Goal: Task Accomplishment & Management: Manage account settings

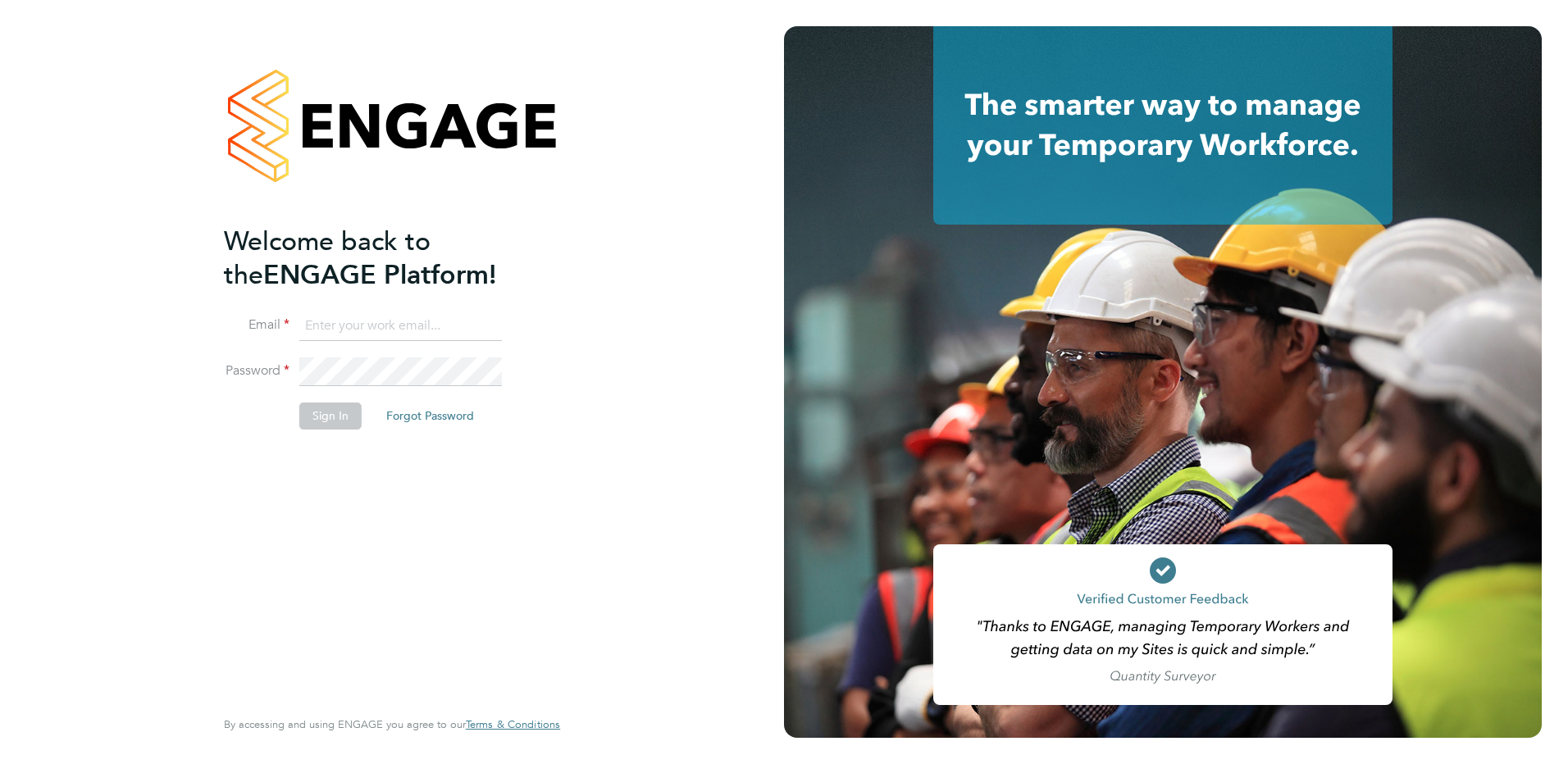
click at [365, 311] on input at bounding box center [400, 326] width 202 height 30
type input "[PERSON_NAME][EMAIL_ADDRESS][PERSON_NAME][DOMAIN_NAME]"
click at [339, 407] on button "Sign In" at bounding box center [330, 416] width 63 height 26
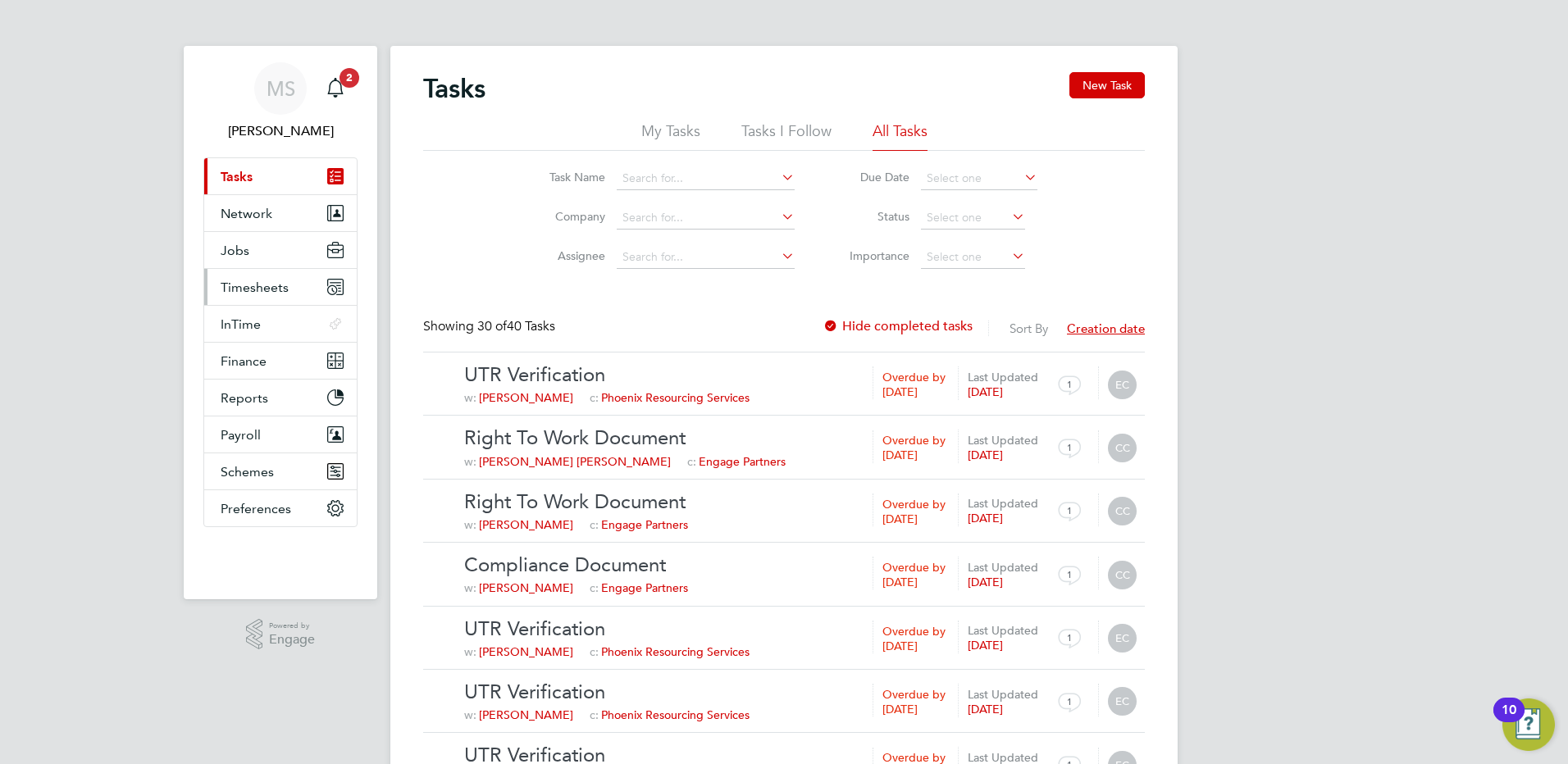
click at [255, 292] on span "Timesheets" at bounding box center [254, 287] width 68 height 15
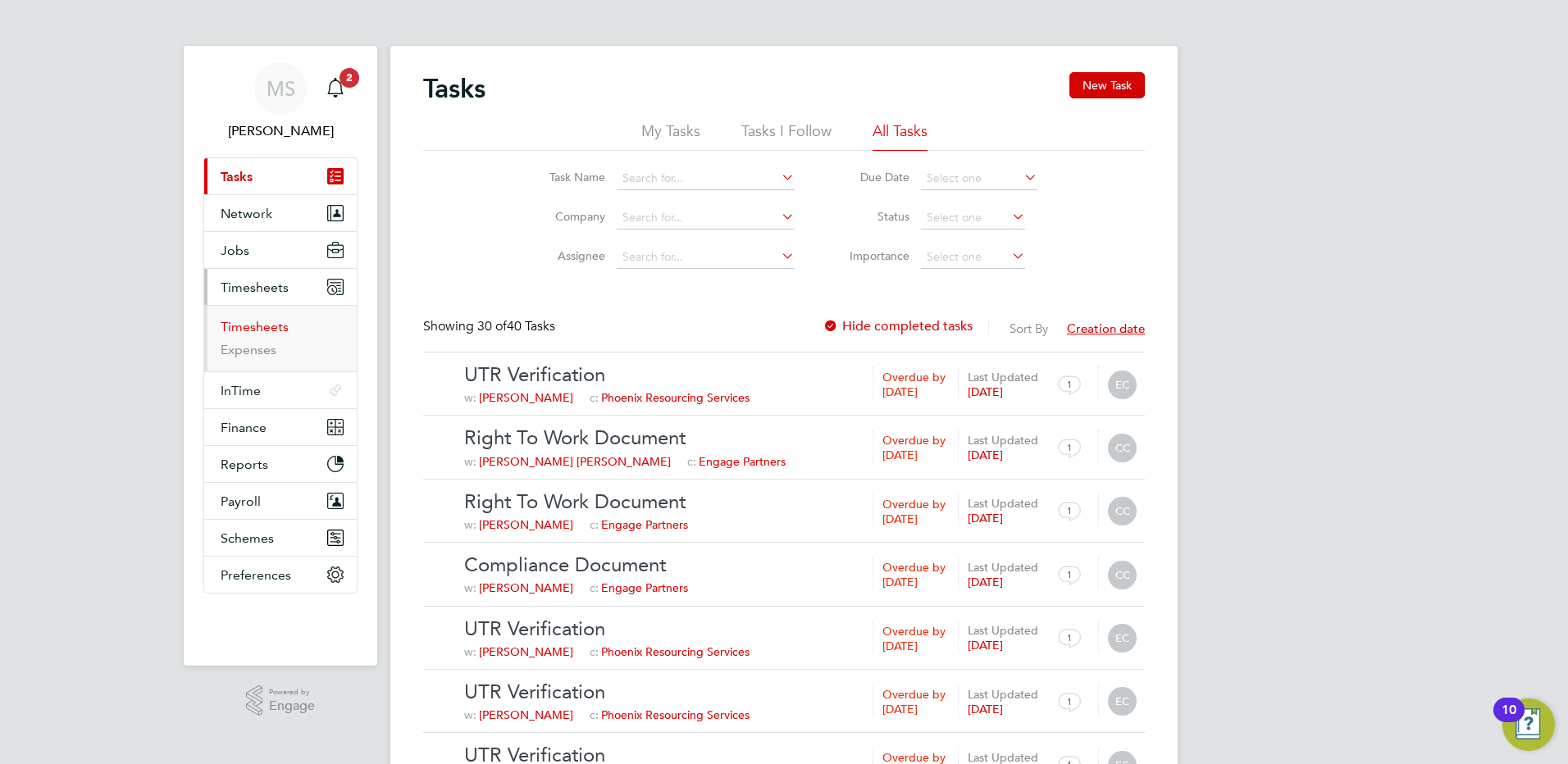
click at [265, 328] on link "Timesheets" at bounding box center [254, 327] width 68 height 15
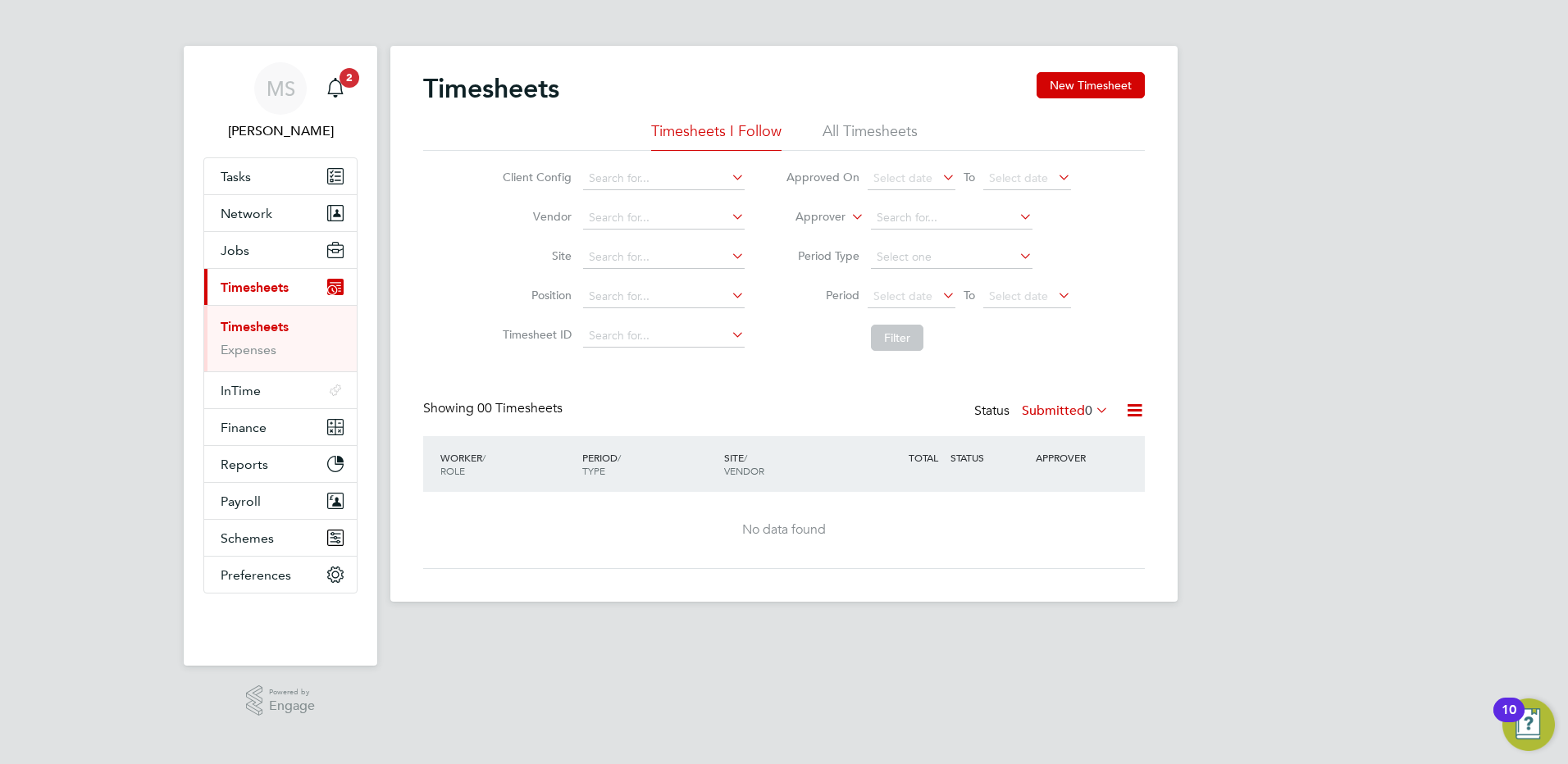
click at [873, 132] on li "All Timesheets" at bounding box center [869, 136] width 95 height 30
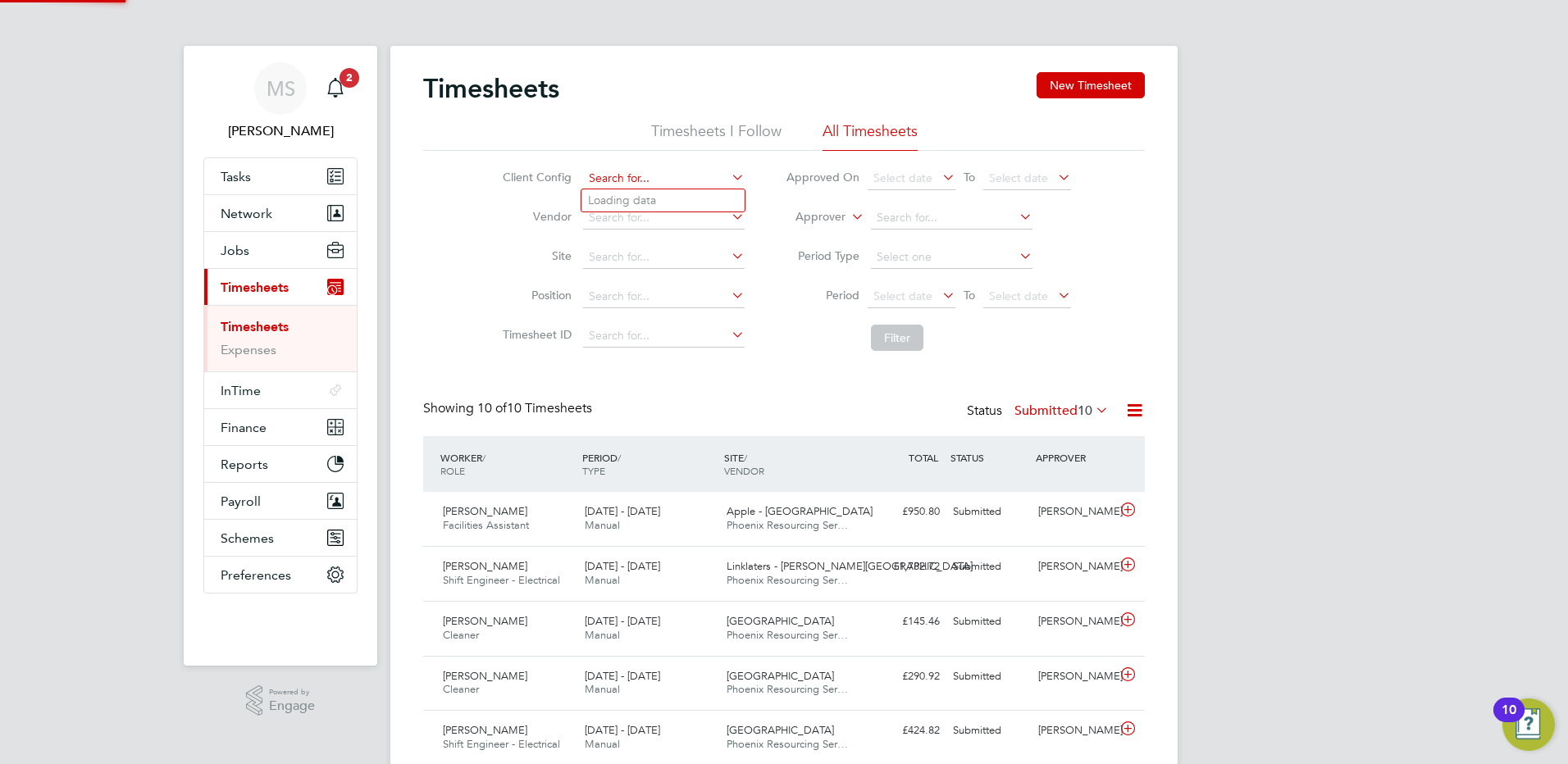
click at [636, 171] on input at bounding box center [664, 178] width 162 height 23
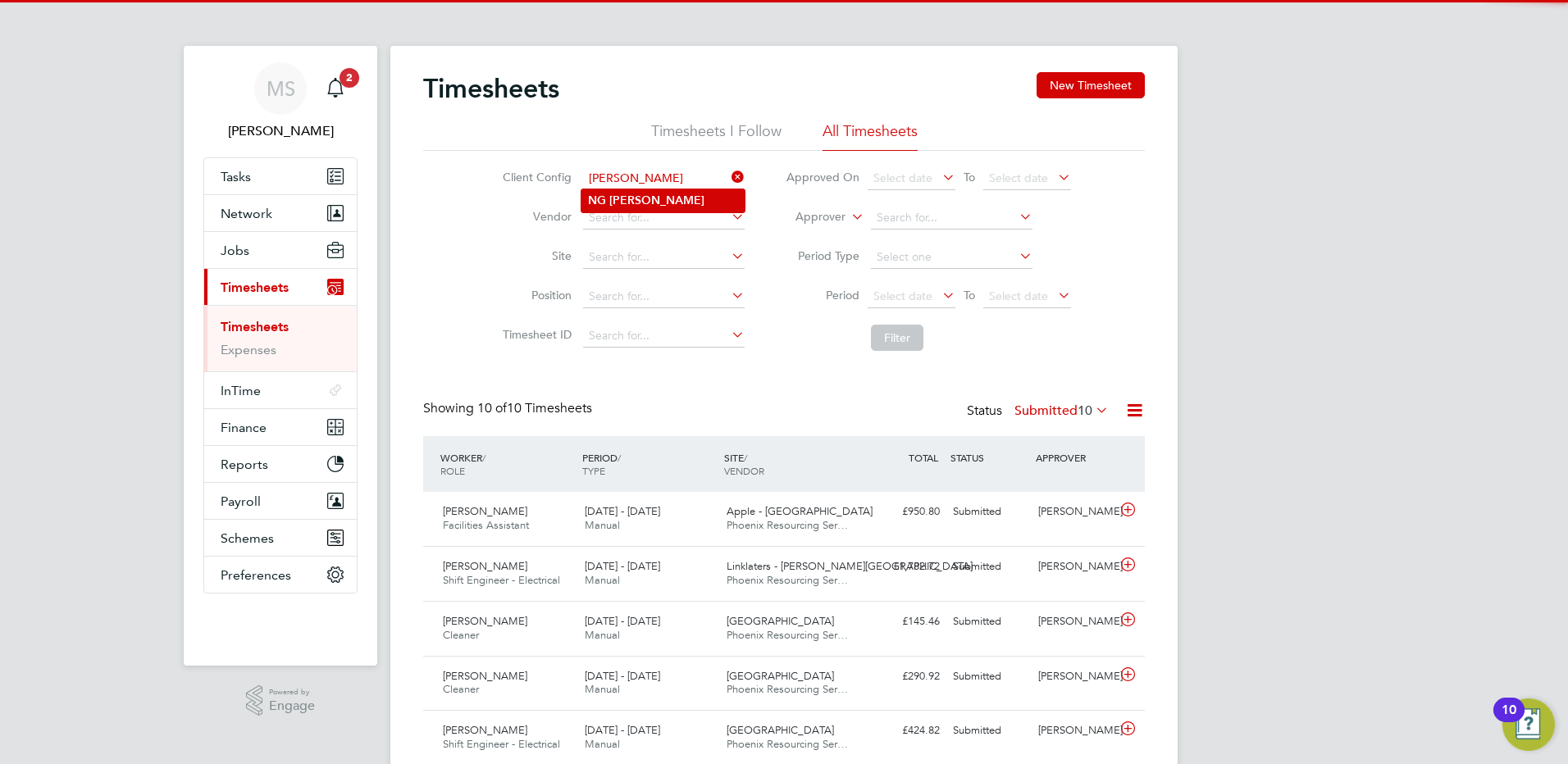
type input "NG Bailey"
click at [661, 199] on li "NG Bailey" at bounding box center [663, 201] width 163 height 22
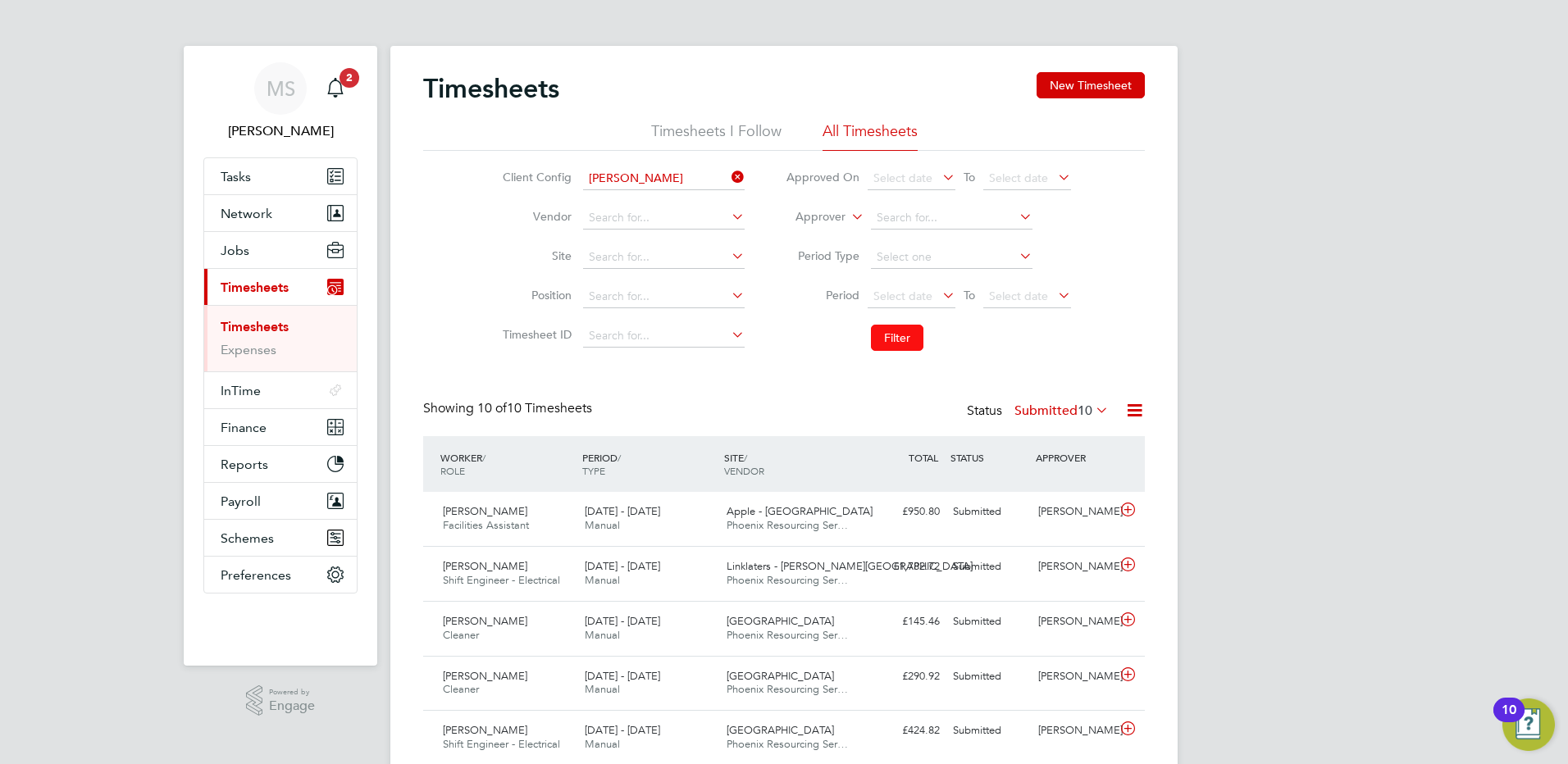
click at [910, 332] on button "Filter" at bounding box center [897, 338] width 53 height 26
click at [1093, 412] on icon at bounding box center [1093, 409] width 0 height 23
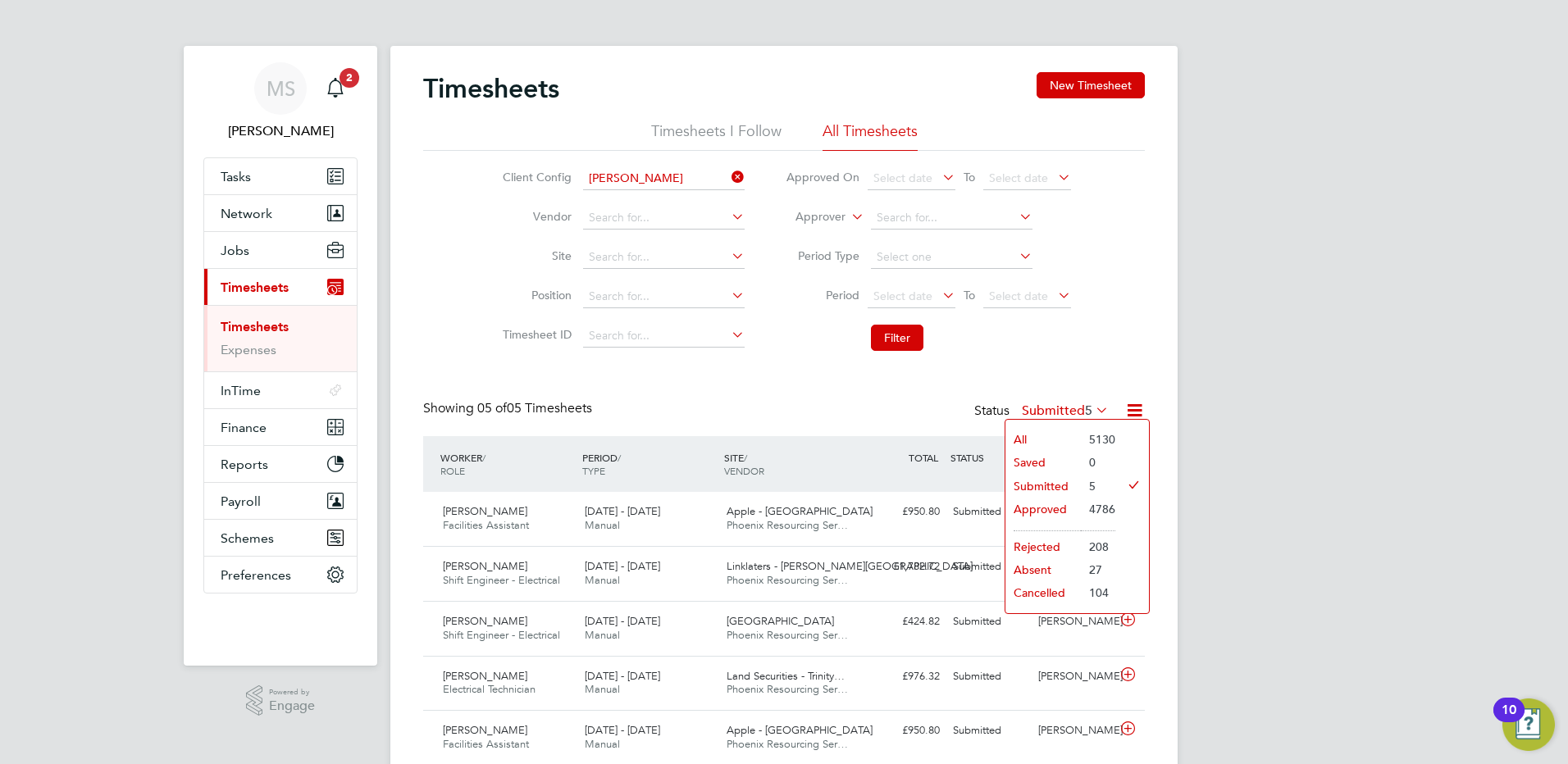
drag, startPoint x: 1045, startPoint y: 513, endPoint x: 1019, endPoint y: 513, distance: 26.0
click at [1044, 513] on li "Approved" at bounding box center [1043, 509] width 75 height 23
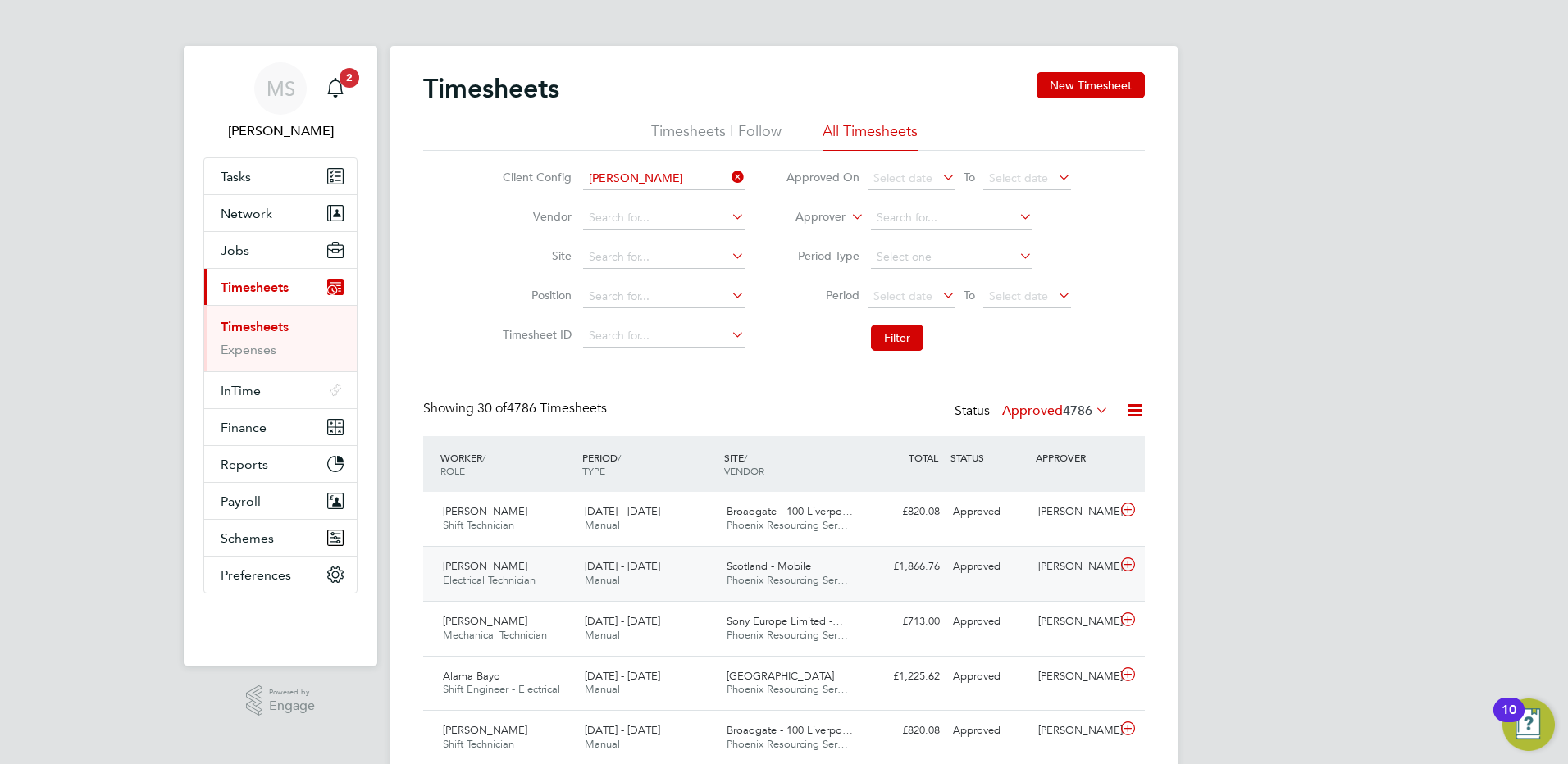
click at [676, 572] on div "13 - 19 Sep 2025 Manual" at bounding box center [649, 573] width 142 height 41
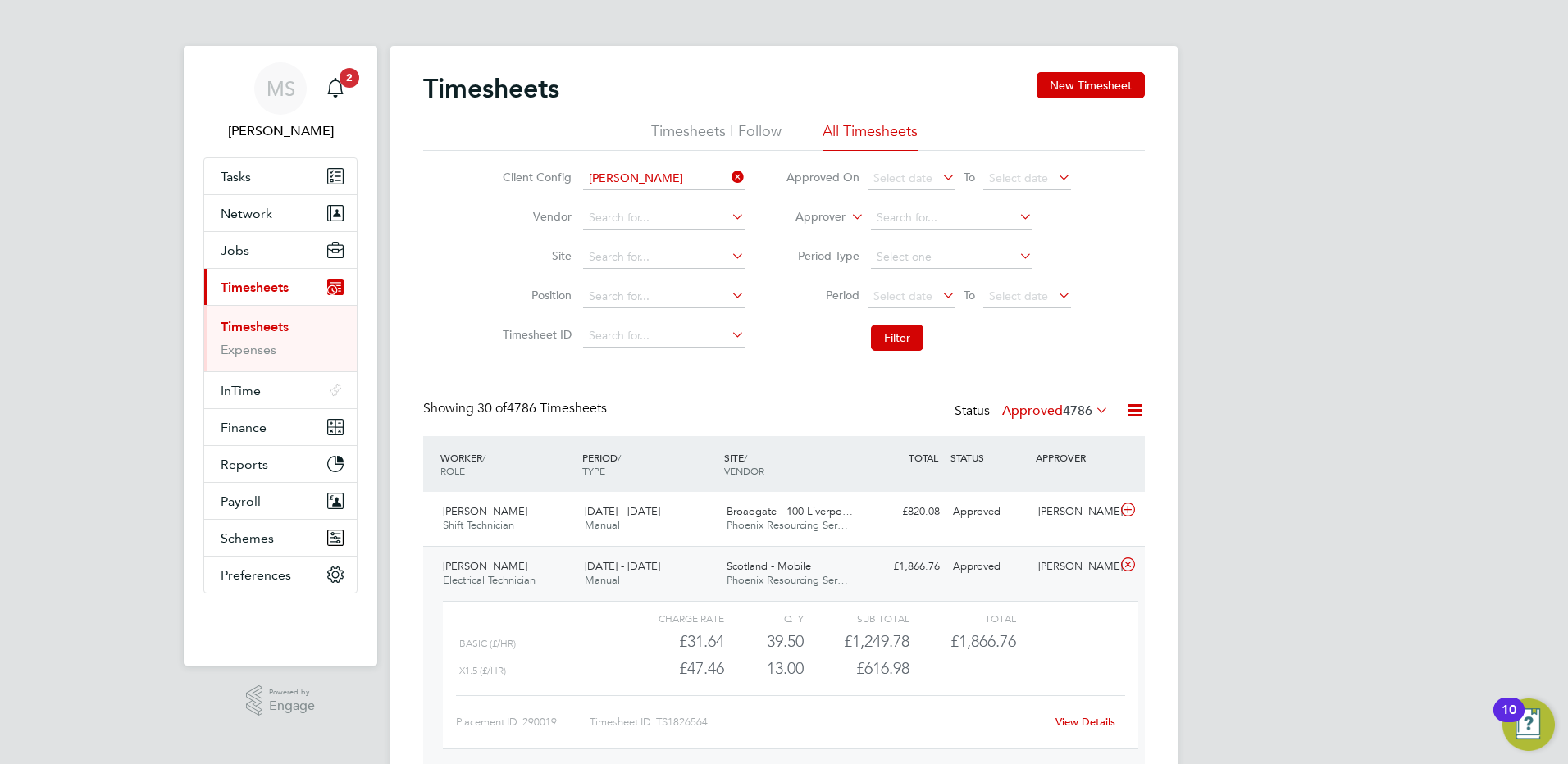
scroll to position [28, 160]
click at [260, 354] on link "Expenses" at bounding box center [248, 349] width 55 height 15
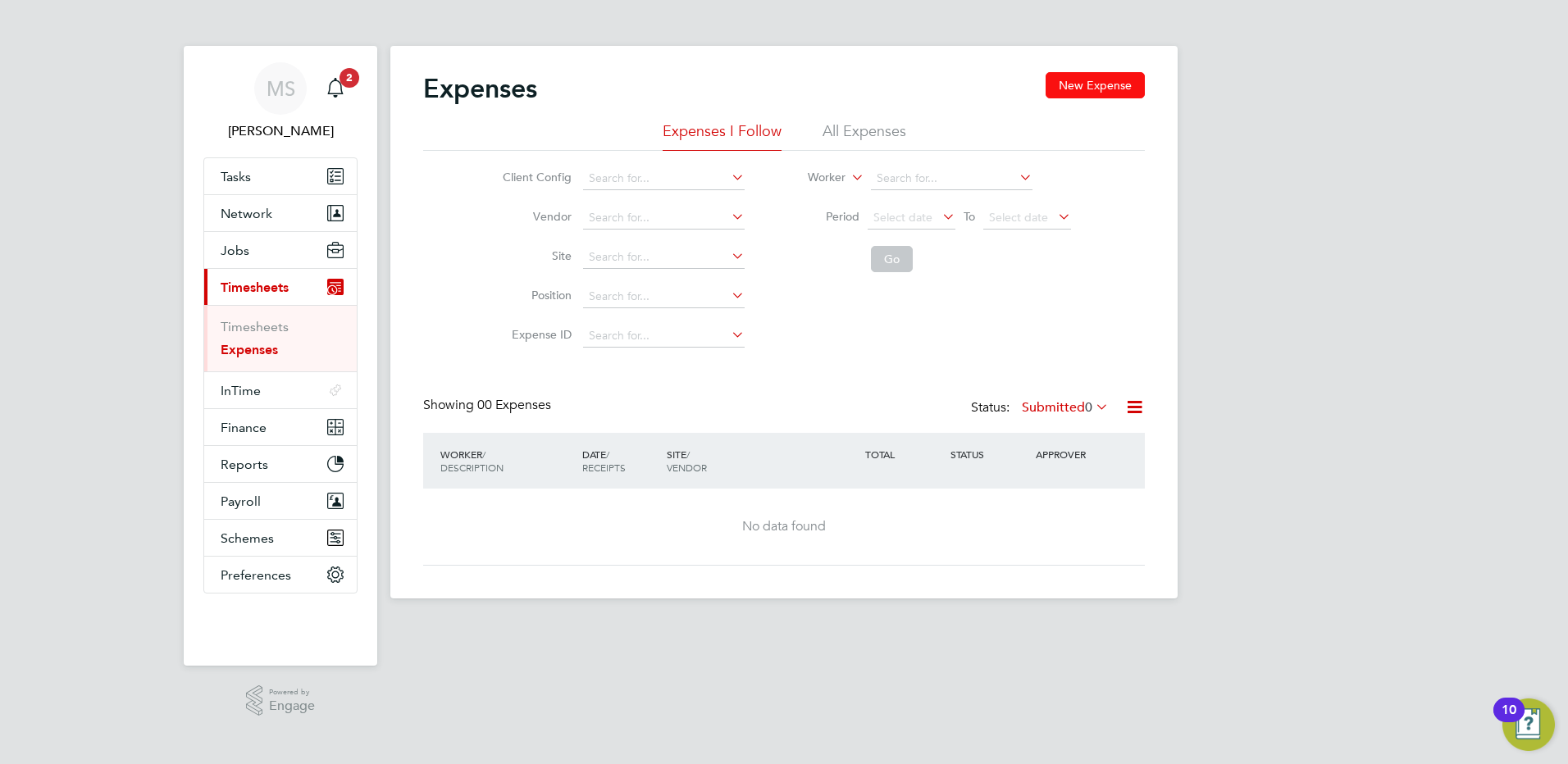
click at [1086, 91] on button "New Expense" at bounding box center [1094, 85] width 99 height 26
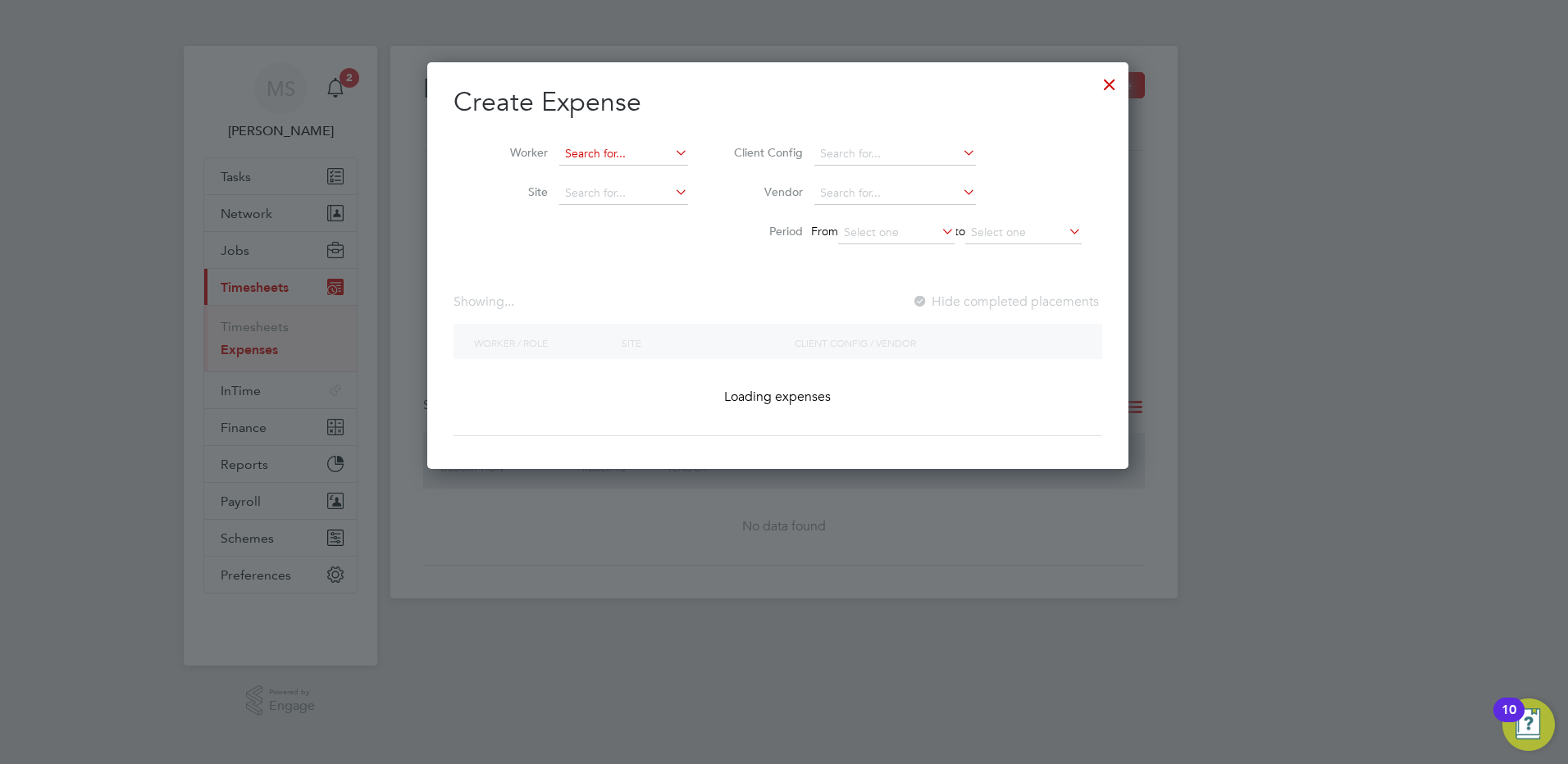
click at [603, 150] on input at bounding box center [623, 153] width 129 height 23
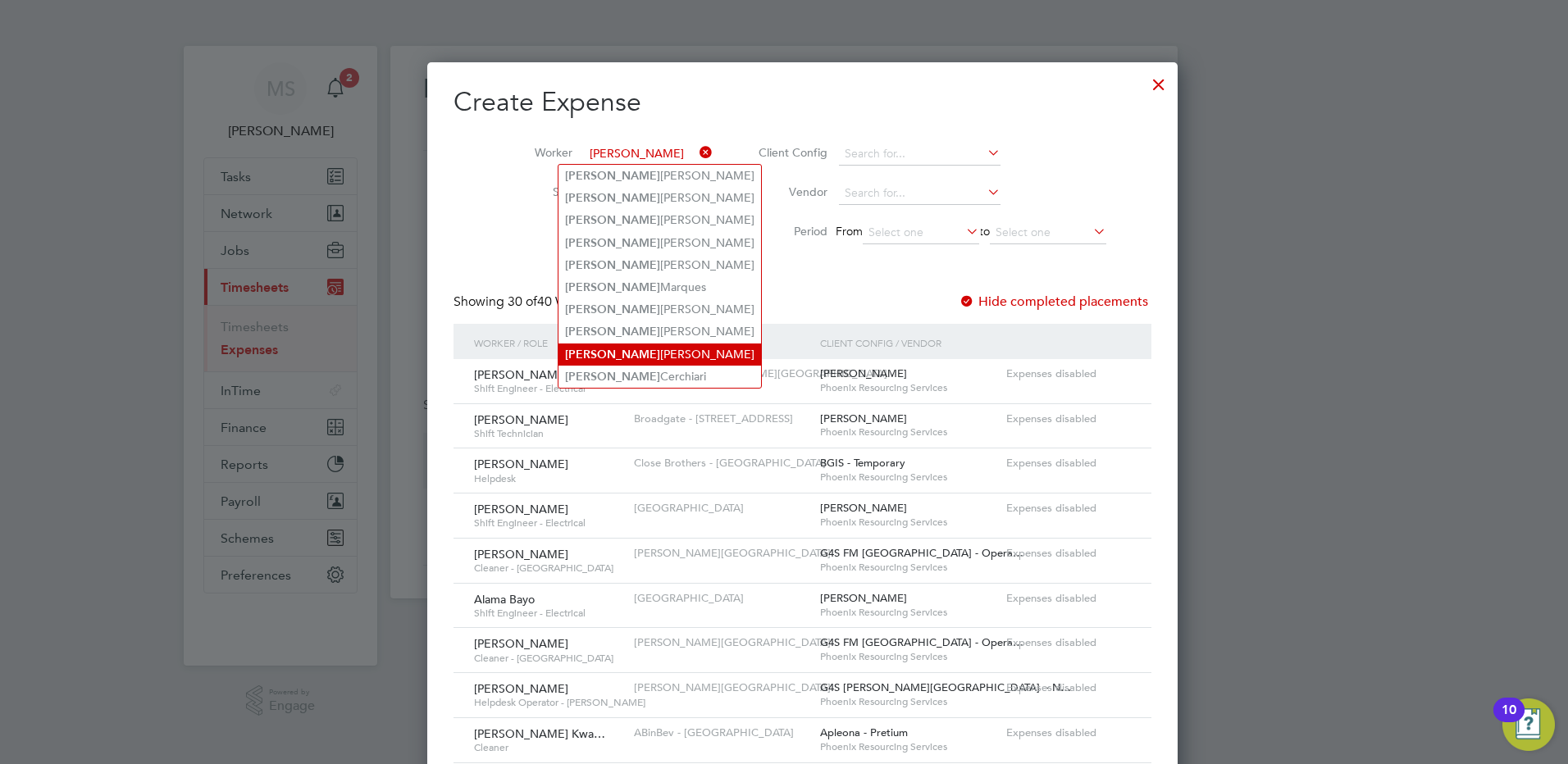
drag, startPoint x: 632, startPoint y: 367, endPoint x: 659, endPoint y: 357, distance: 28.8
click at [633, 367] on li "Sergio Cerchiari" at bounding box center [659, 377] width 202 height 22
type input "Sergio Cerchiari"
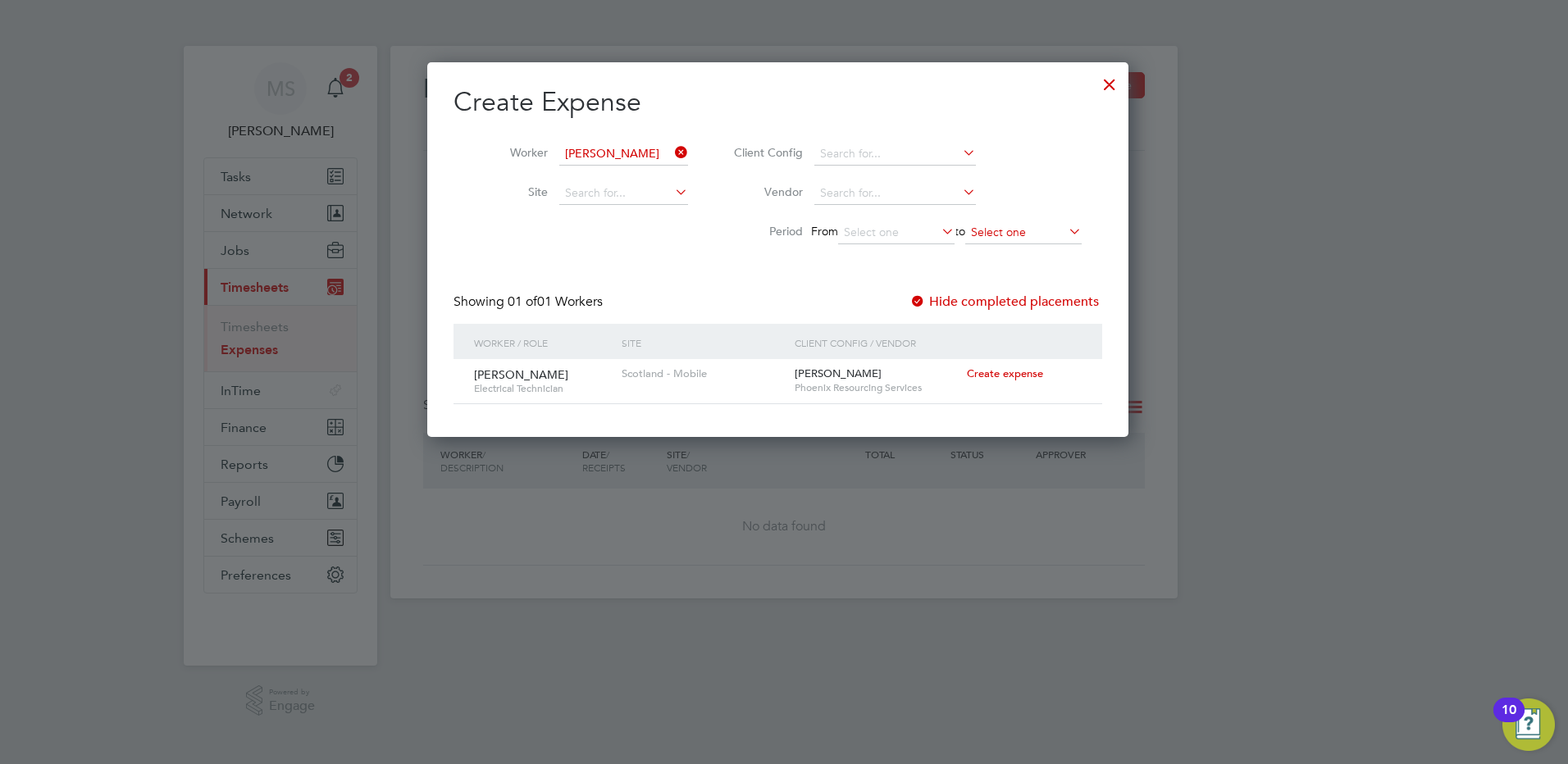
click at [1000, 232] on input at bounding box center [1024, 232] width 116 height 23
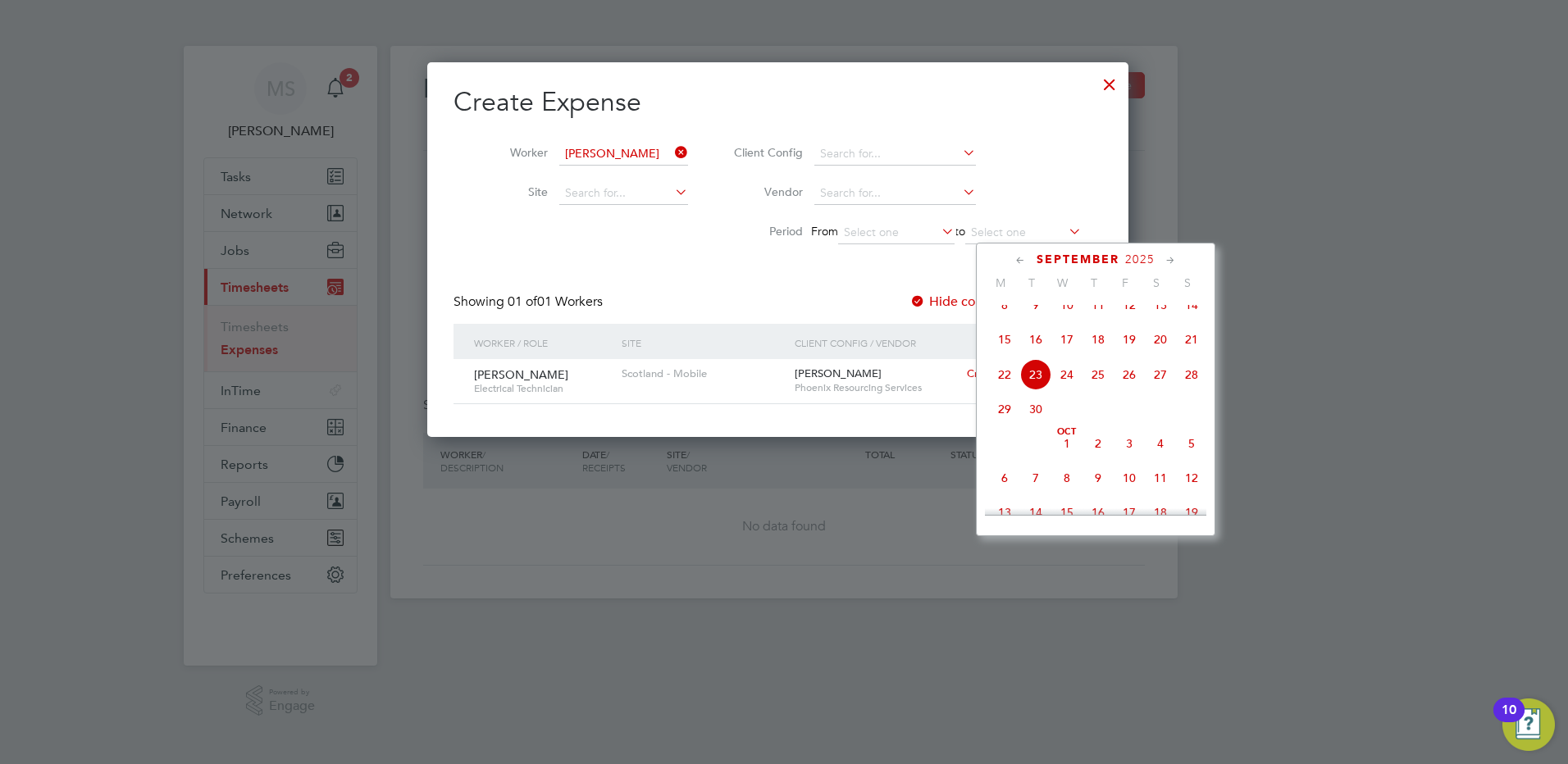
click at [1133, 355] on span "19" at bounding box center [1129, 339] width 31 height 31
type input "19 Sep 2025"
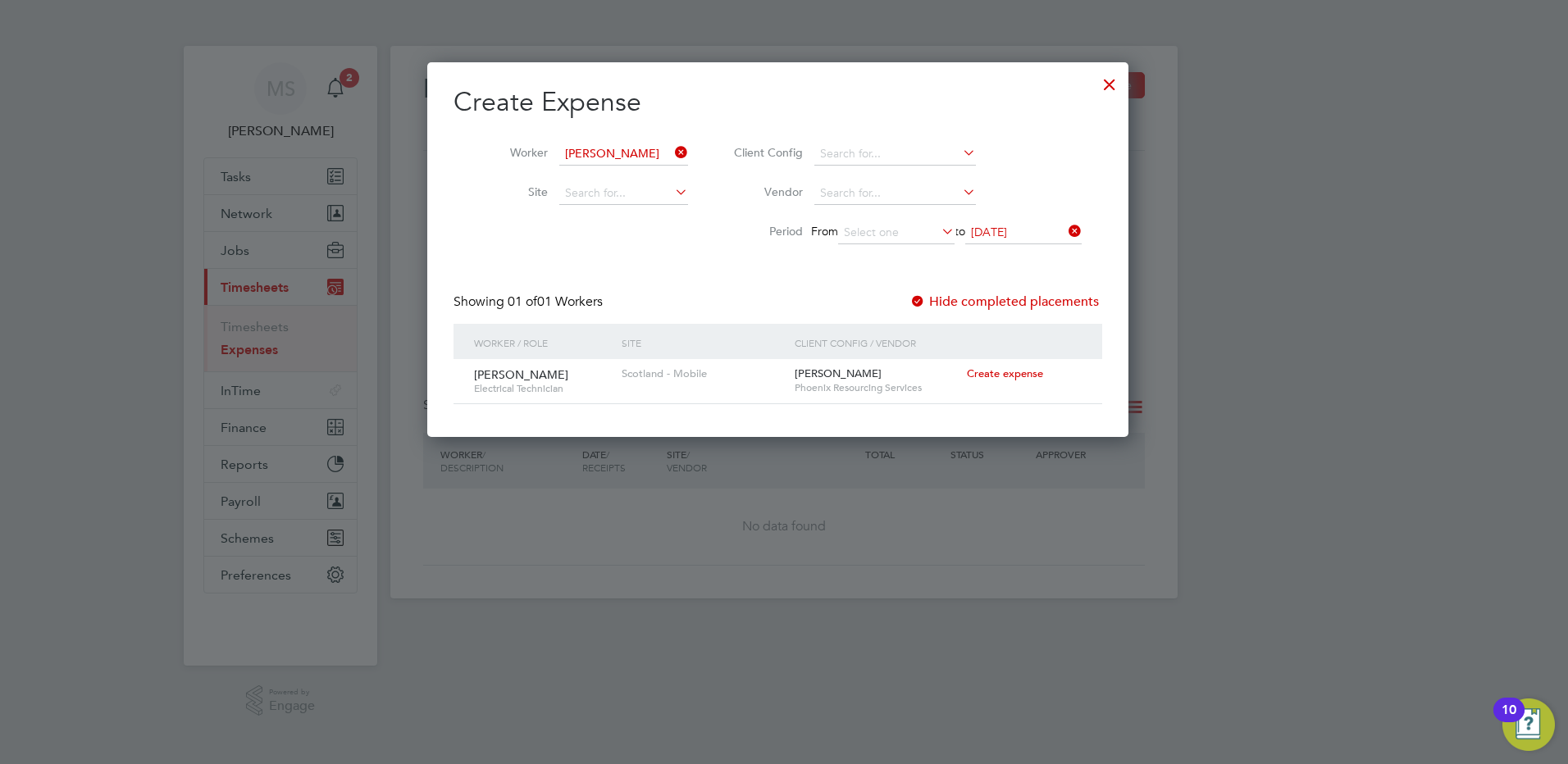
click at [1002, 377] on span "Create expense" at bounding box center [1005, 373] width 76 height 14
type input "Chris Mcinally"
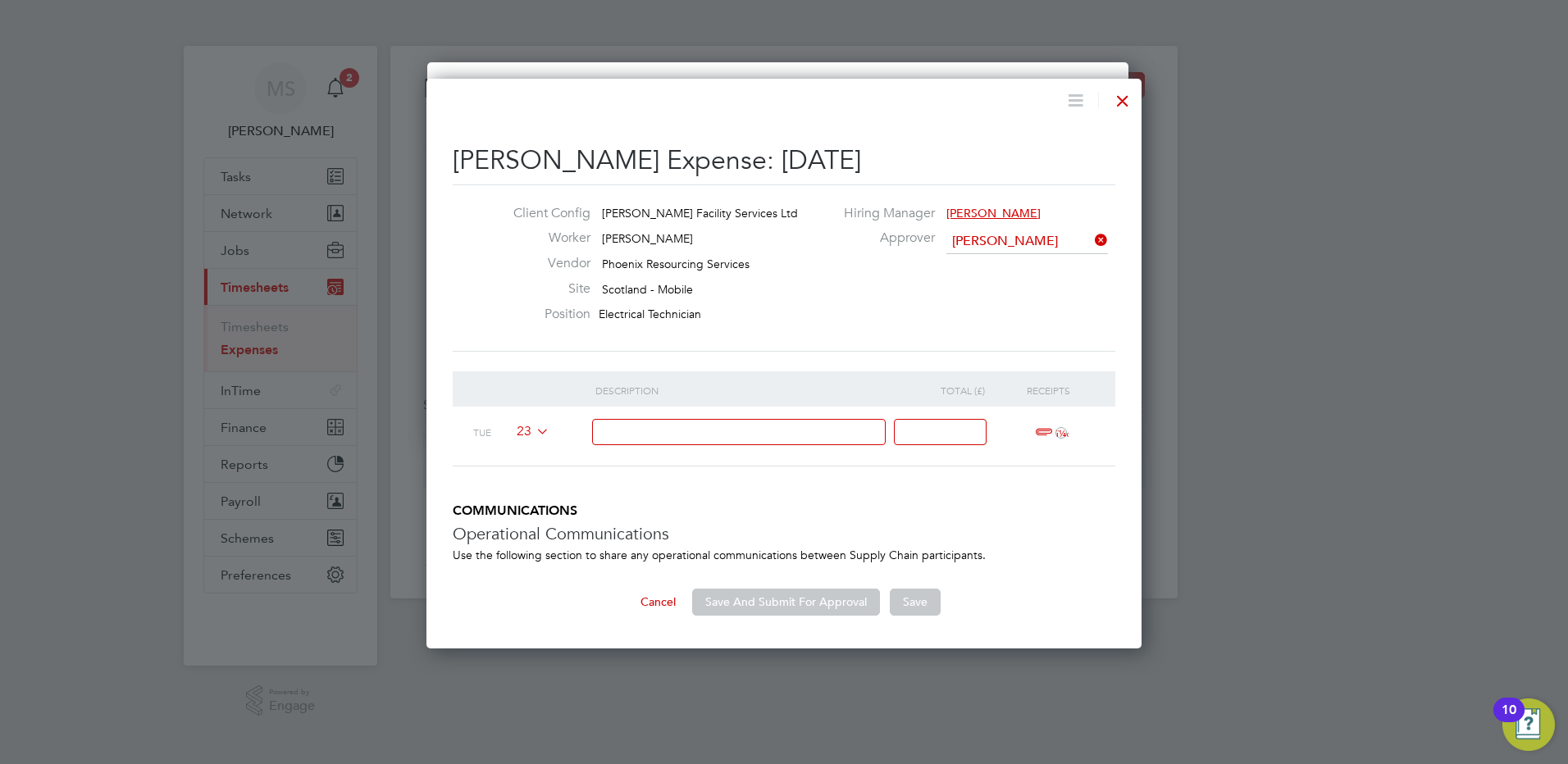
click at [533, 430] on icon at bounding box center [533, 431] width 0 height 13
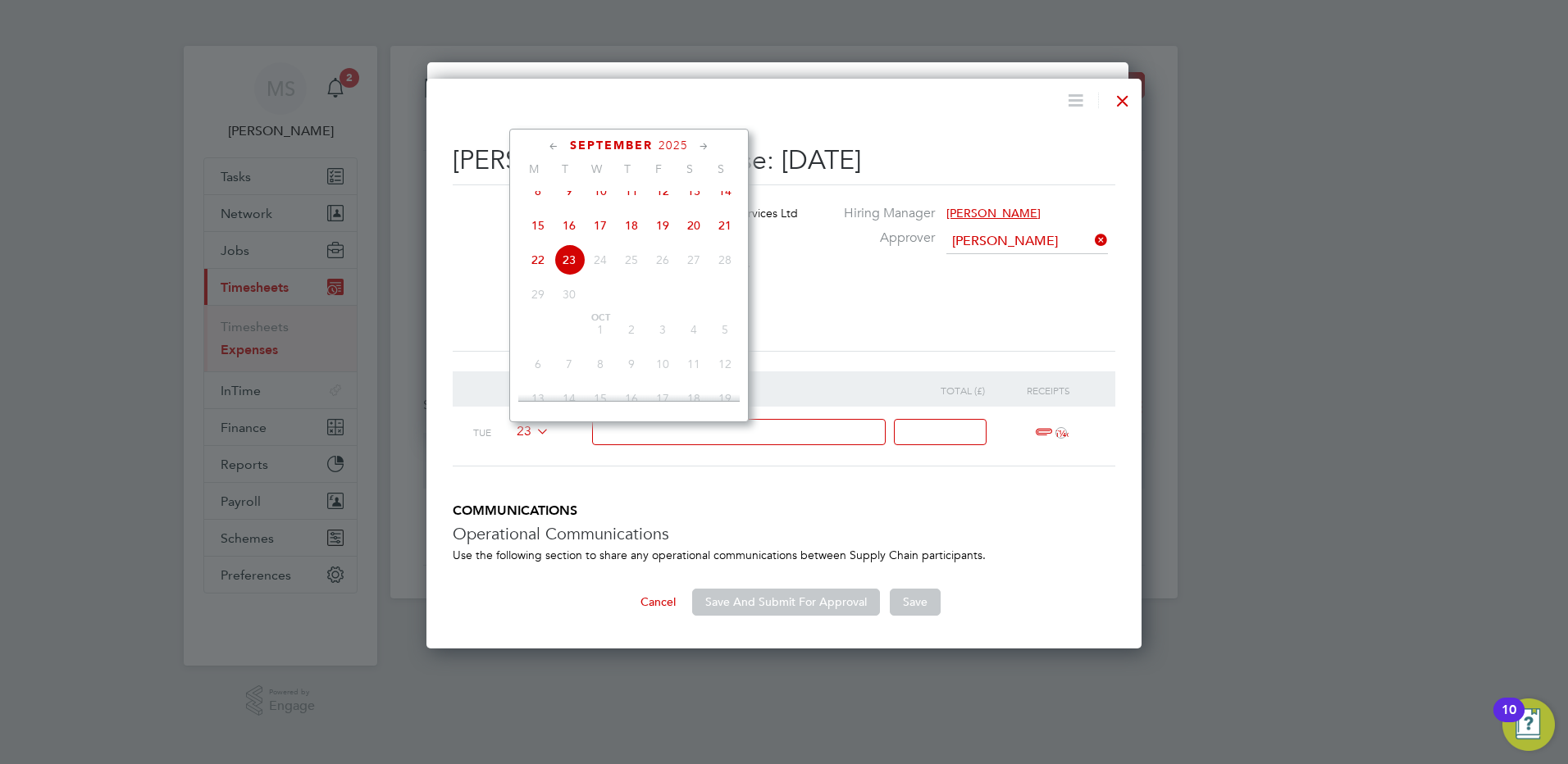
click at [658, 240] on span "19" at bounding box center [662, 225] width 31 height 31
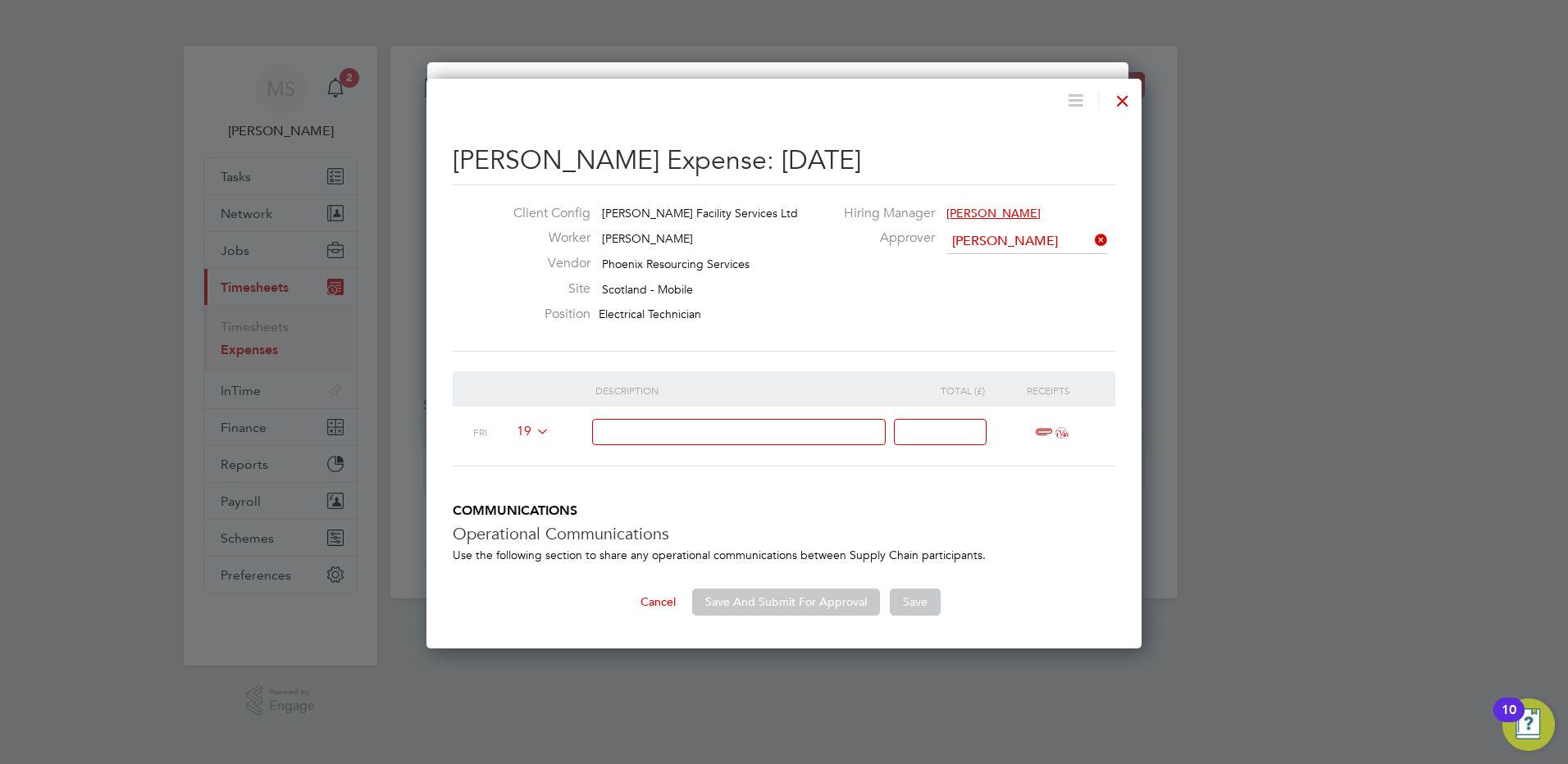
click at [618, 431] on input at bounding box center [740, 433] width 294 height 27
type input "682m (45ppm) plus expenses"
click at [938, 419] on input at bounding box center [940, 433] width 93 height 27
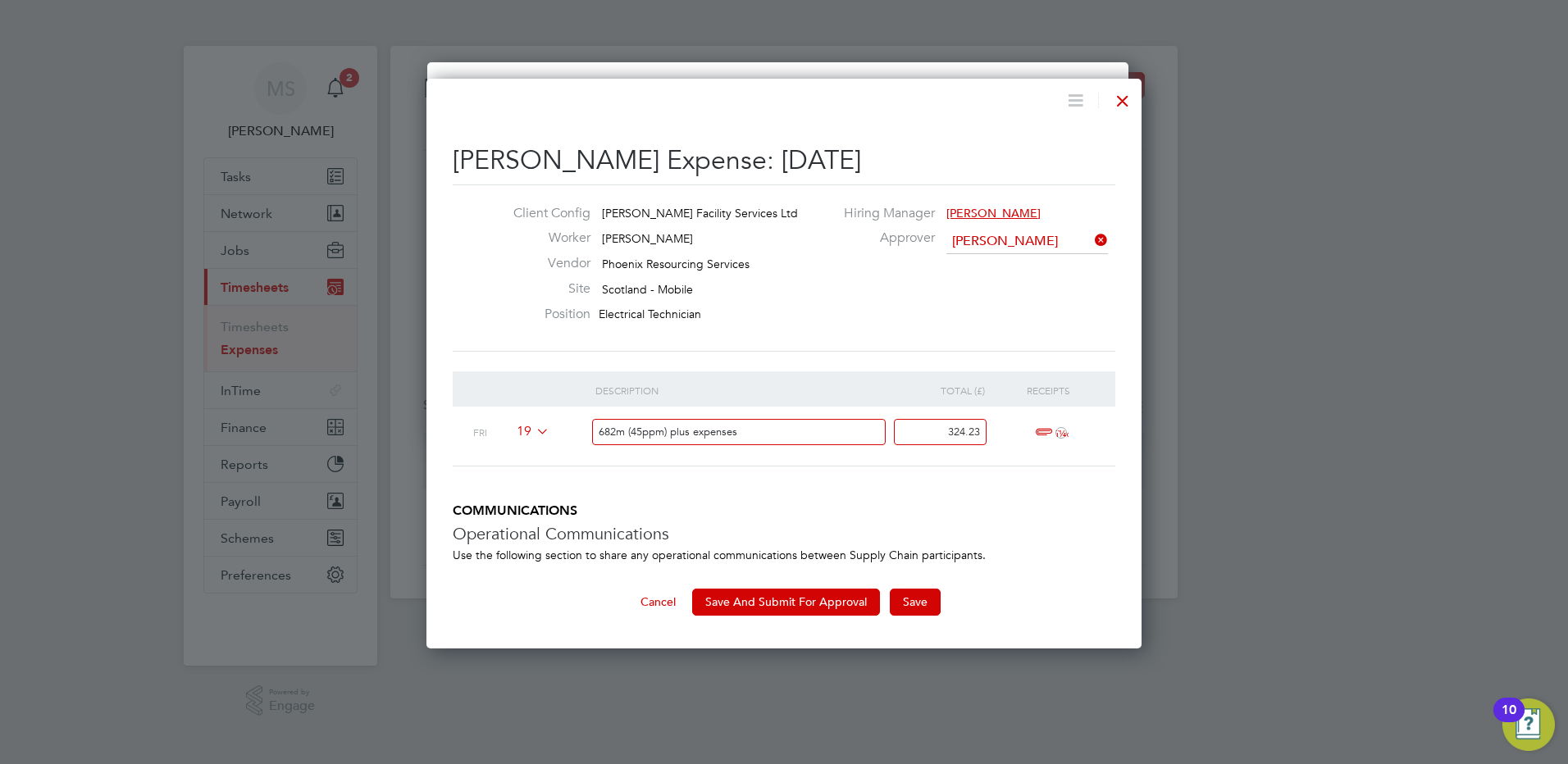
type input "324.23"
click at [1043, 428] on span "ï¼‹" at bounding box center [1049, 433] width 36 height 20
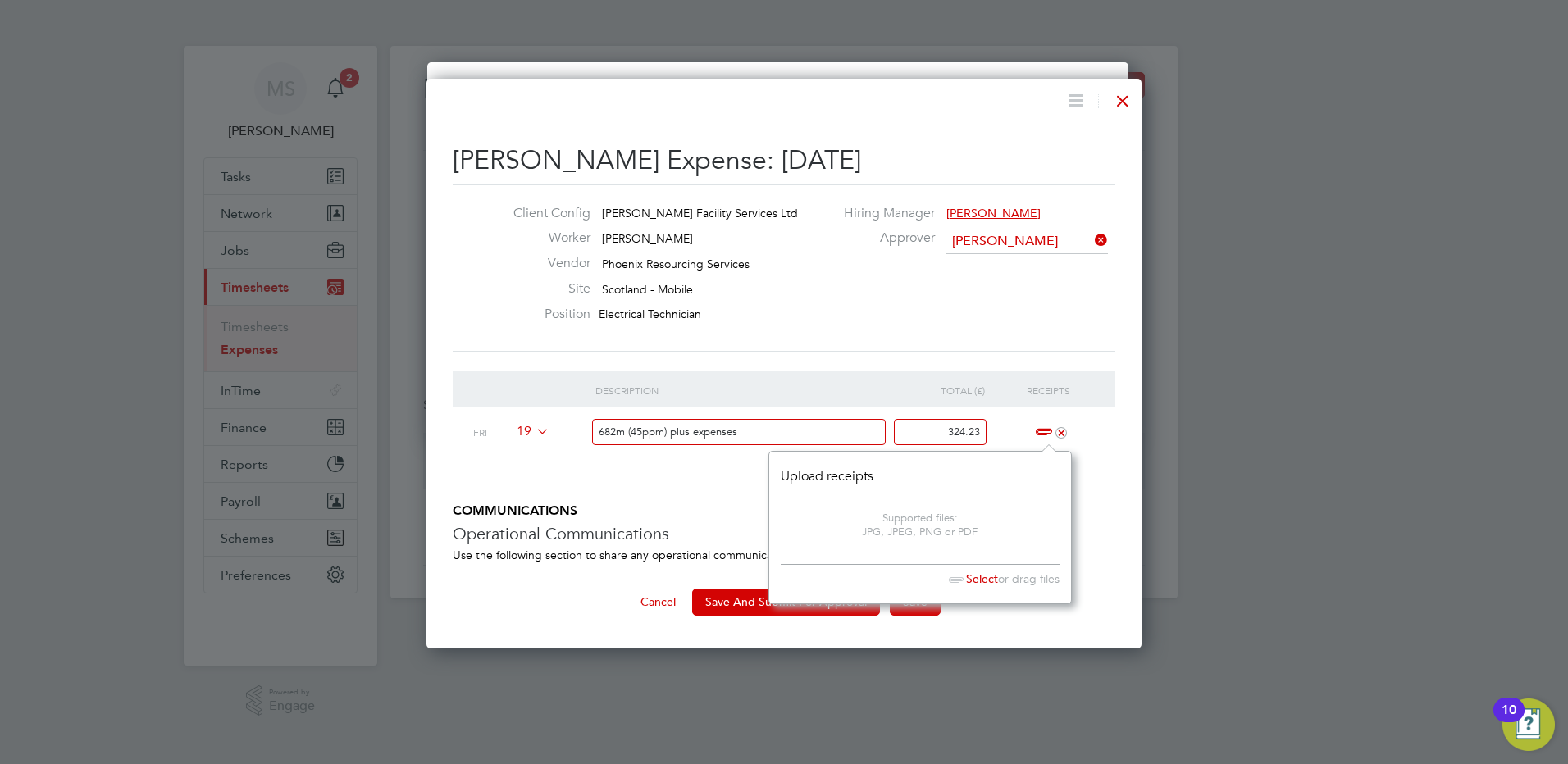
click at [973, 586] on footer "Select or drag files" at bounding box center [919, 575] width 279 height 23
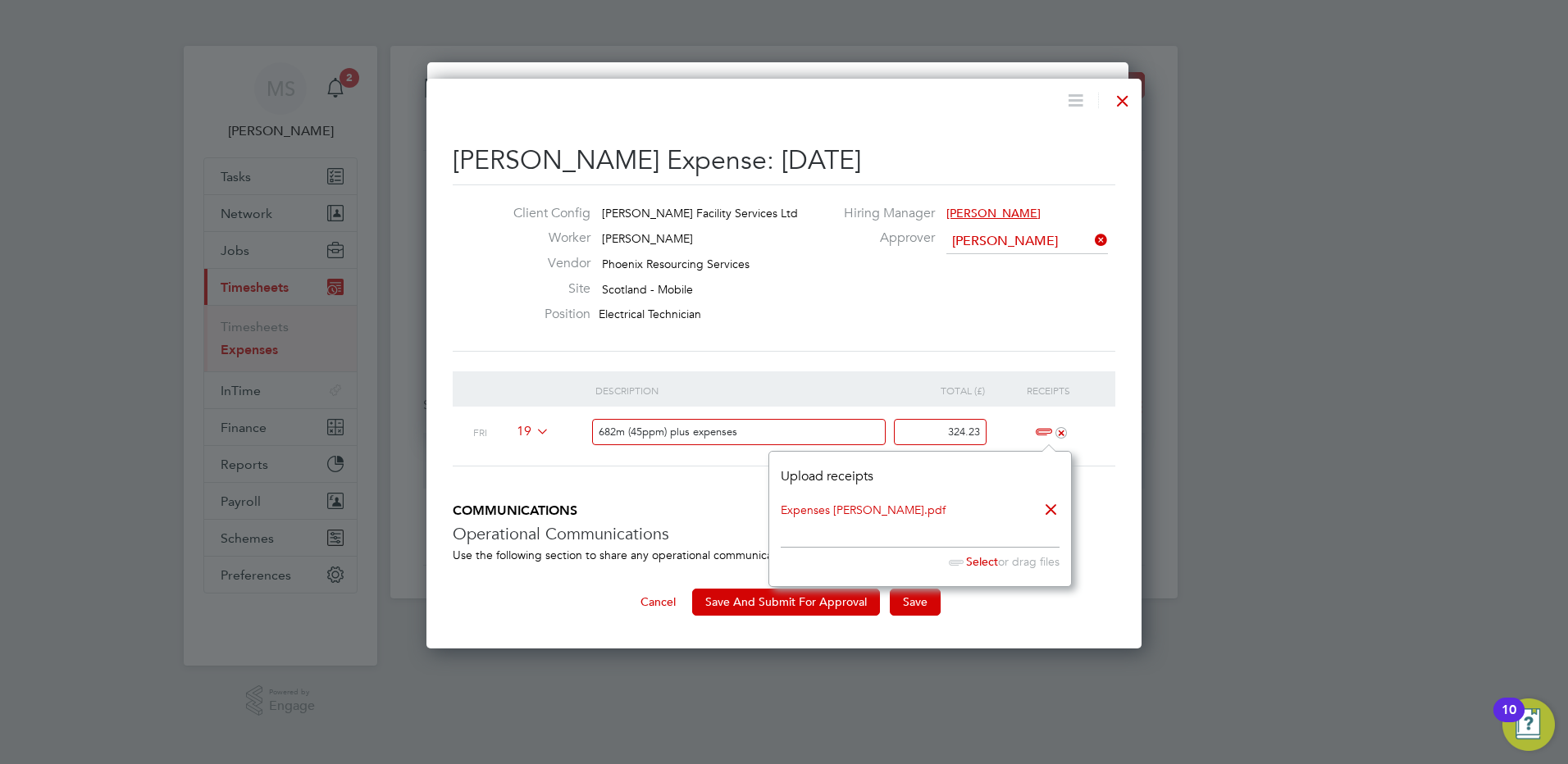
click at [710, 481] on li "Description Total (£) Receipts Fri 19 682m (45ppm) plus expenses 324.23 +" at bounding box center [784, 437] width 662 height 132
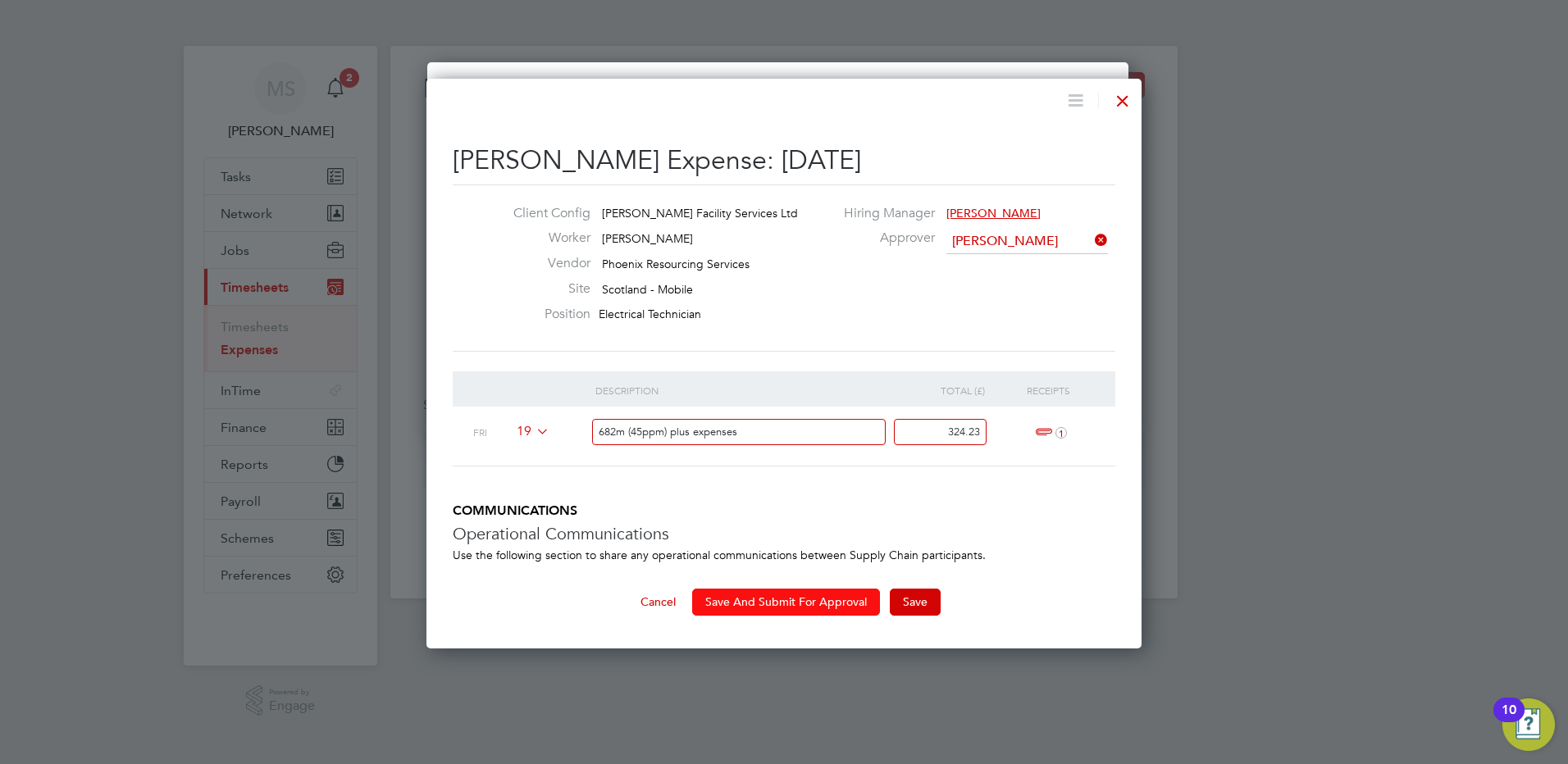
click at [786, 598] on button "Save And Submit For Approval" at bounding box center [786, 602] width 188 height 26
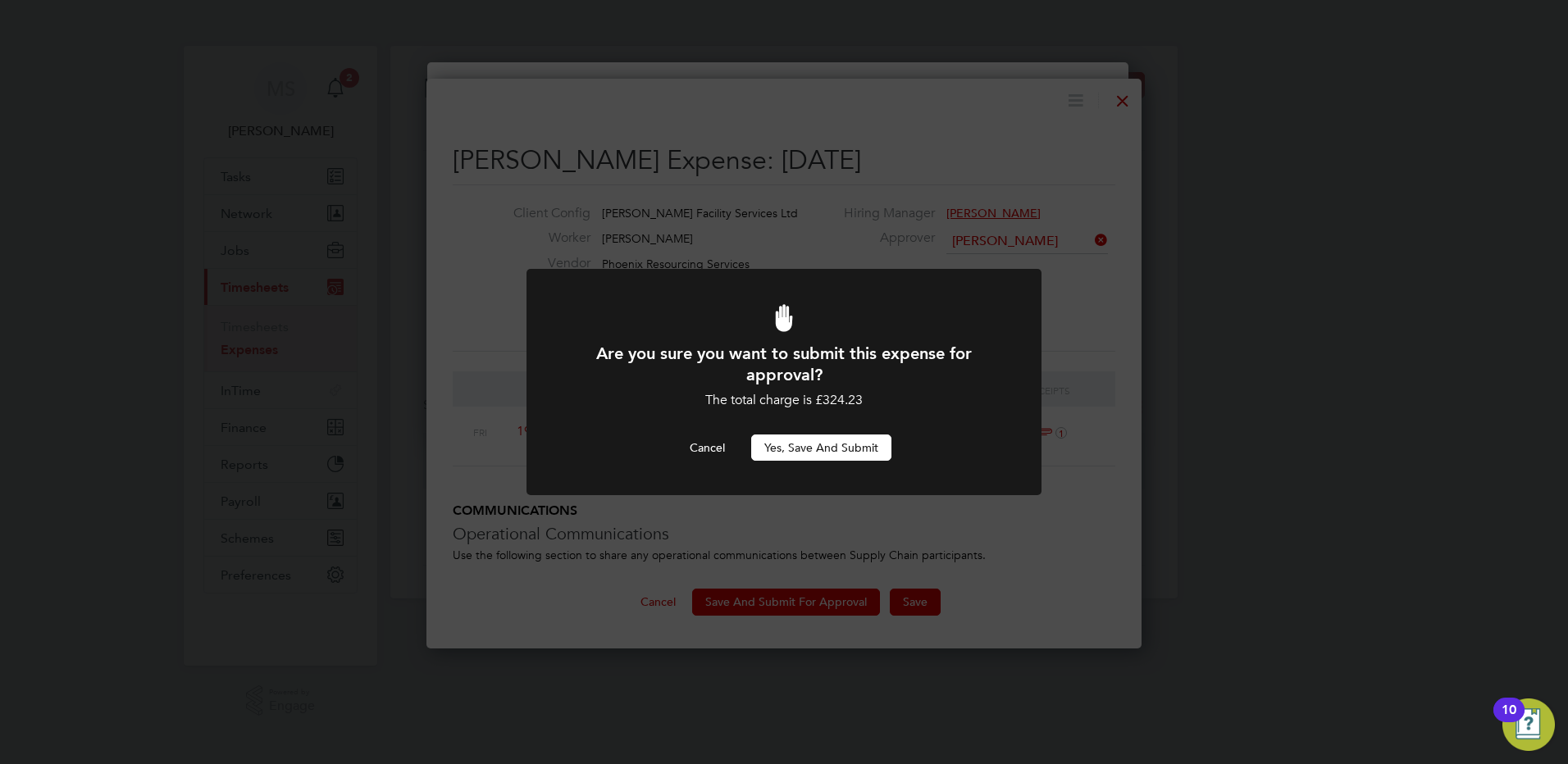
click at [815, 450] on button "Yes, Save and Submit" at bounding box center [821, 447] width 141 height 26
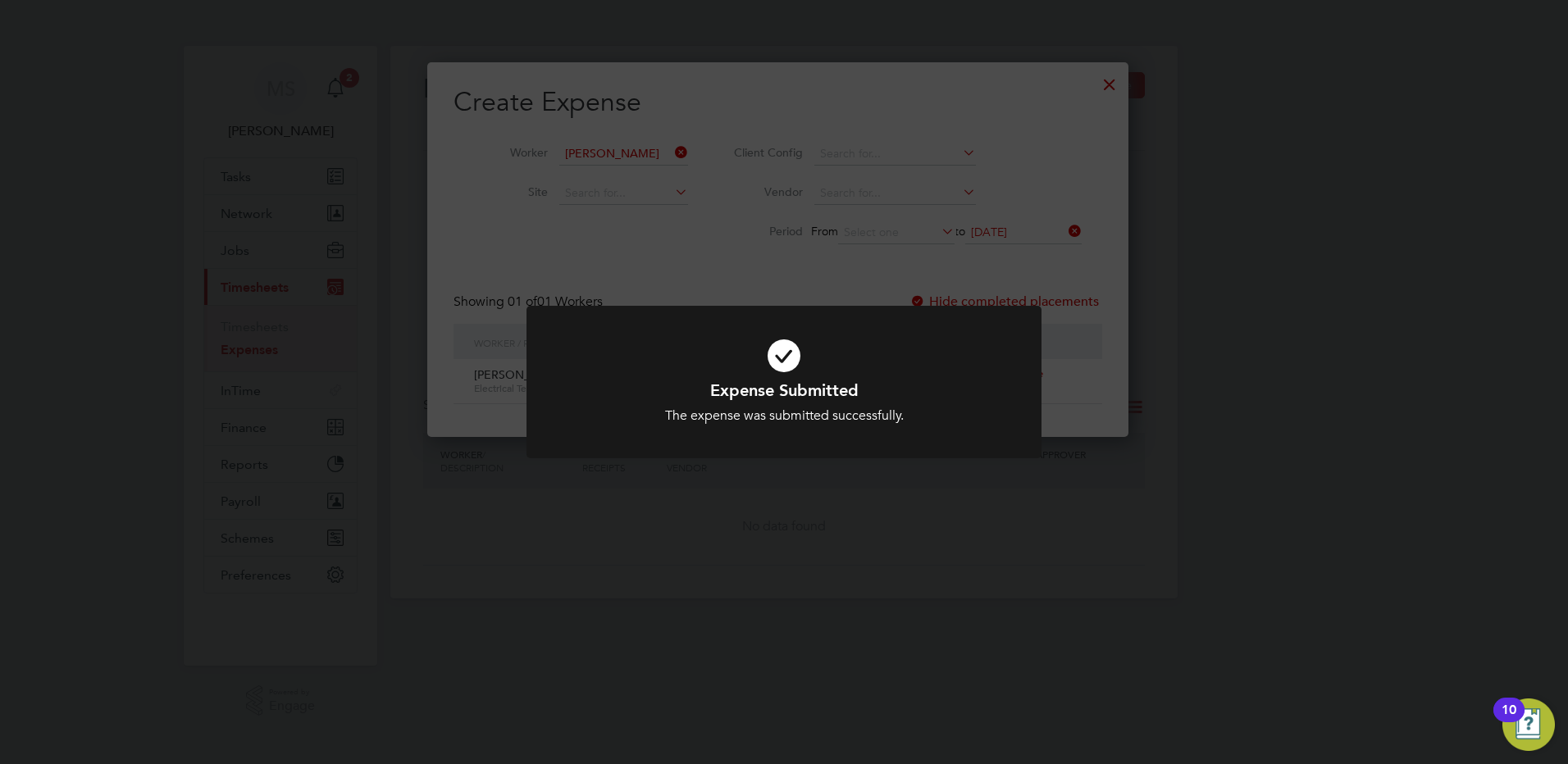
click at [784, 465] on div "Expense Submitted The expense was submitted successfully. Cancel Okay" at bounding box center [784, 392] width 515 height 173
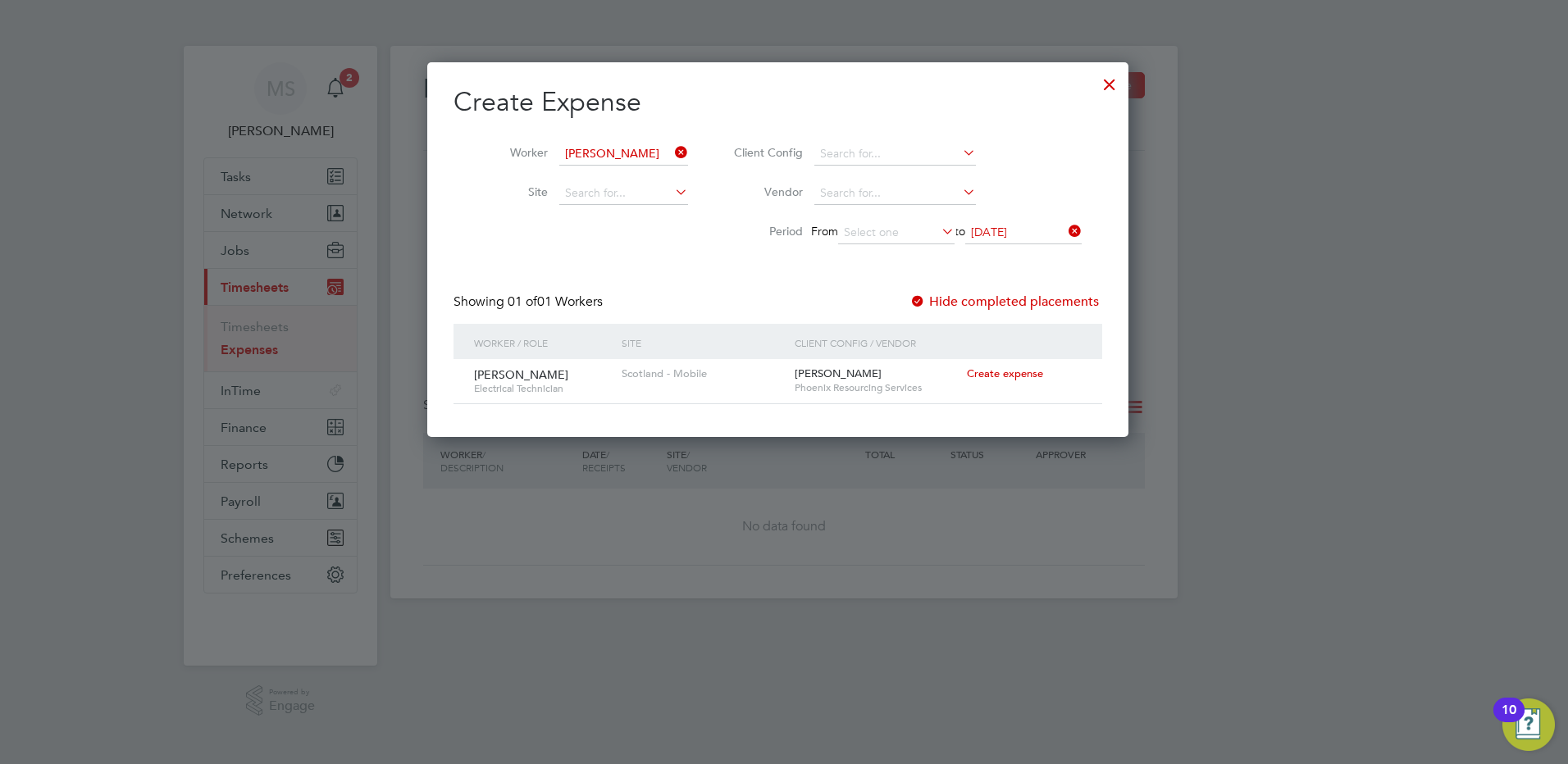
click at [724, 377] on div "Scotland - Mobile" at bounding box center [704, 374] width 172 height 30
click at [1122, 83] on div at bounding box center [1109, 80] width 30 height 30
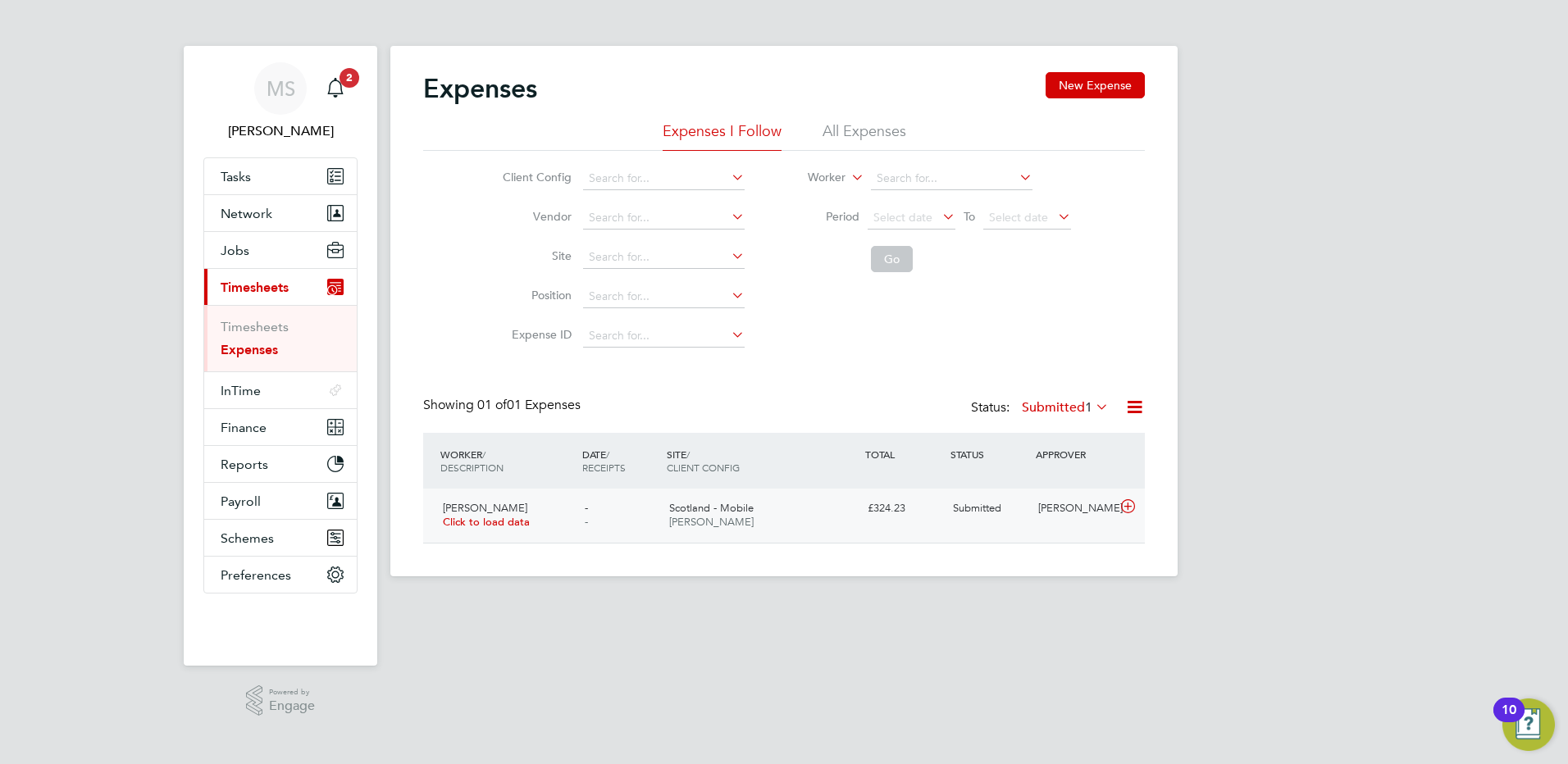
click at [620, 521] on div "- -" at bounding box center [621, 515] width 85 height 41
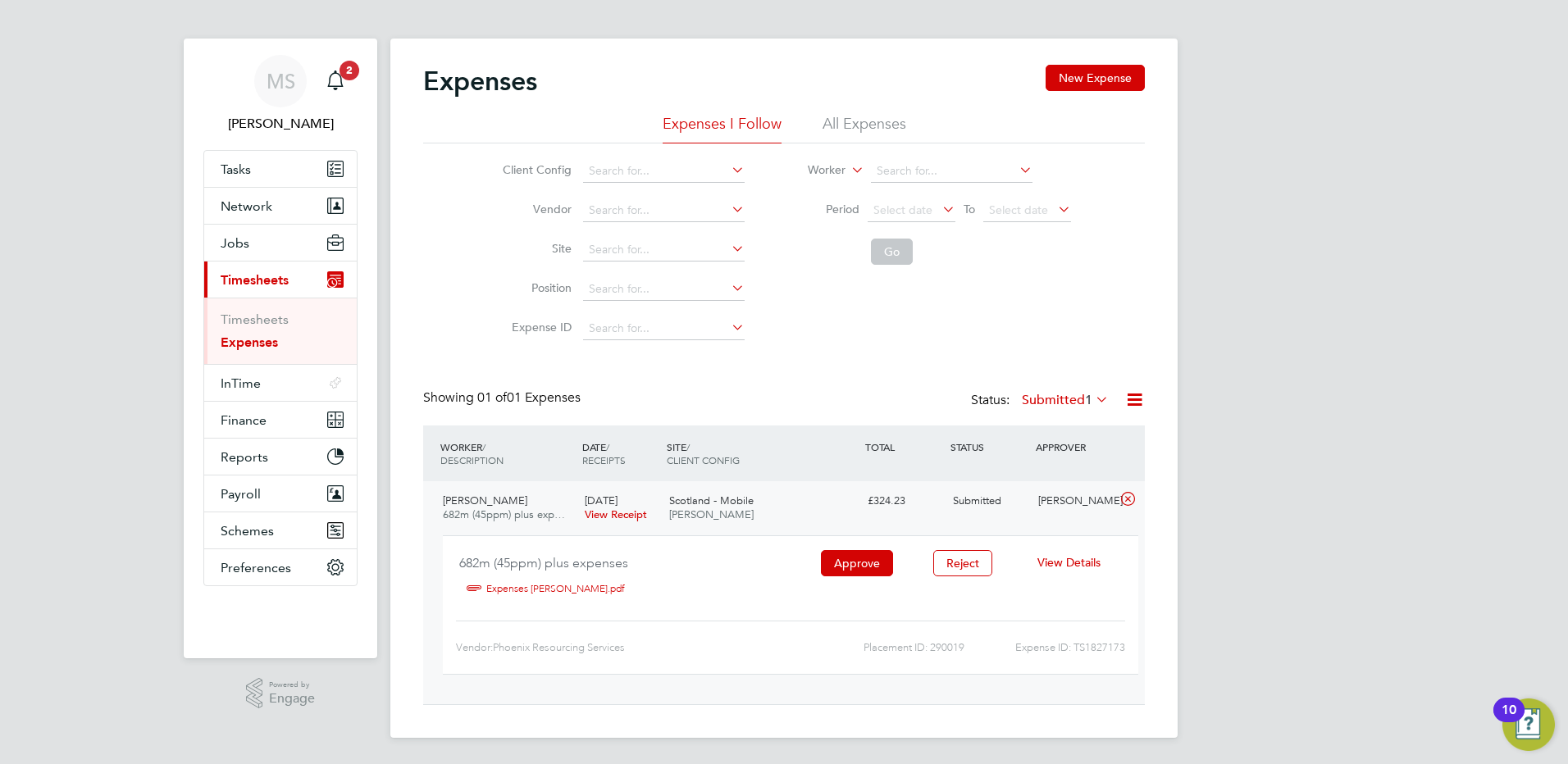
click at [1057, 561] on span "View Details" at bounding box center [1069, 563] width 64 height 15
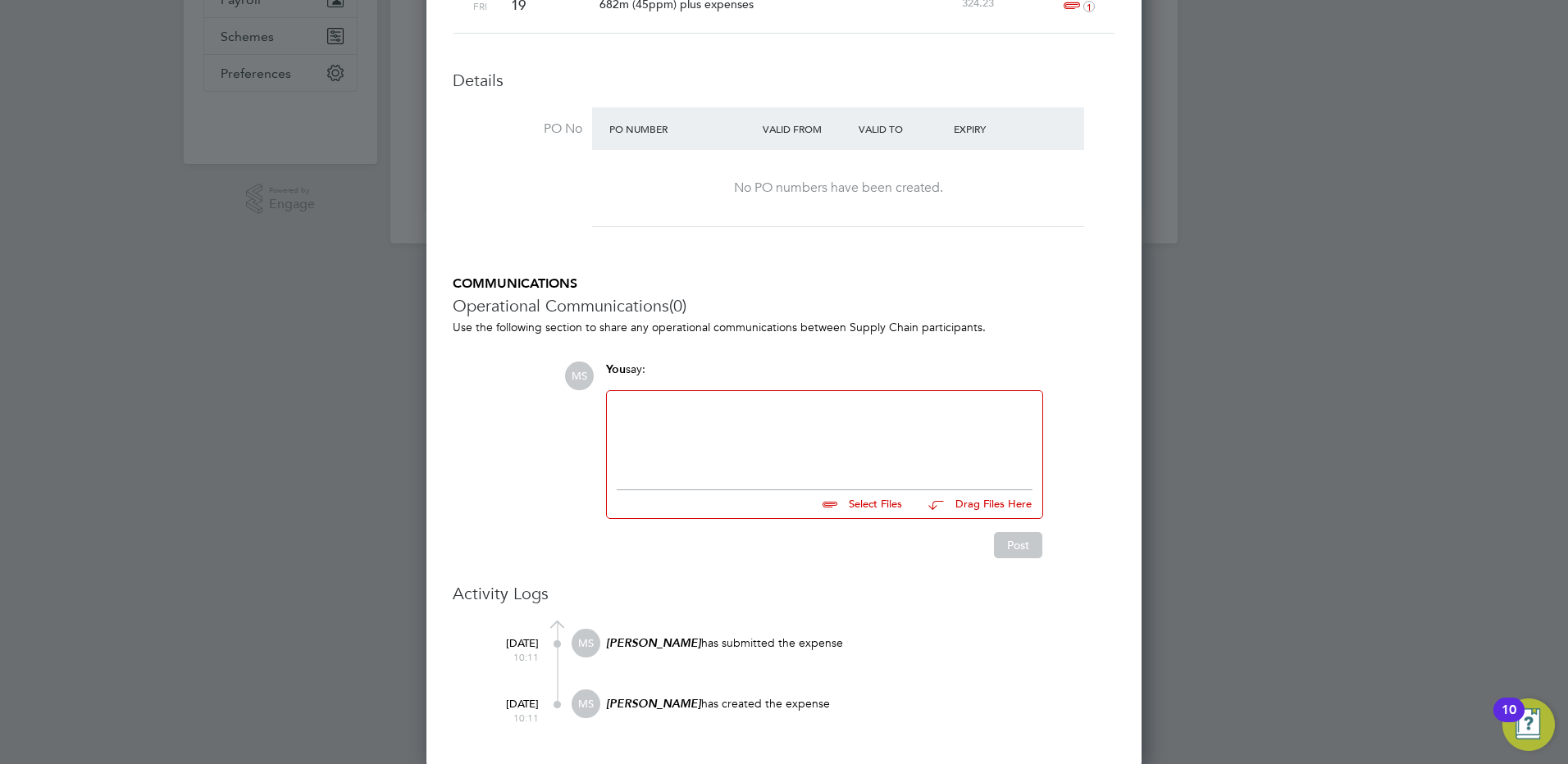
click at [686, 413] on div at bounding box center [825, 436] width 416 height 71
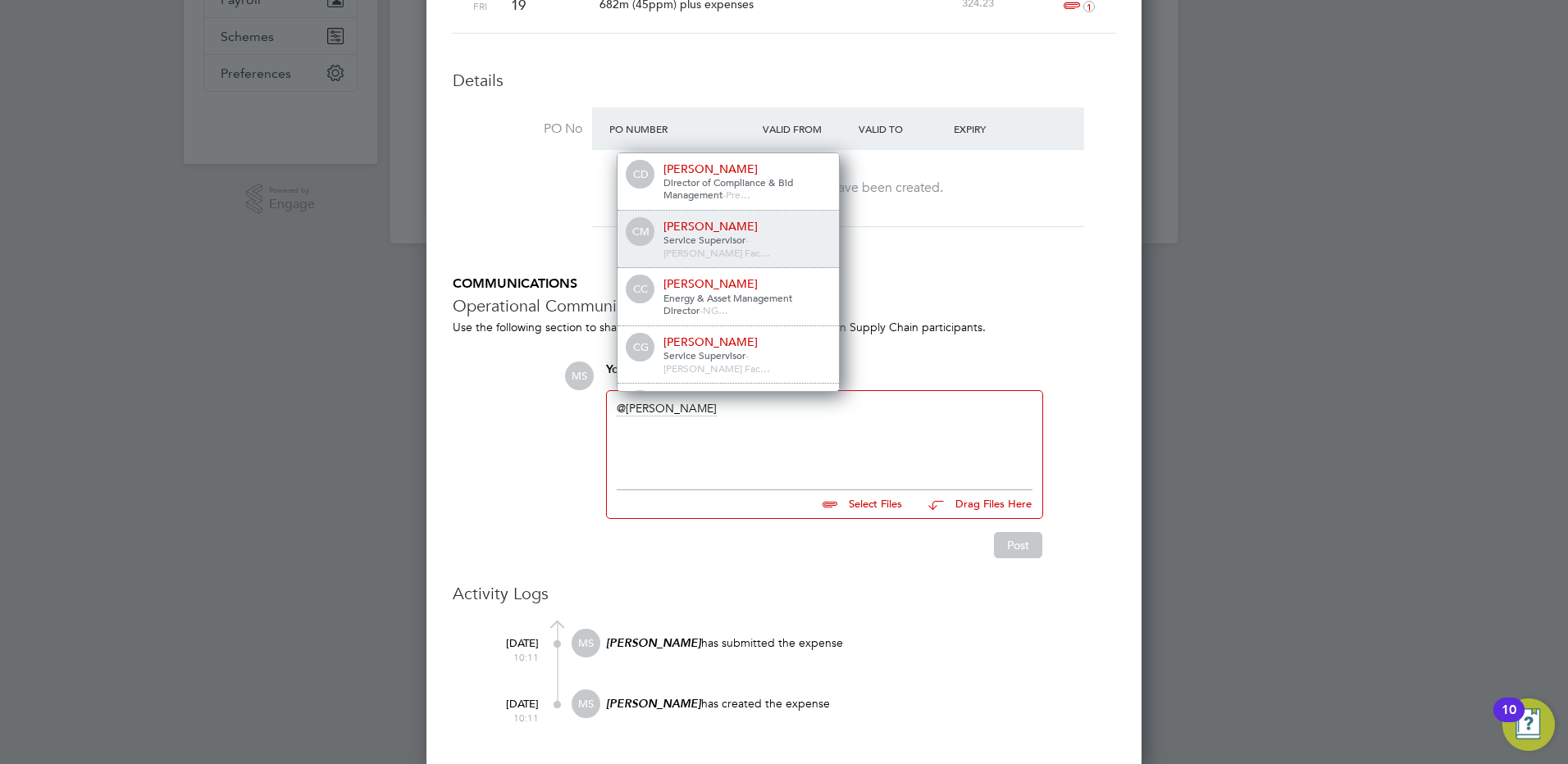
click at [717, 236] on span "Service Supervisor" at bounding box center [704, 240] width 82 height 13
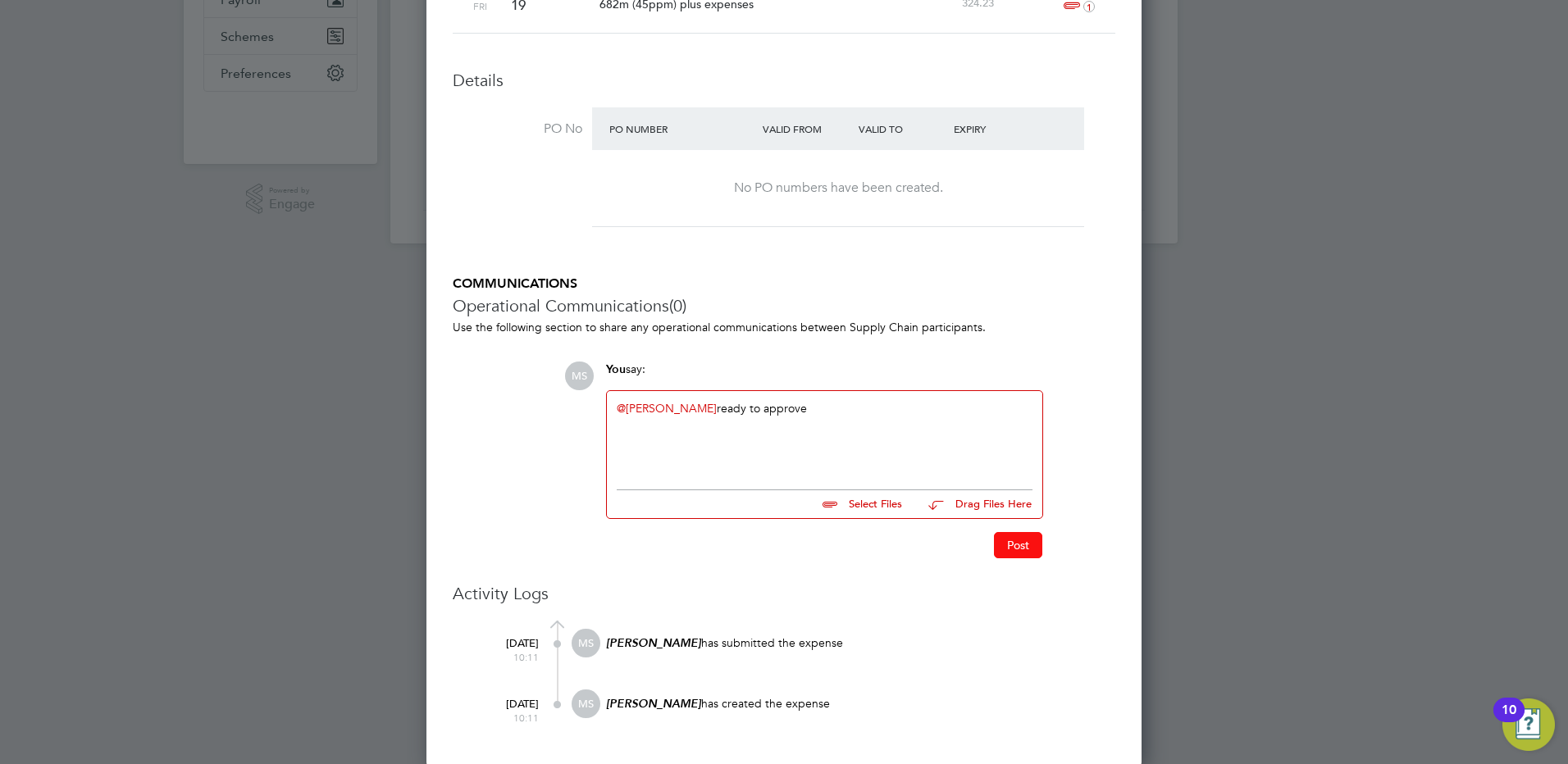
click at [1009, 547] on button "Post" at bounding box center [1017, 545] width 48 height 26
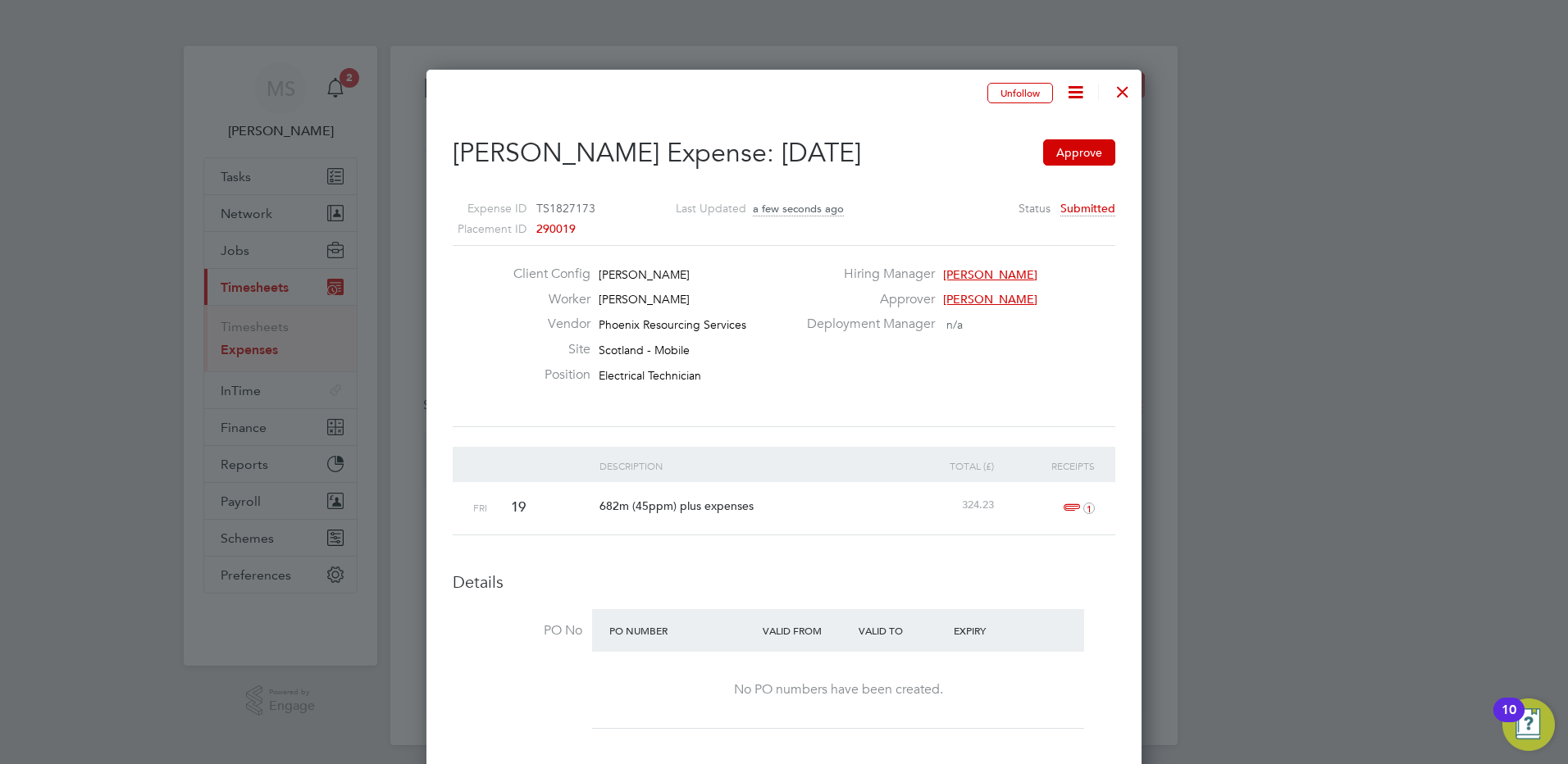
click at [1083, 98] on icon at bounding box center [1075, 92] width 21 height 21
click at [1000, 210] on li "Followers" at bounding box center [1026, 209] width 115 height 23
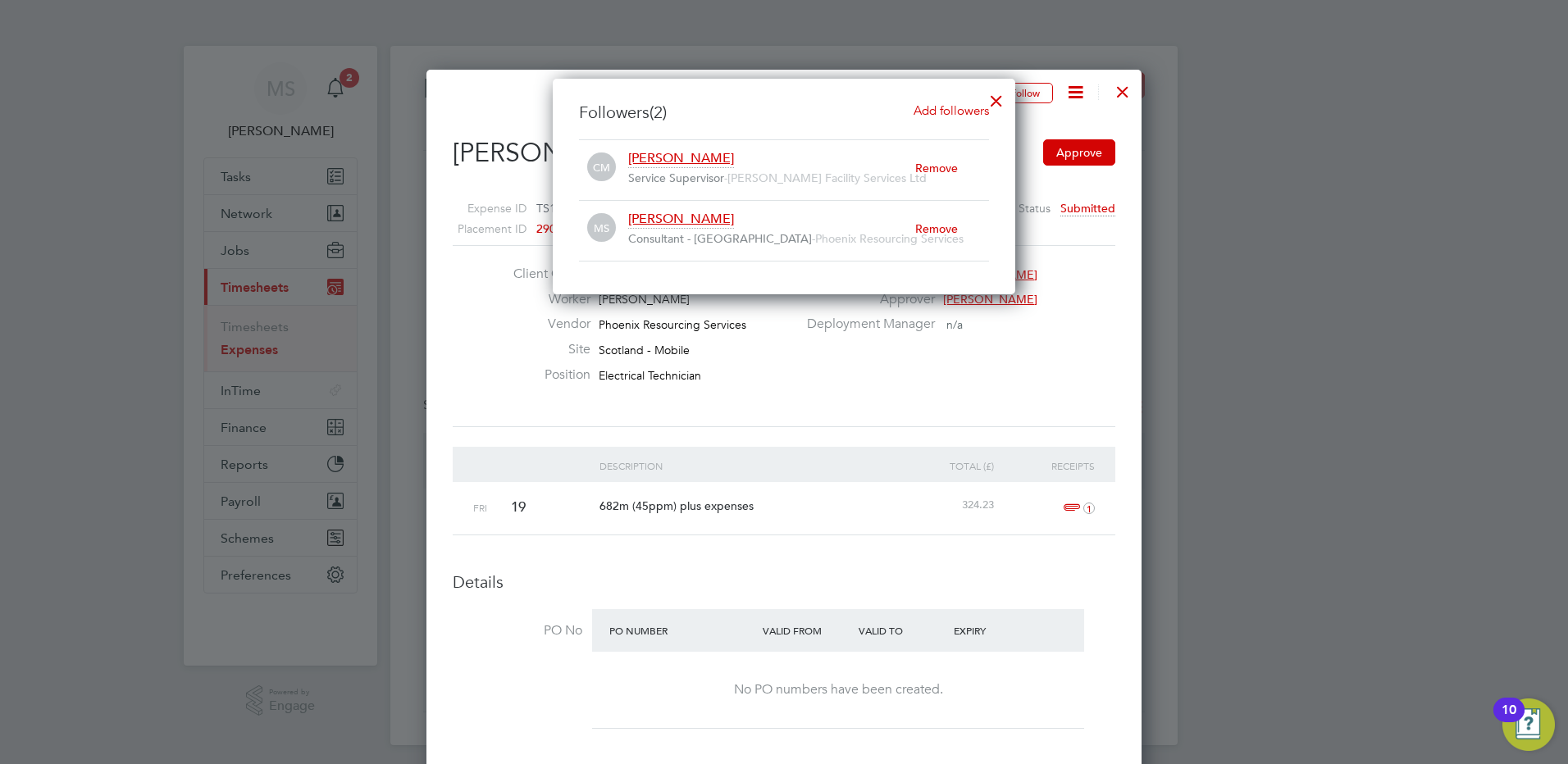
click at [936, 115] on span "Add followers" at bounding box center [951, 110] width 75 height 15
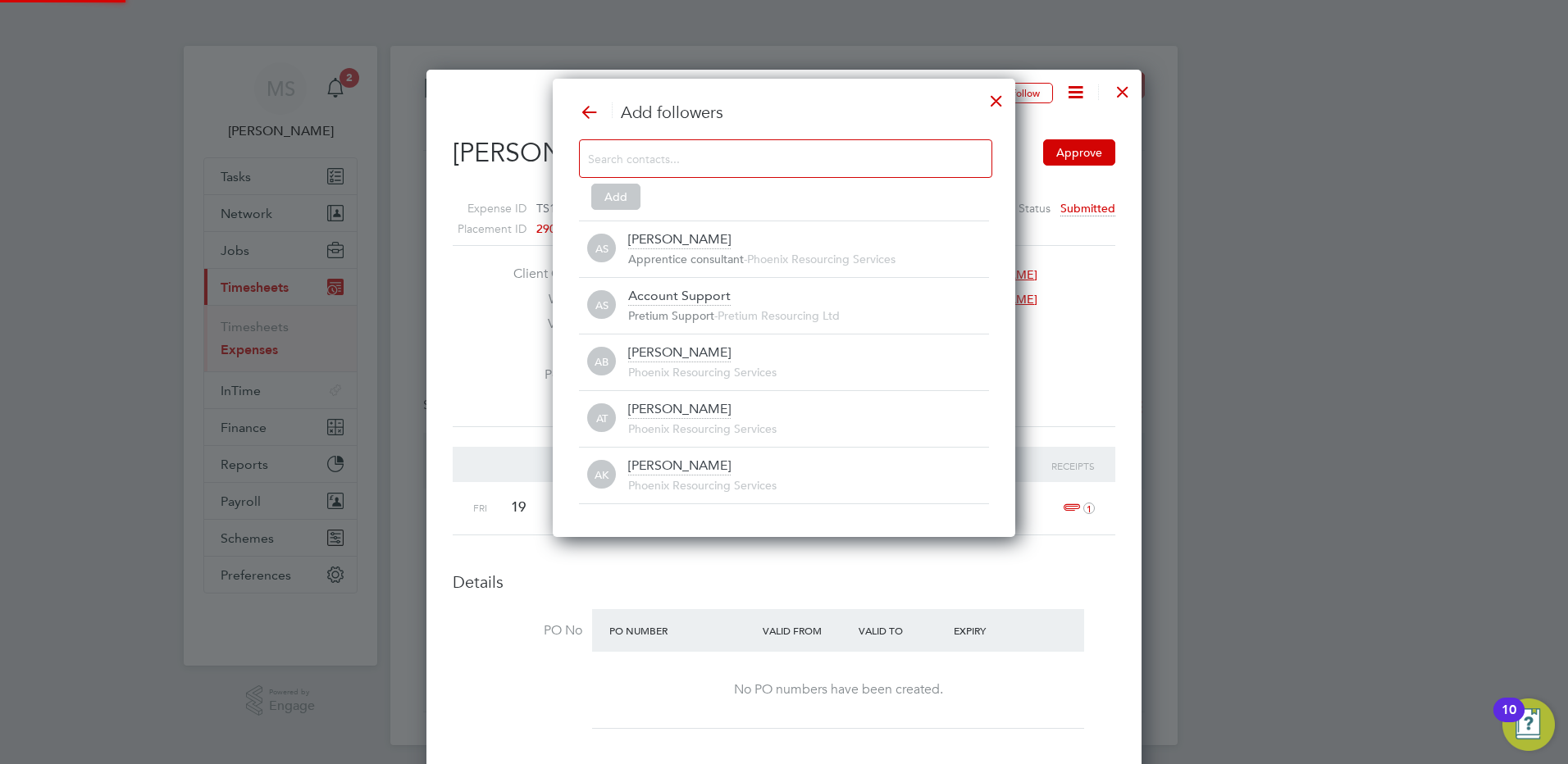
click at [644, 167] on input at bounding box center [772, 158] width 369 height 21
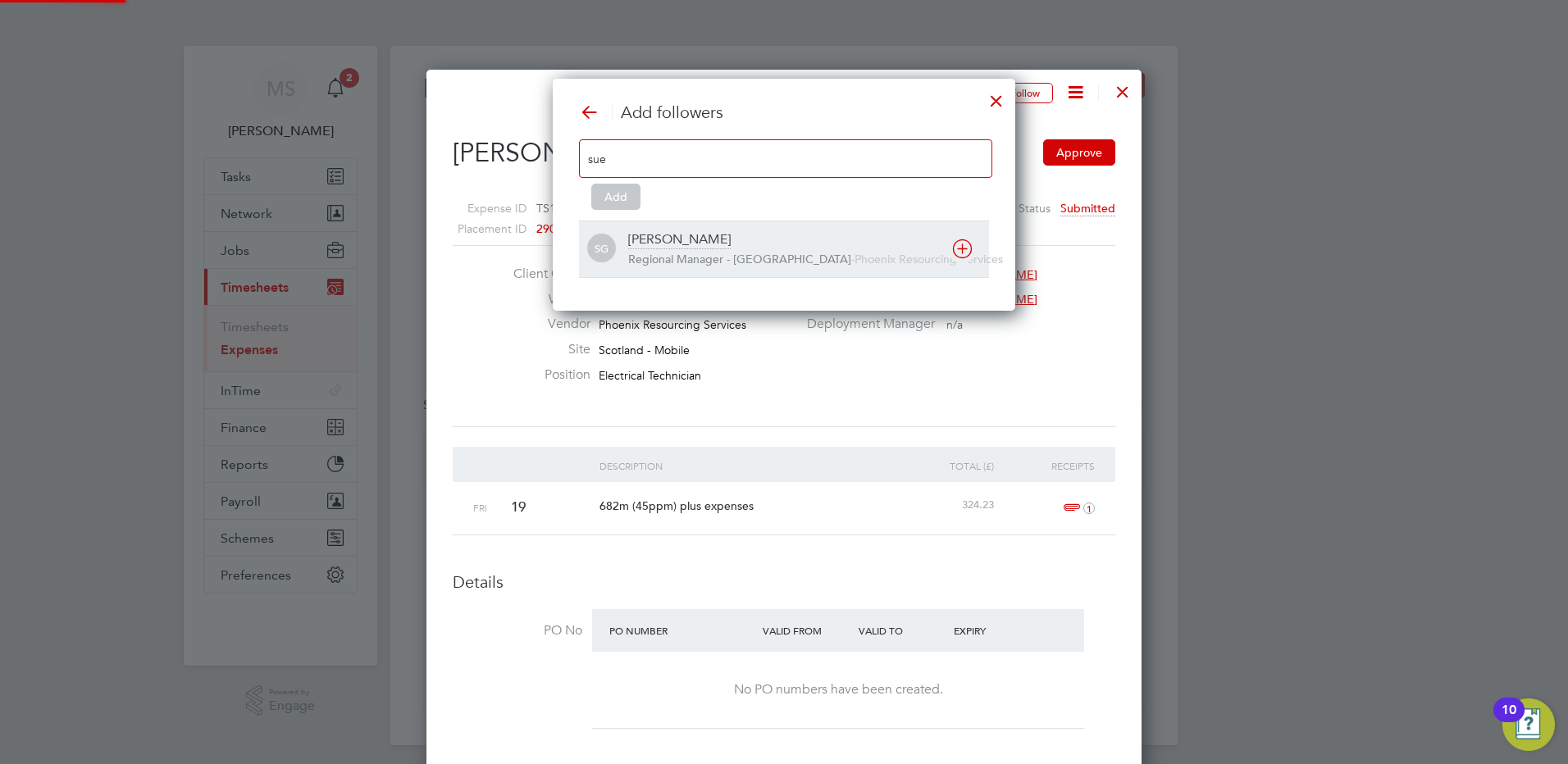
type input "sue"
click at [669, 234] on div "Sue Gaffney" at bounding box center [679, 240] width 103 height 18
click at [960, 245] on icon at bounding box center [962, 249] width 21 height 21
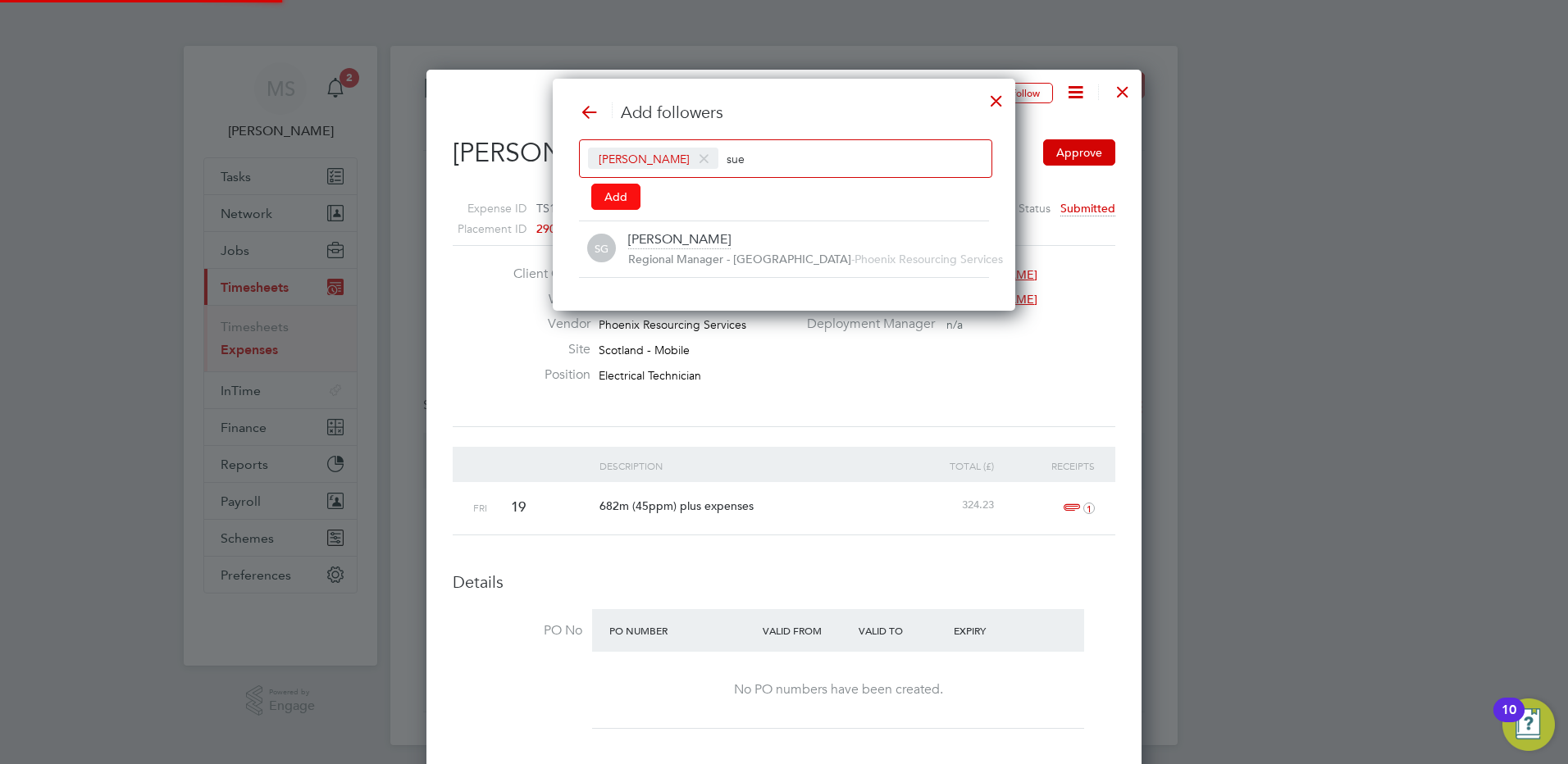
click at [606, 204] on button "Add" at bounding box center [616, 196] width 49 height 26
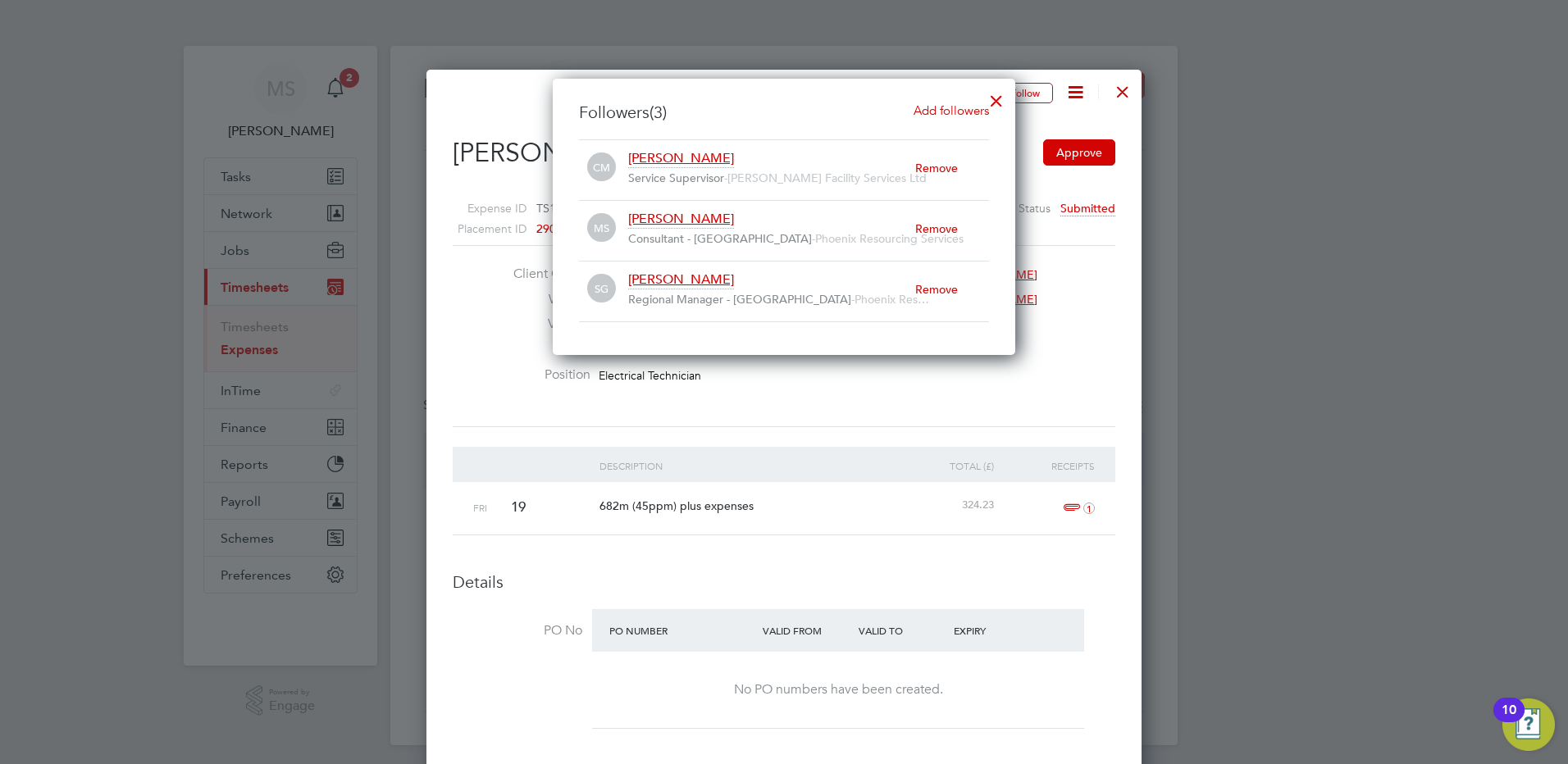
click at [997, 94] on div at bounding box center [996, 96] width 30 height 30
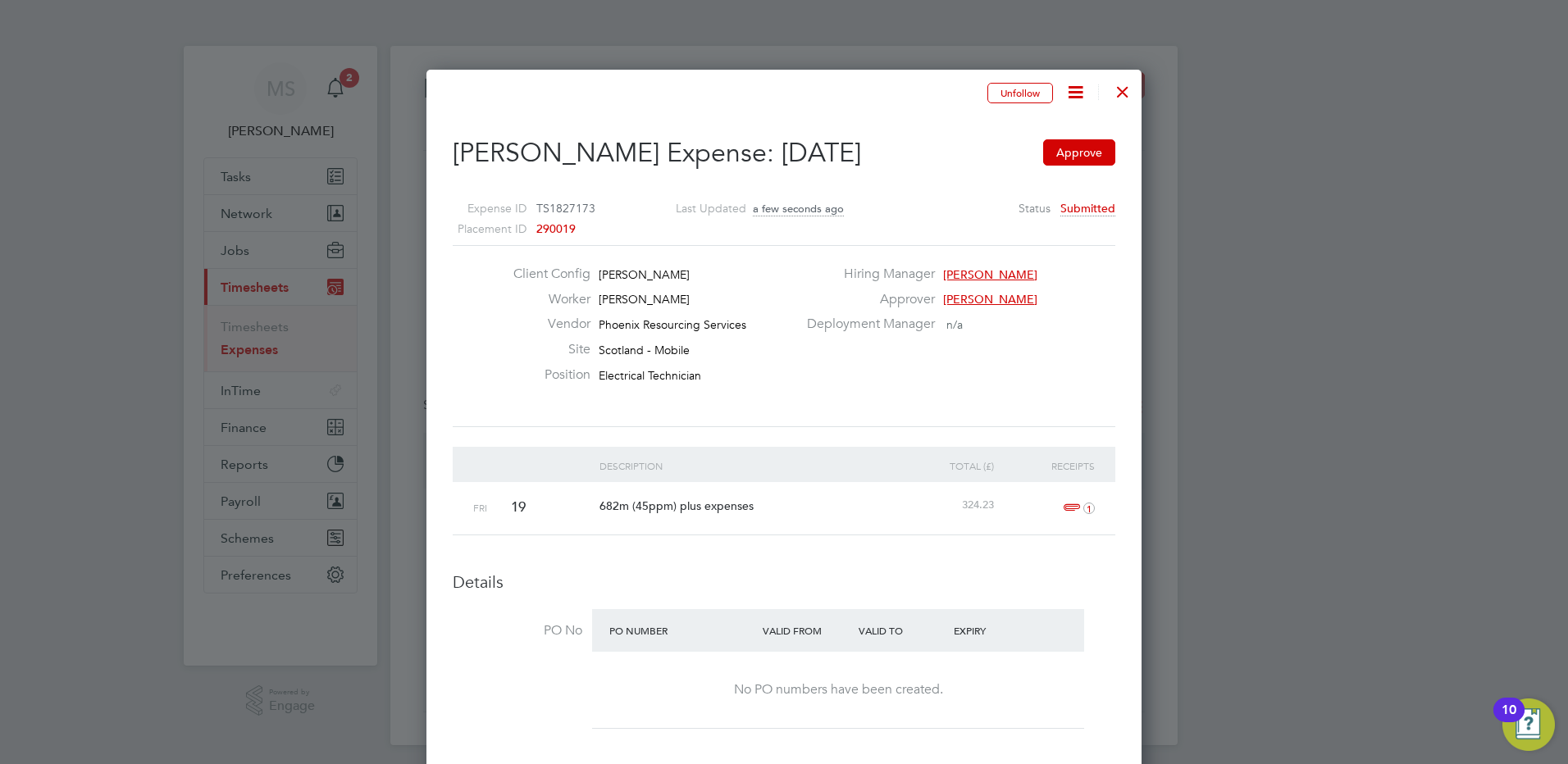
click at [1126, 93] on div at bounding box center [1122, 87] width 30 height 30
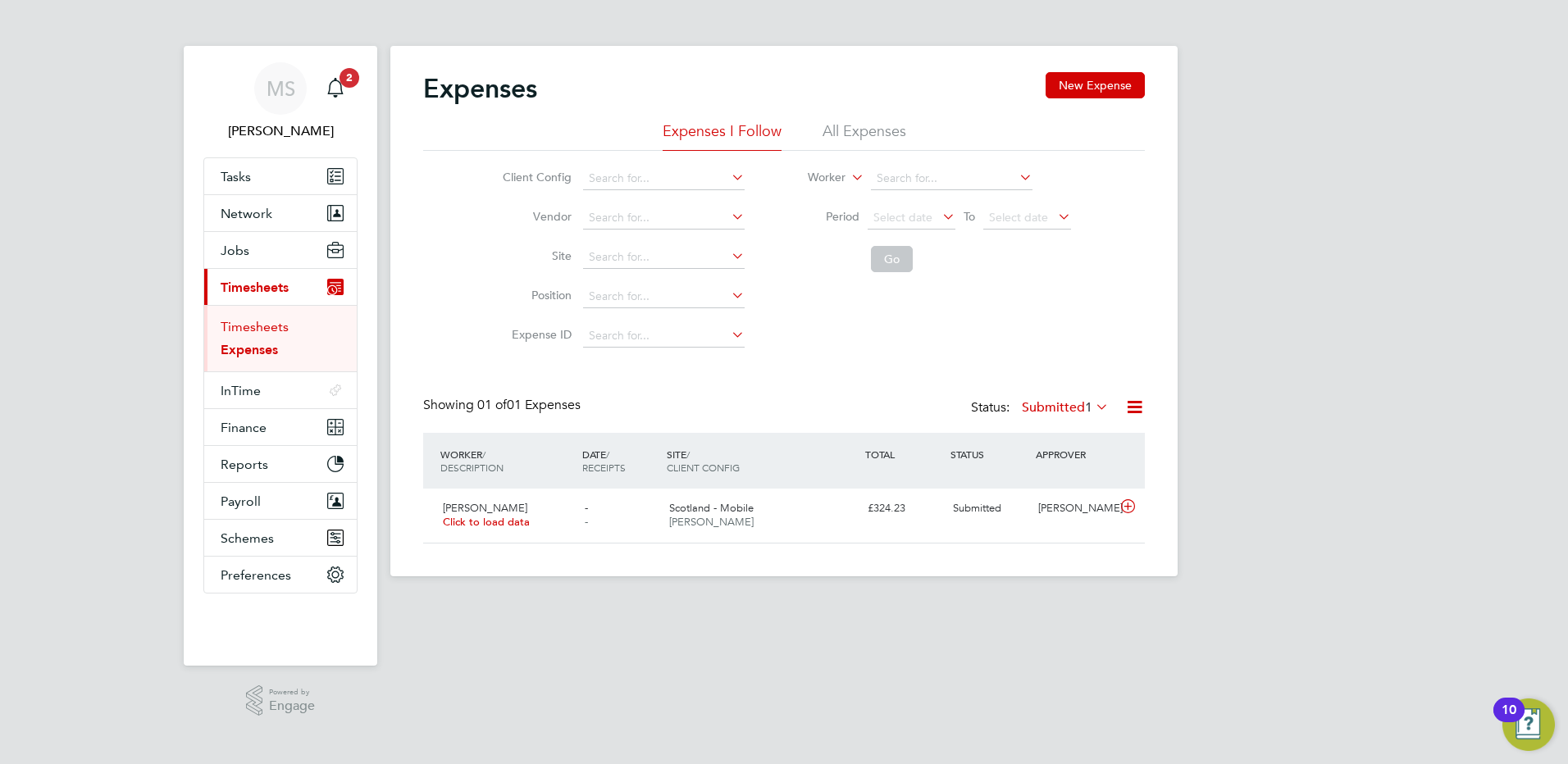
click at [259, 322] on link "Timesheets" at bounding box center [254, 327] width 68 height 15
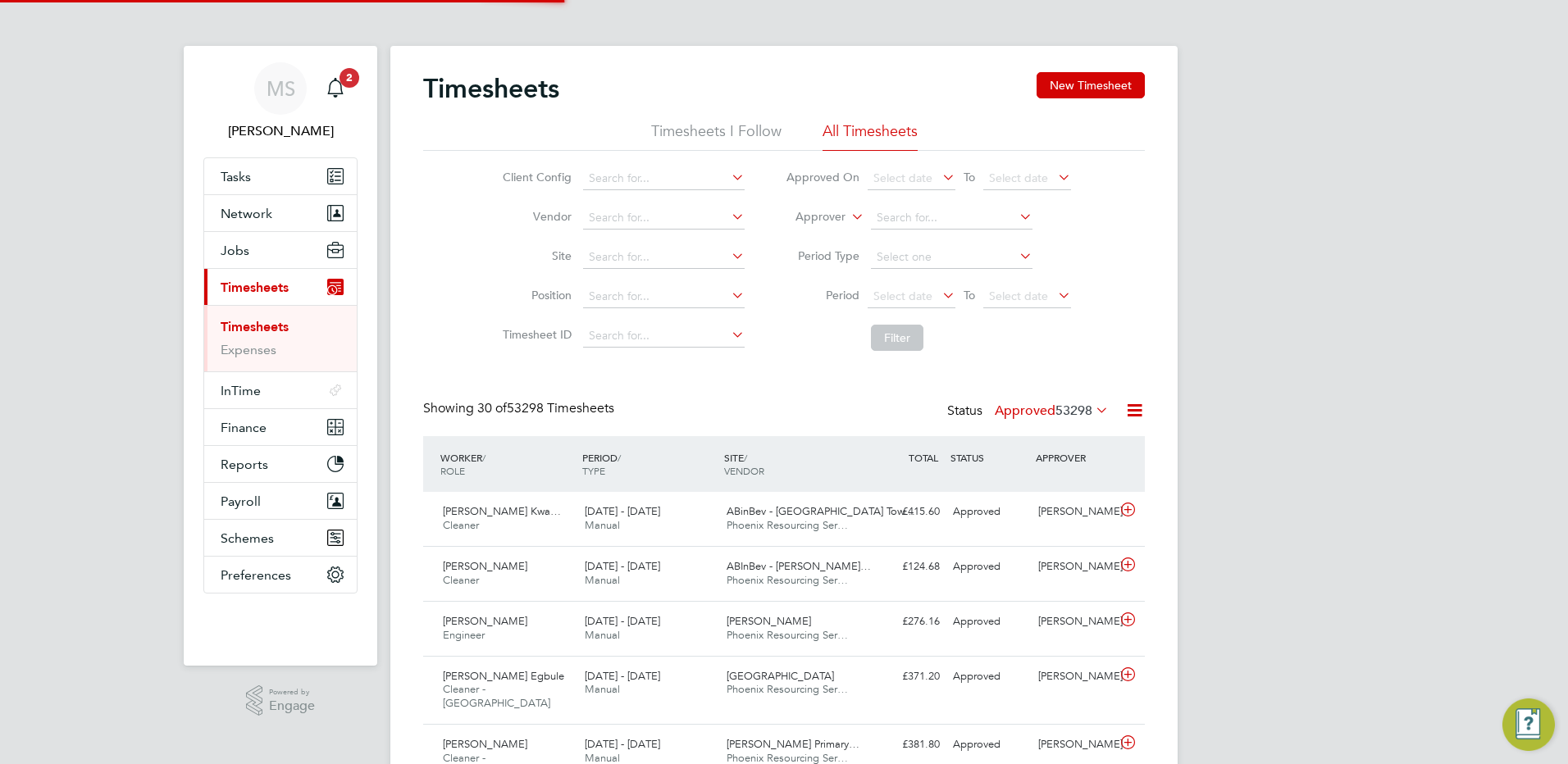
scroll to position [42, 142]
click at [1069, 83] on button "New Timesheet" at bounding box center [1090, 85] width 108 height 26
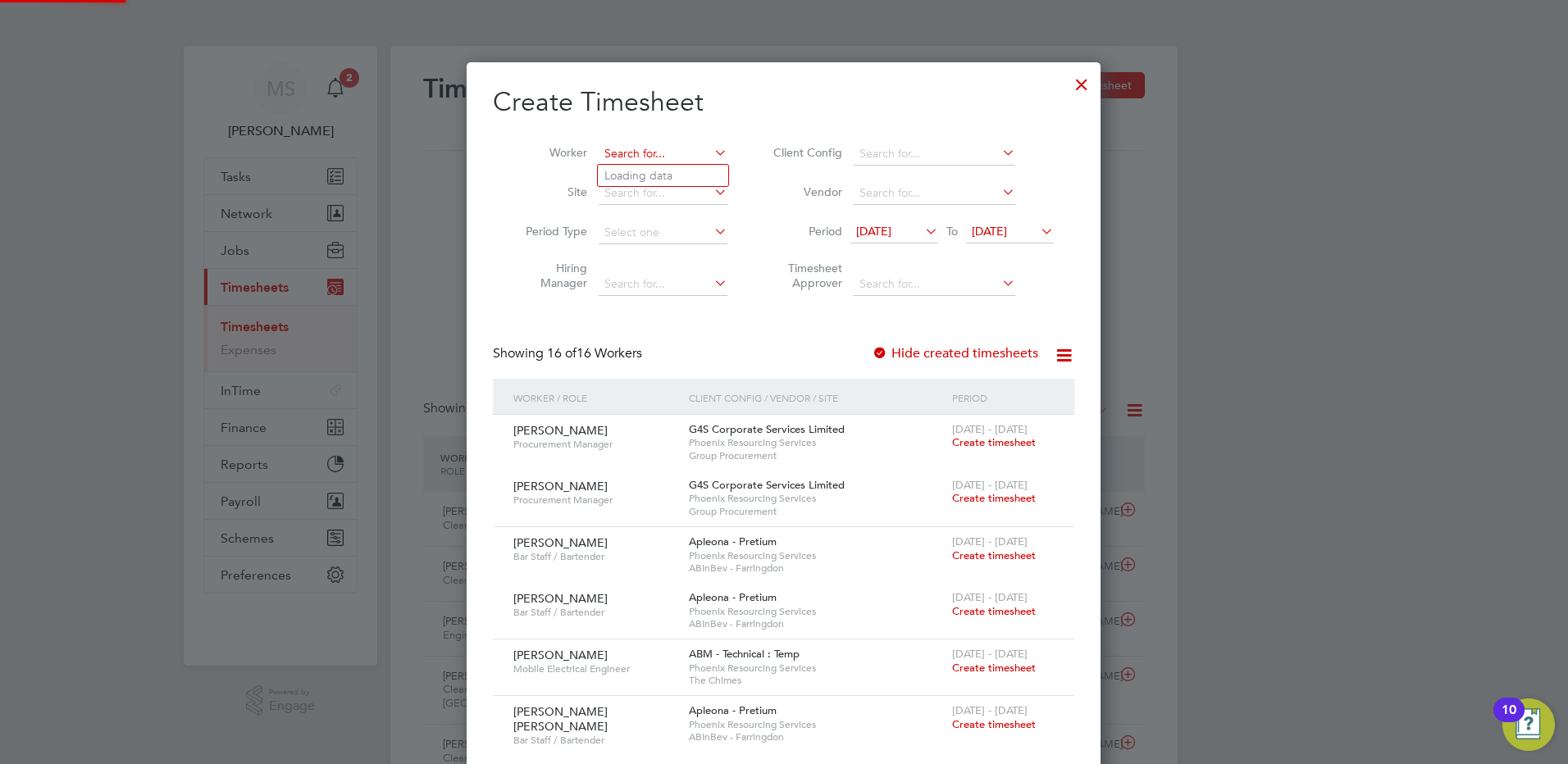
click at [668, 159] on input at bounding box center [663, 153] width 129 height 23
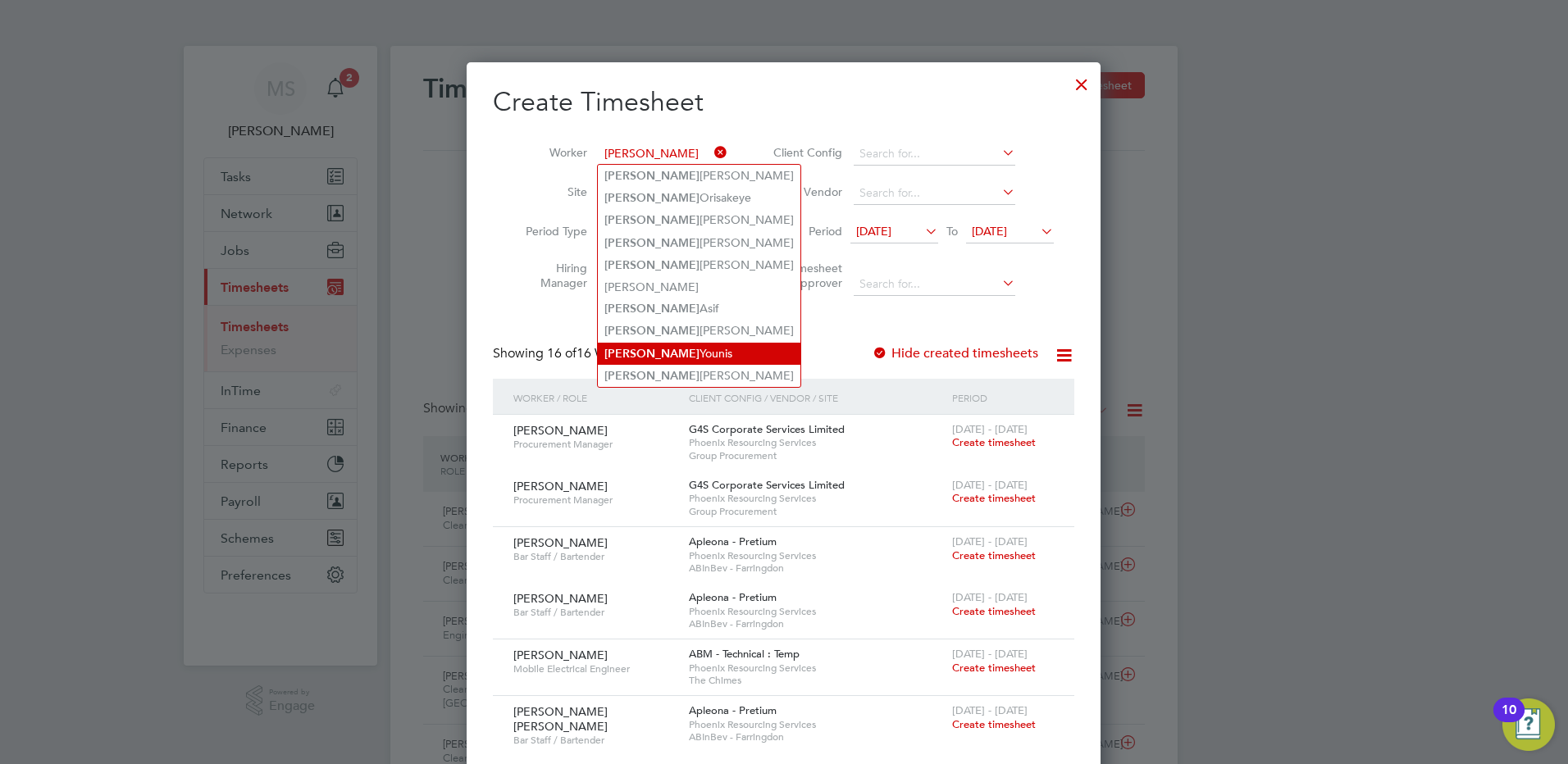
click at [669, 351] on li "Mohammed Younis" at bounding box center [699, 354] width 202 height 22
type input "[DEMOGRAPHIC_DATA][PERSON_NAME]"
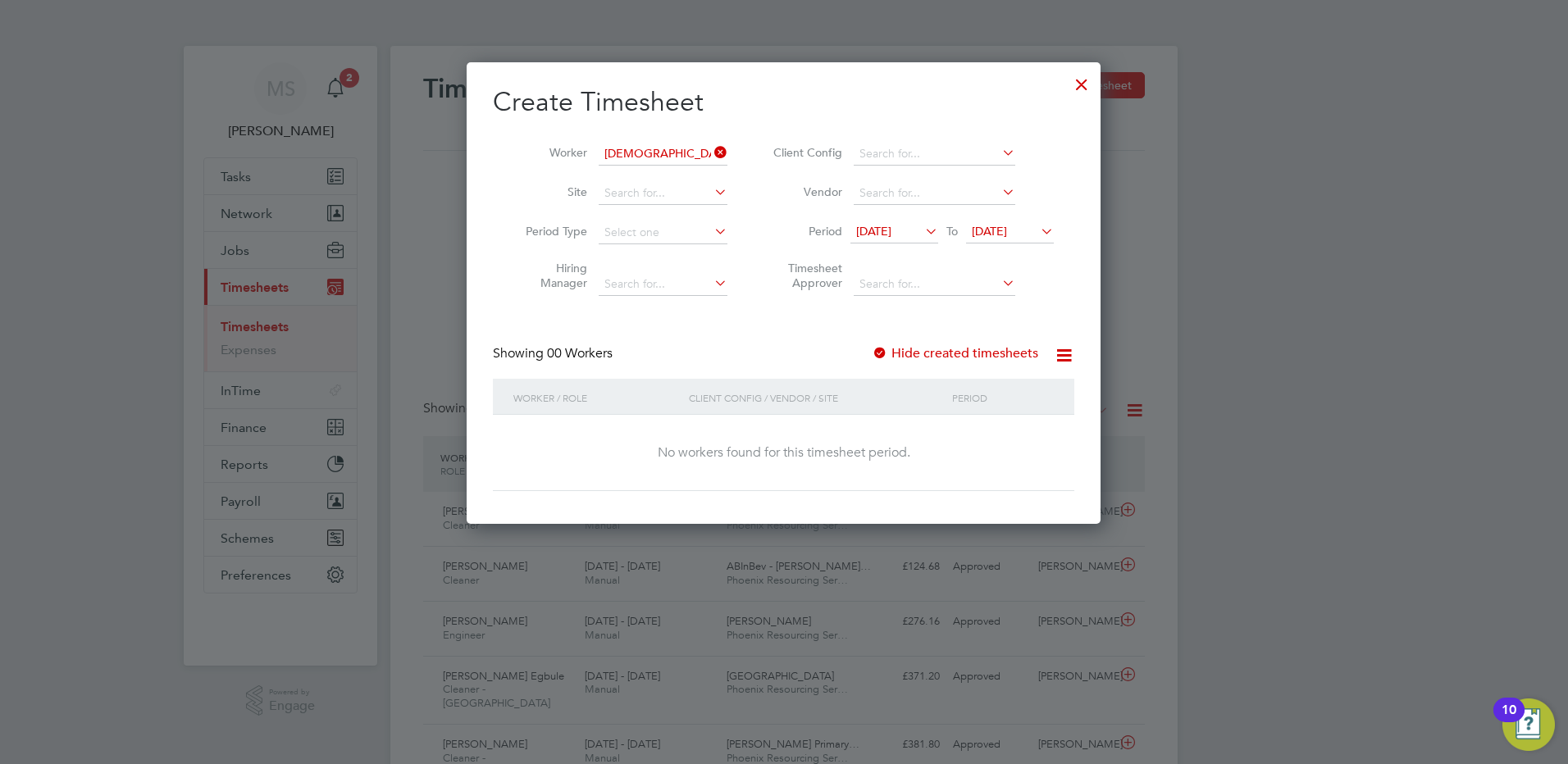
click at [1005, 230] on span "16 Sep 2025" at bounding box center [989, 231] width 35 height 15
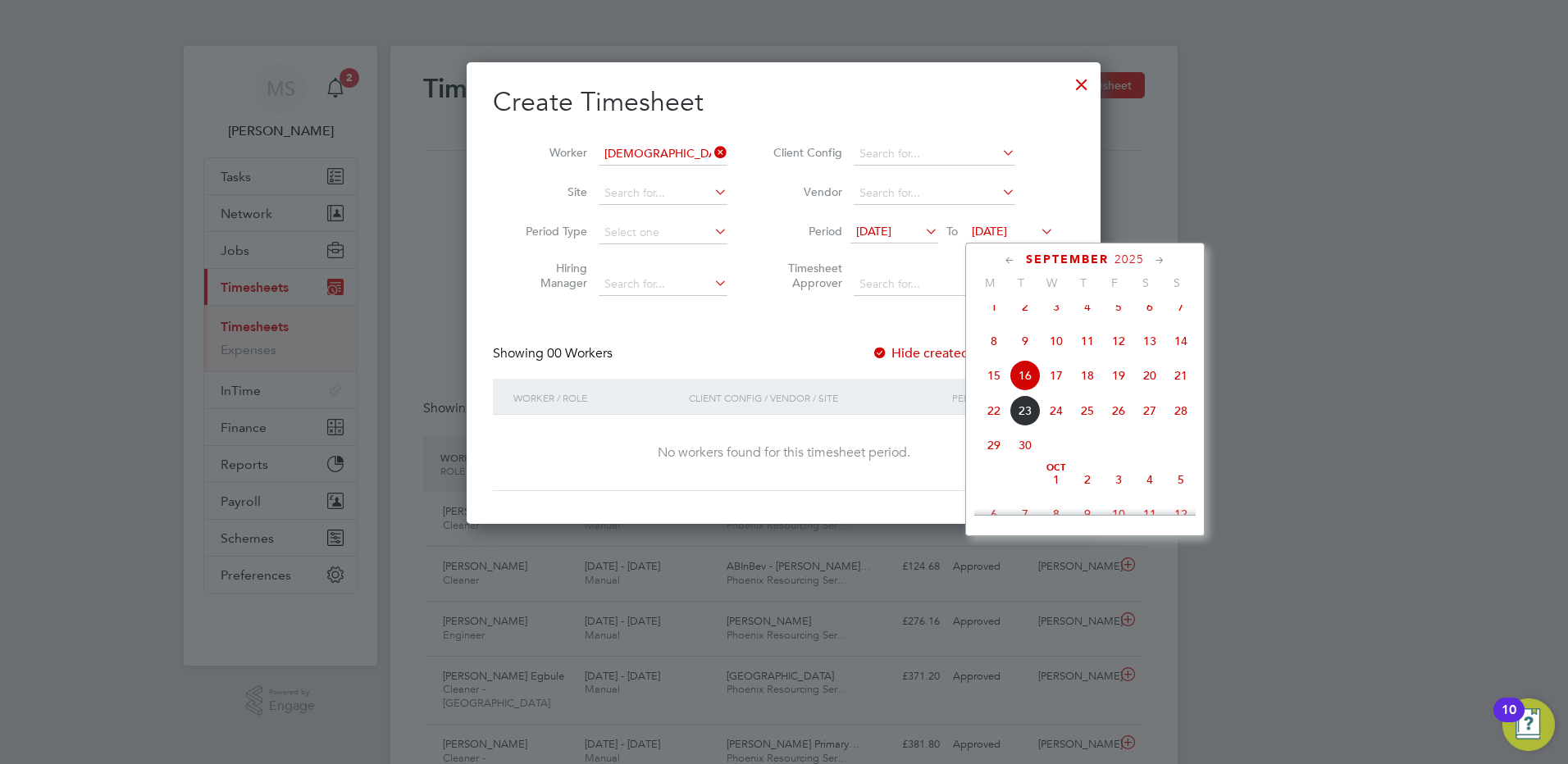
click at [1120, 391] on span "19" at bounding box center [1119, 376] width 31 height 31
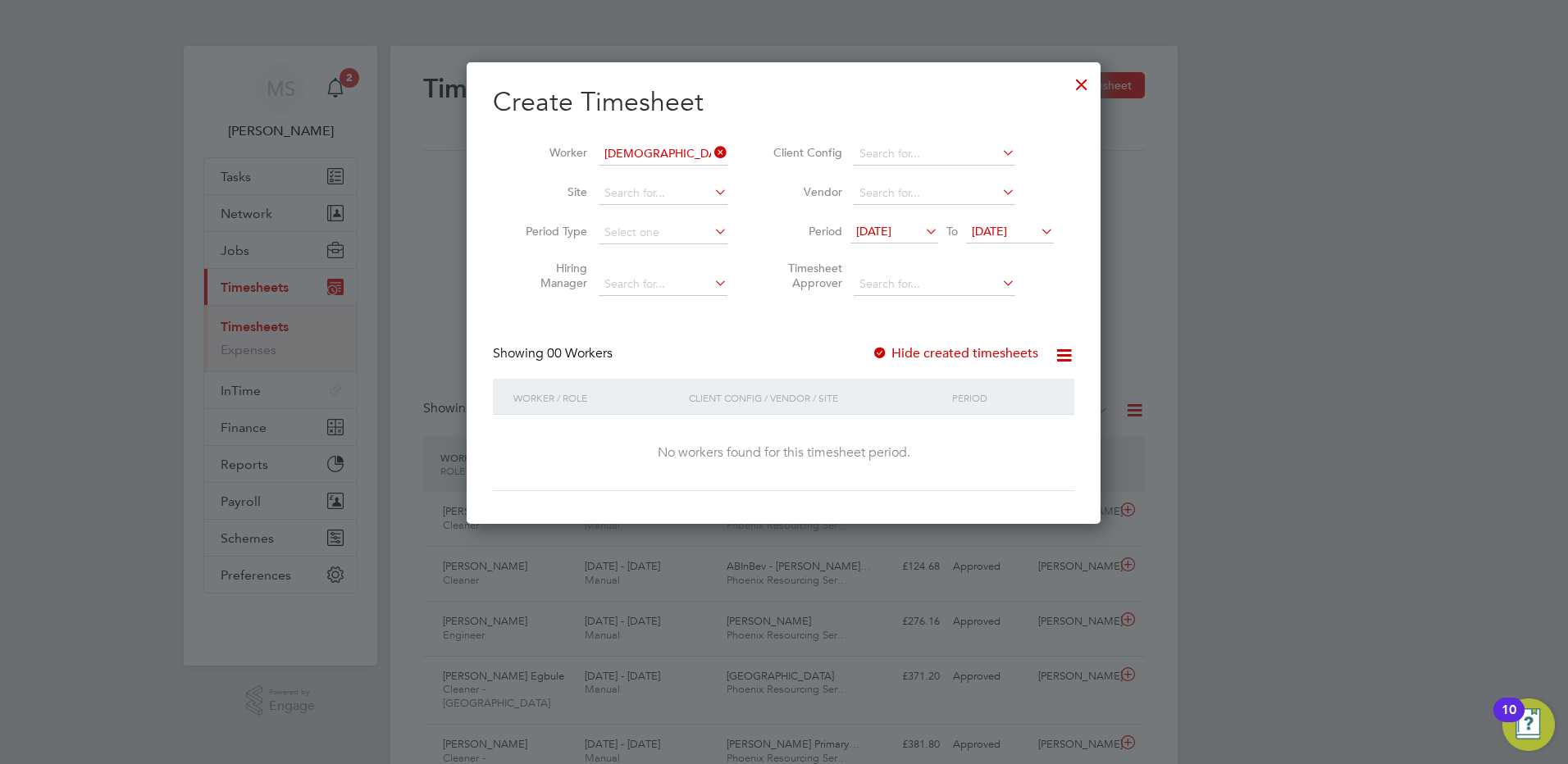
click at [878, 354] on div at bounding box center [880, 354] width 16 height 16
click at [878, 351] on div at bounding box center [880, 354] width 16 height 16
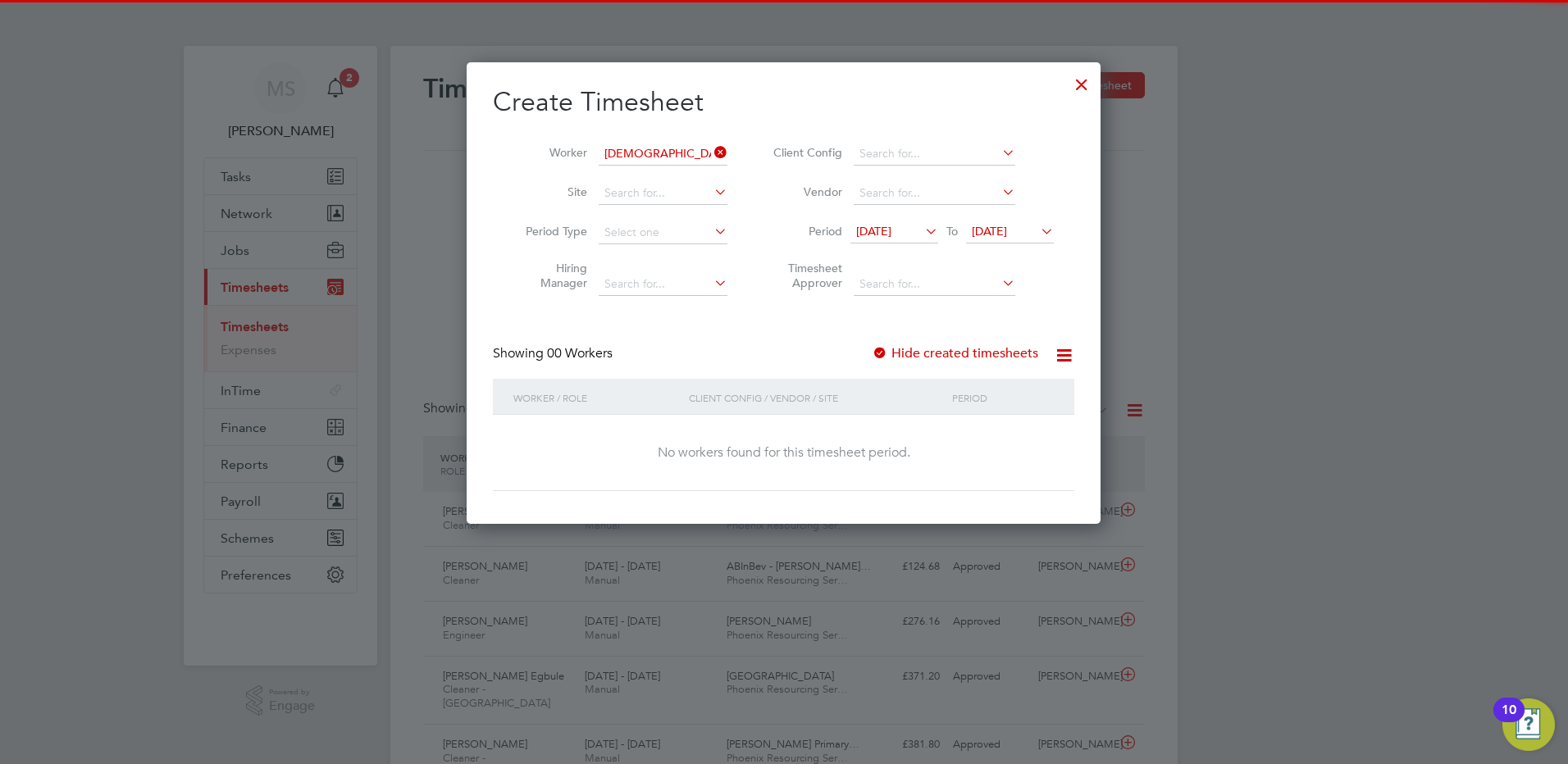
click at [878, 351] on div at bounding box center [880, 354] width 16 height 16
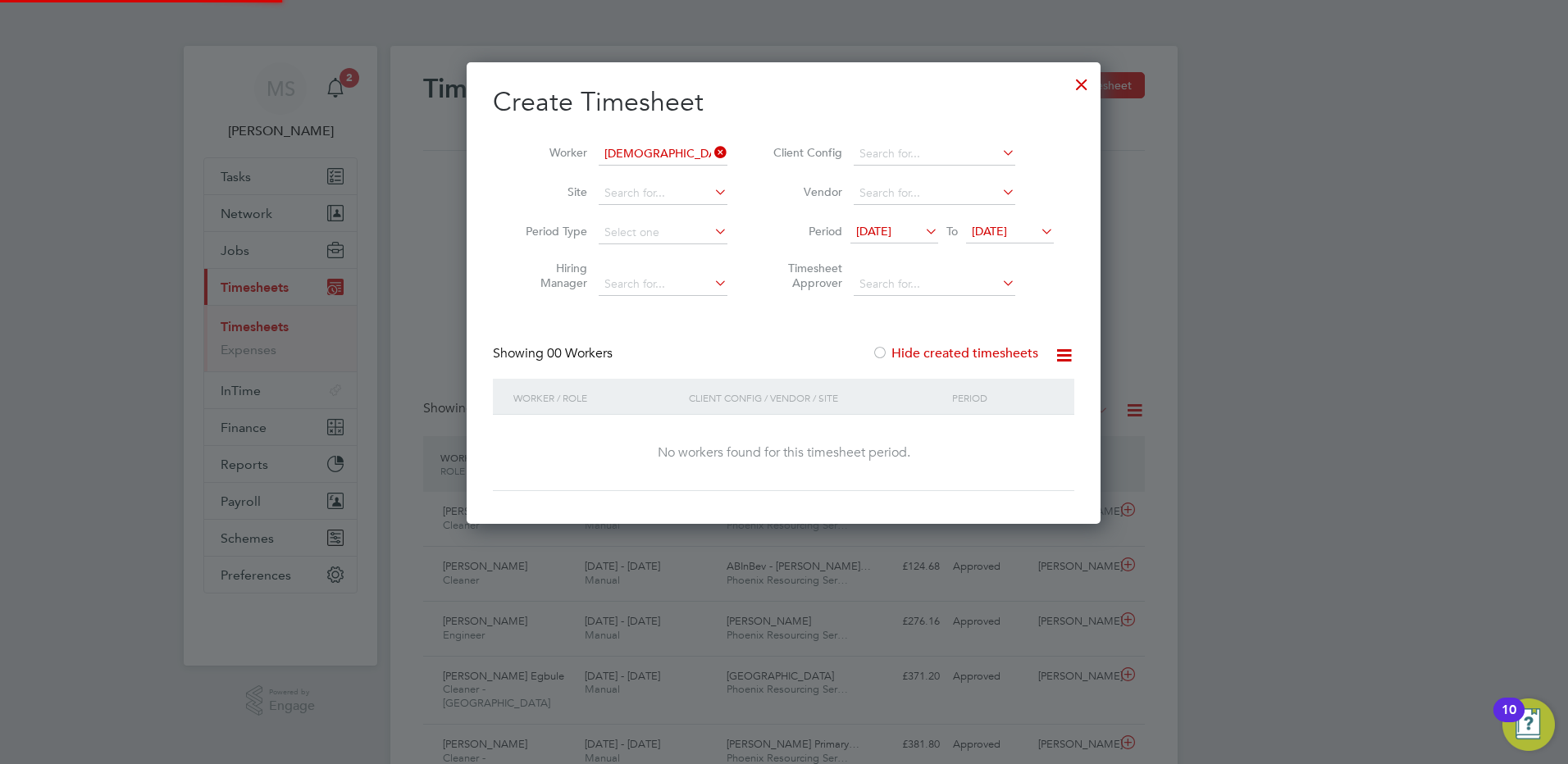
click at [878, 351] on div at bounding box center [880, 354] width 16 height 16
click at [1074, 86] on div at bounding box center [1082, 80] width 30 height 30
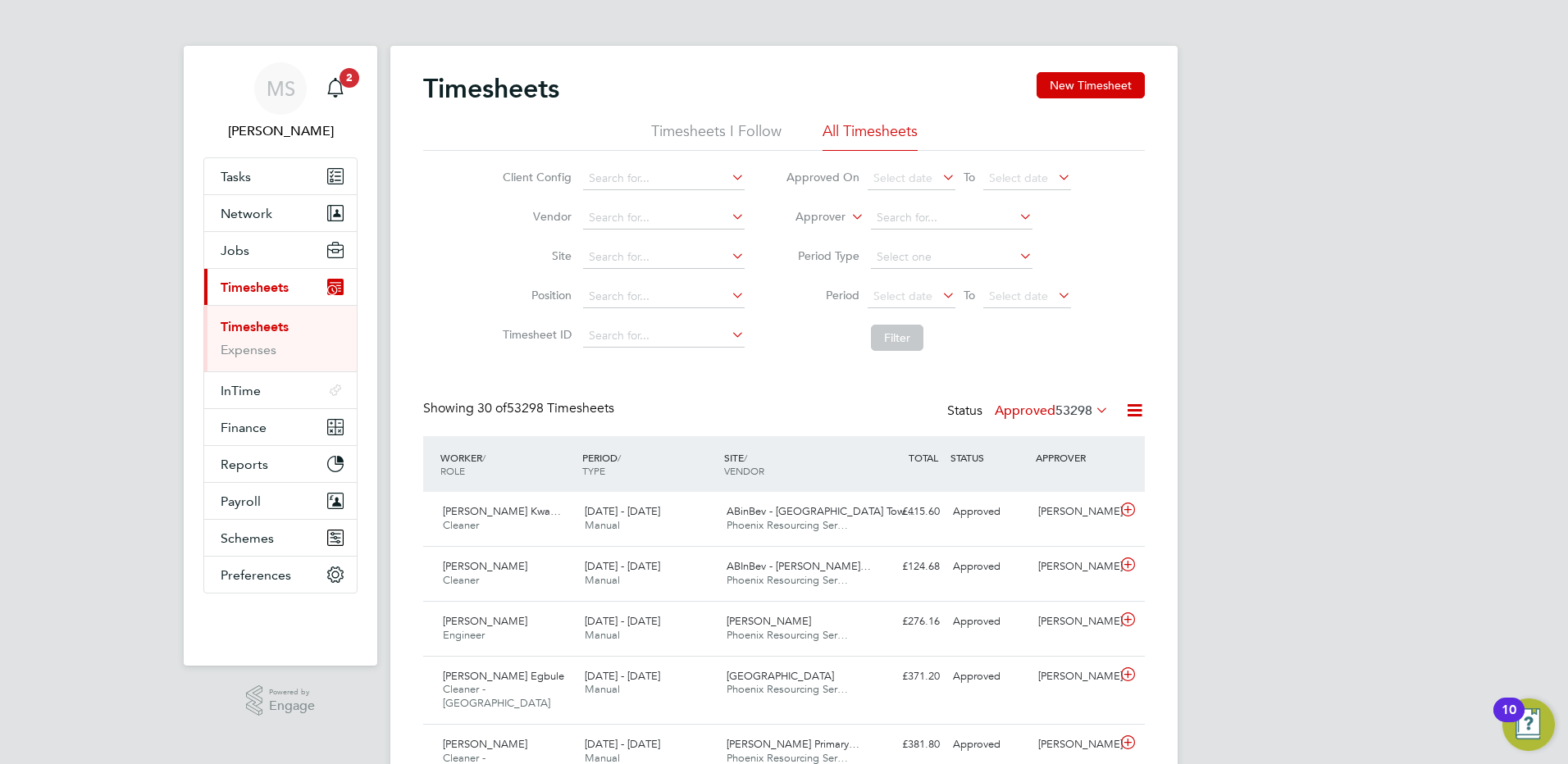
click at [250, 322] on link "Timesheets" at bounding box center [254, 327] width 68 height 15
click at [650, 185] on input at bounding box center [664, 178] width 162 height 23
type input "NG Bailey"
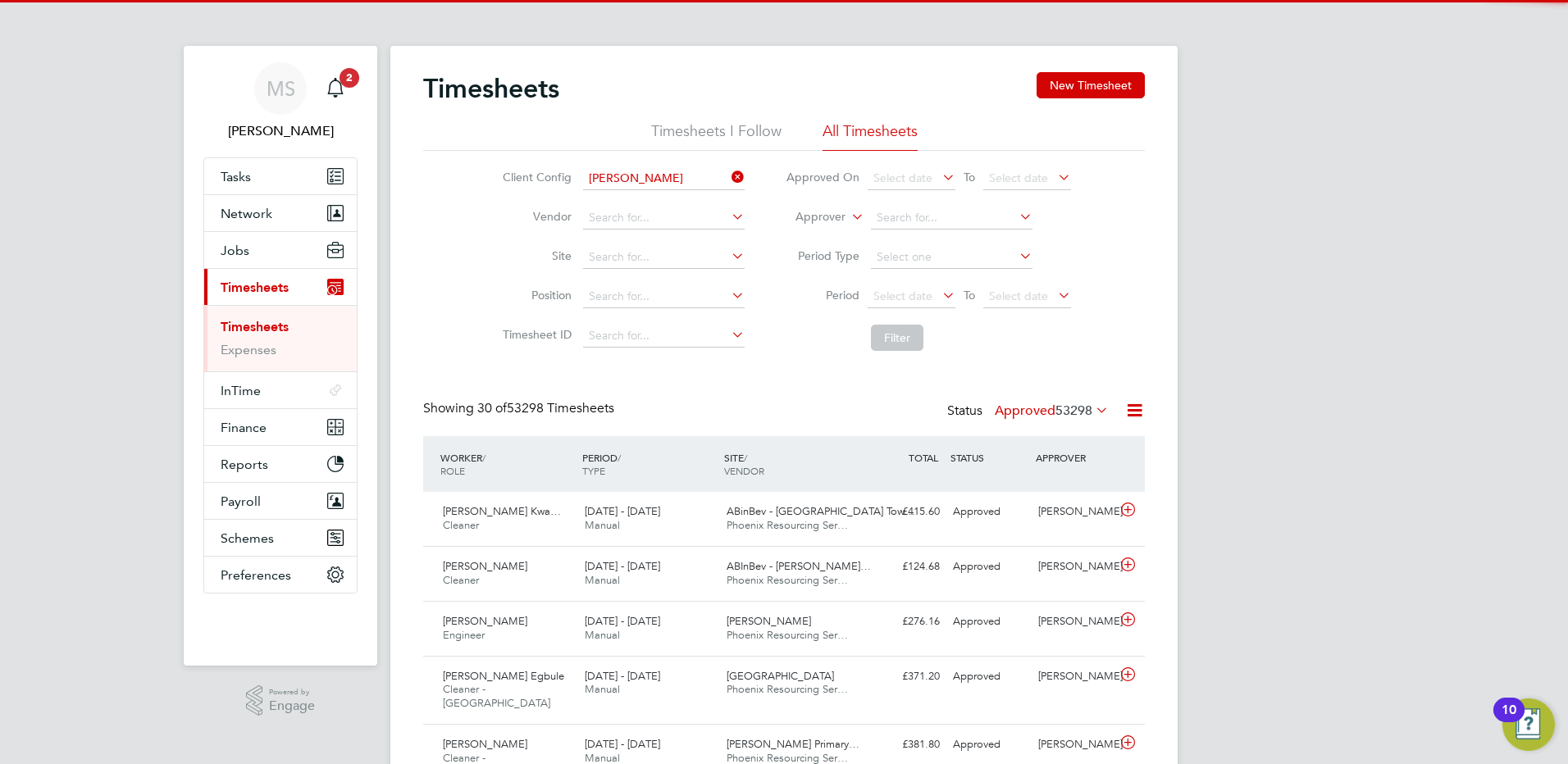
click at [638, 195] on b "Bailey" at bounding box center [656, 201] width 95 height 14
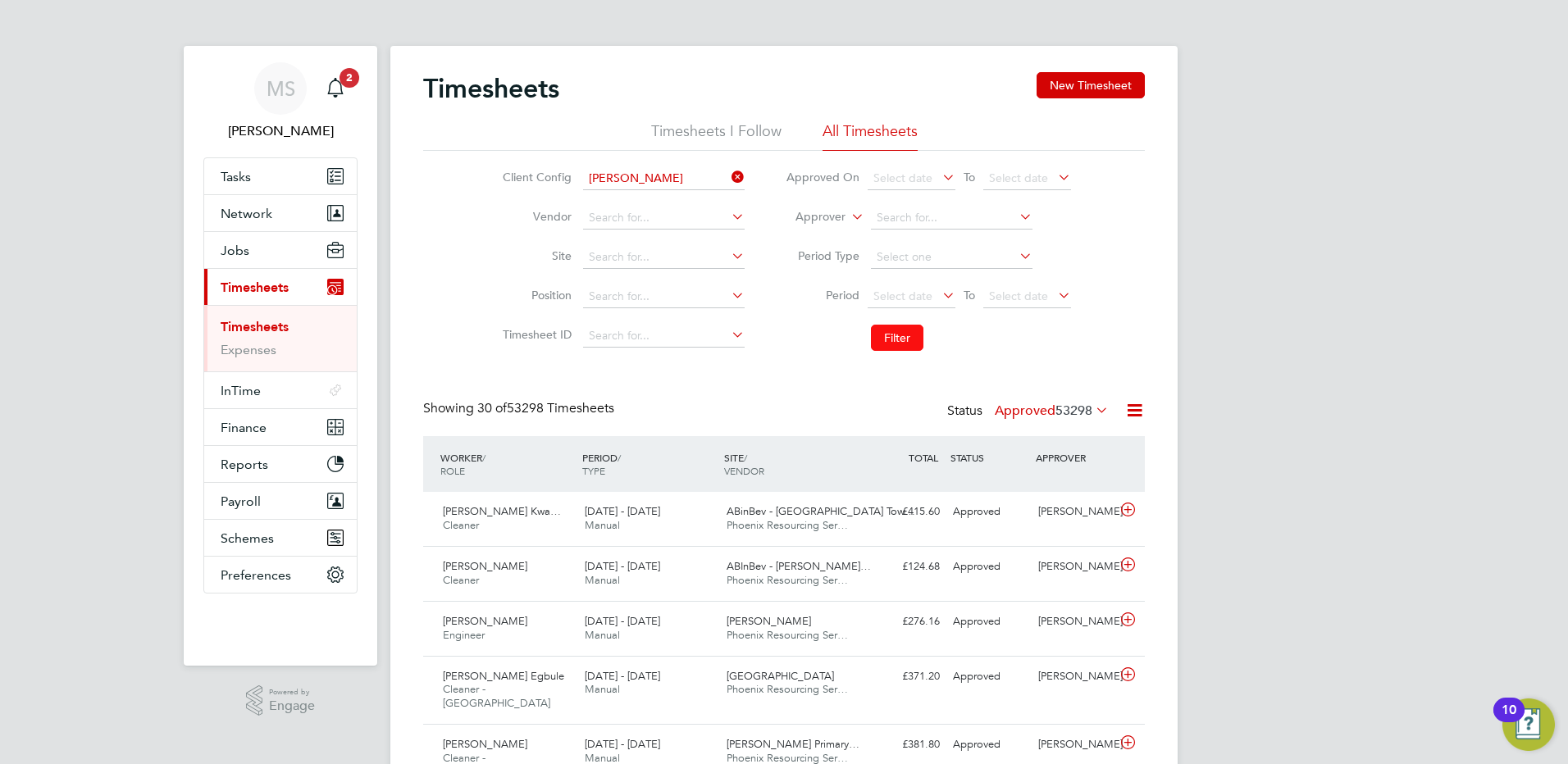
click at [882, 338] on button "Filter" at bounding box center [897, 338] width 53 height 26
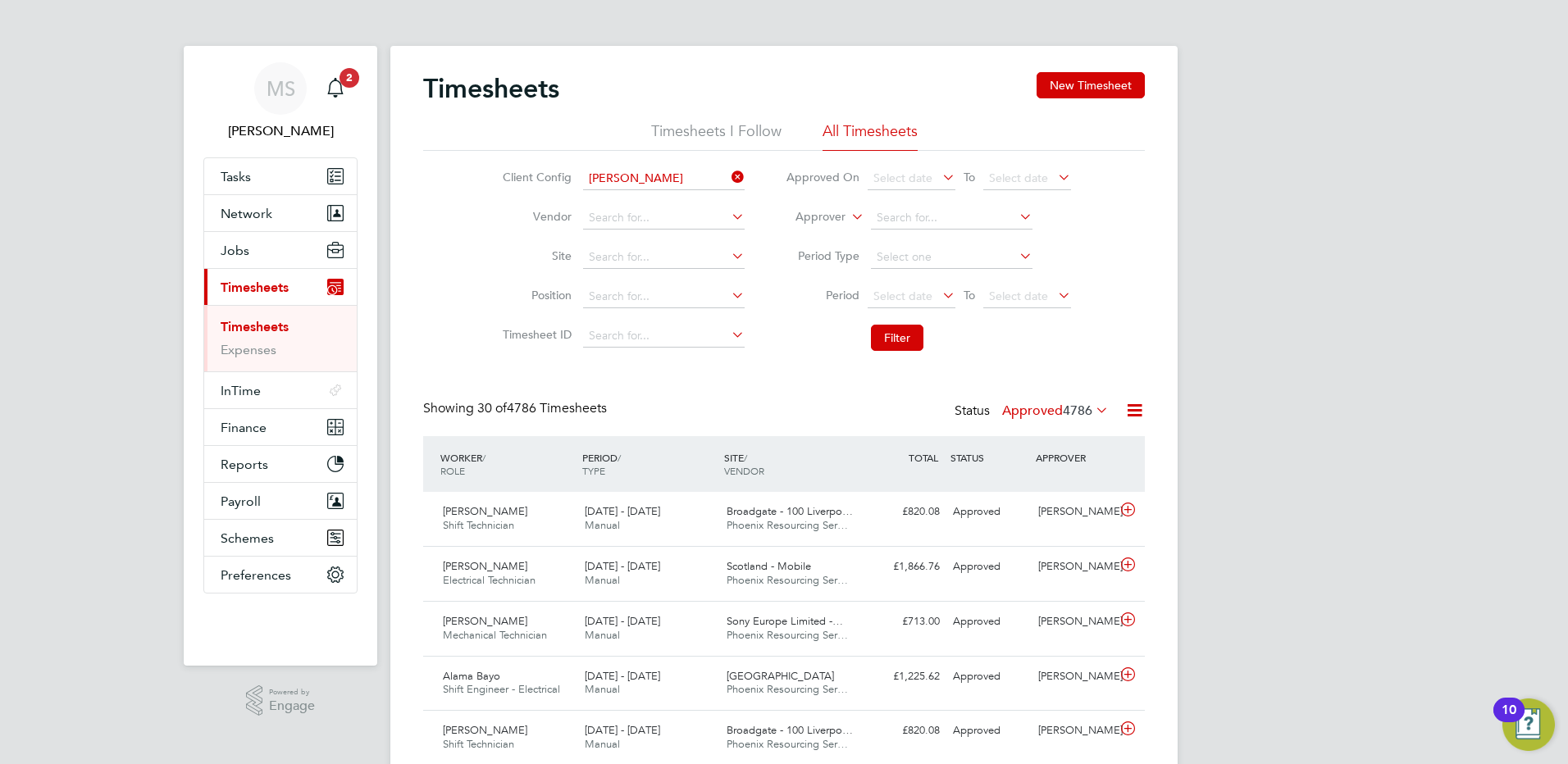
click at [1041, 410] on label "Approved 4786" at bounding box center [1054, 411] width 106 height 16
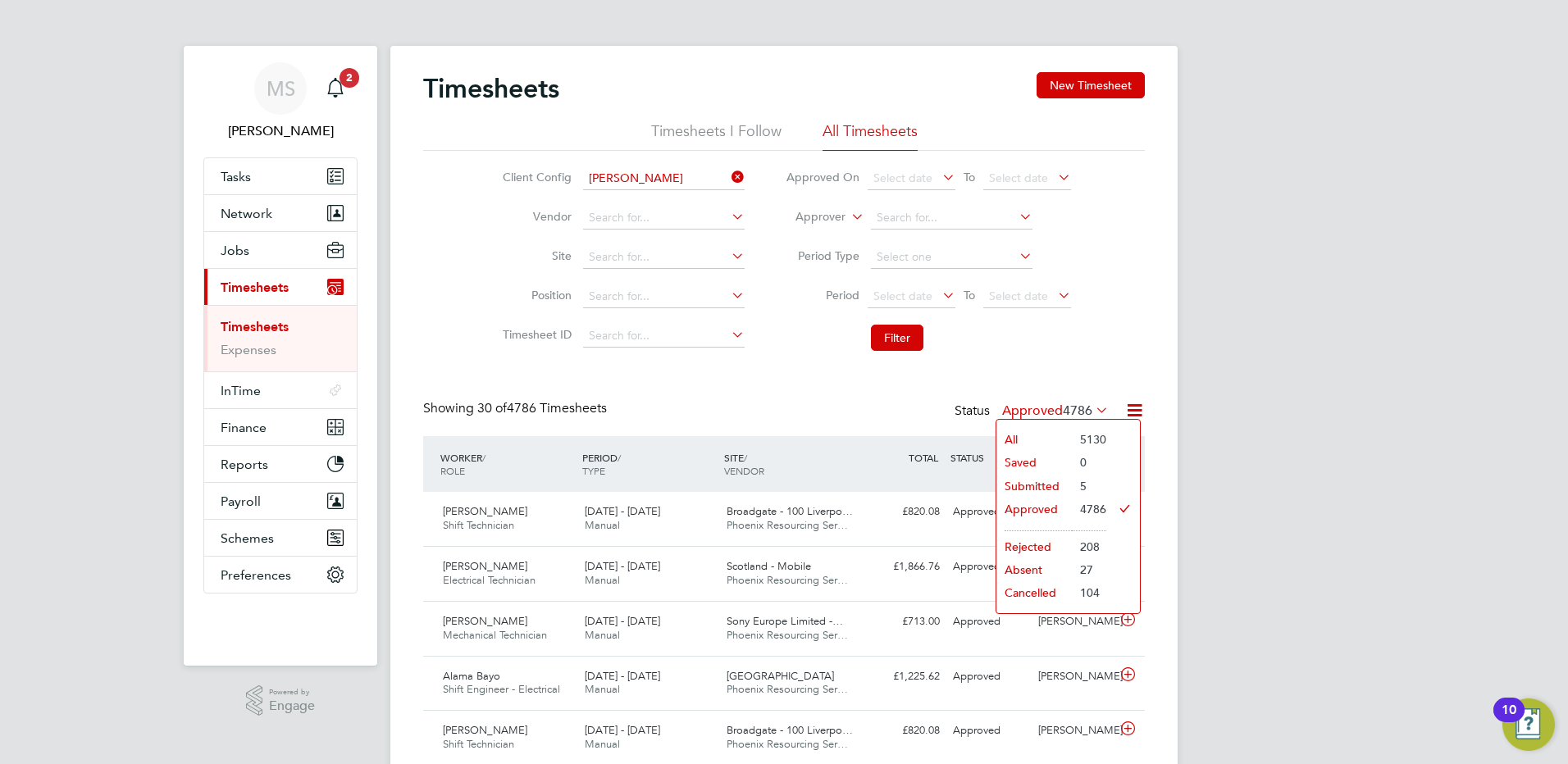
click at [1030, 485] on li "Submitted" at bounding box center [1034, 485] width 75 height 23
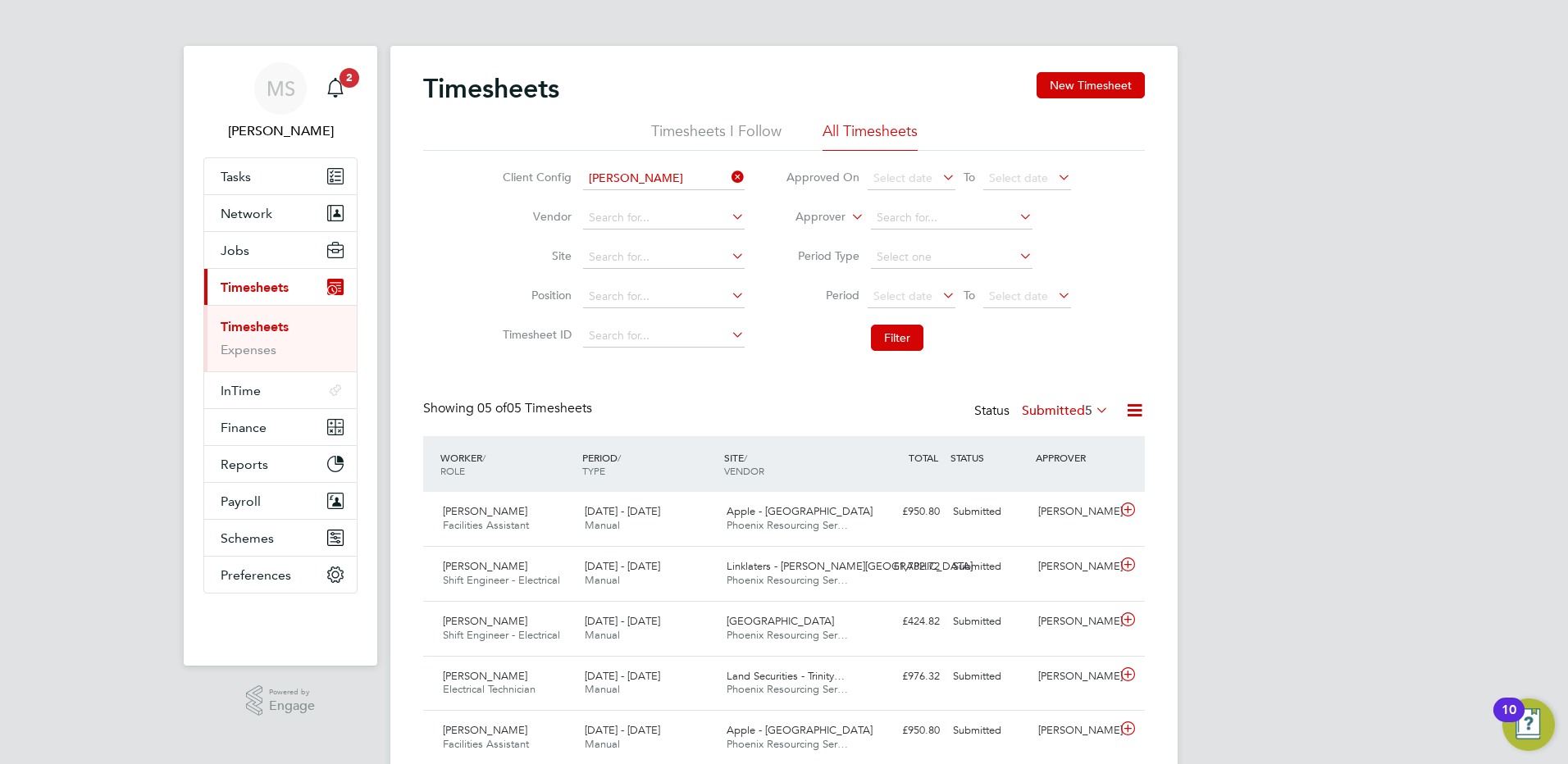
click at [1069, 407] on label "Submitted 5" at bounding box center [1065, 411] width 87 height 16
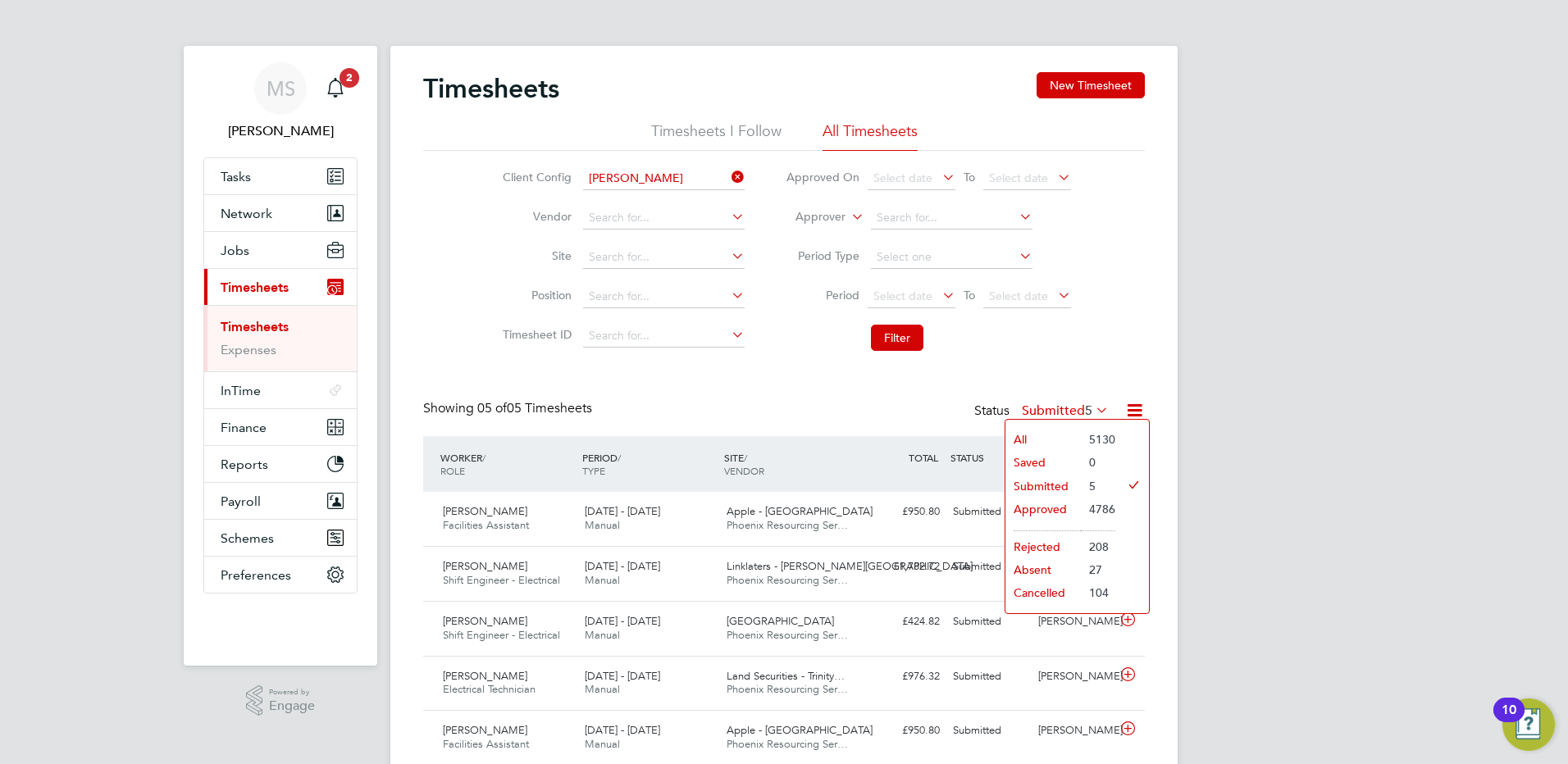
click at [1054, 594] on li "Cancelled" at bounding box center [1043, 593] width 75 height 23
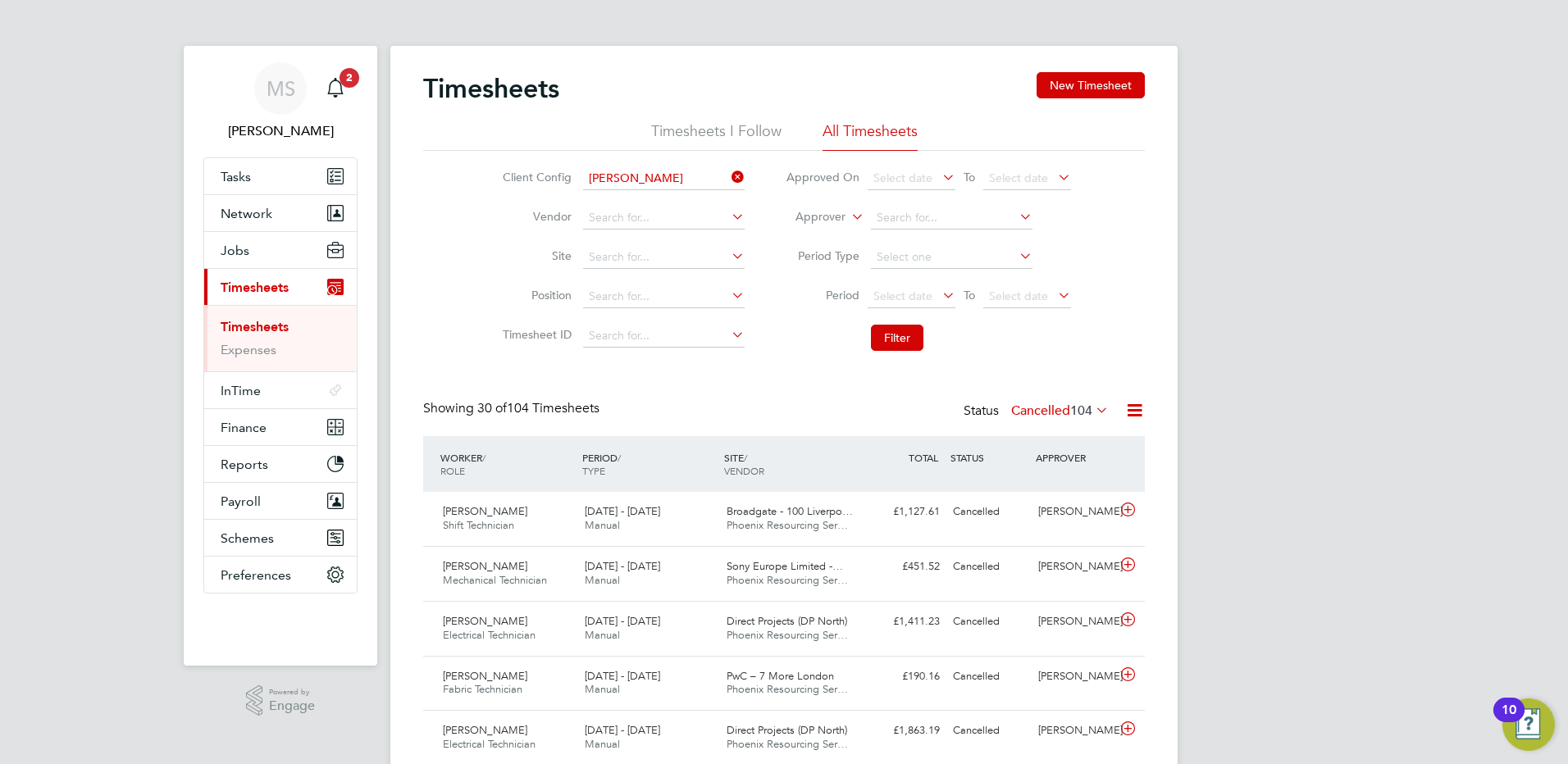
click at [1044, 410] on label "Cancelled 104" at bounding box center [1060, 411] width 98 height 16
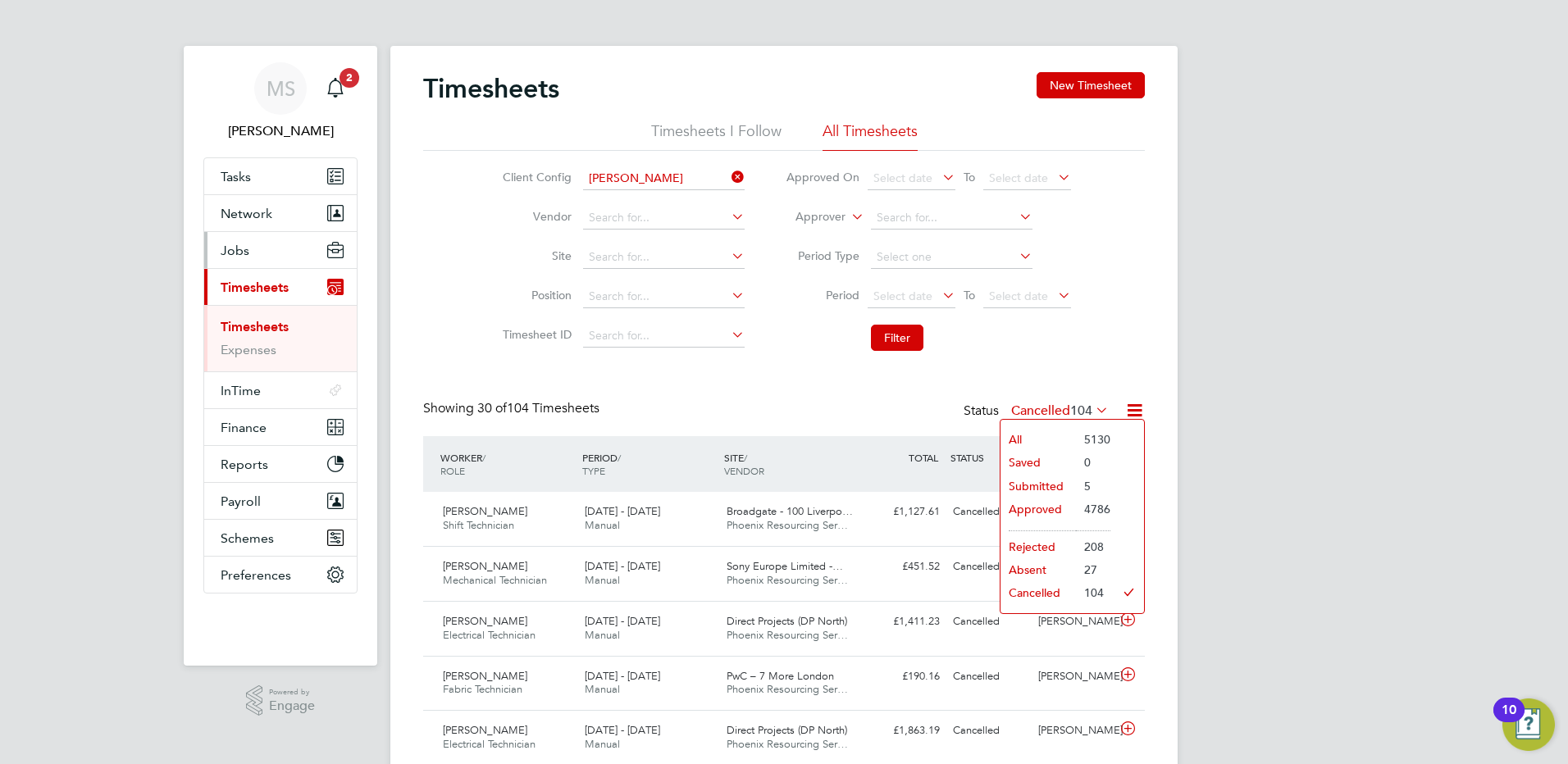
click at [233, 251] on span "Jobs" at bounding box center [235, 250] width 29 height 15
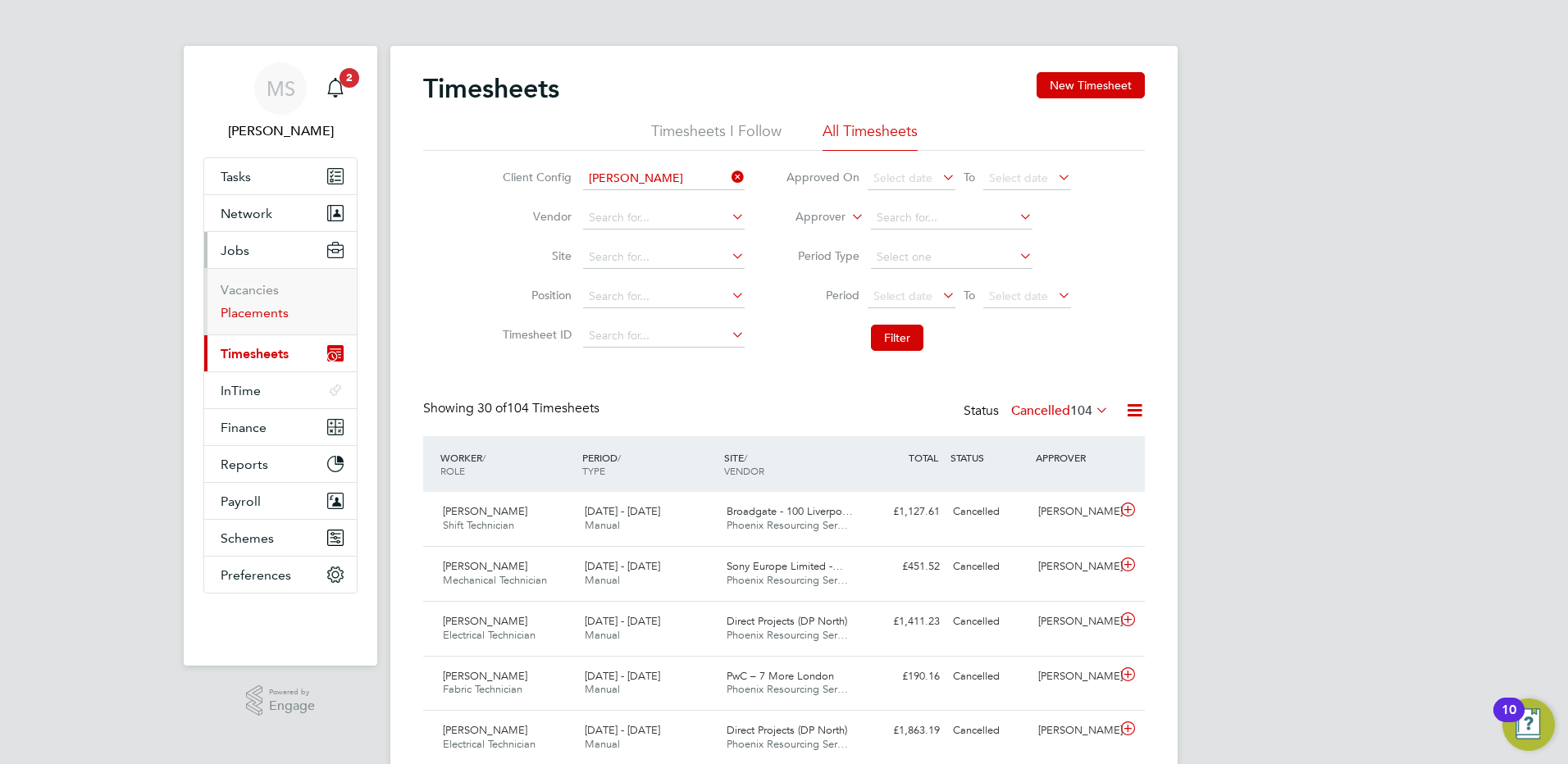
click at [263, 316] on link "Placements" at bounding box center [254, 312] width 68 height 15
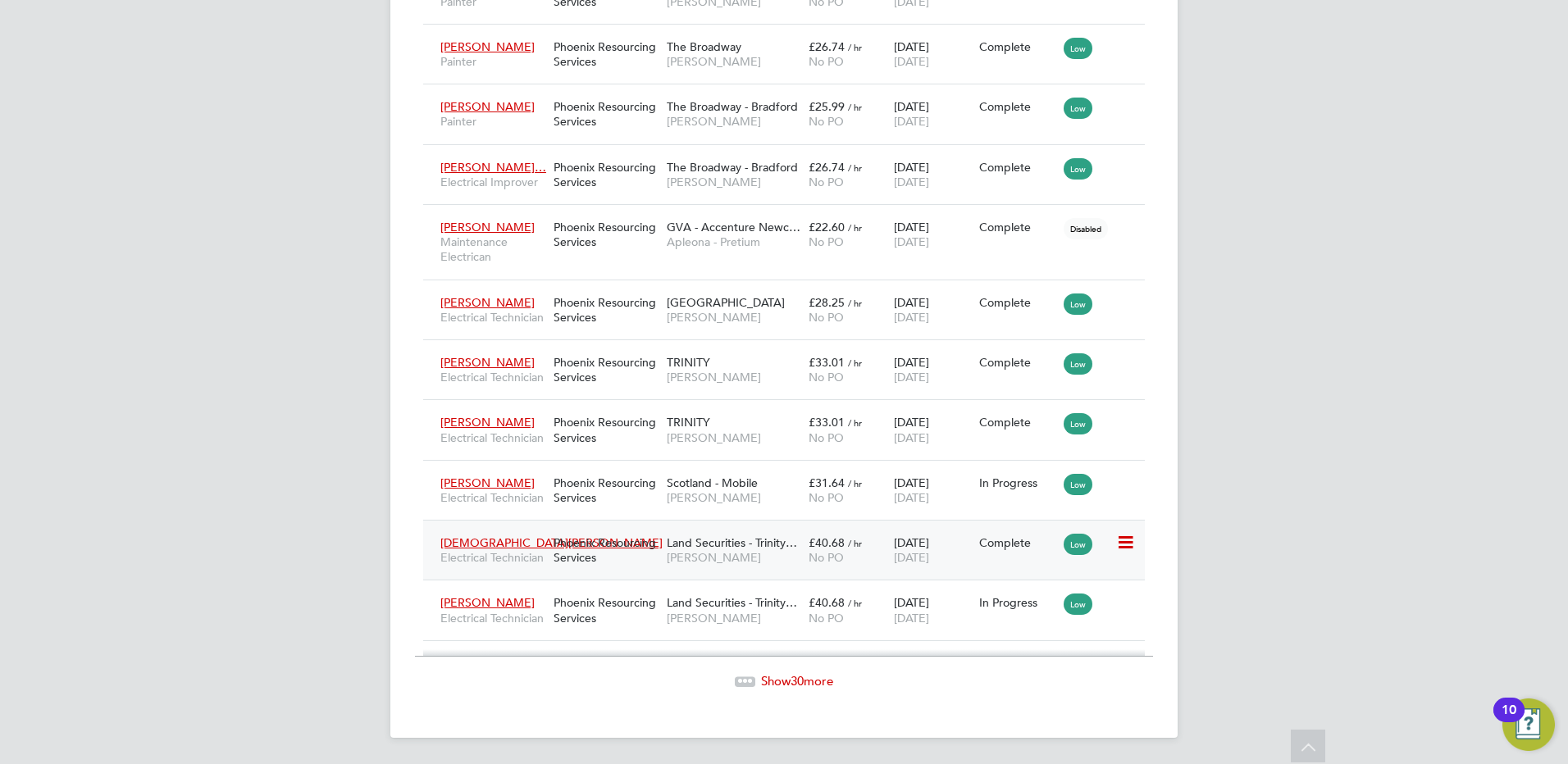
click at [585, 566] on div "Phoenix Resourcing Services" at bounding box center [606, 550] width 113 height 46
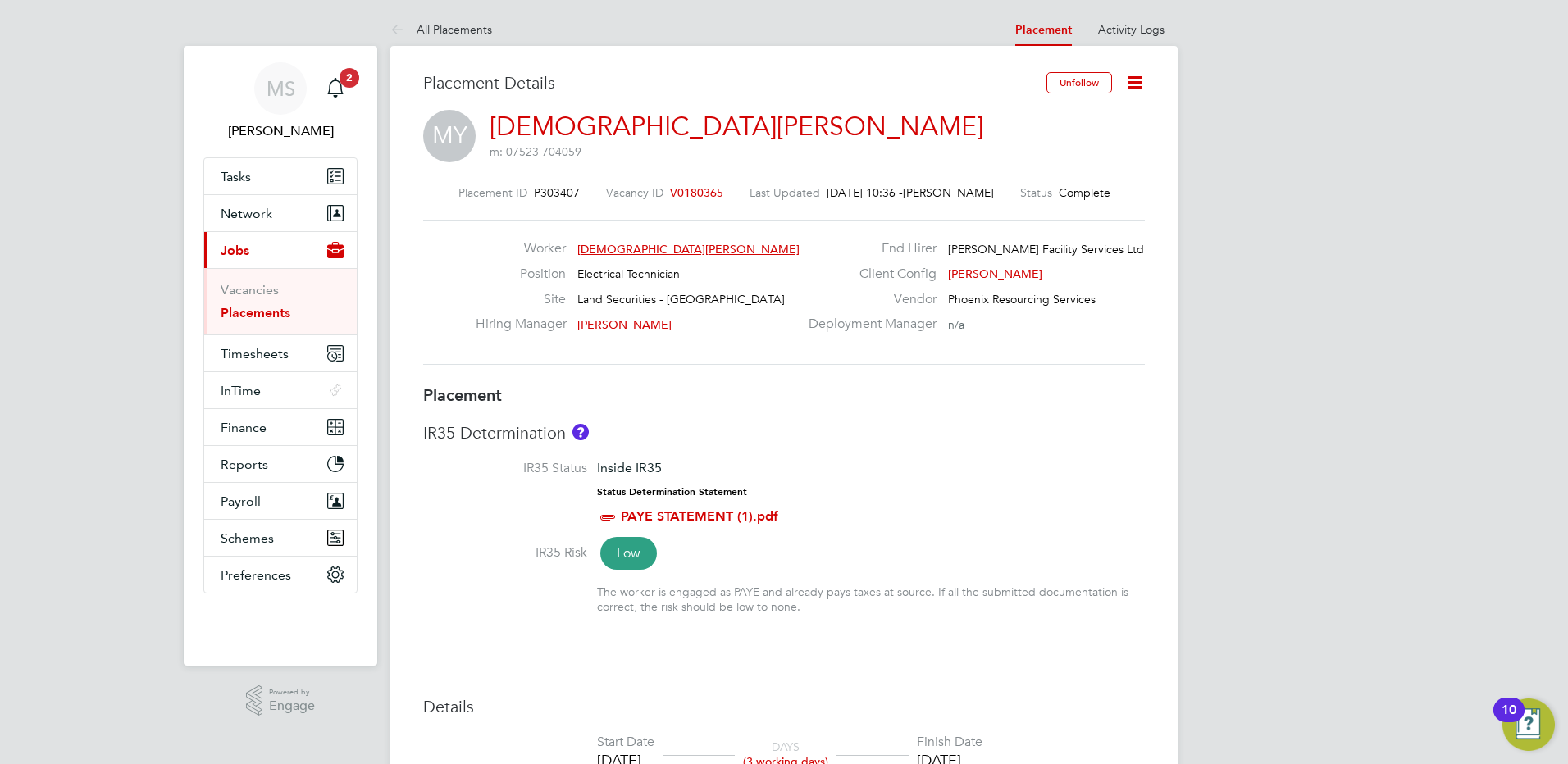
click at [270, 311] on link "Placements" at bounding box center [255, 312] width 70 height 15
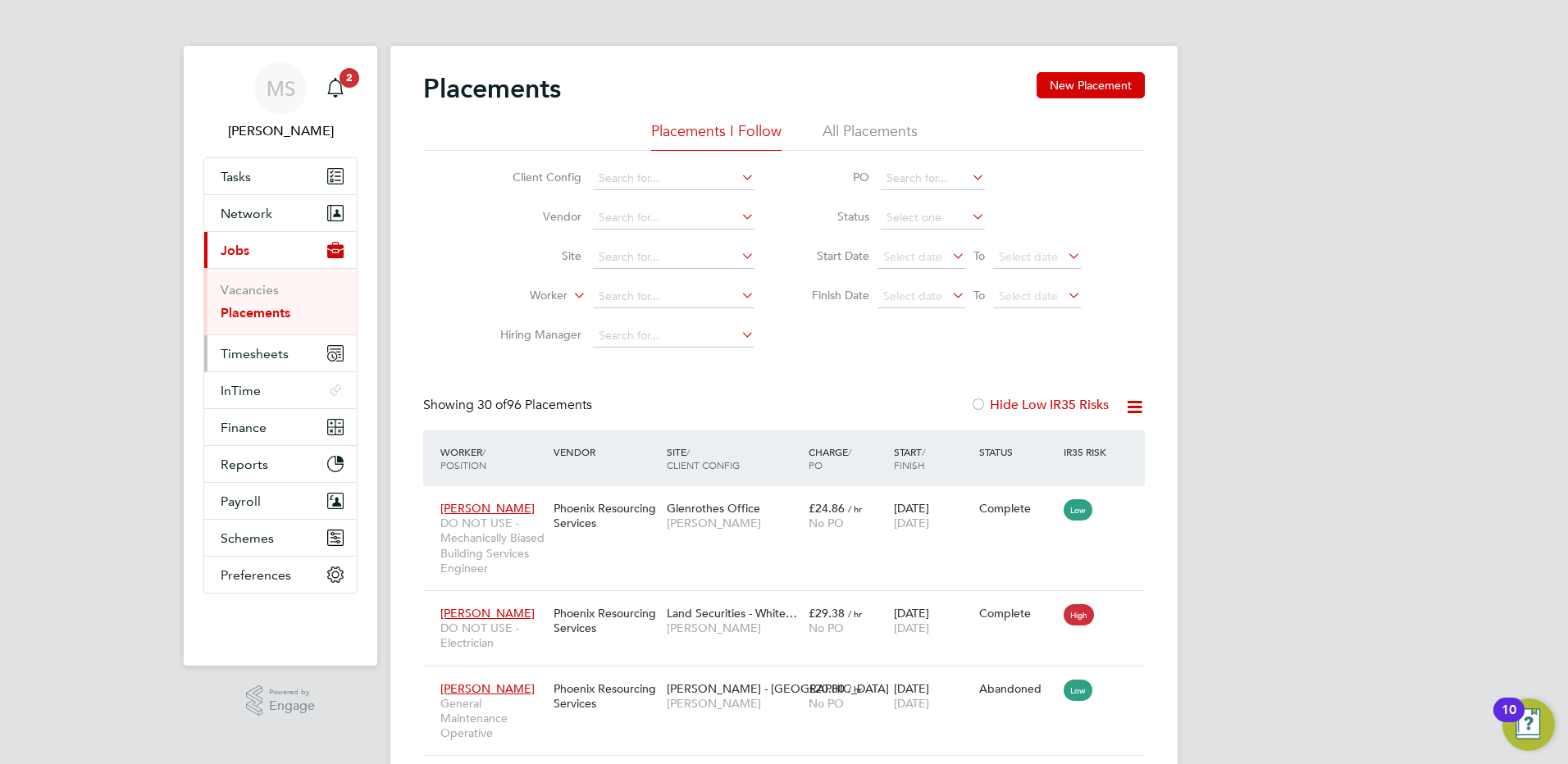
click at [259, 352] on span "Timesheets" at bounding box center [254, 353] width 68 height 15
click at [254, 326] on link "Timesheets" at bounding box center [254, 327] width 68 height 15
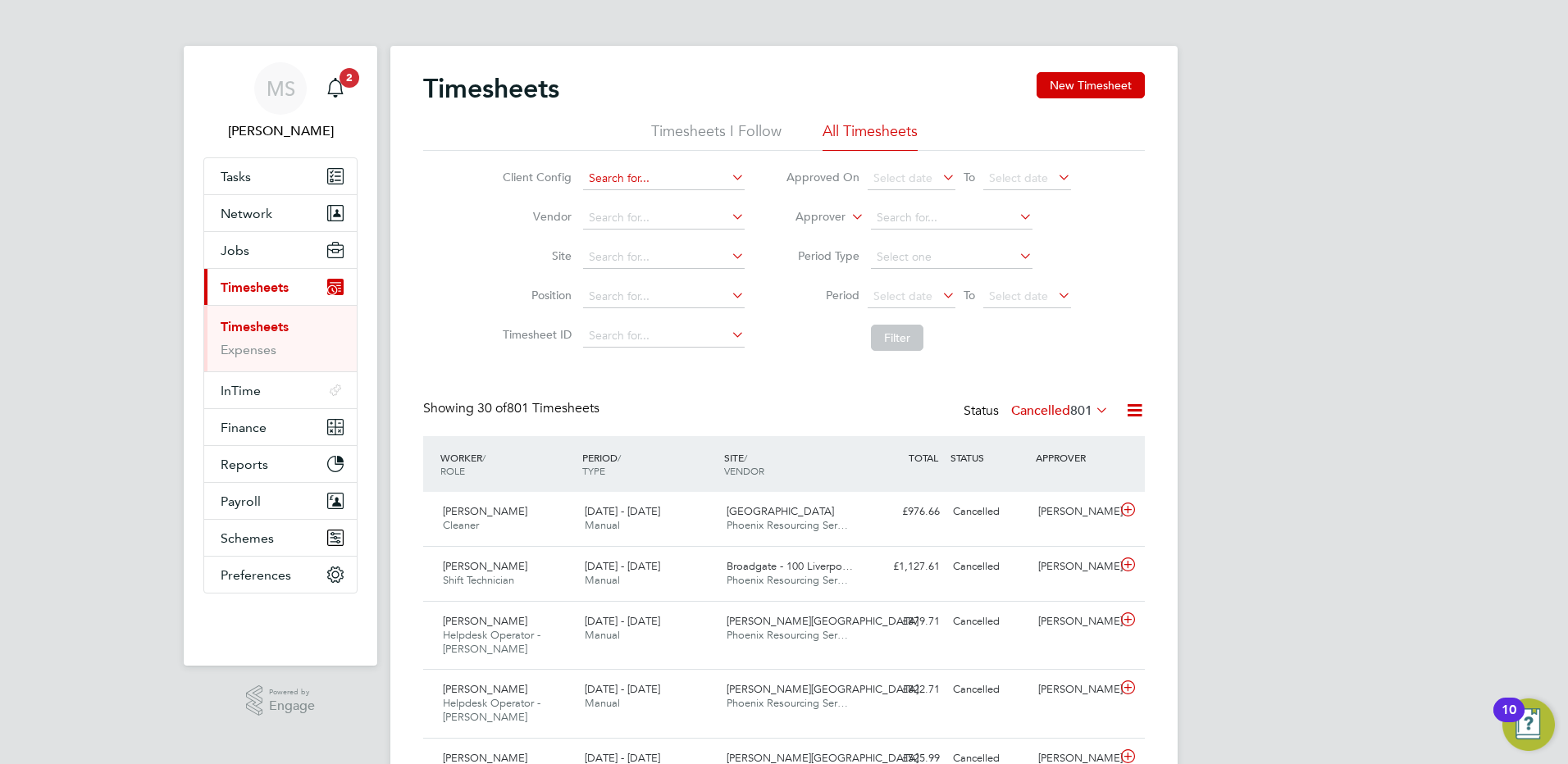
click at [665, 174] on input at bounding box center [664, 178] width 162 height 23
click at [647, 175] on input at bounding box center [664, 178] width 162 height 23
click at [243, 252] on span "Jobs" at bounding box center [235, 250] width 29 height 15
click at [253, 310] on link "Placements" at bounding box center [254, 312] width 68 height 15
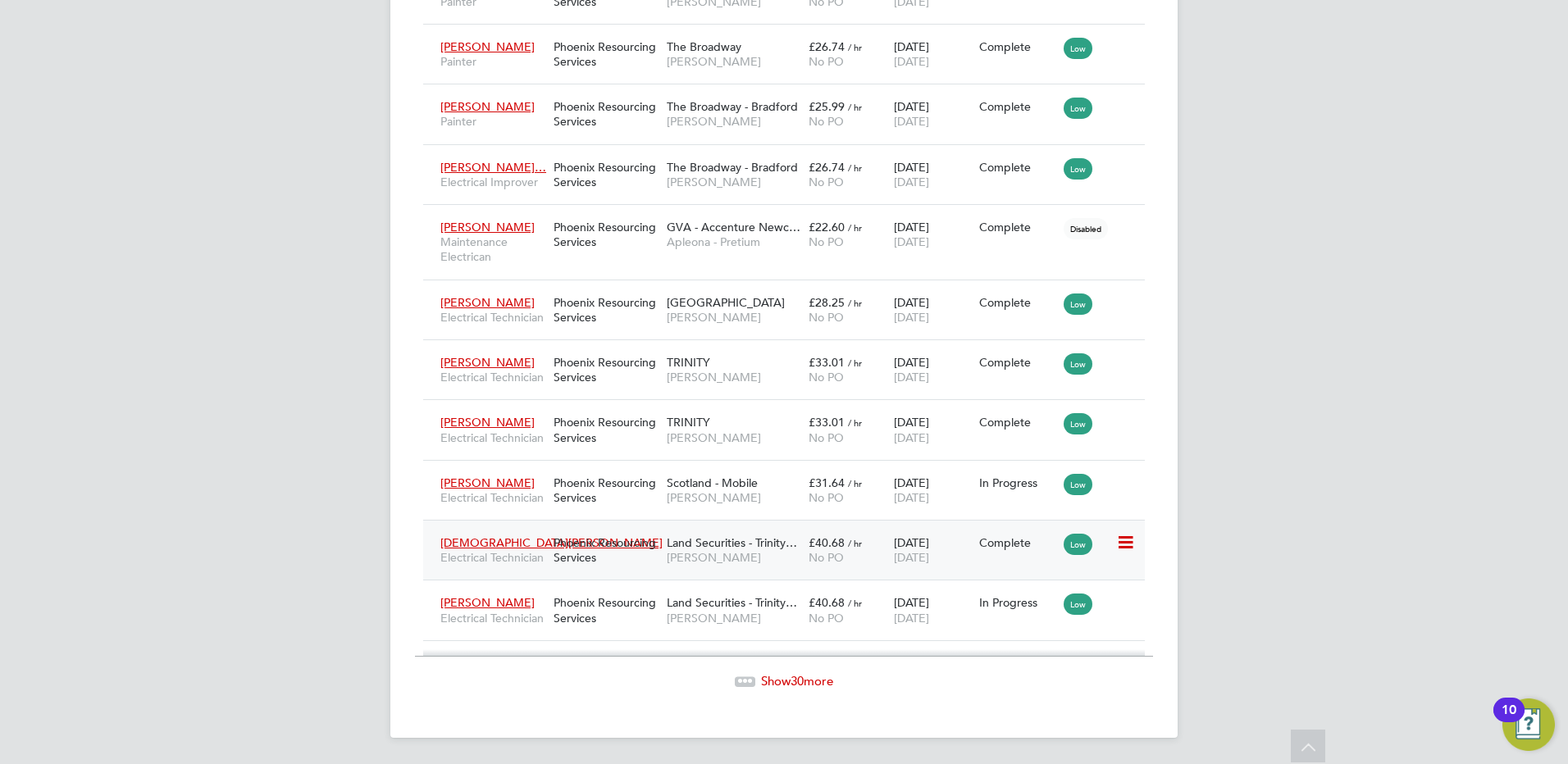
click at [775, 563] on span "NG Bailey" at bounding box center [733, 557] width 133 height 15
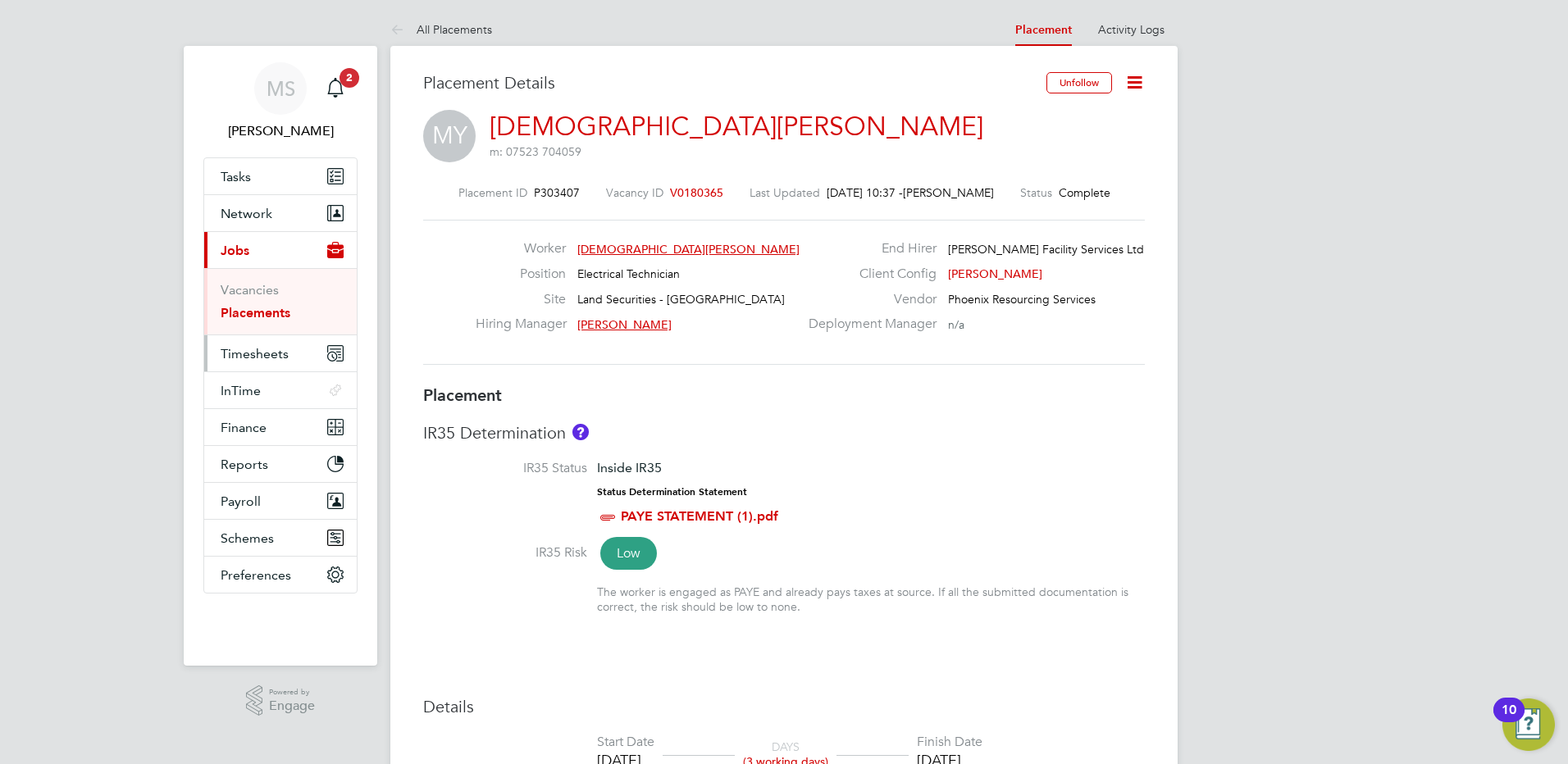
click at [259, 351] on span "Timesheets" at bounding box center [254, 353] width 68 height 15
click at [261, 327] on link "Timesheets" at bounding box center [254, 327] width 68 height 15
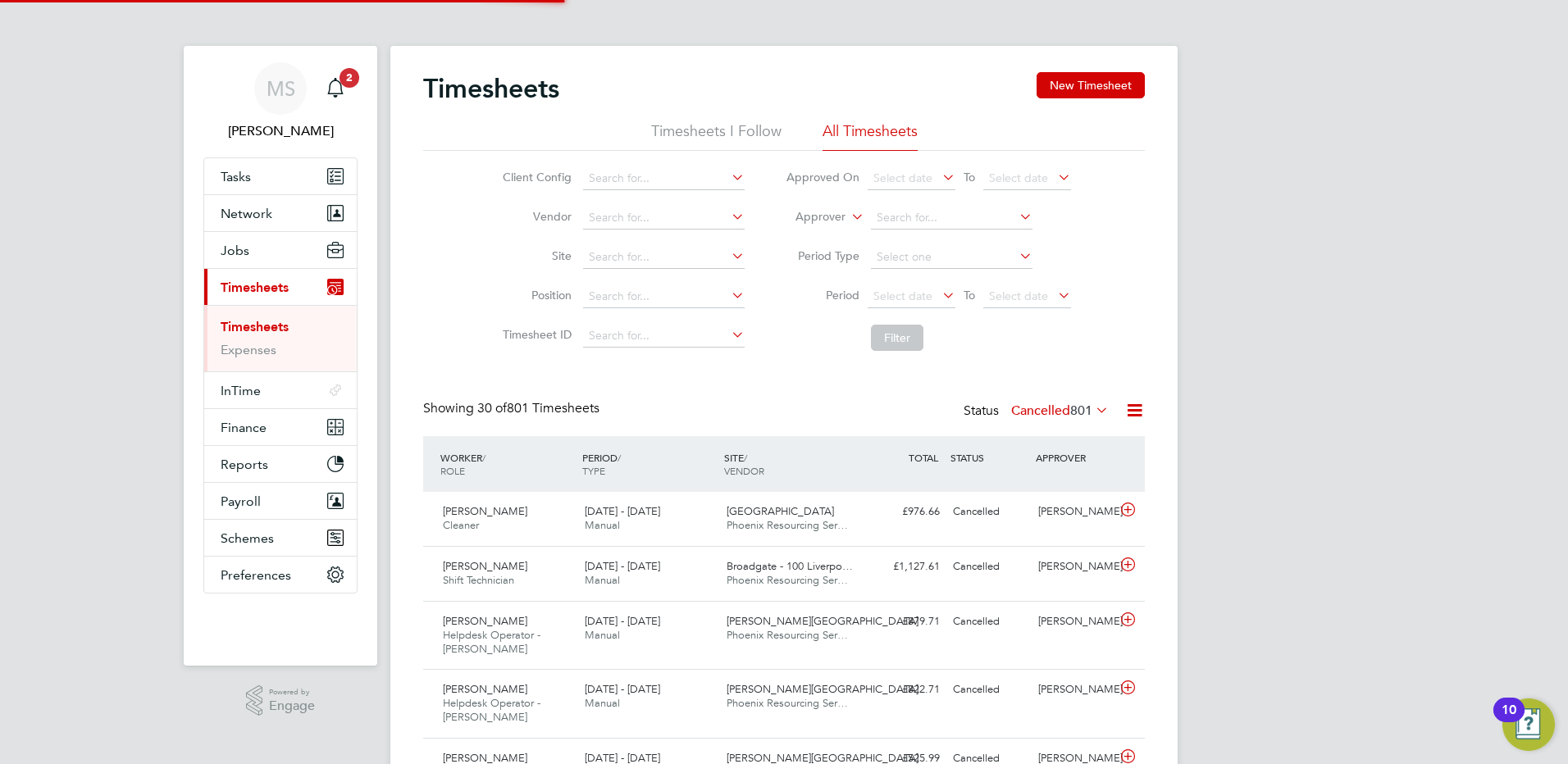
scroll to position [8, 8]
click at [628, 176] on input at bounding box center [664, 178] width 162 height 23
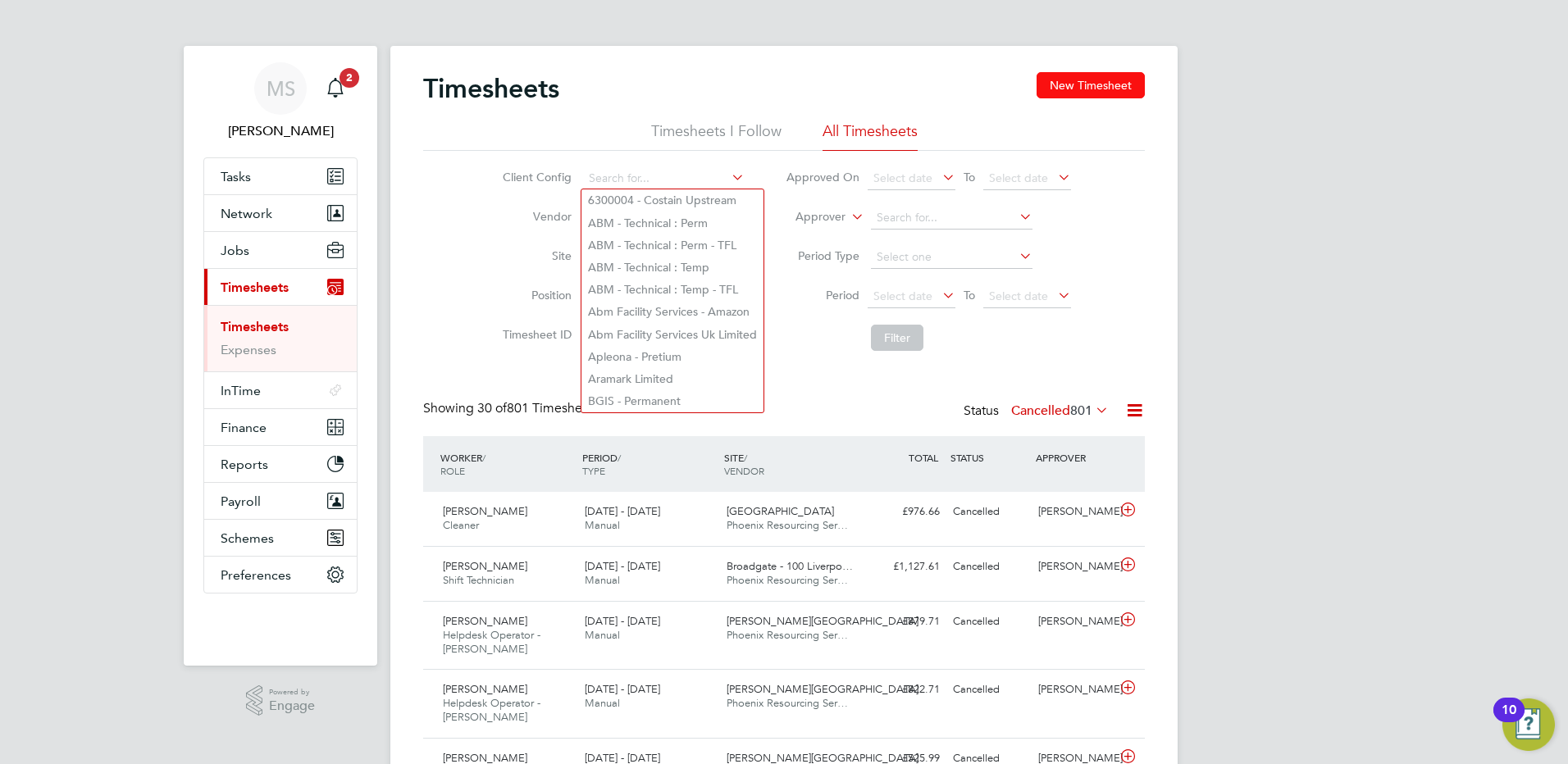
click at [1109, 84] on button "New Timesheet" at bounding box center [1090, 85] width 108 height 26
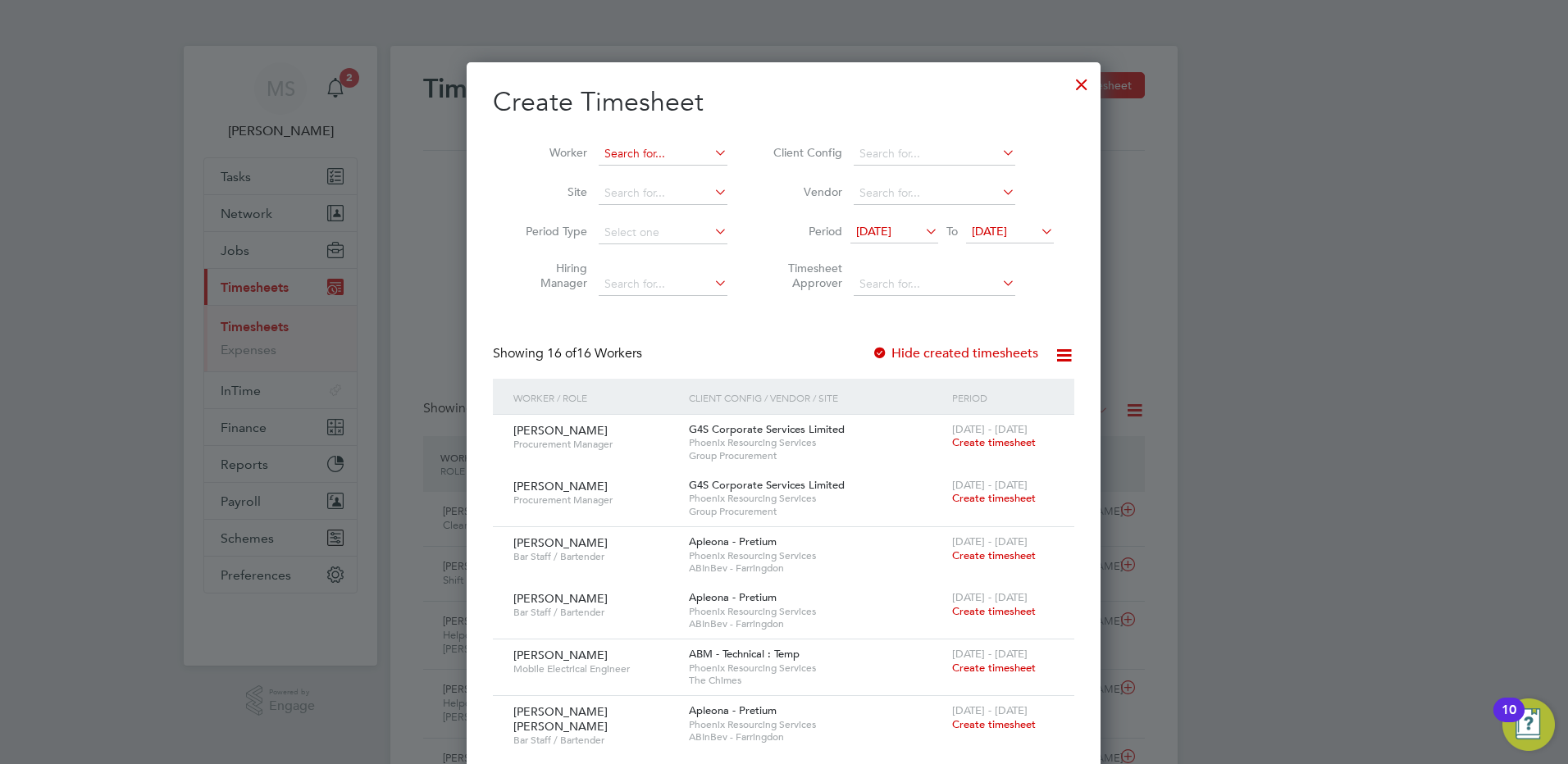
click at [641, 155] on input at bounding box center [663, 153] width 129 height 23
type input "[DEMOGRAPHIC_DATA][PERSON_NAME]"
click at [703, 196] on b "Younis" at bounding box center [720, 198] width 34 height 14
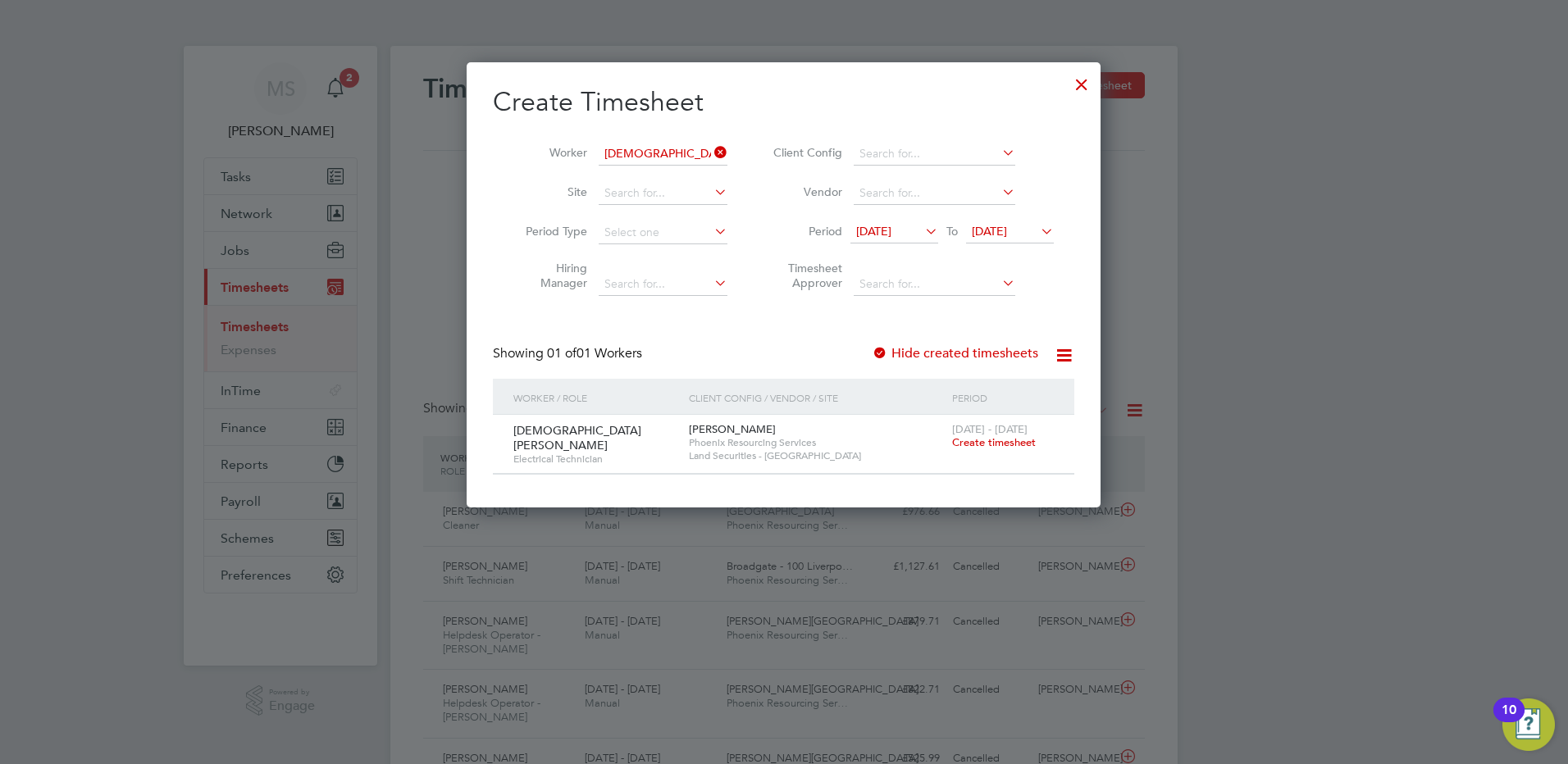
click at [991, 442] on span "Create timesheet" at bounding box center [994, 442] width 83 height 14
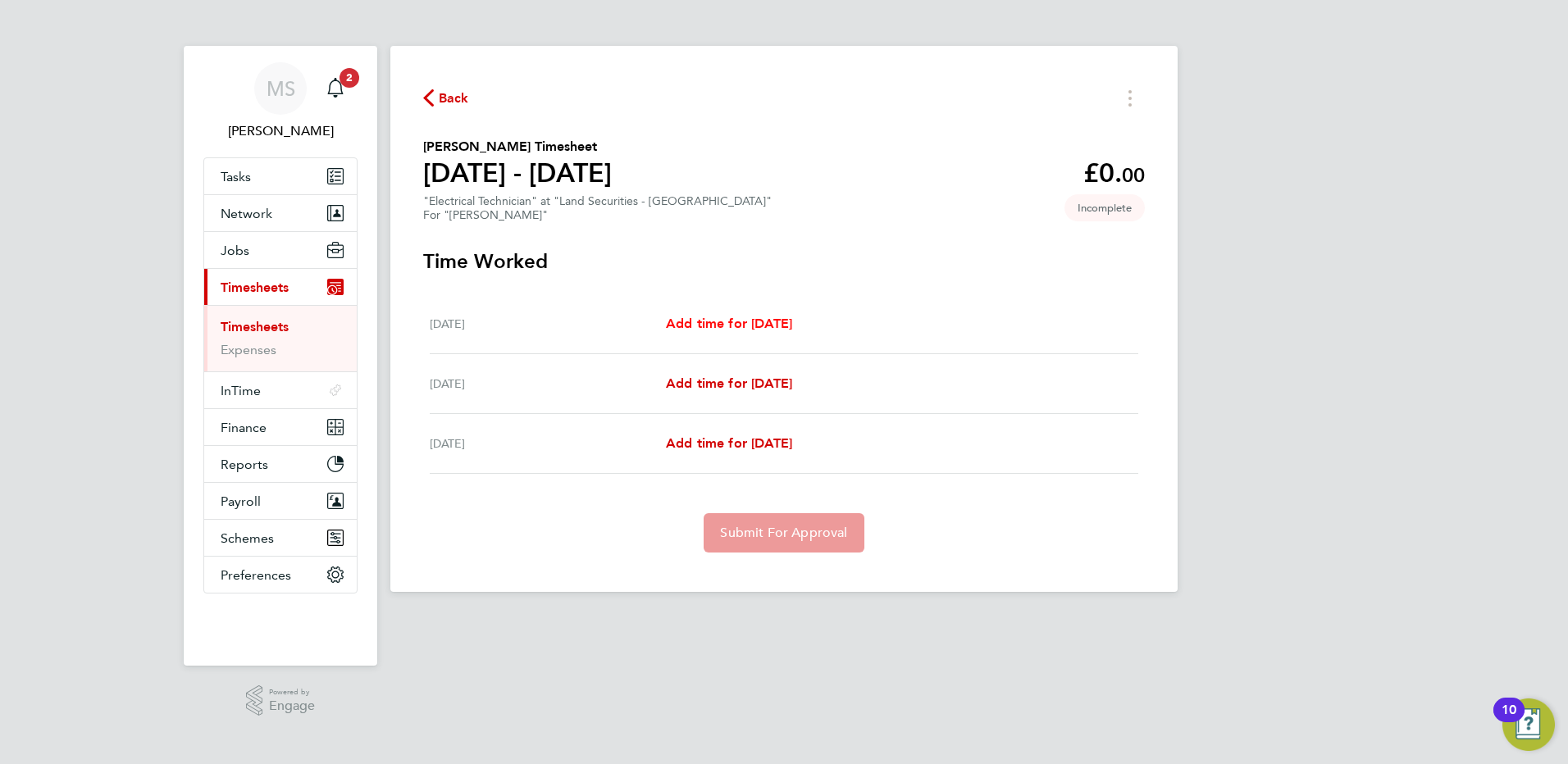
click at [766, 323] on span "Add time for Mon 15 Sep" at bounding box center [729, 323] width 126 height 15
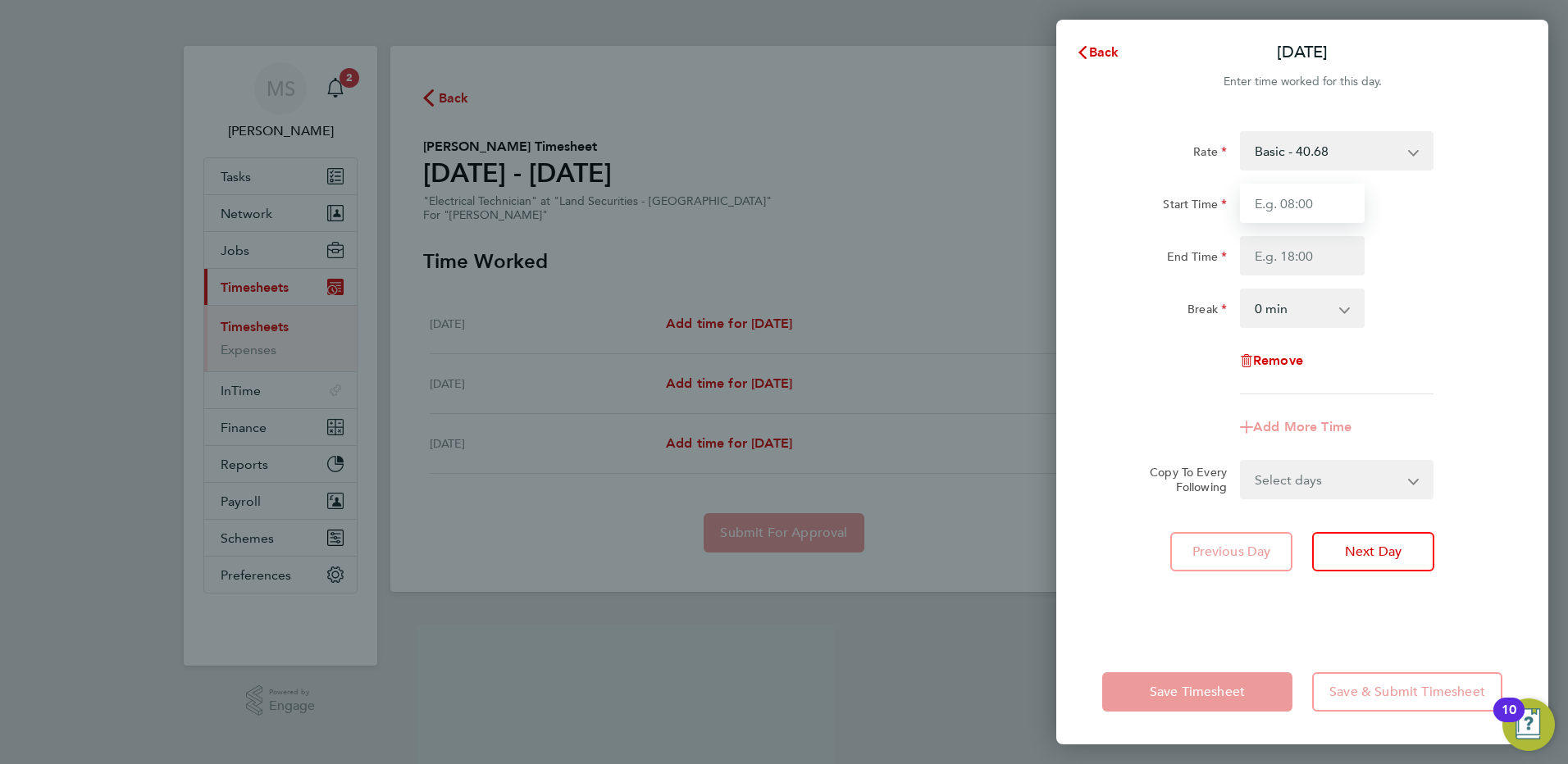
click at [1276, 206] on input "Start Time" at bounding box center [1301, 202] width 124 height 39
drag, startPoint x: 122, startPoint y: 34, endPoint x: 148, endPoint y: 3, distance: 40.5
click at [122, 34] on div "Back Mon 15 Sep Enter time worked for this day. Rate Basic - 40.68 Start Time E…" at bounding box center [784, 382] width 1568 height 764
click at [1301, 206] on input "Start Time" at bounding box center [1301, 202] width 124 height 39
type input "21:00"
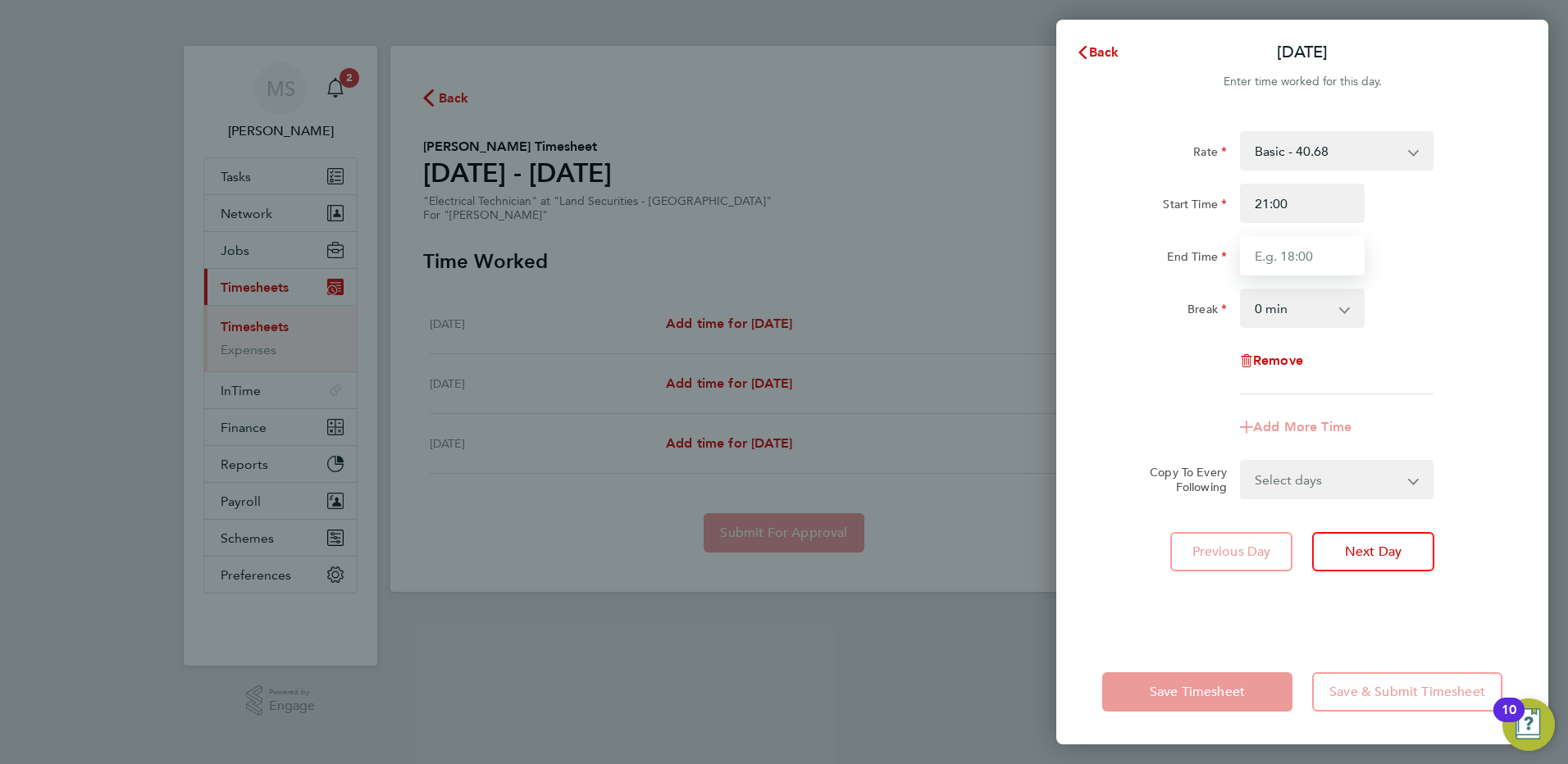
click at [1297, 255] on input "End Time" at bounding box center [1301, 255] width 124 height 39
type input "07:00"
click at [1400, 312] on div "Break 0 min 15 min 30 min 45 min 60 min 75 min 90 min" at bounding box center [1301, 308] width 413 height 39
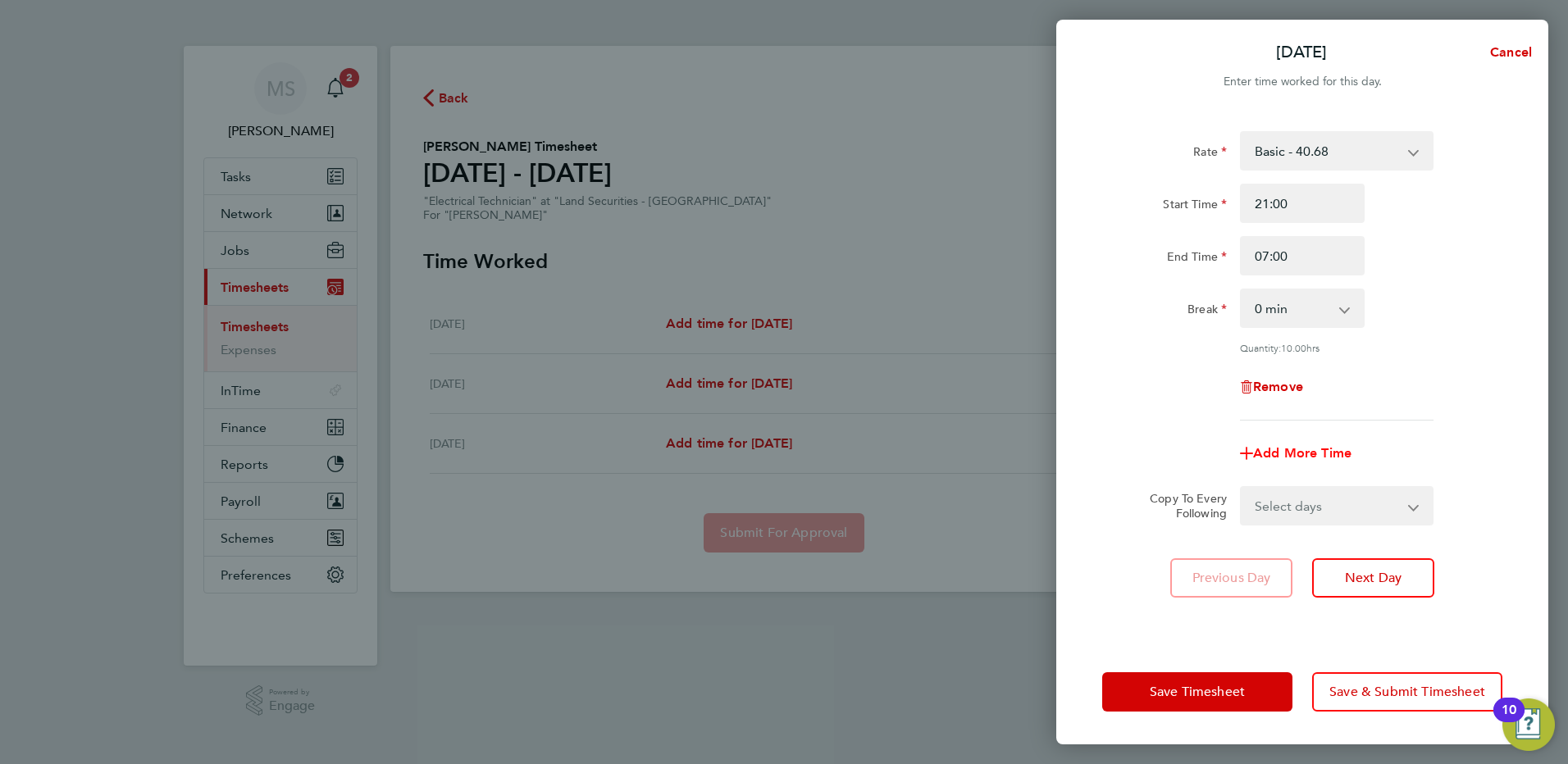
click at [1283, 452] on span "Add More Time" at bounding box center [1302, 453] width 98 height 15
select select "null"
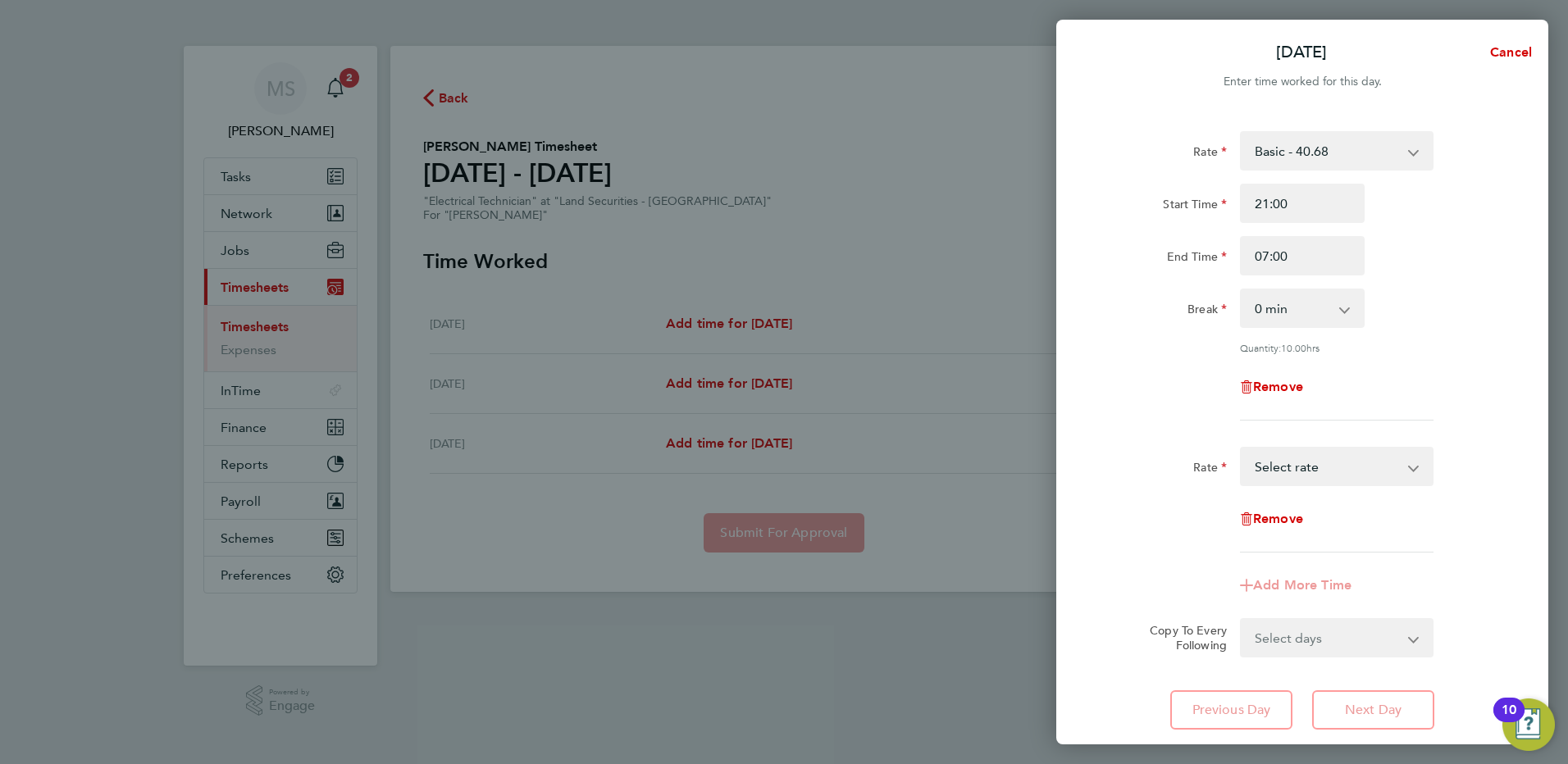
click at [1273, 471] on select "Basic - 40.68 Select rate" at bounding box center [1327, 466] width 171 height 36
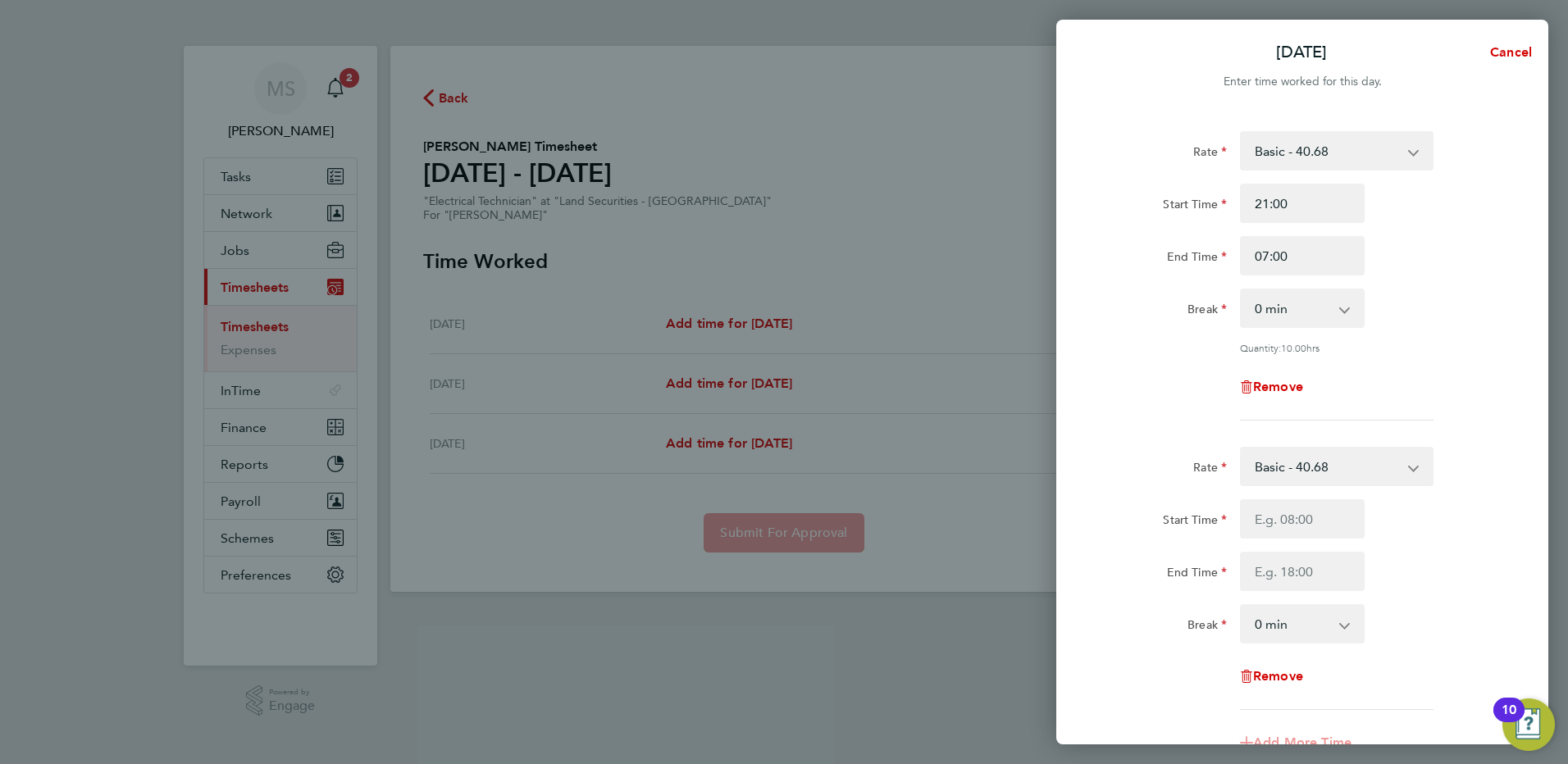
drag, startPoint x: 1518, startPoint y: 507, endPoint x: 1495, endPoint y: 447, distance: 64.3
click at [1515, 504] on div "Rate Basic - 40.68 Start Time 21:00 End Time 07:00 Break 0 min 15 min 30 min 45…" at bounding box center [1302, 509] width 492 height 796
click at [1504, 52] on span "Cancel" at bounding box center [1509, 52] width 47 height 15
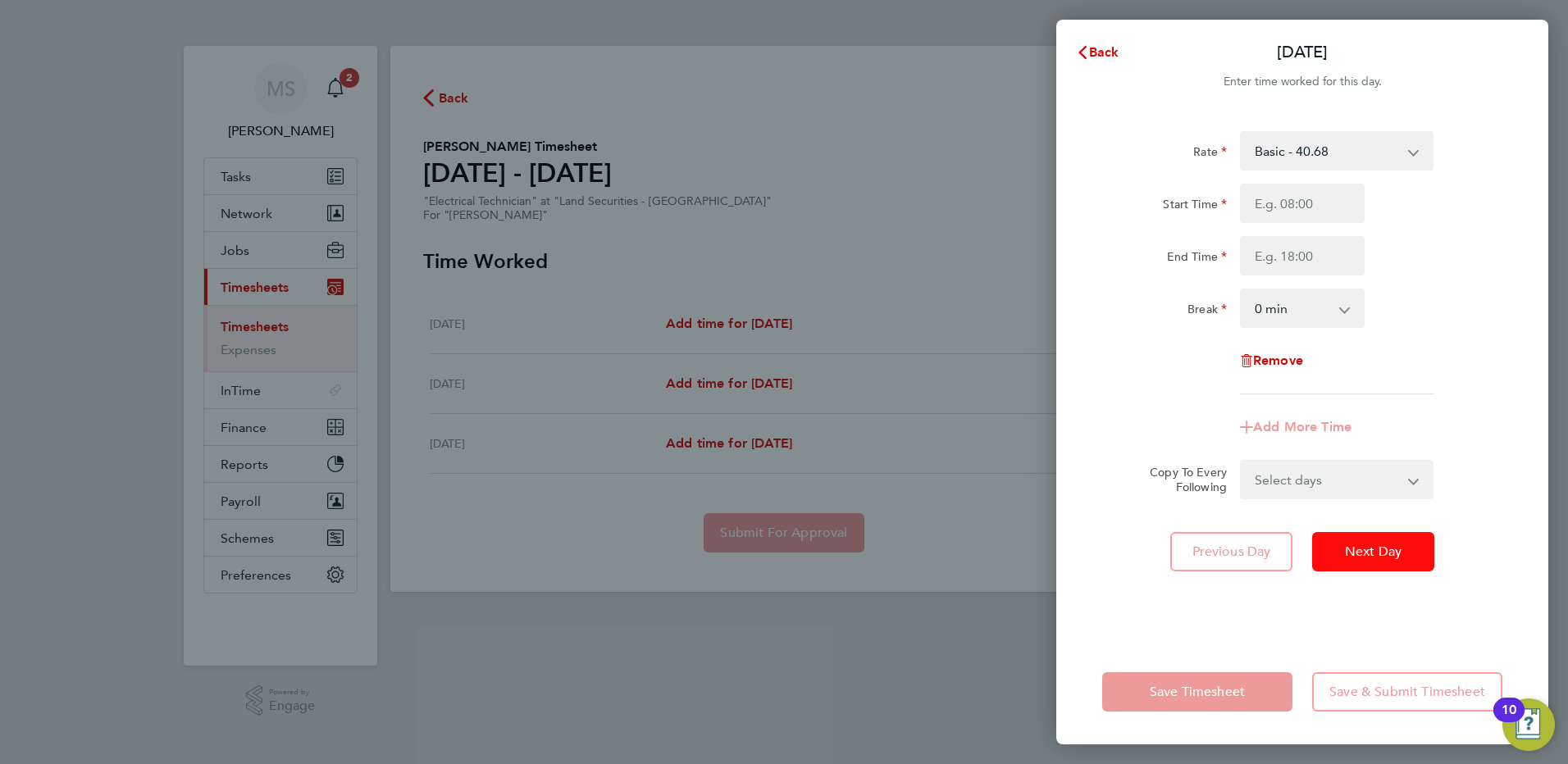
click at [1347, 554] on span "Next Day" at bounding box center [1373, 552] width 56 height 16
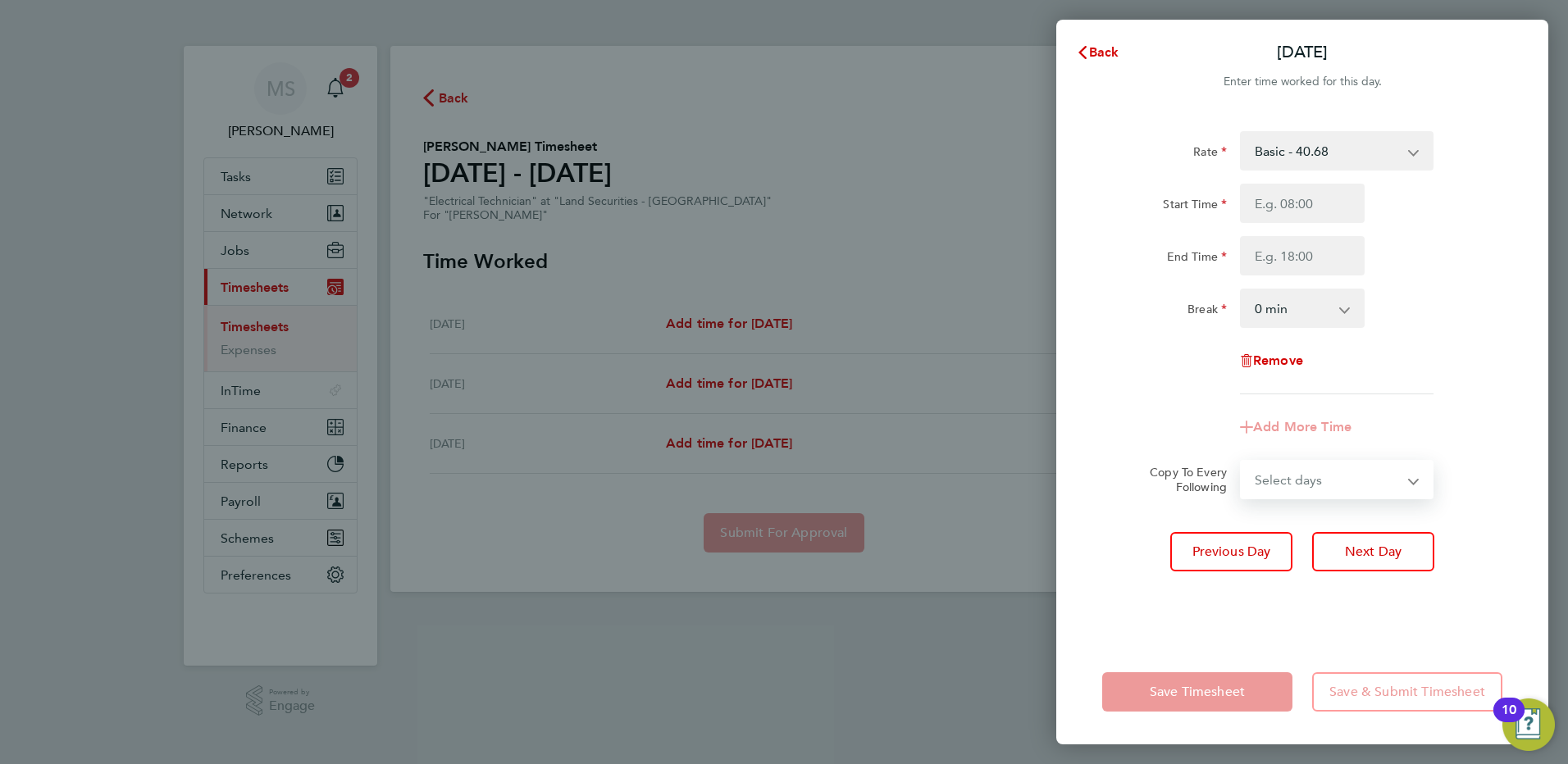
click at [1301, 485] on select "Select days Wednesday" at bounding box center [1328, 480] width 172 height 36
click at [1424, 492] on app-icon-cross-button at bounding box center [1424, 480] width 20 height 36
click at [1491, 492] on div "Copy To Every Following Select days Wednesday" at bounding box center [1301, 479] width 413 height 39
click at [1367, 561] on button "Next Day" at bounding box center [1373, 552] width 122 height 39
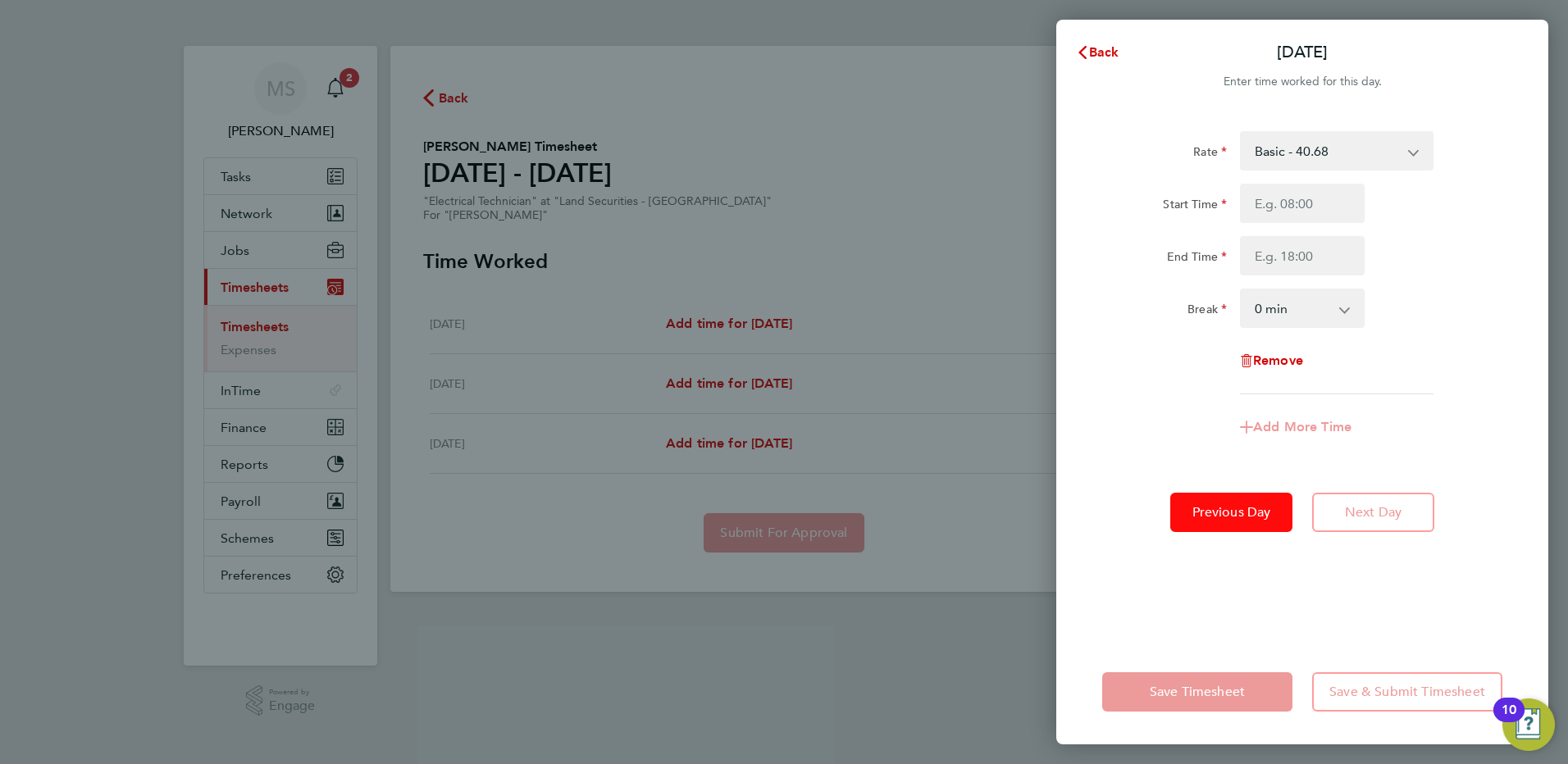
click at [1228, 518] on span "Previous Day" at bounding box center [1231, 513] width 79 height 16
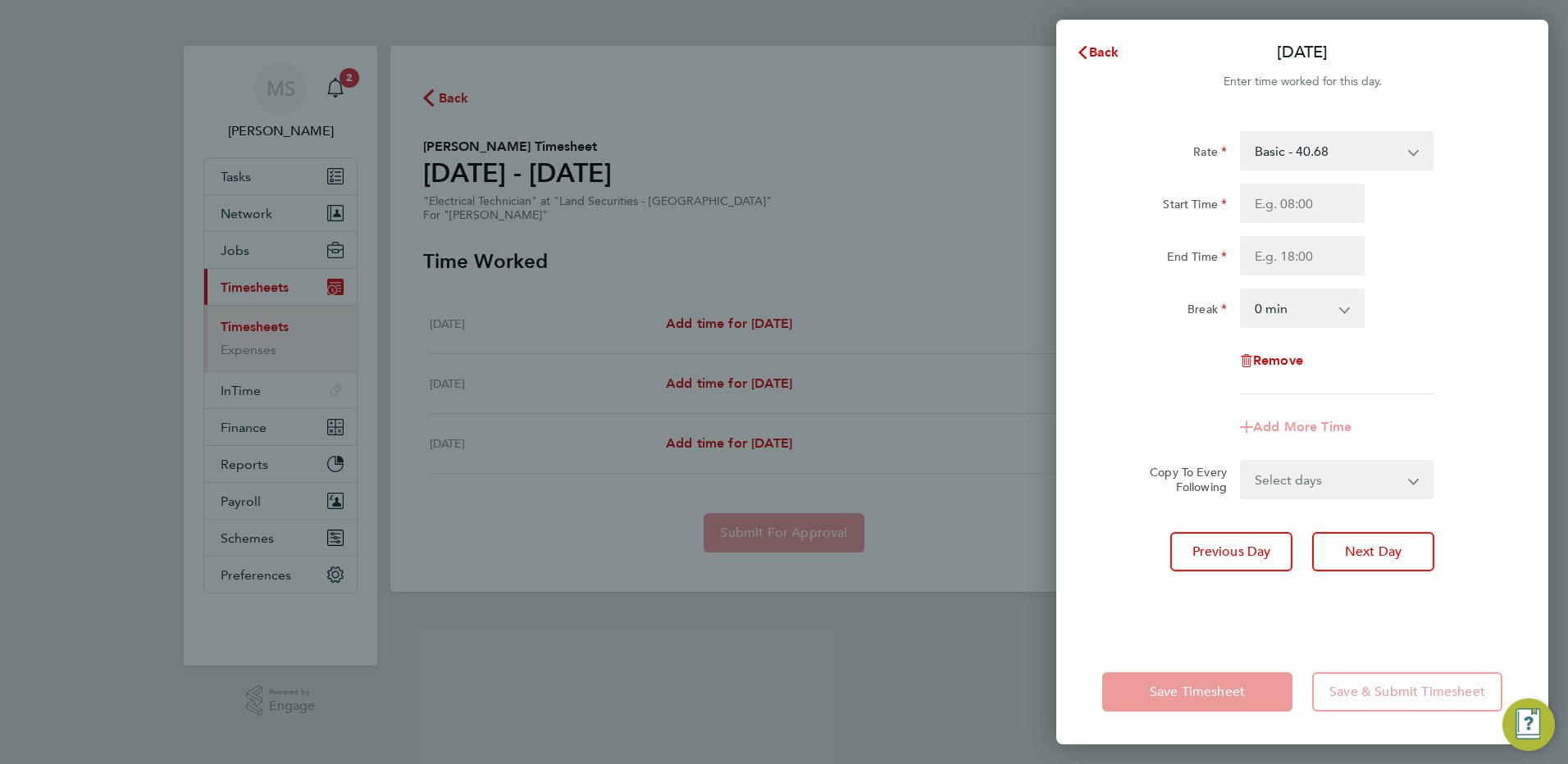
click at [1228, 515] on div "Rate Basic - 40.68 Start Time End Time Break 0 min 15 min 30 min 45 min 60 min …" at bounding box center [1302, 376] width 492 height 528
click at [1259, 550] on span "Previous Day" at bounding box center [1231, 552] width 79 height 16
click at [1387, 551] on span "Next Day" at bounding box center [1373, 552] width 56 height 16
click at [1387, 550] on span "Next Day" at bounding box center [1373, 552] width 56 height 16
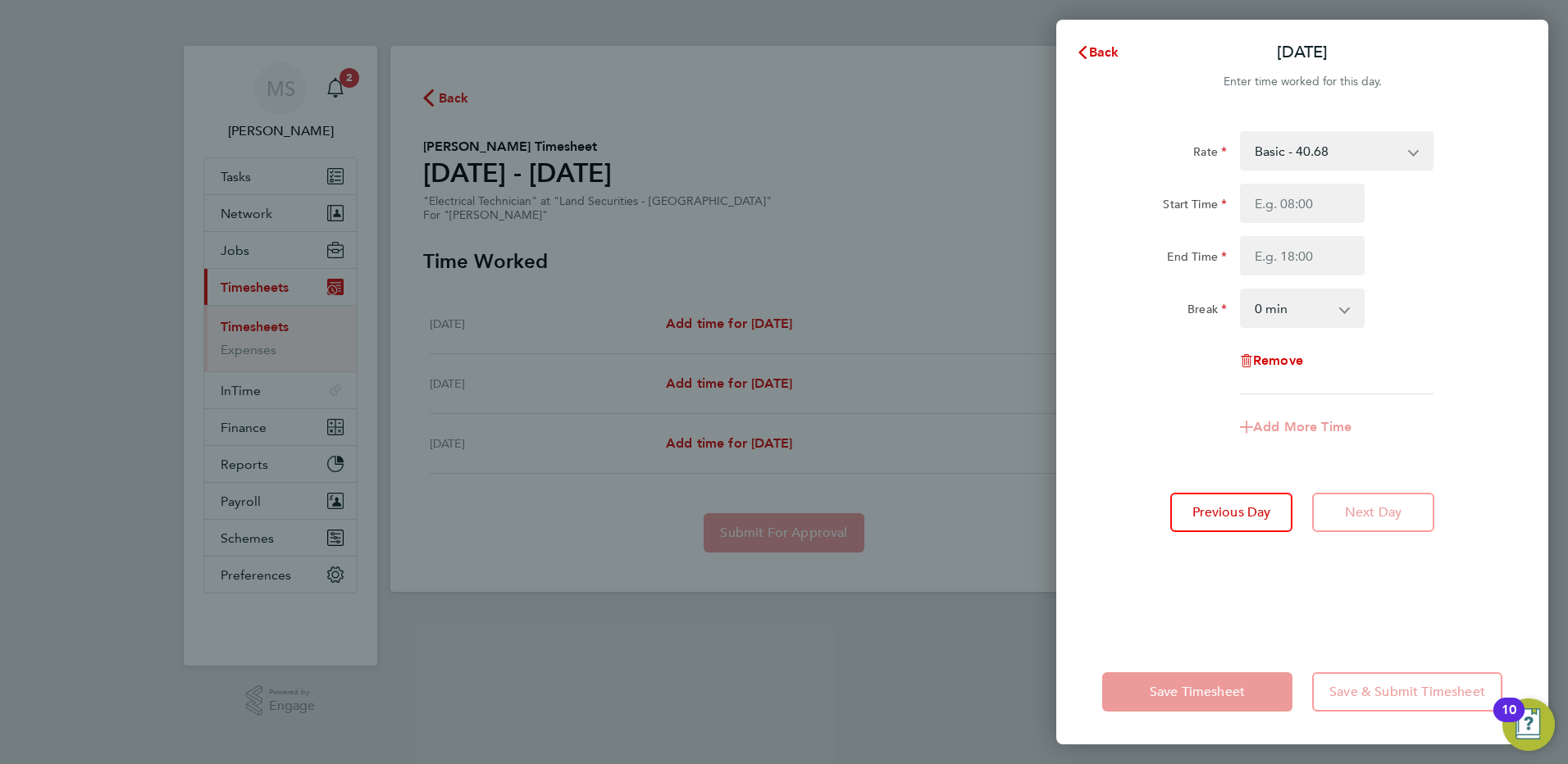
click at [1233, 539] on div "Rate Basic - 40.68 Start Time End Time Break 0 min 15 min 30 min 45 min 60 min …" at bounding box center [1302, 376] width 492 height 528
click at [1267, 504] on button "Previous Day" at bounding box center [1231, 512] width 122 height 39
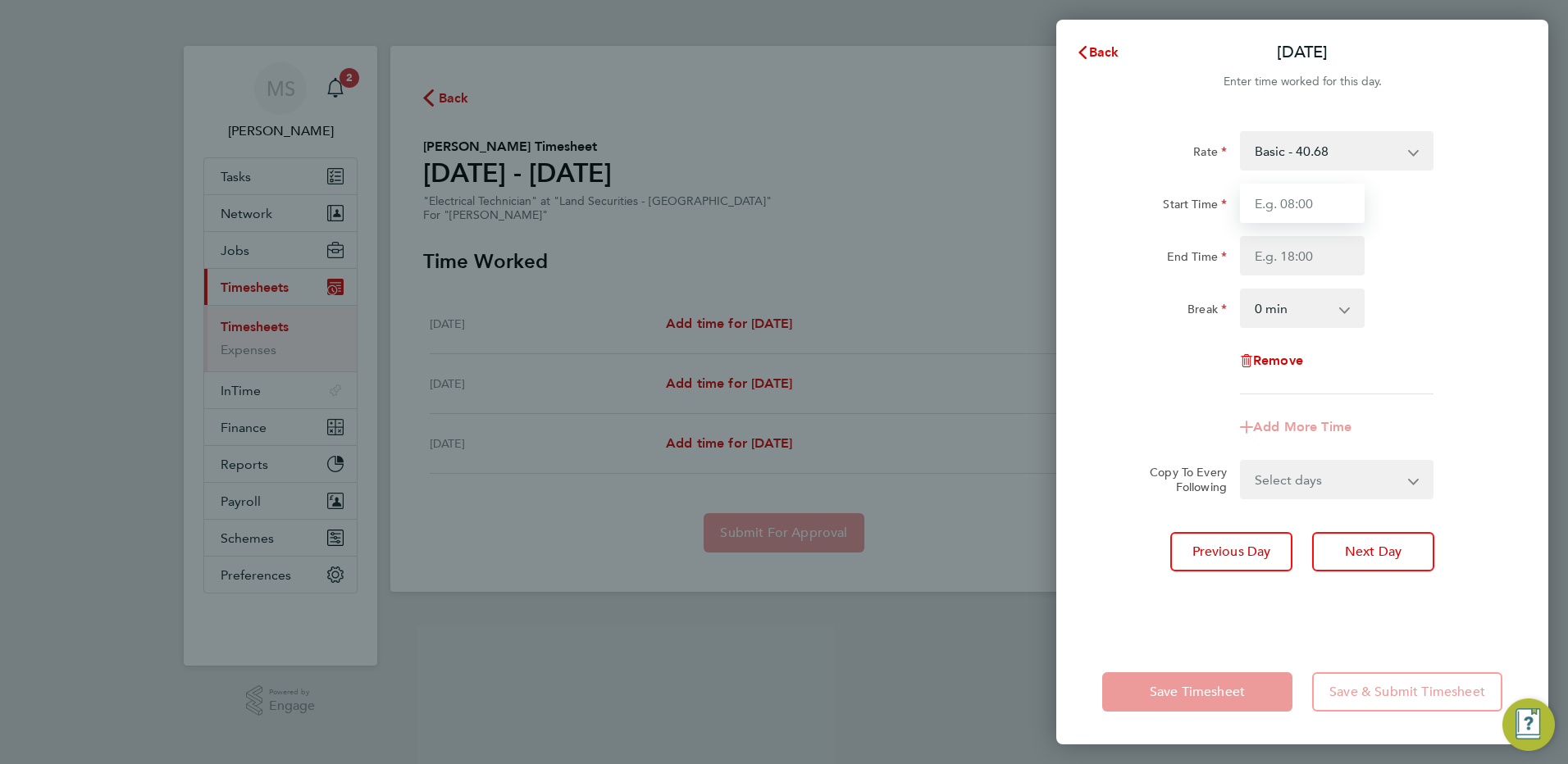
click at [1282, 196] on input "Start Time" at bounding box center [1301, 202] width 124 height 39
type input "21:00"
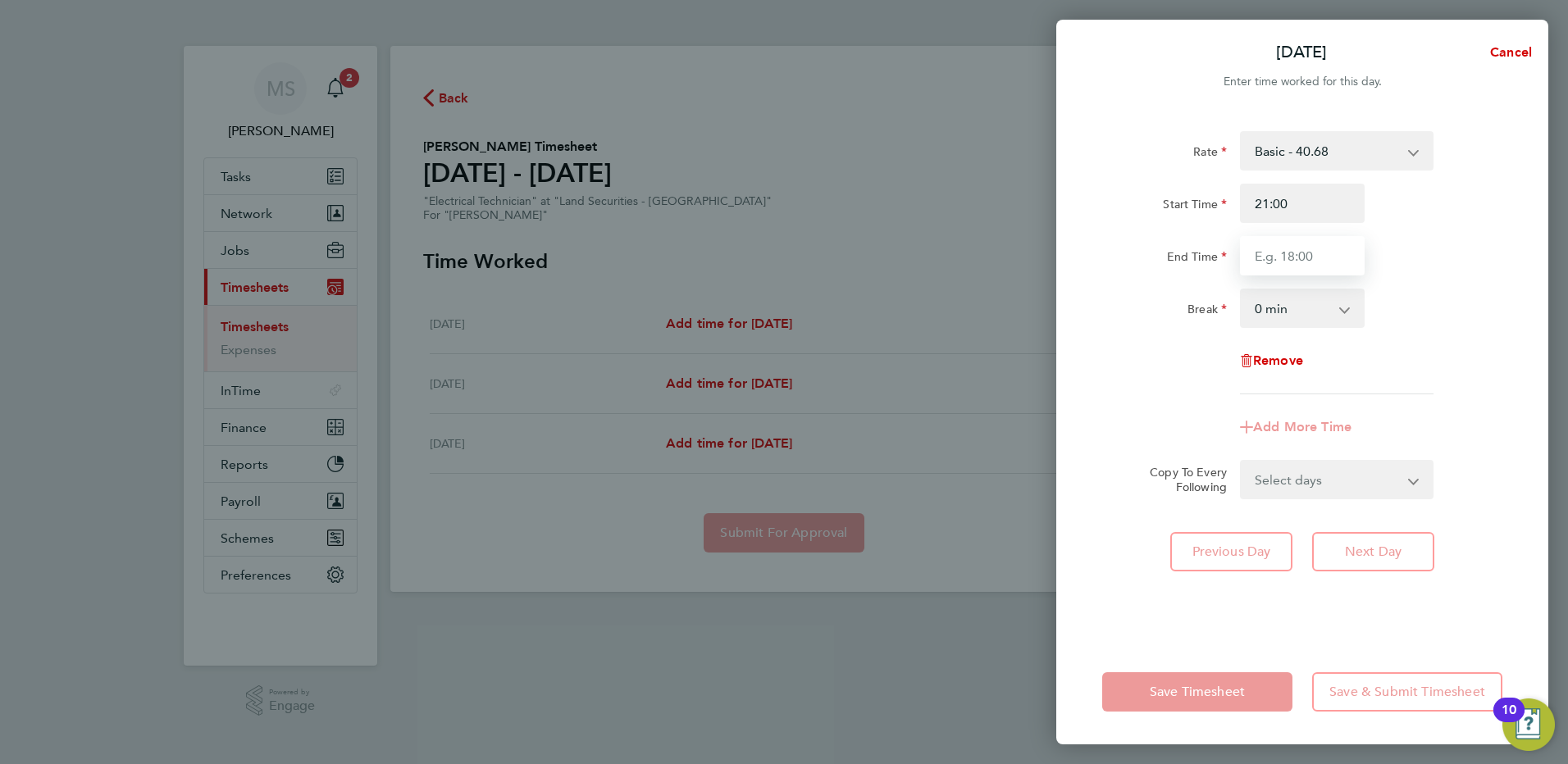
click at [1271, 260] on input "End Time" at bounding box center [1301, 255] width 124 height 39
type input "07:00"
click at [1484, 358] on div "Rate Basic - 40.68 Start Time 21:00 End Time 07:00 Break 0 min 15 min 30 min 45…" at bounding box center [1302, 263] width 400 height 263
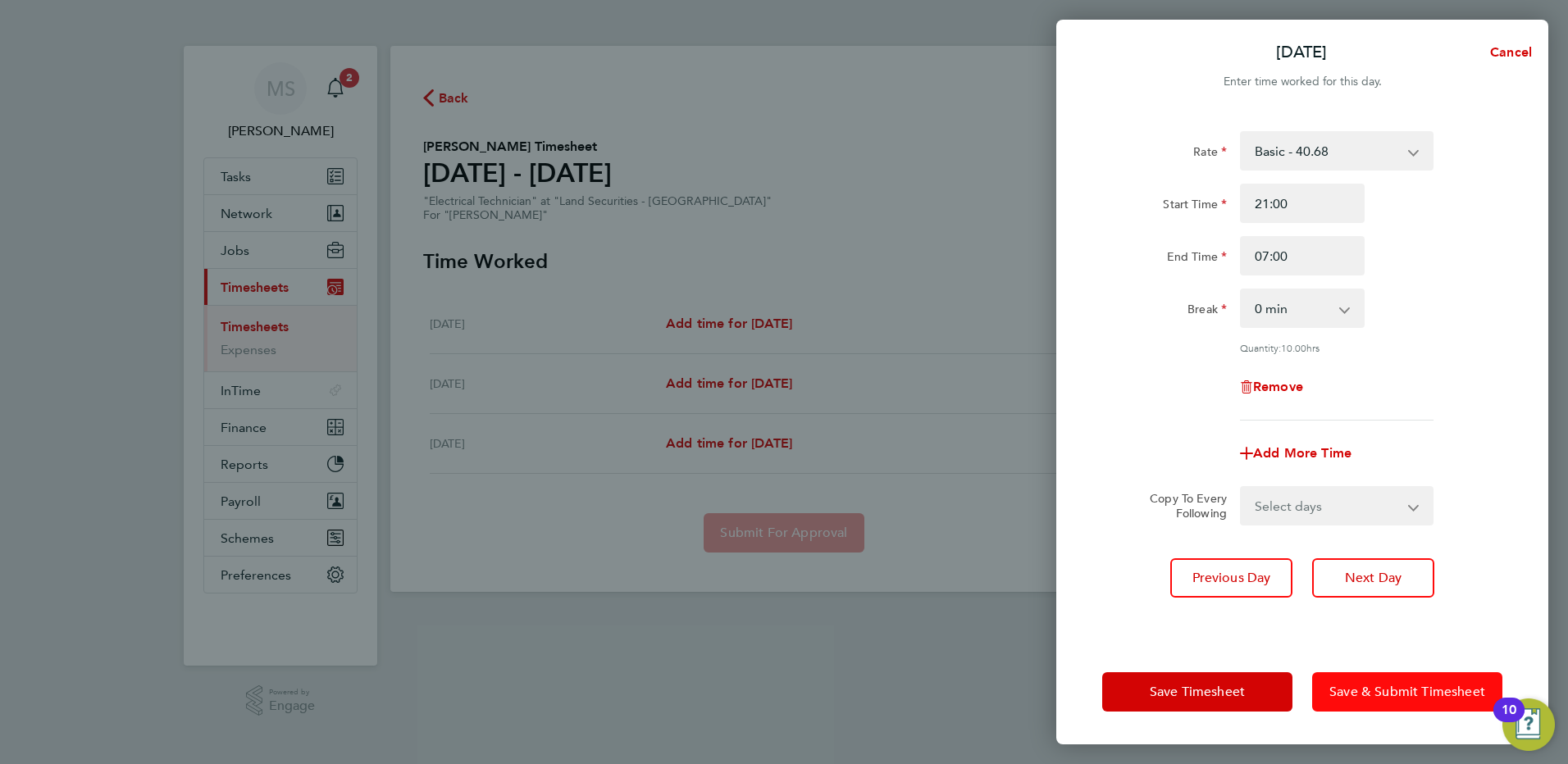
click at [1363, 696] on span "Save & Submit Timesheet" at bounding box center [1407, 692] width 156 height 16
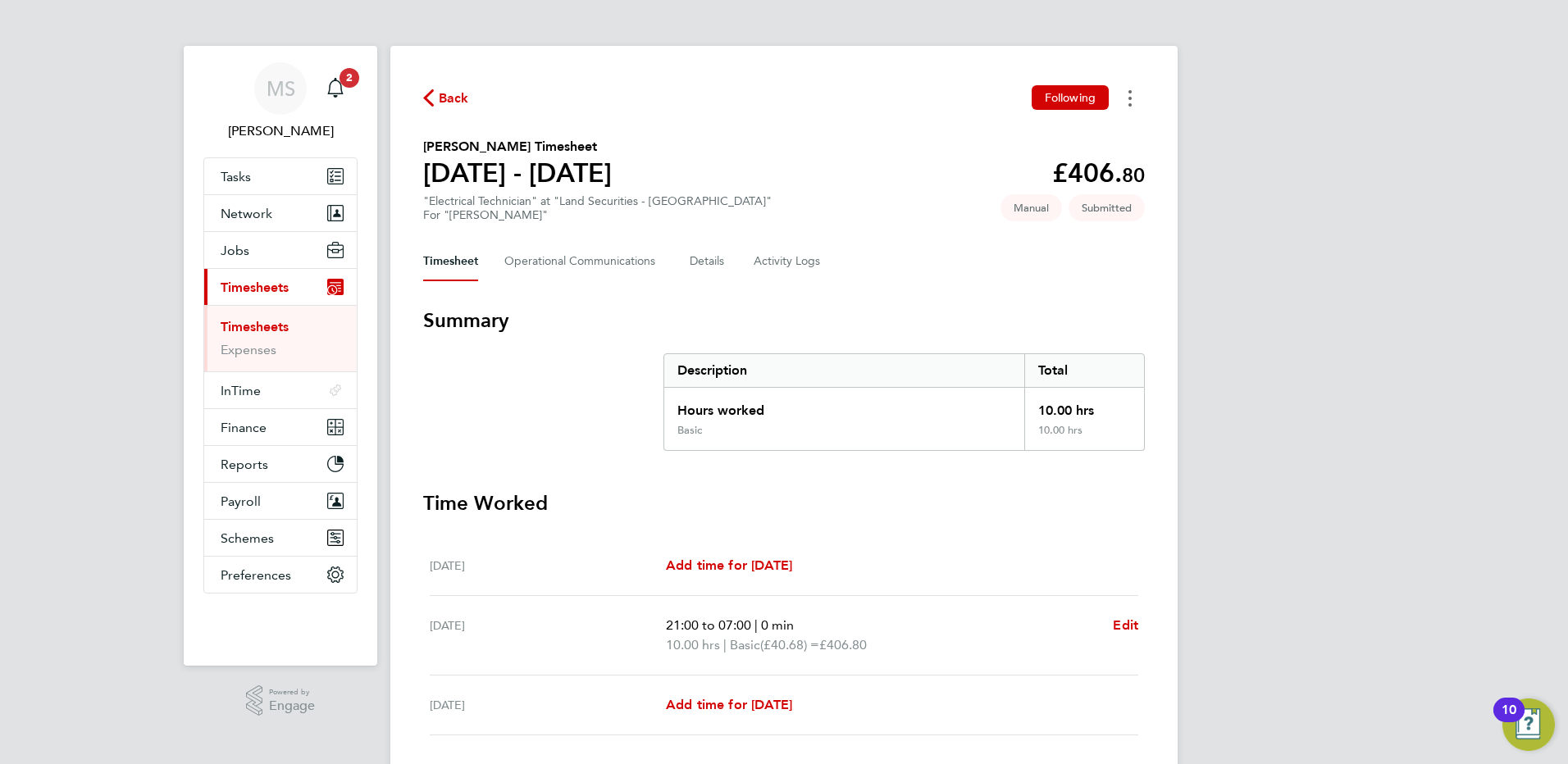
click at [1127, 98] on button "Timesheets Menu" at bounding box center [1130, 98] width 30 height 25
click at [975, 525] on section "Time Worked Mon 15 Sep Add time for Mon 15 Sep Add time for Mon 15 Sep Tue 16 S…" at bounding box center [783, 651] width 721 height 324
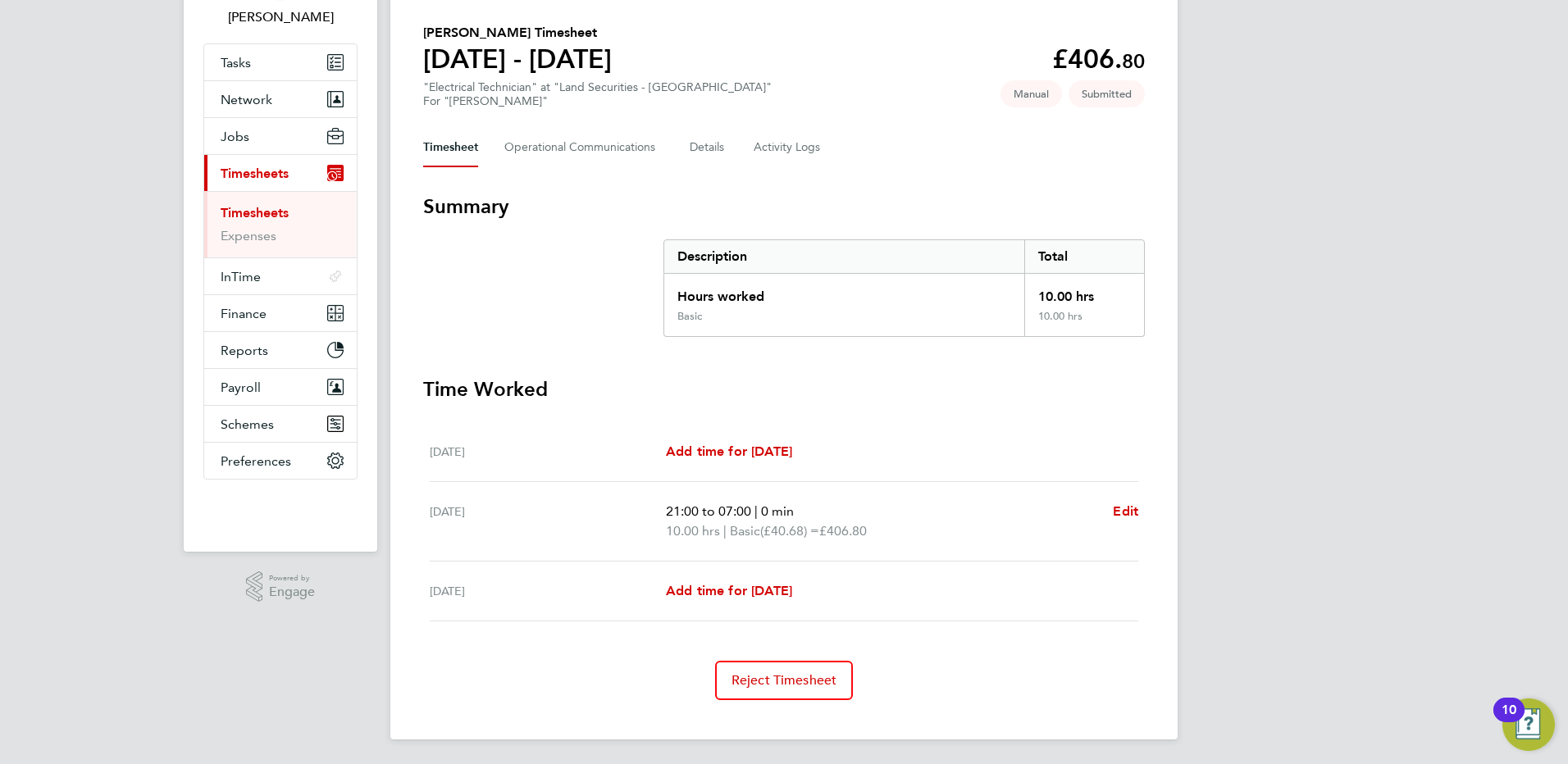
scroll to position [115, 0]
click at [709, 453] on span "Add time for Mon 15 Sep" at bounding box center [729, 449] width 126 height 15
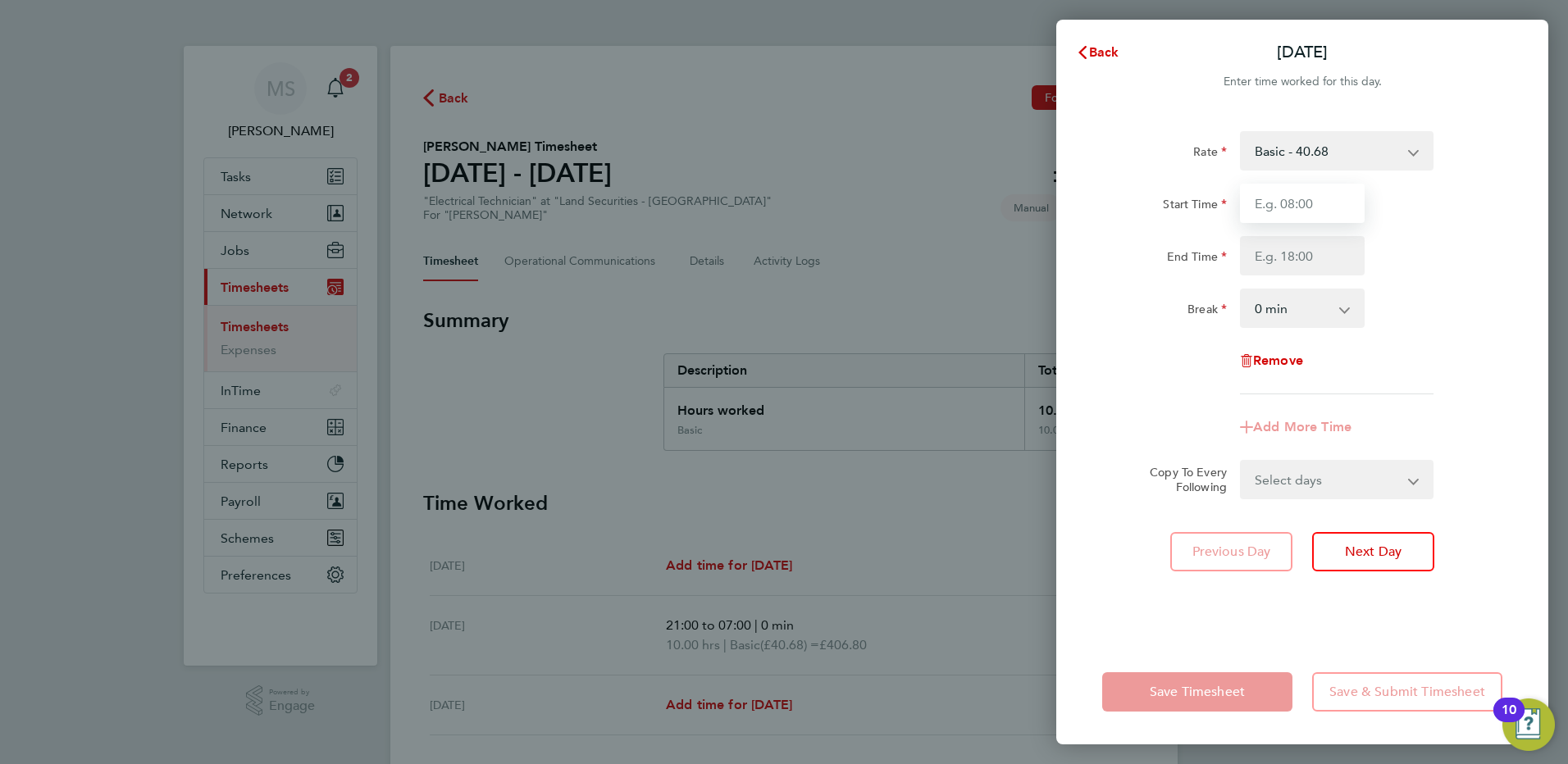
click at [1291, 211] on input "Start Time" at bounding box center [1301, 202] width 124 height 39
type input "21:00"
click at [1304, 261] on input "End Time" at bounding box center [1301, 255] width 124 height 39
type input "07:00"
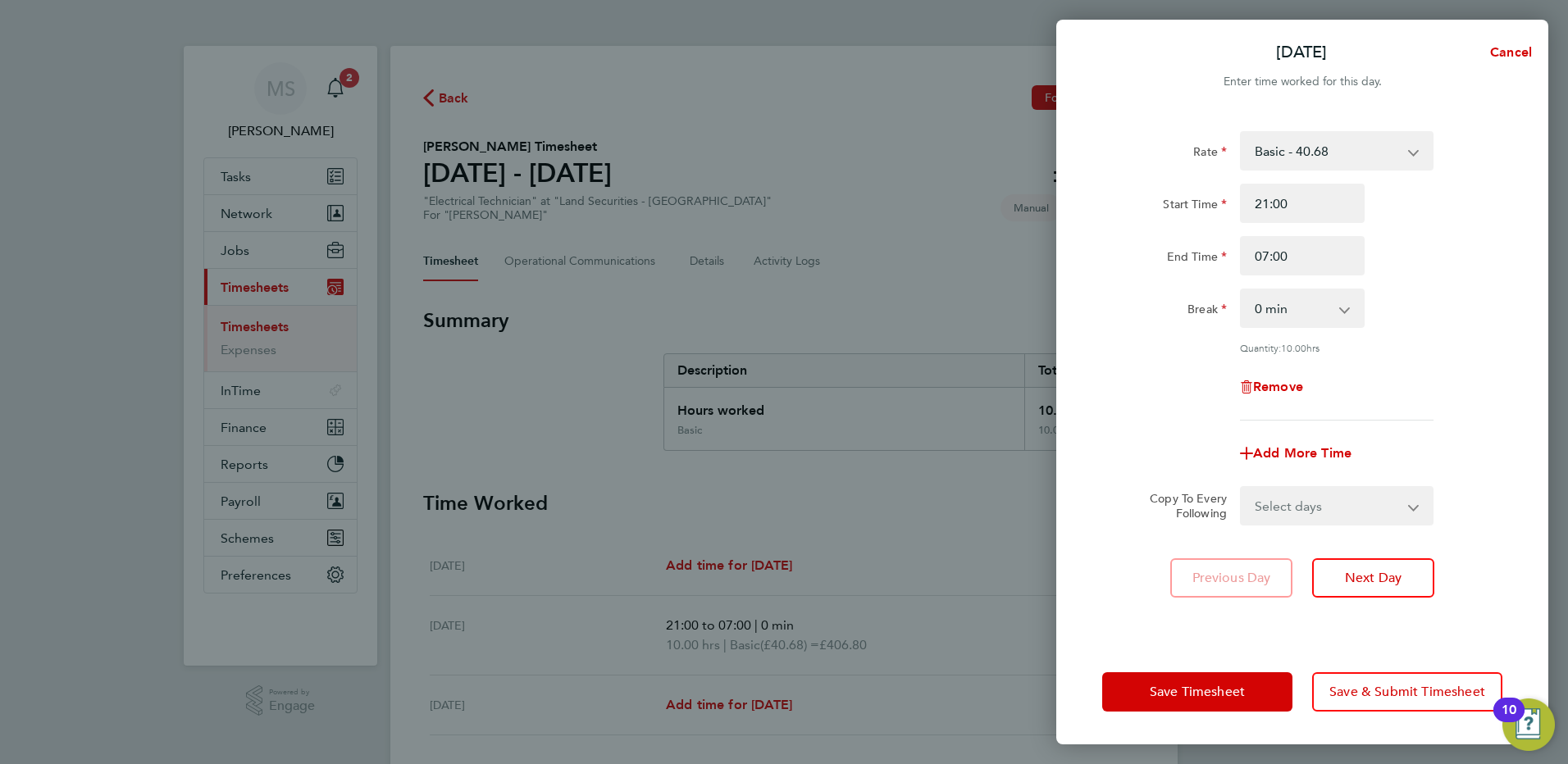
click at [1410, 338] on div "Rate Basic - 40.68 Start Time 21:00 End Time 07:00 Break 0 min 15 min 30 min 45…" at bounding box center [1302, 276] width 400 height 289
click at [1332, 693] on span "Save & Submit Timesheet" at bounding box center [1407, 692] width 156 height 16
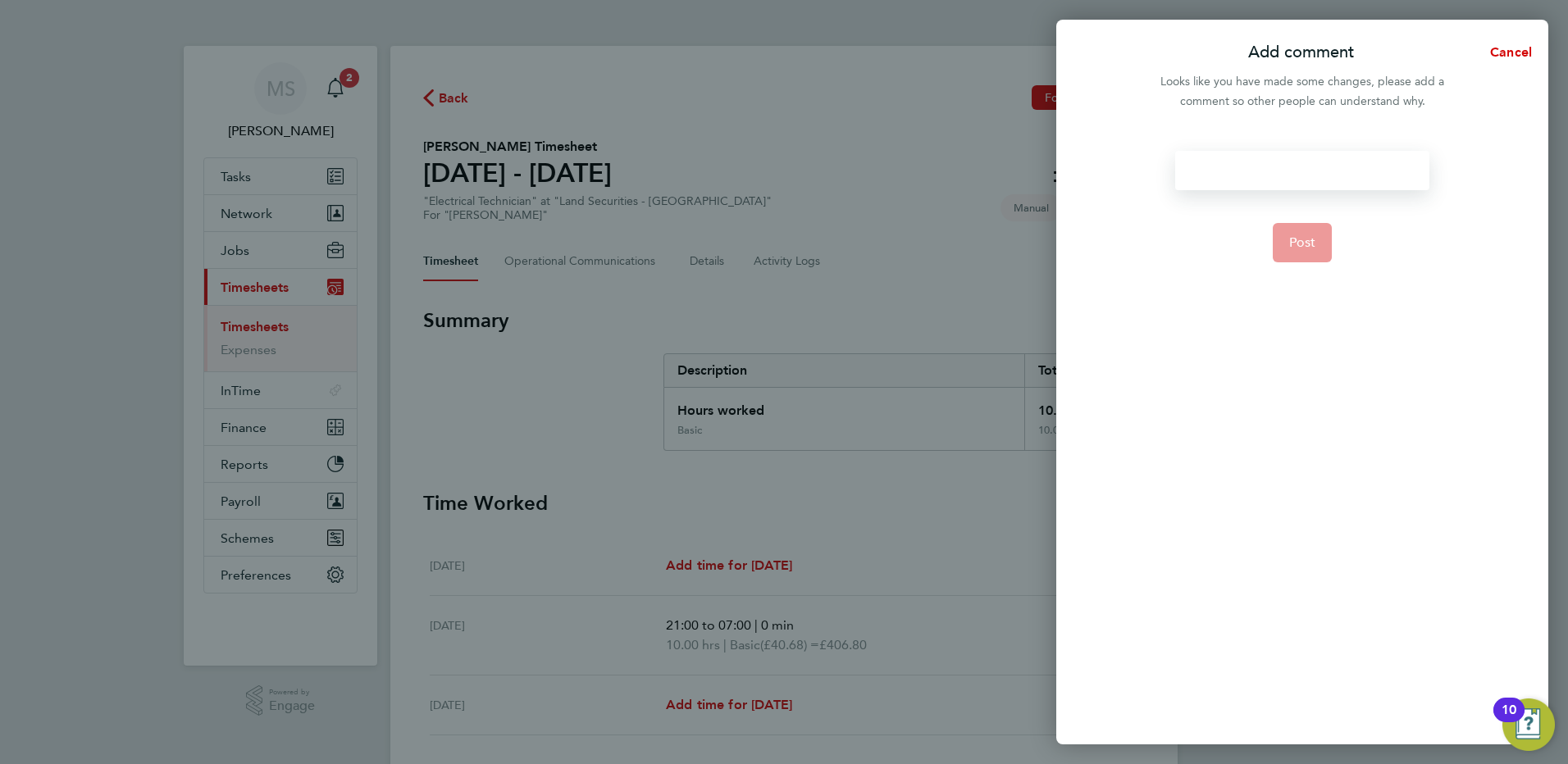
click at [1228, 174] on div at bounding box center [1301, 170] width 253 height 39
click at [1308, 244] on span "Post" at bounding box center [1303, 242] width 27 height 16
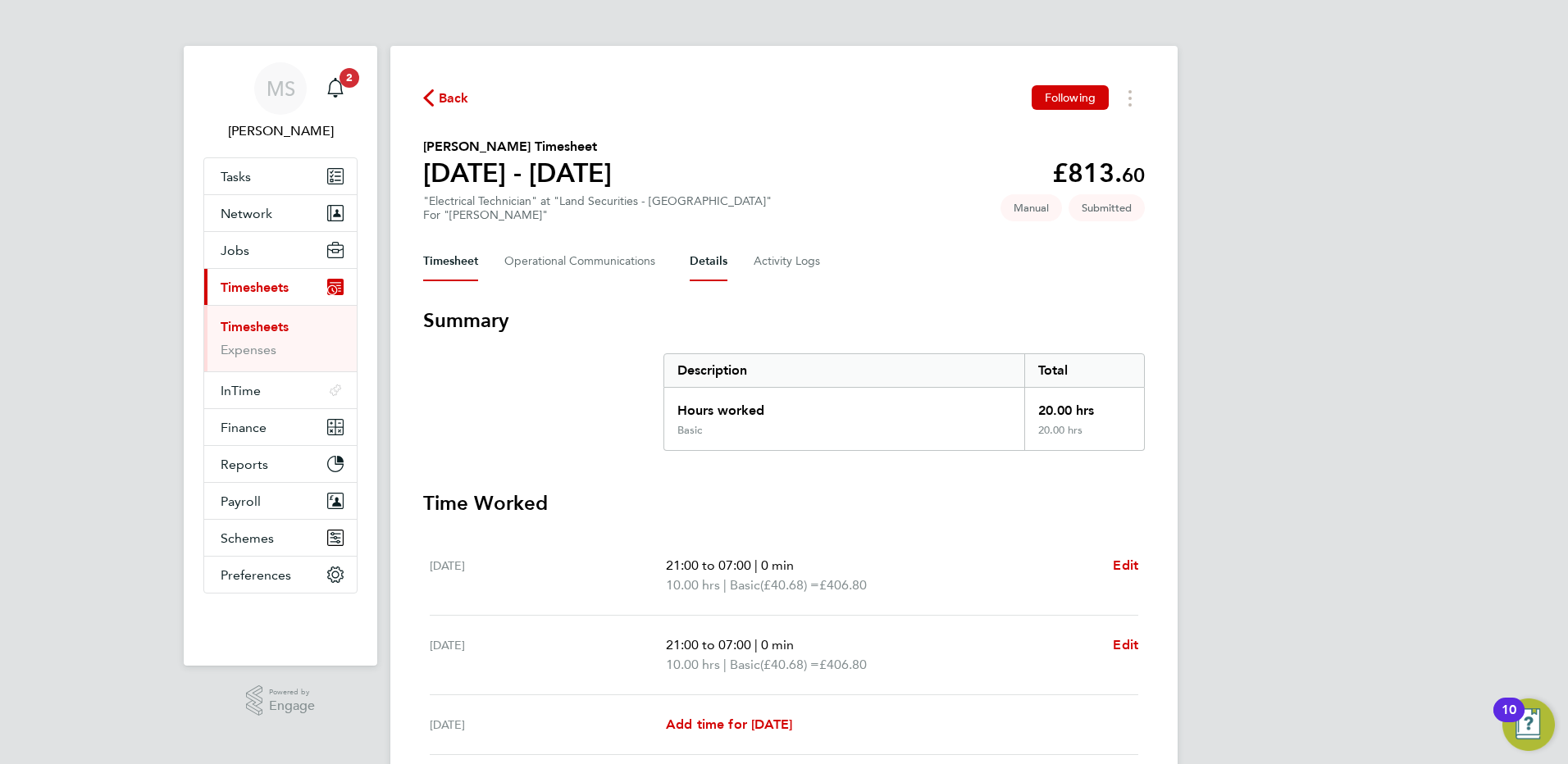
click at [699, 260] on button "Details" at bounding box center [709, 261] width 38 height 39
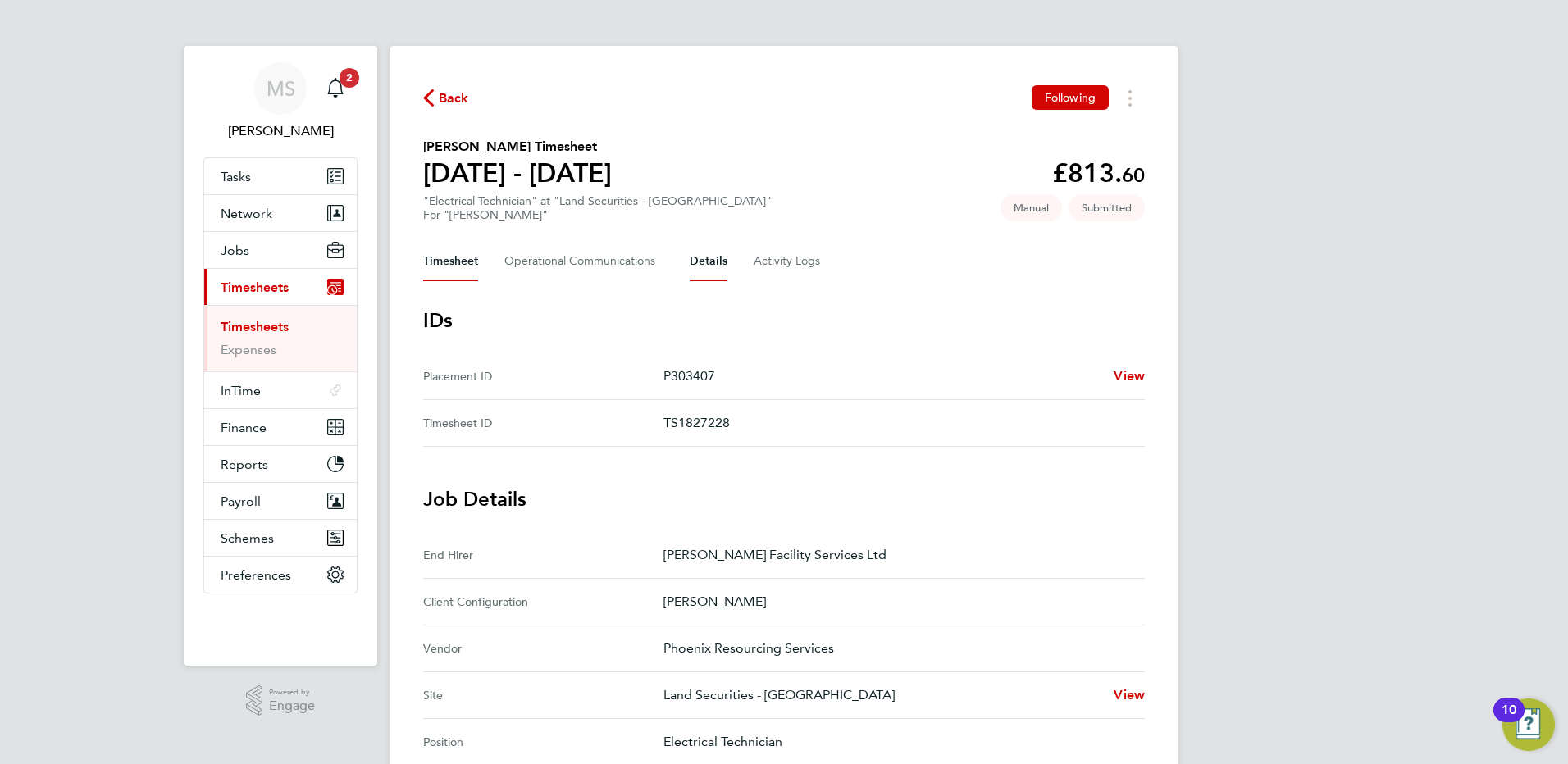
click at [445, 264] on button "Timesheet" at bounding box center [450, 261] width 55 height 39
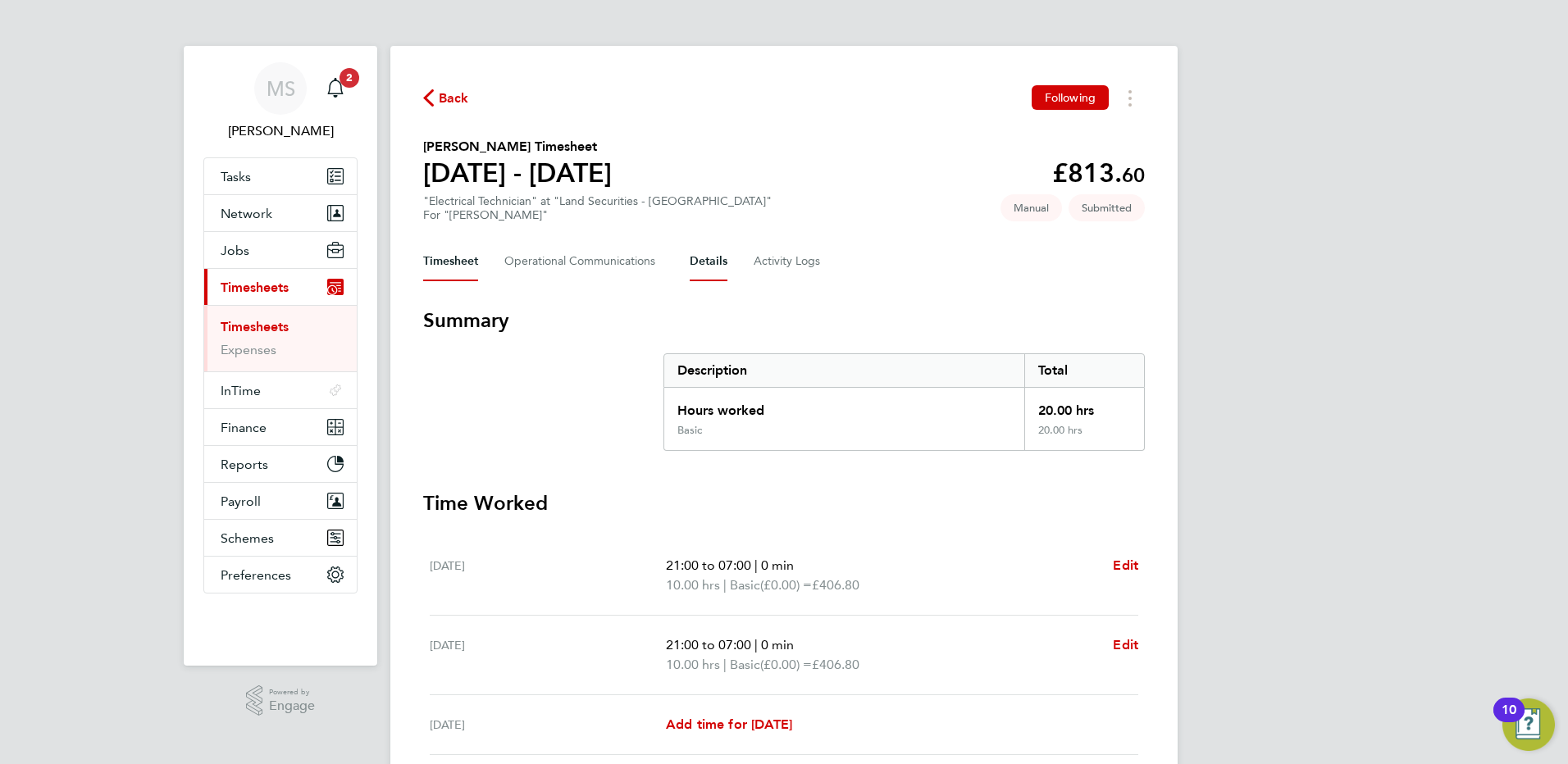
click at [699, 259] on button "Details" at bounding box center [709, 261] width 38 height 39
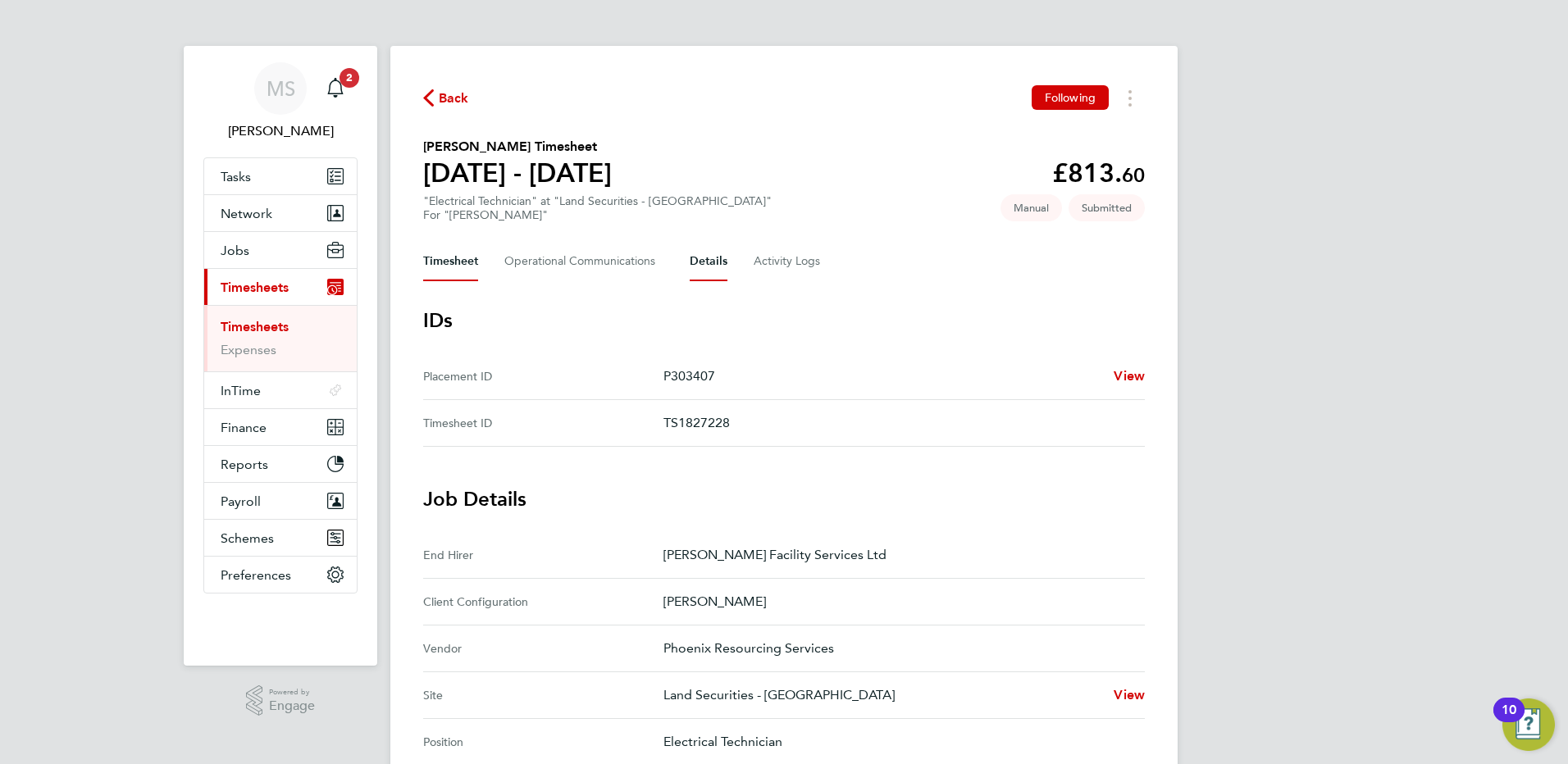
click at [434, 264] on button "Timesheet" at bounding box center [450, 261] width 55 height 39
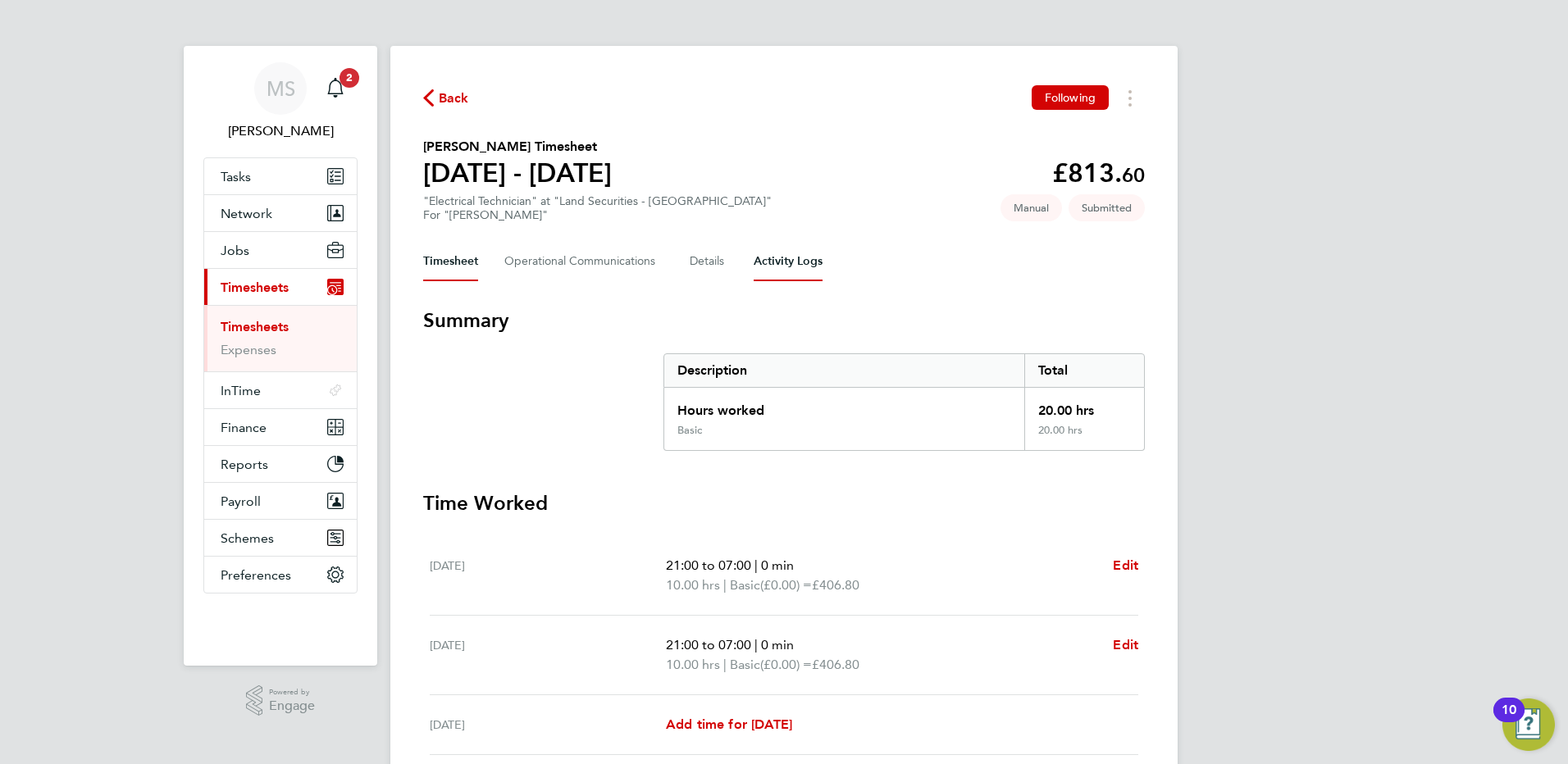
click at [773, 269] on Logs-tab "Activity Logs" at bounding box center [789, 261] width 69 height 39
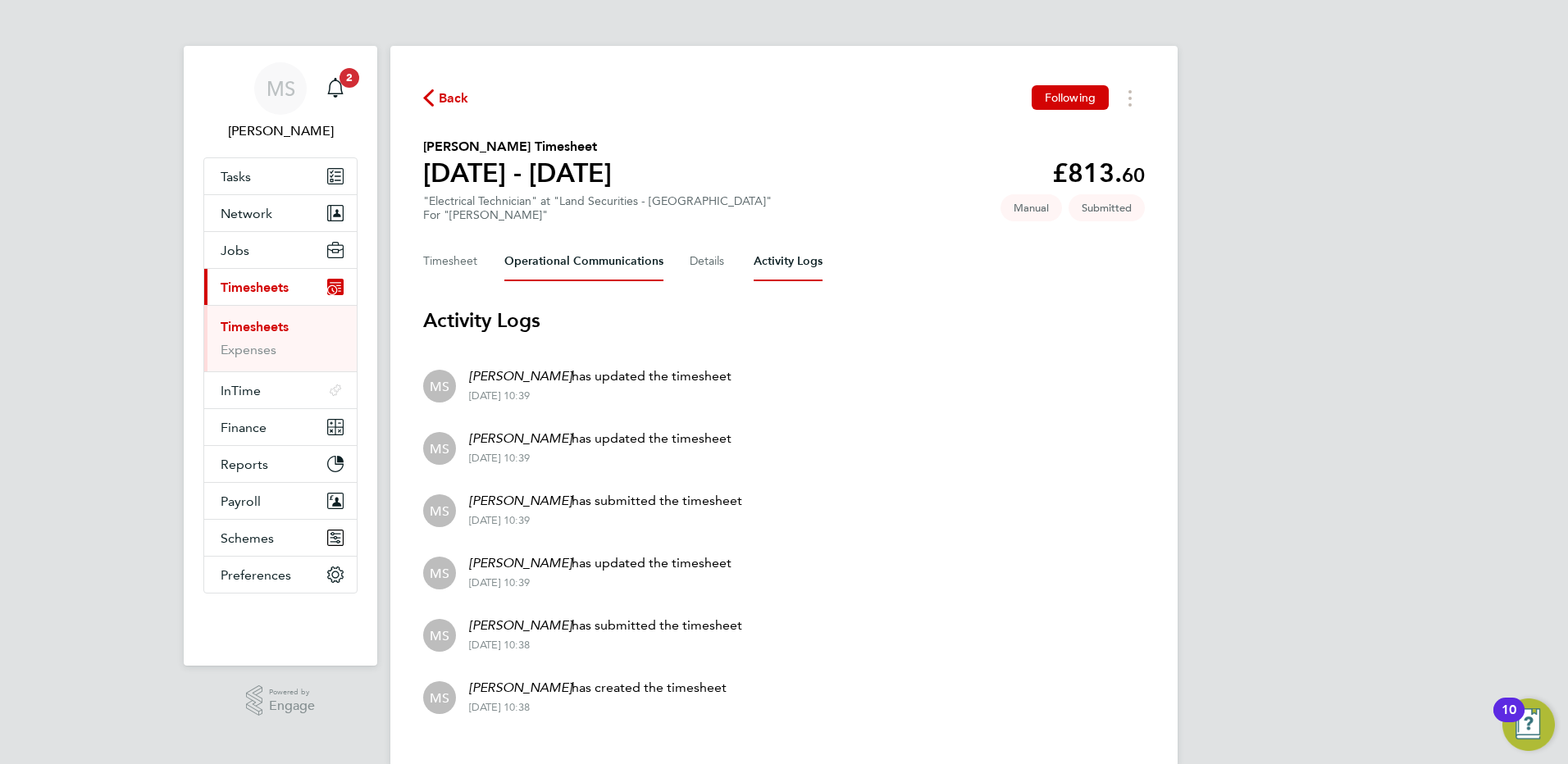
click at [575, 264] on Communications-tab "Operational Communications" at bounding box center [583, 261] width 159 height 39
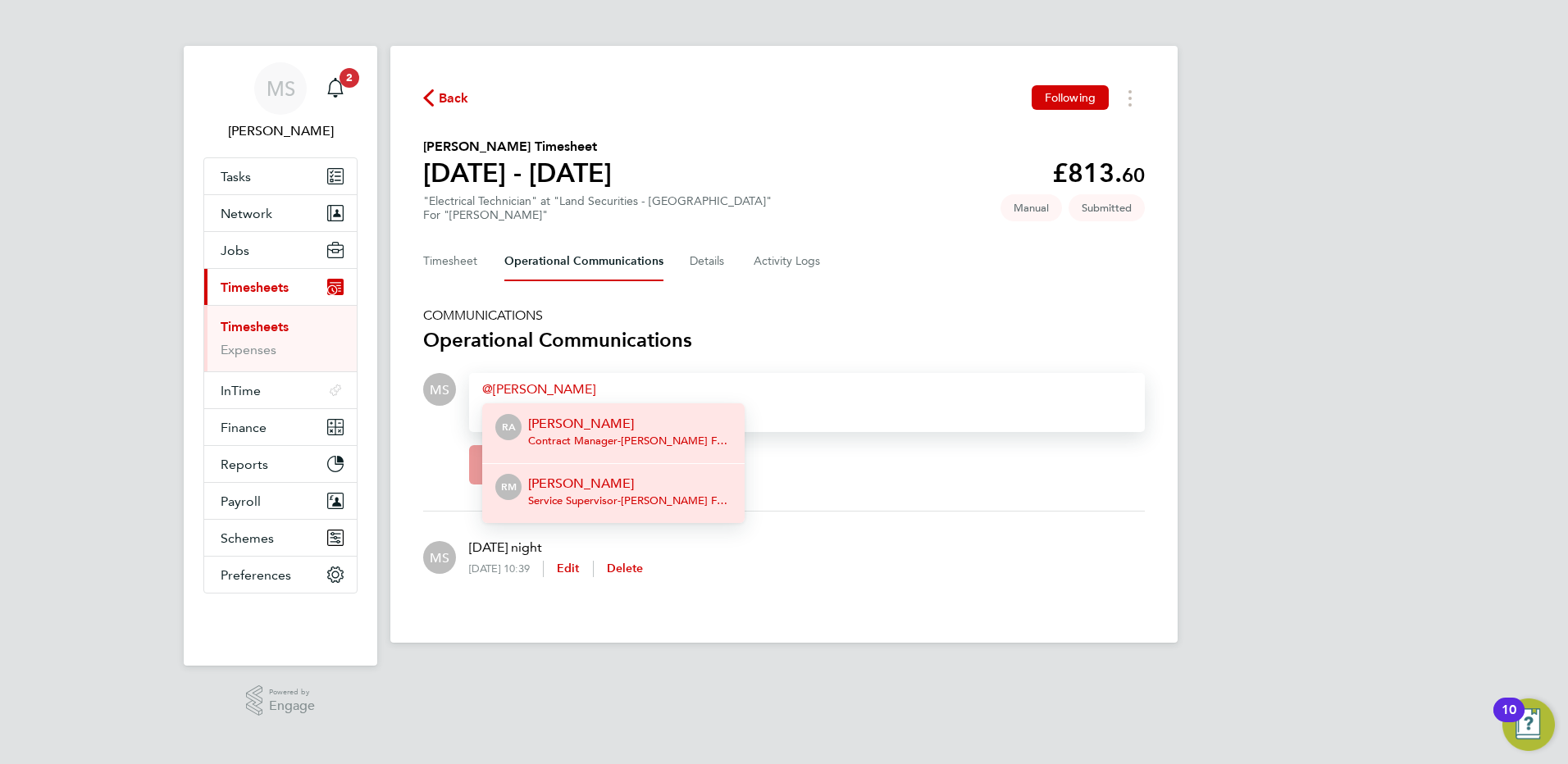
drag, startPoint x: 568, startPoint y: 491, endPoint x: 630, endPoint y: 466, distance: 66.9
click at [570, 491] on p "Ryan McDermott" at bounding box center [630, 484] width 203 height 20
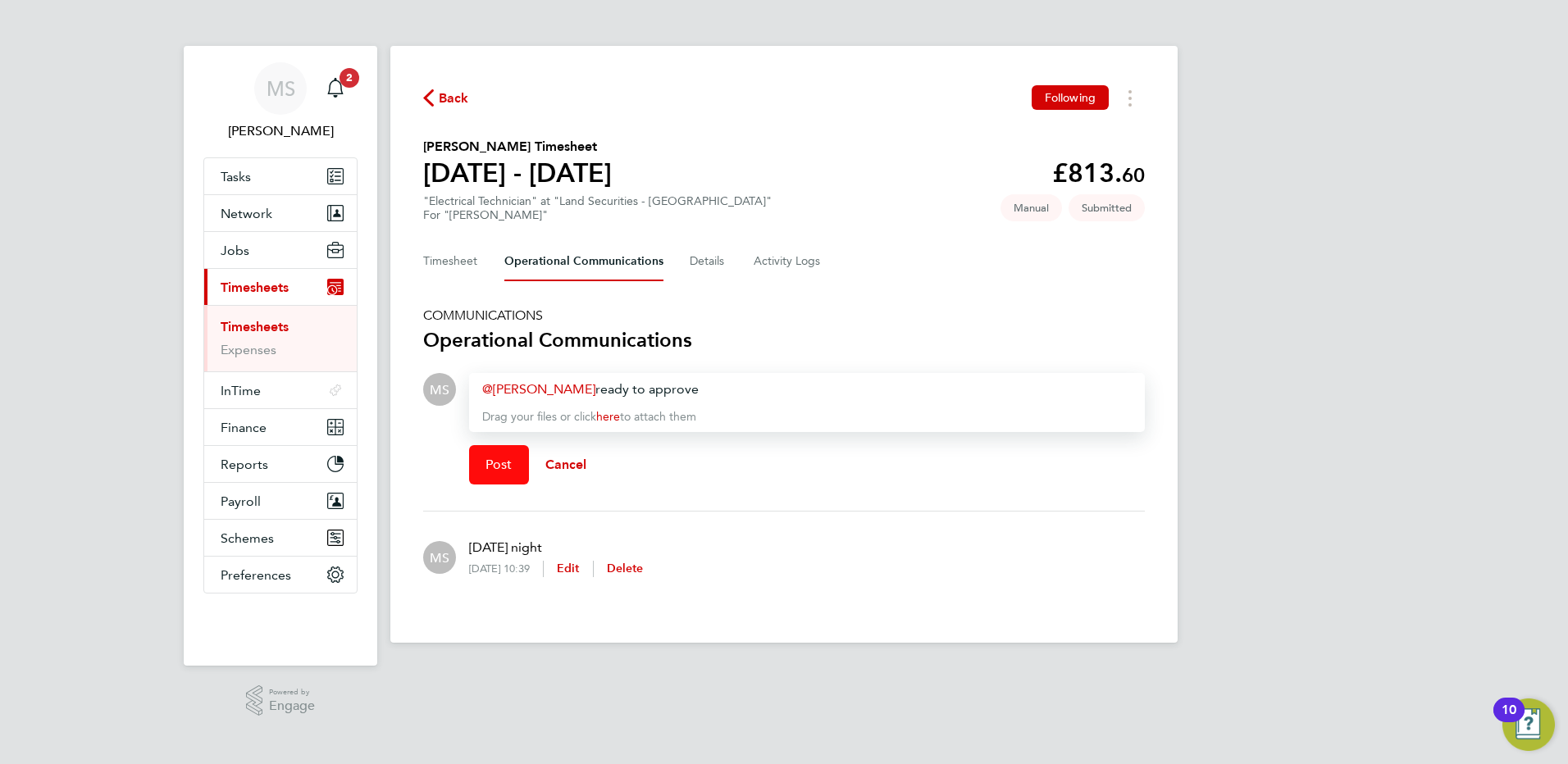
click at [507, 462] on span "Post" at bounding box center [499, 465] width 27 height 16
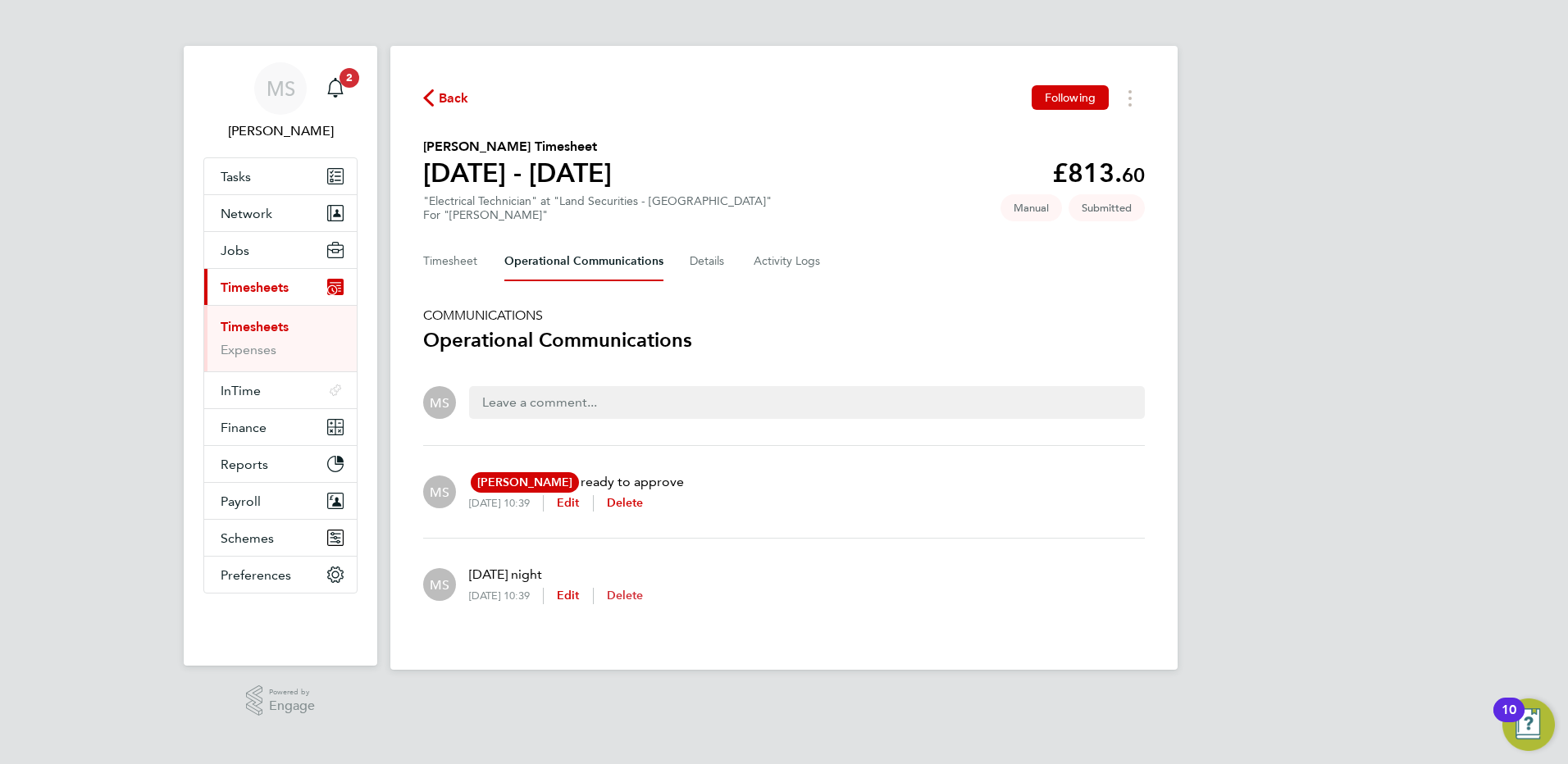
click at [643, 592] on span "Delete" at bounding box center [625, 595] width 37 height 14
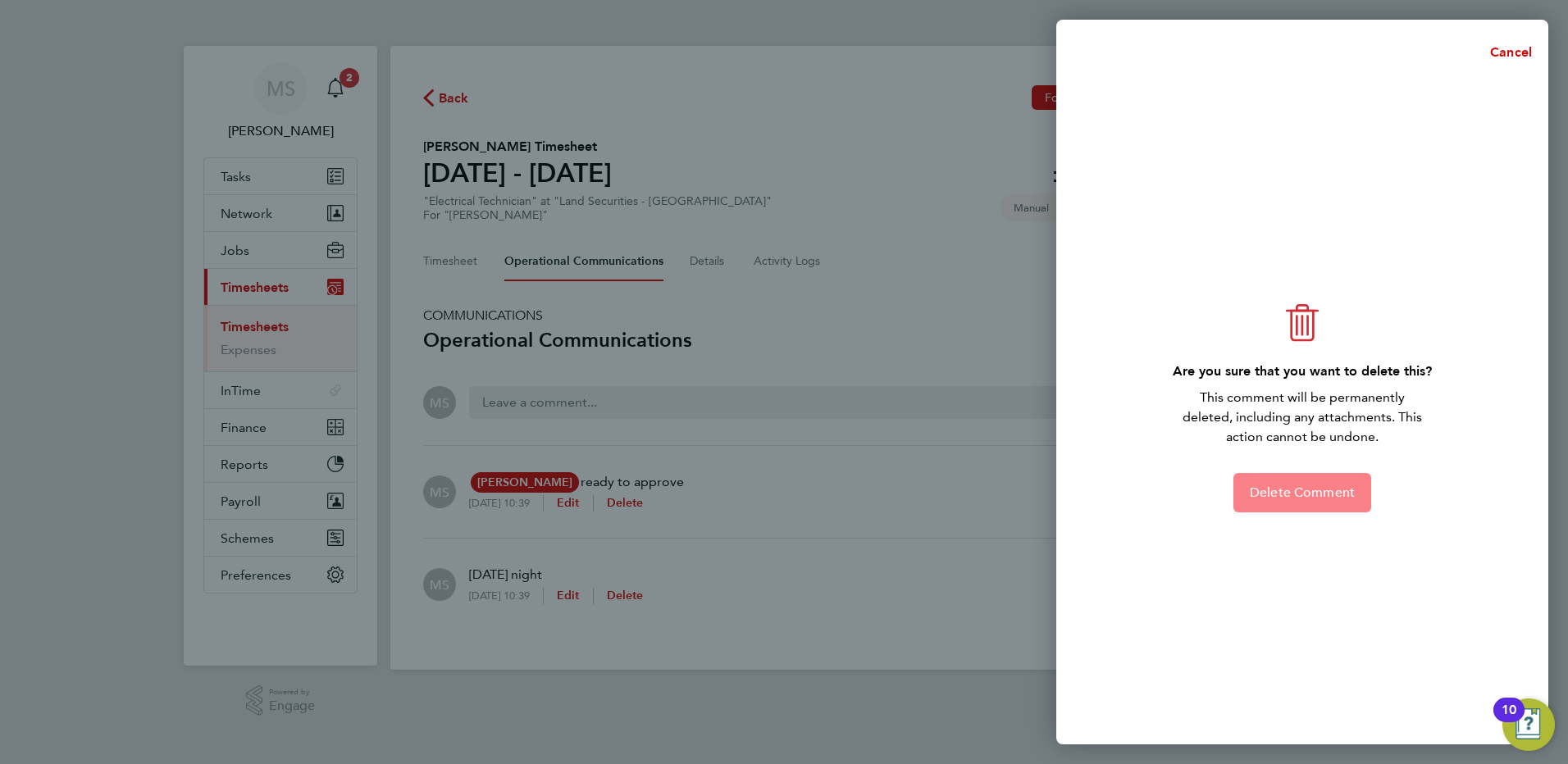
click at [1300, 503] on button "Delete Comment" at bounding box center [1302, 492] width 138 height 39
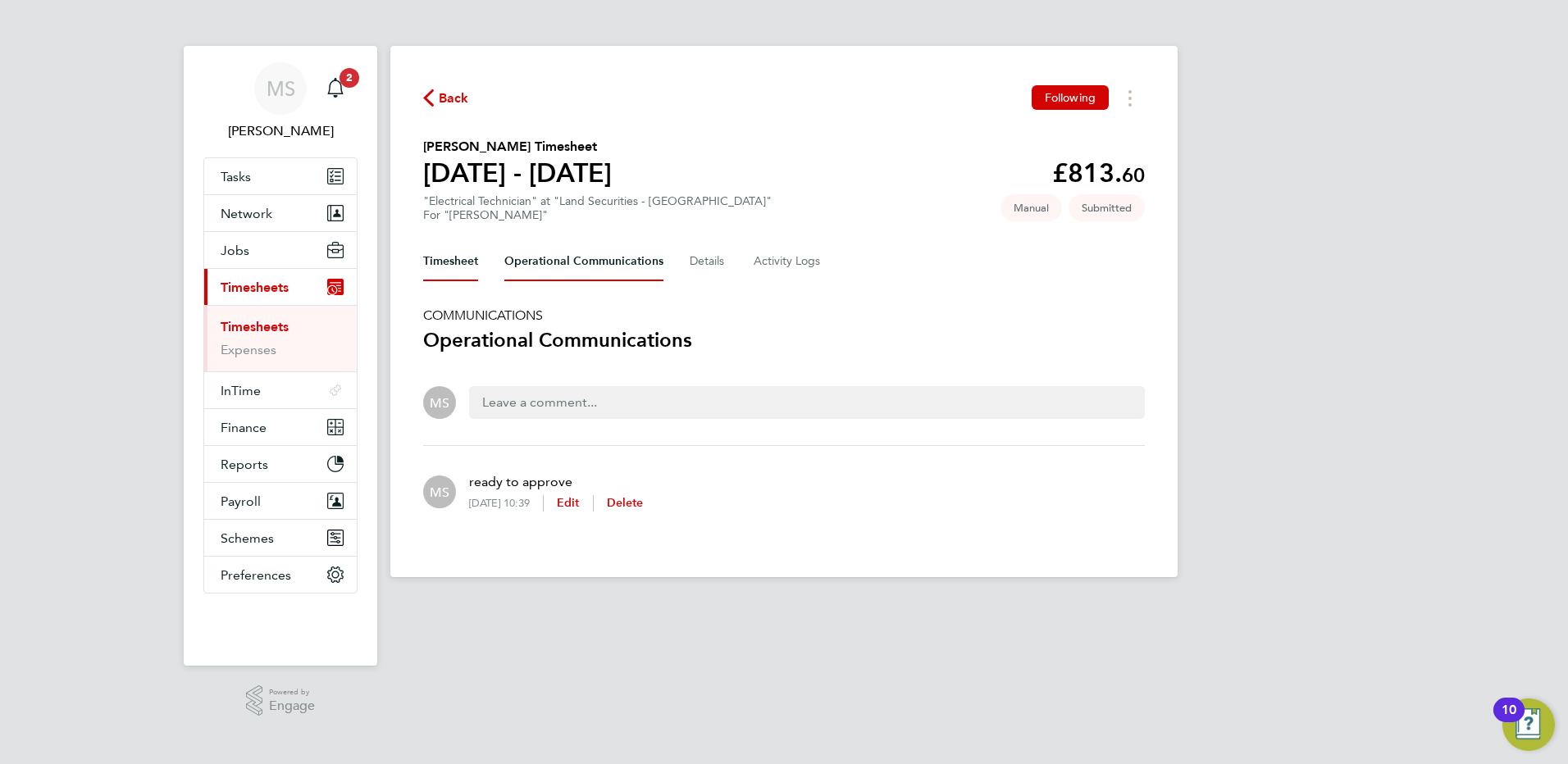
click at [473, 261] on button "Timesheet" at bounding box center [450, 261] width 55 height 39
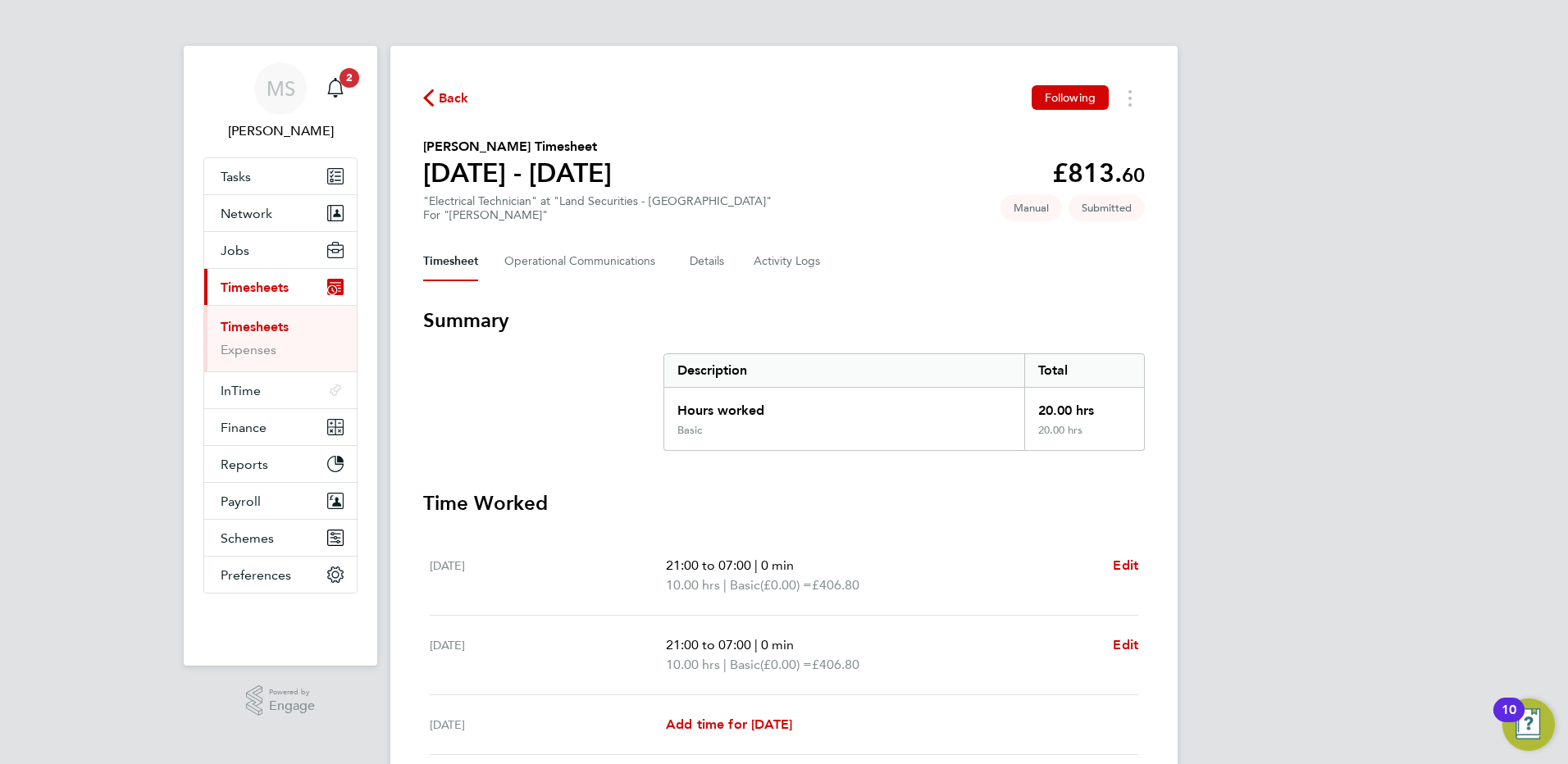
click at [455, 104] on span "Back" at bounding box center [454, 99] width 30 height 20
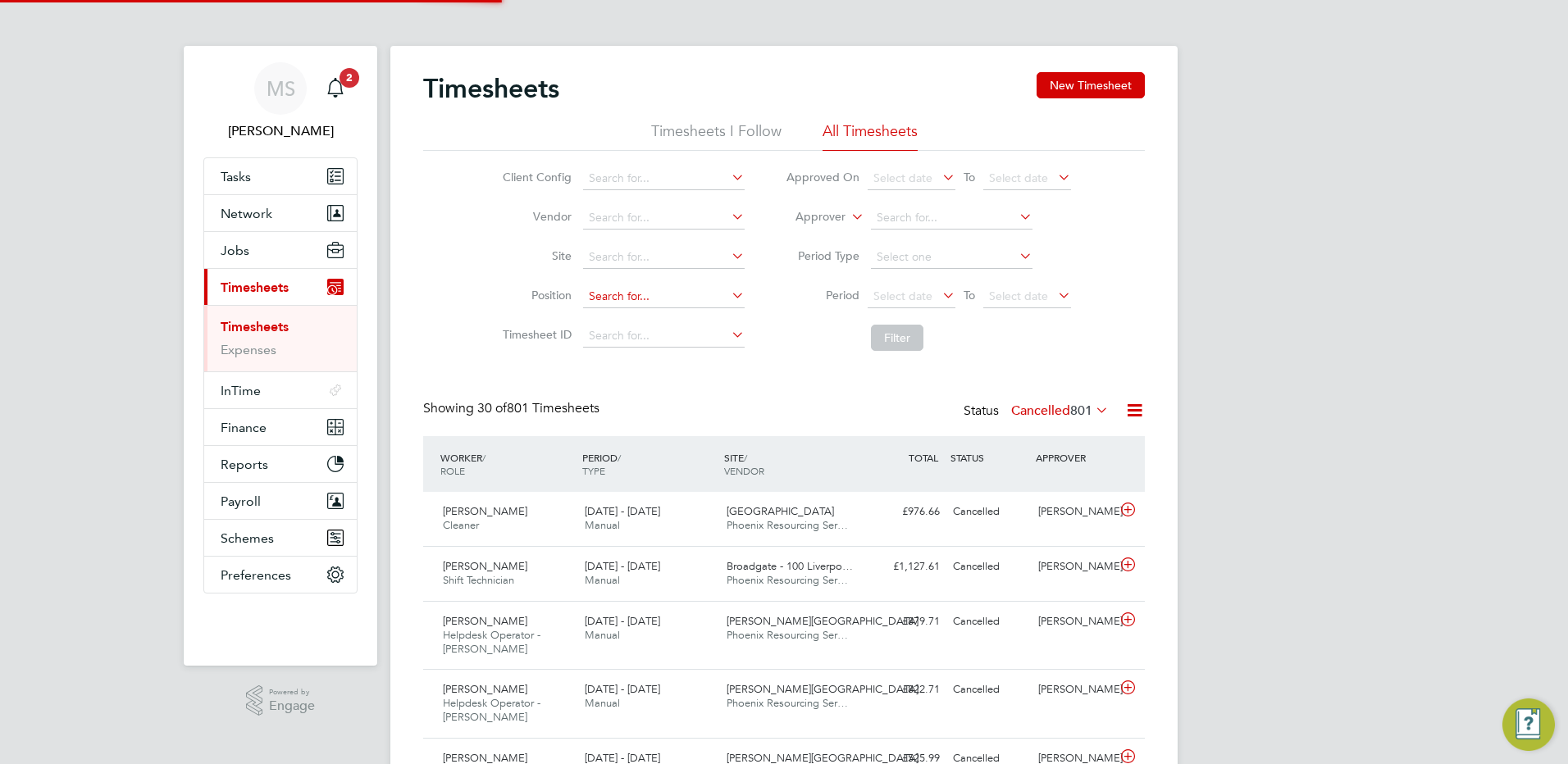
scroll to position [55, 142]
click at [1086, 89] on button "New Timesheet" at bounding box center [1090, 85] width 108 height 26
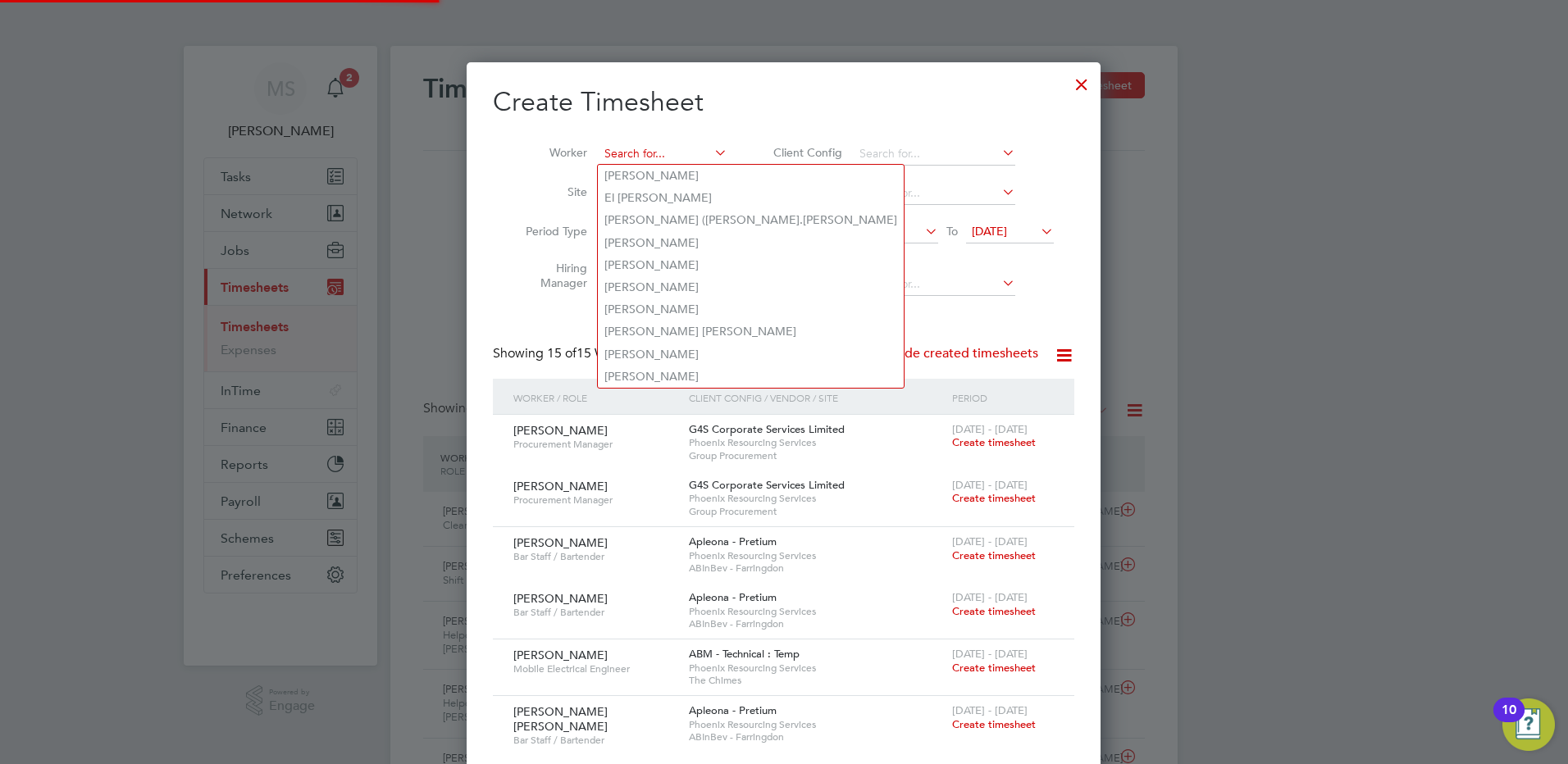
click at [643, 149] on input at bounding box center [663, 153] width 129 height 23
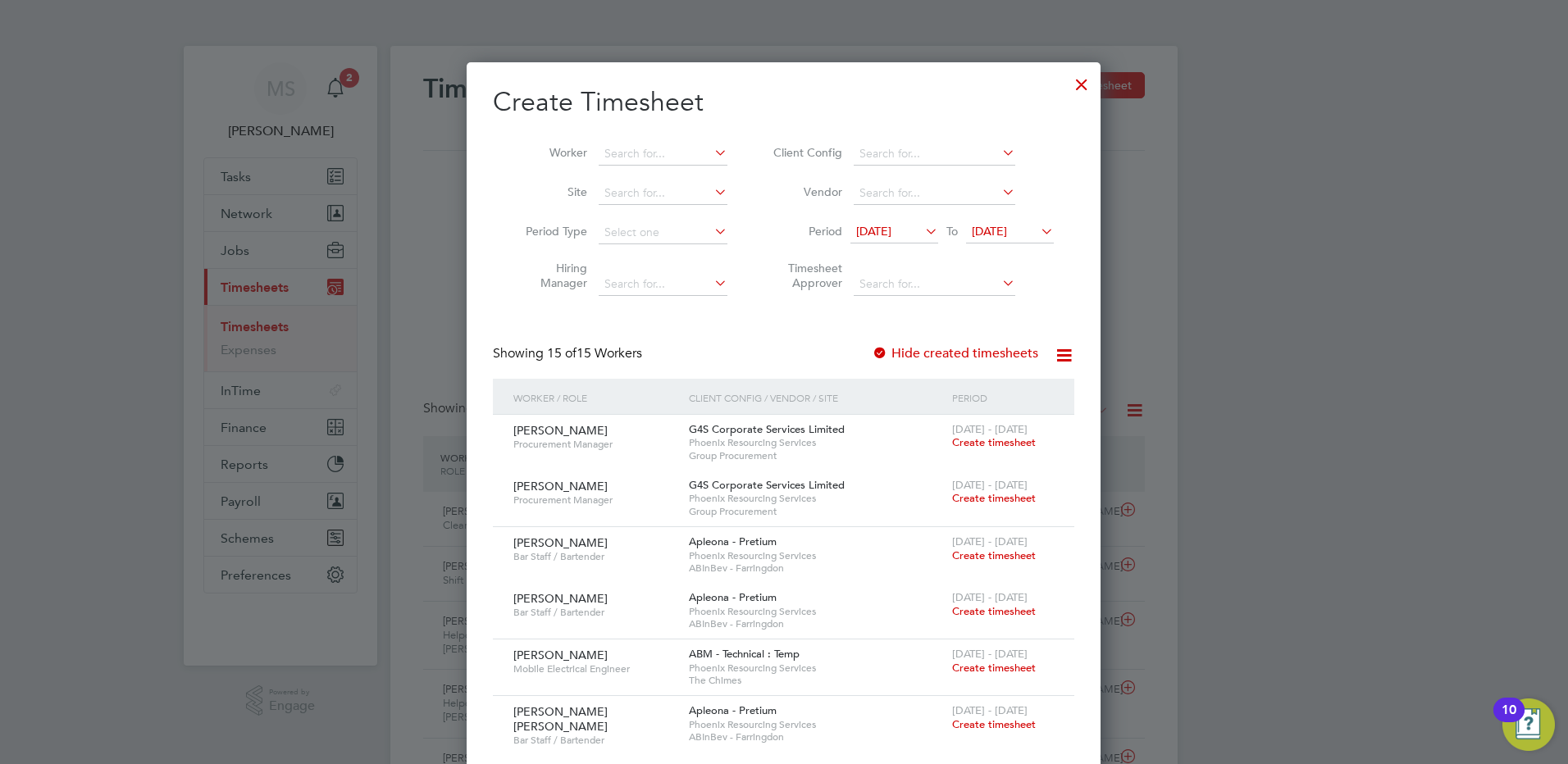
click at [1089, 89] on div at bounding box center [1082, 80] width 30 height 30
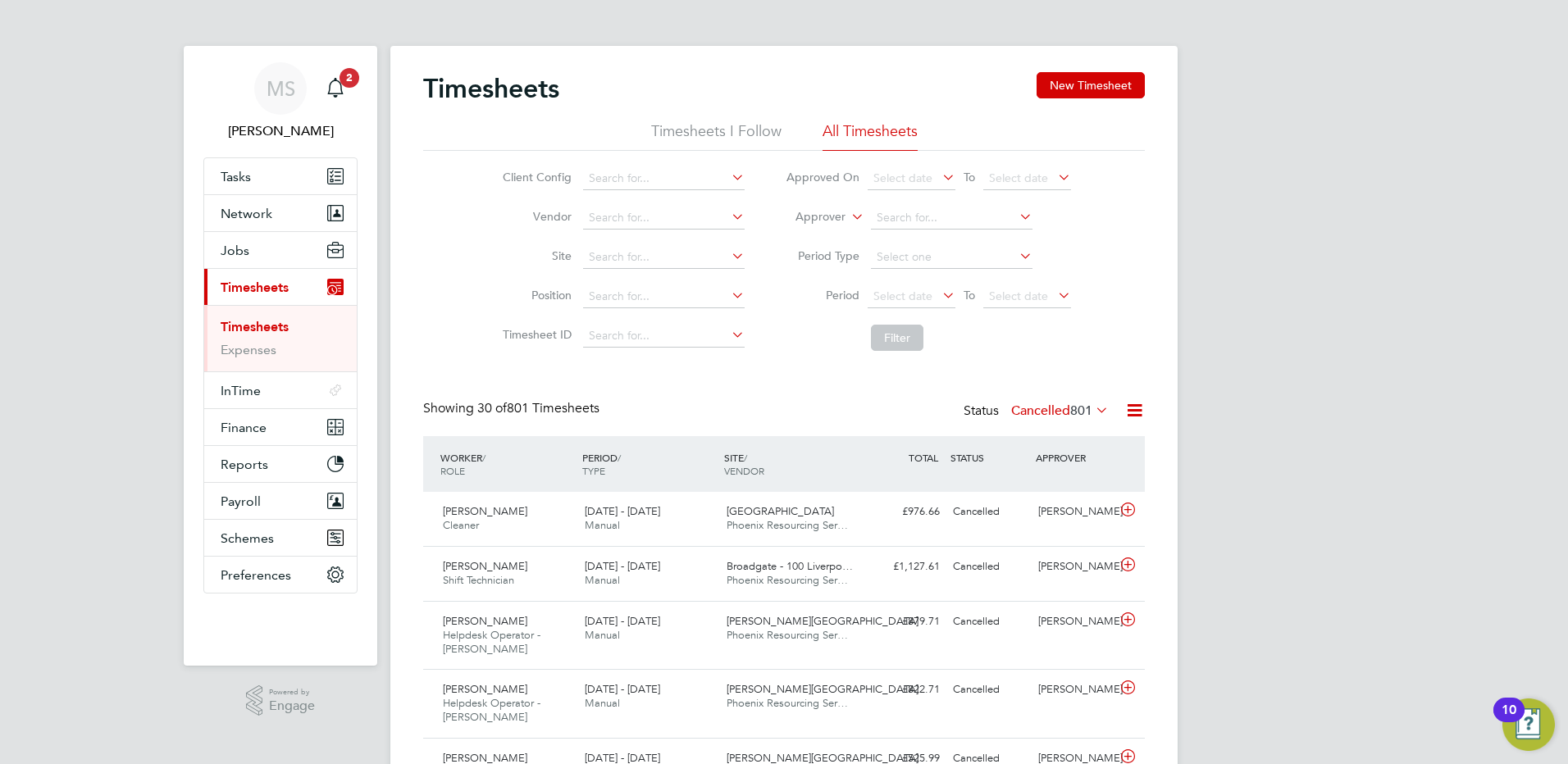
click at [697, 128] on li "Timesheets I Follow" at bounding box center [717, 136] width 131 height 30
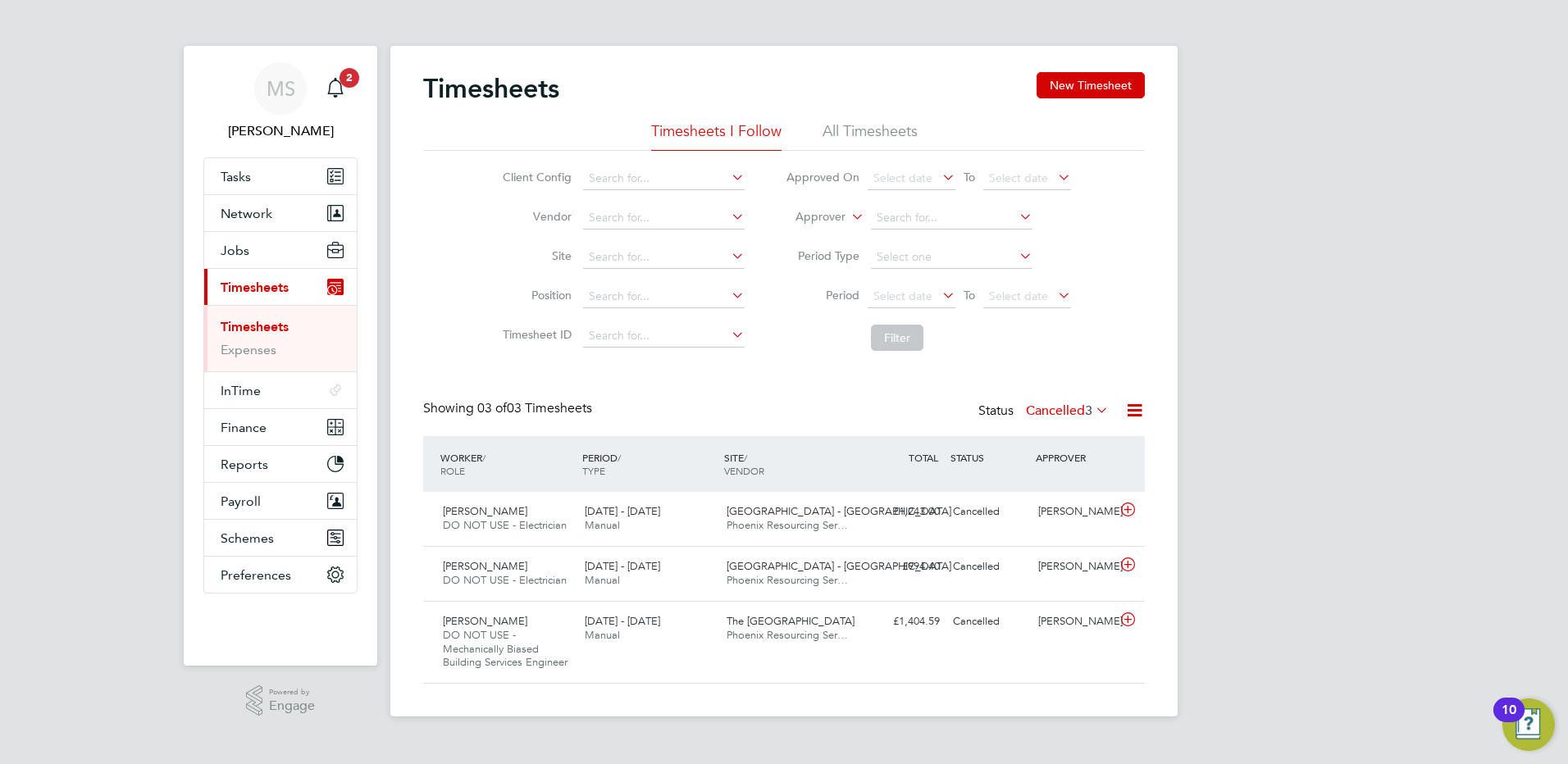
click at [1085, 409] on span "3" at bounding box center [1089, 411] width 7 height 16
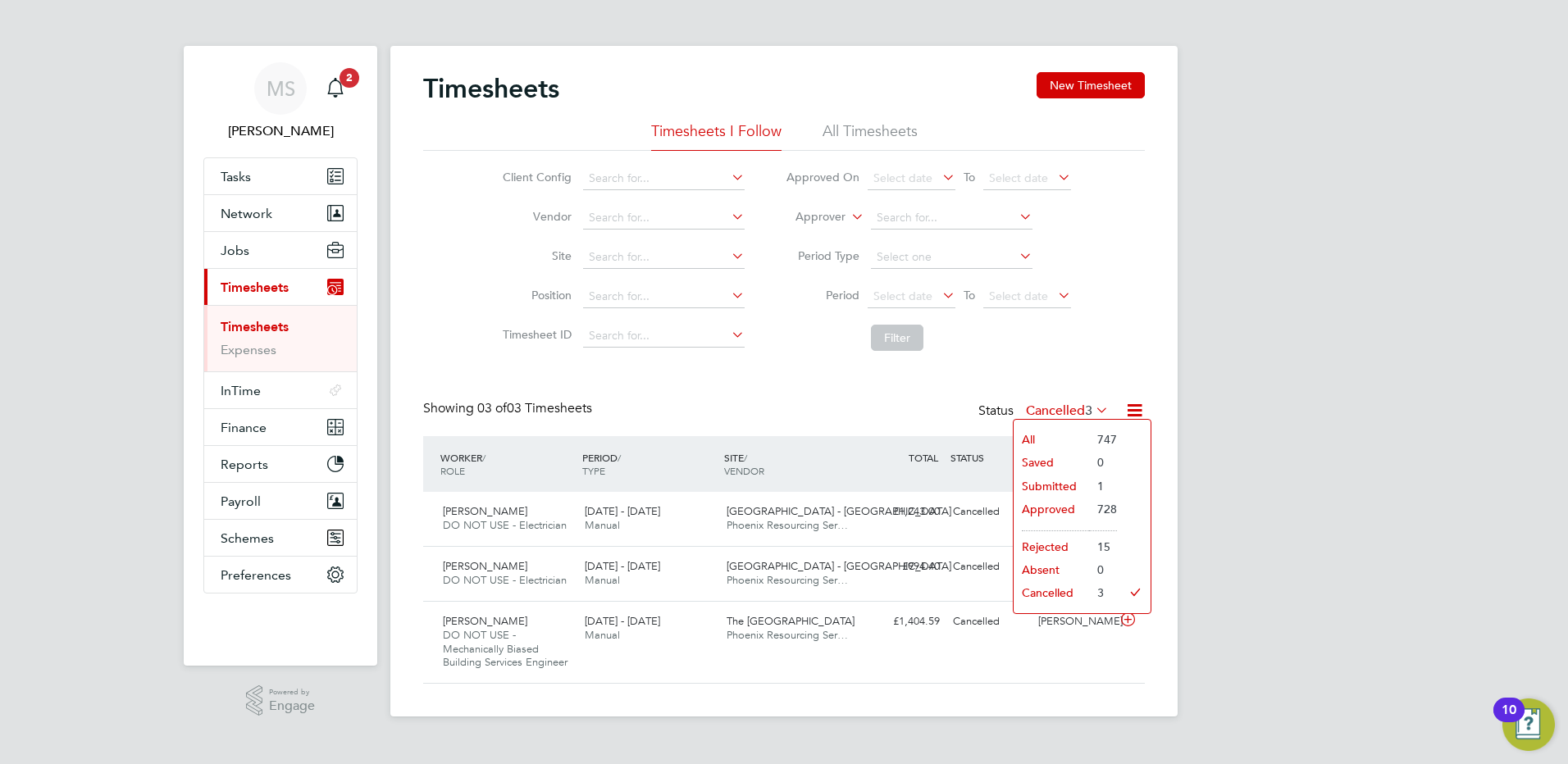
click at [1051, 485] on li "Submitted" at bounding box center [1051, 485] width 75 height 23
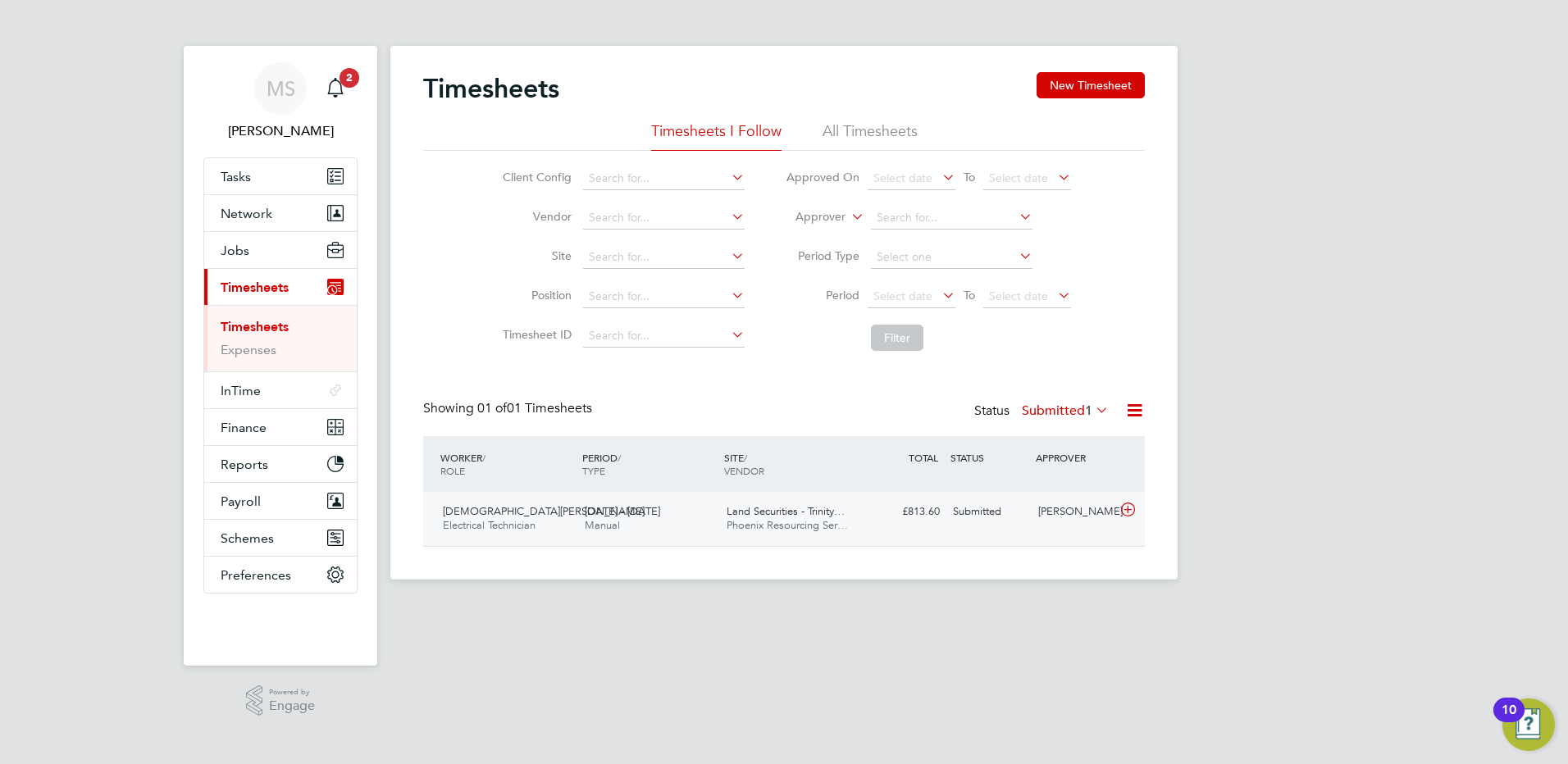
click at [897, 523] on div "£813.60 Submitted" at bounding box center [904, 512] width 85 height 27
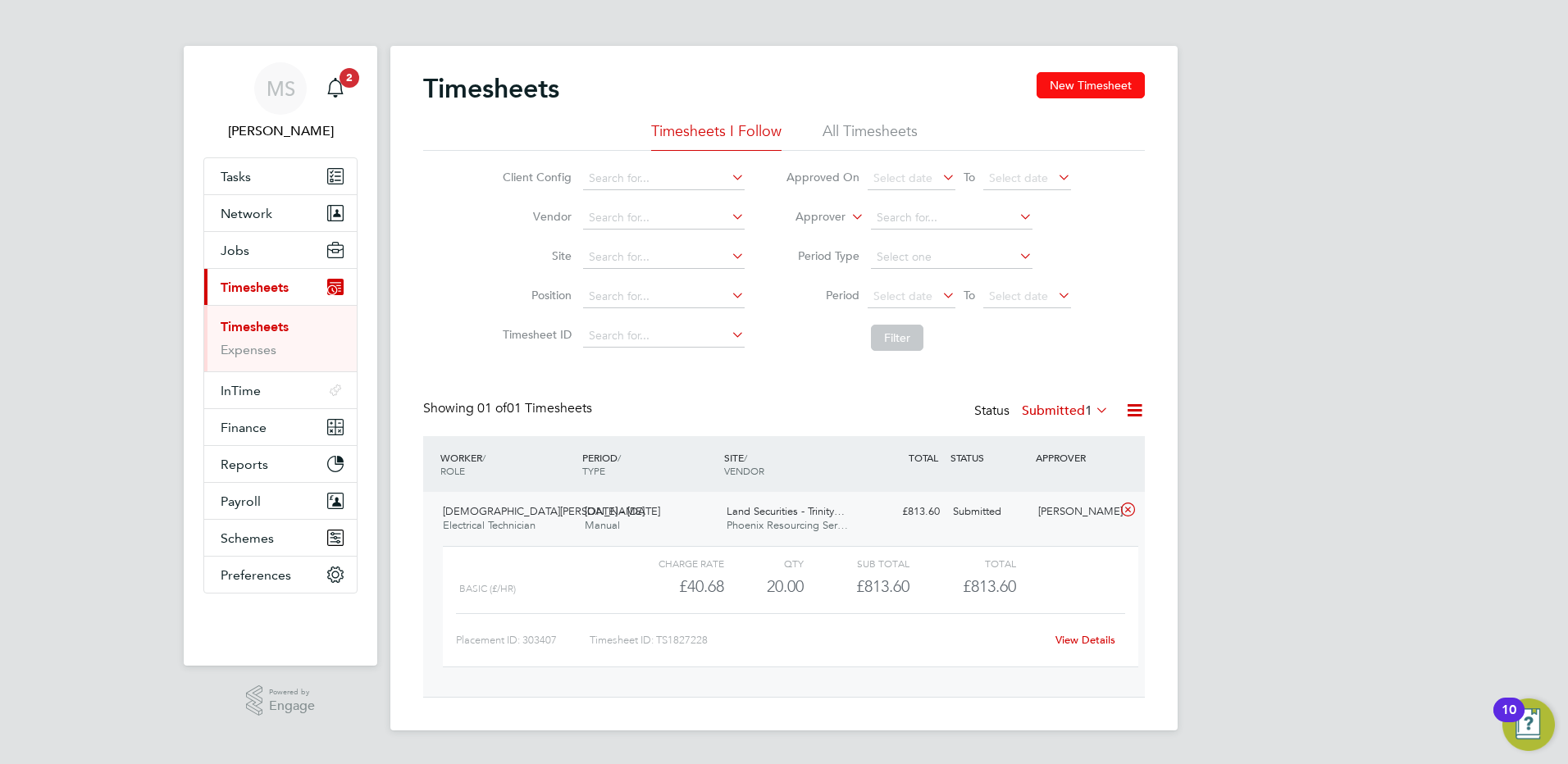
click at [1084, 85] on button "New Timesheet" at bounding box center [1090, 85] width 108 height 26
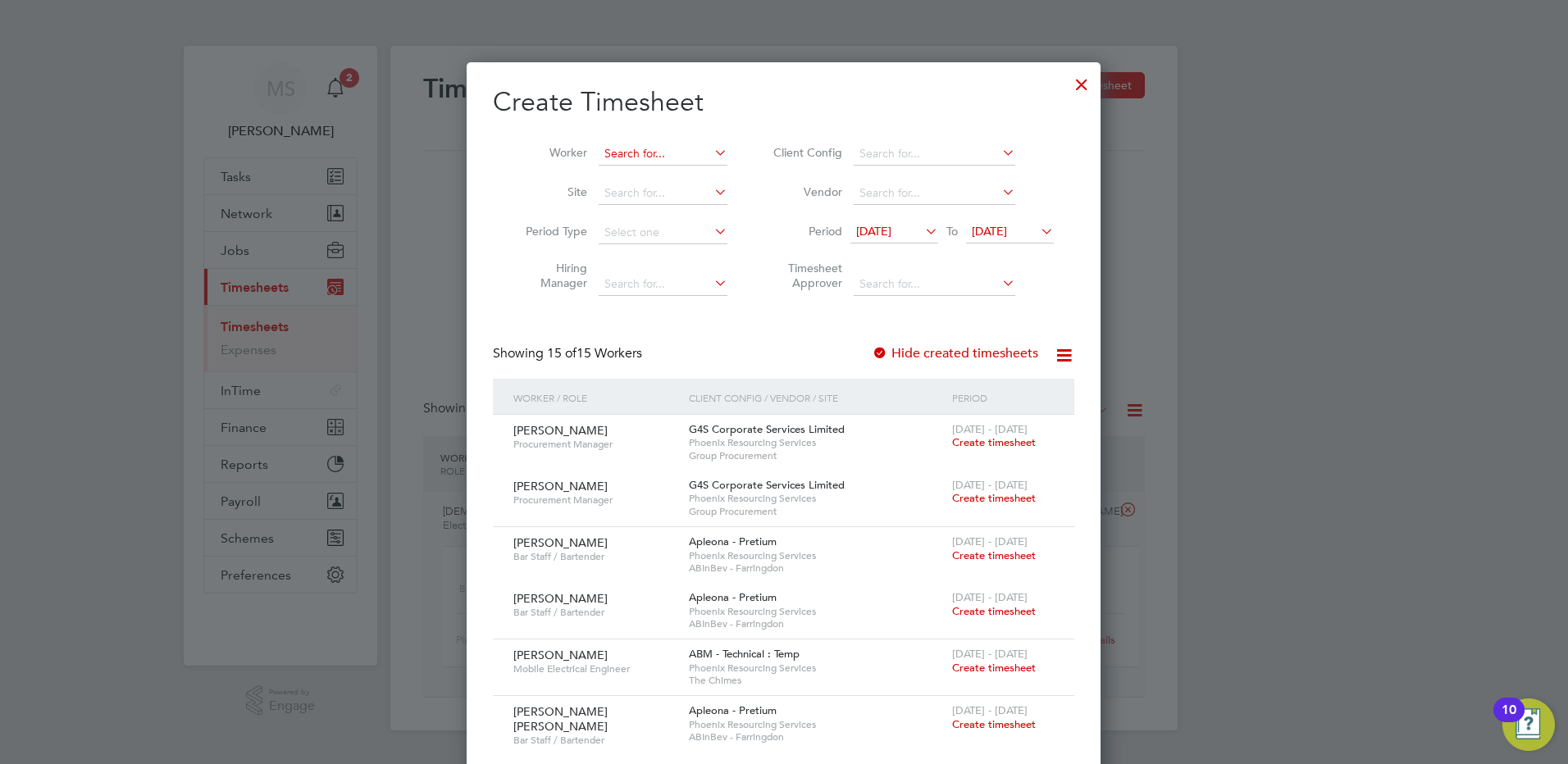
click at [664, 153] on input at bounding box center [663, 153] width 129 height 23
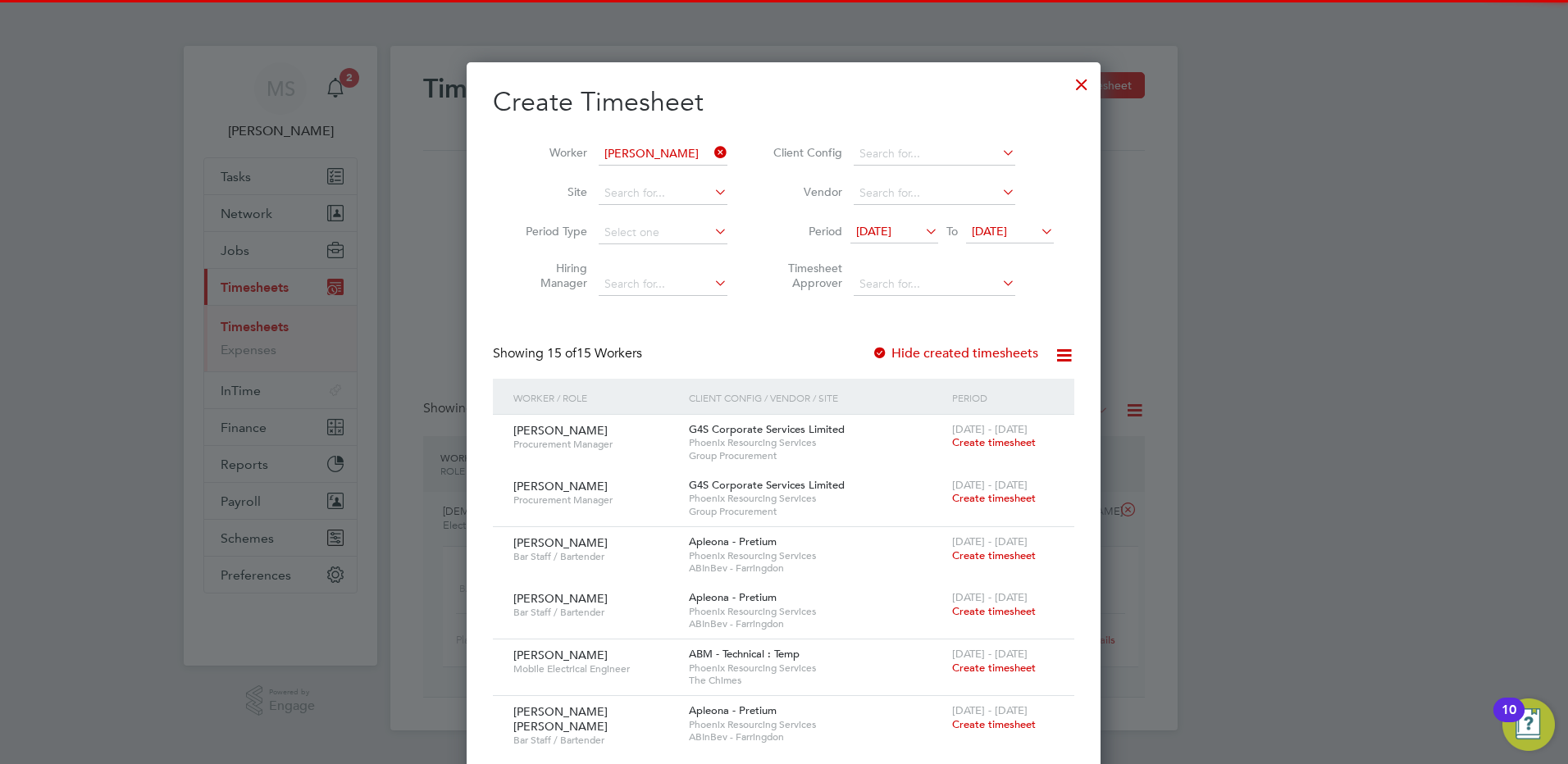
click at [669, 171] on b "Madhi" at bounding box center [662, 175] width 34 height 14
type input "Declan Madhill"
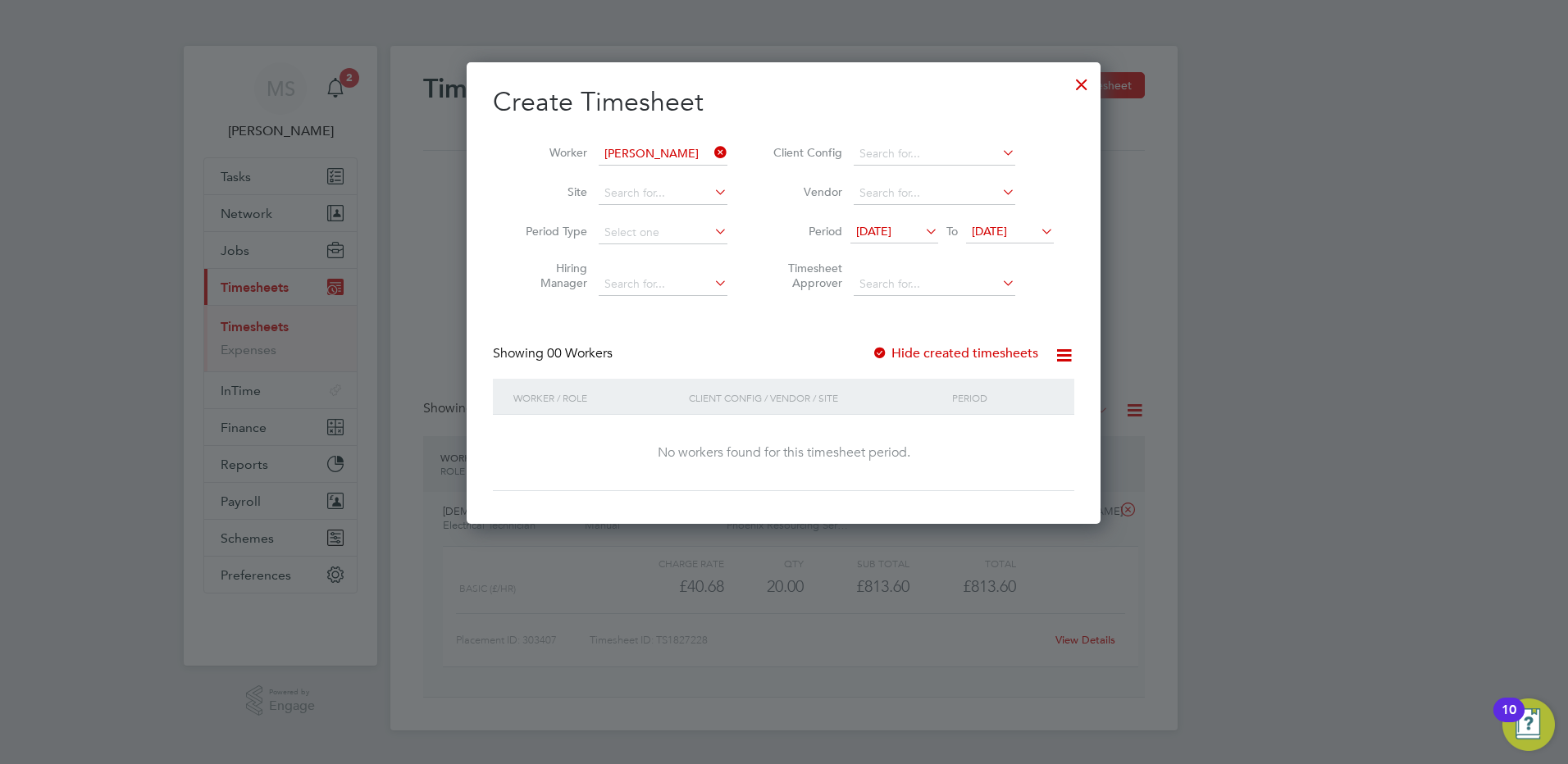
click at [1007, 230] on span "16 Sep 2025" at bounding box center [989, 231] width 35 height 15
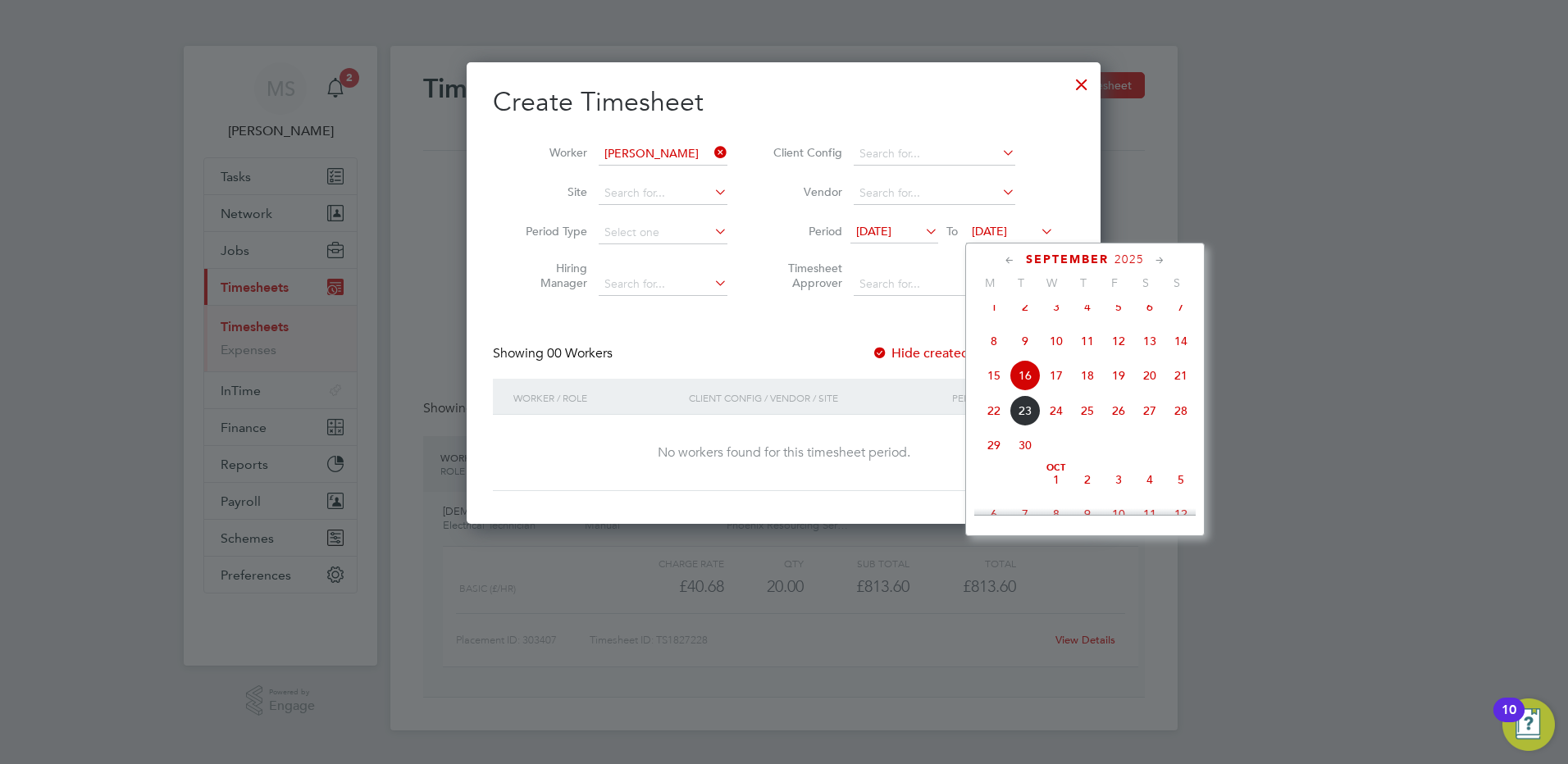
click at [1116, 387] on span "19" at bounding box center [1119, 376] width 31 height 31
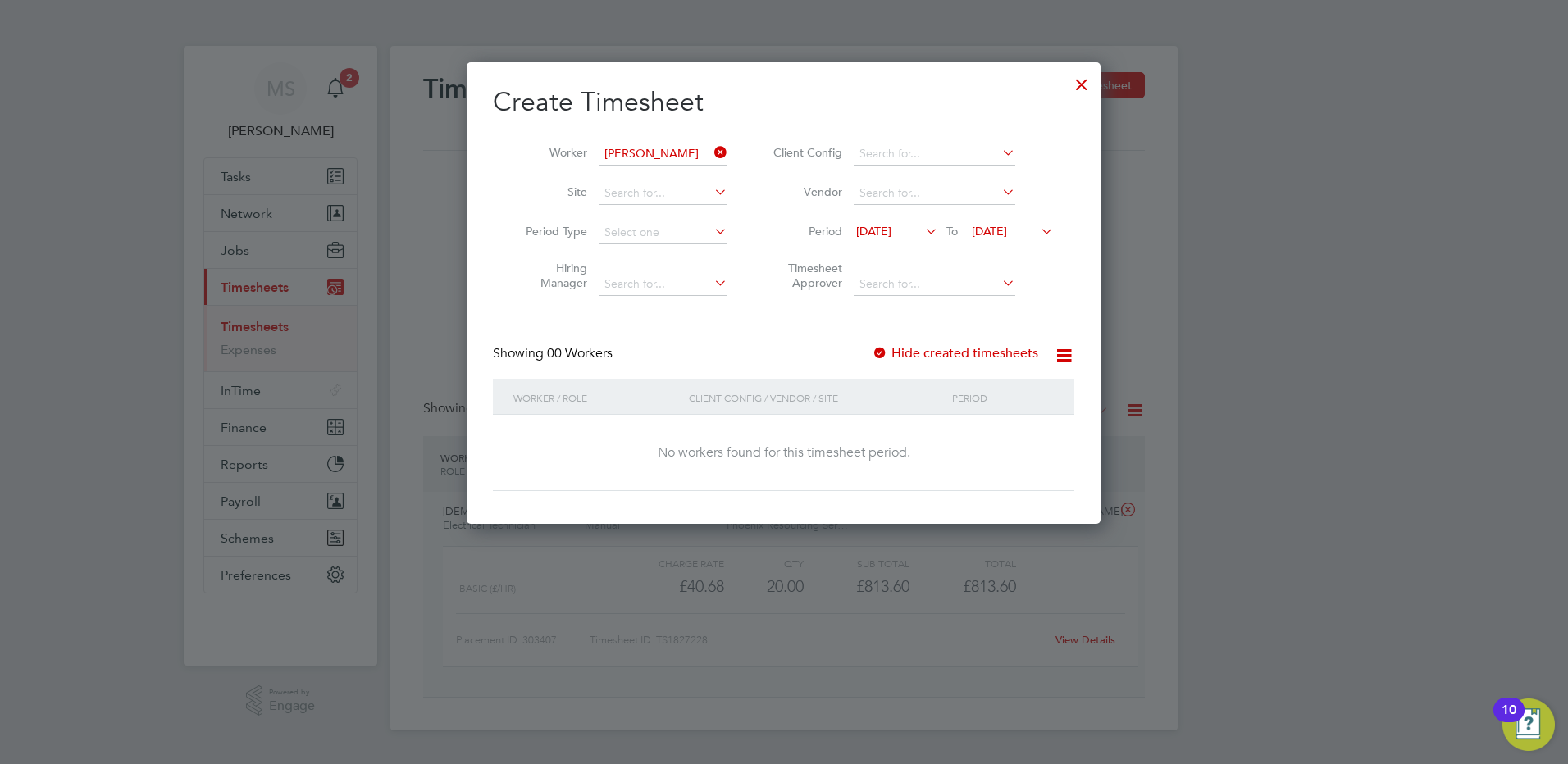
click at [884, 353] on div at bounding box center [880, 354] width 16 height 16
click at [821, 336] on div "Create Timesheet Worker Declan Madhill Site Period Type Hiring Manager Client C…" at bounding box center [783, 288] width 582 height 406
click at [887, 352] on div at bounding box center [880, 354] width 16 height 16
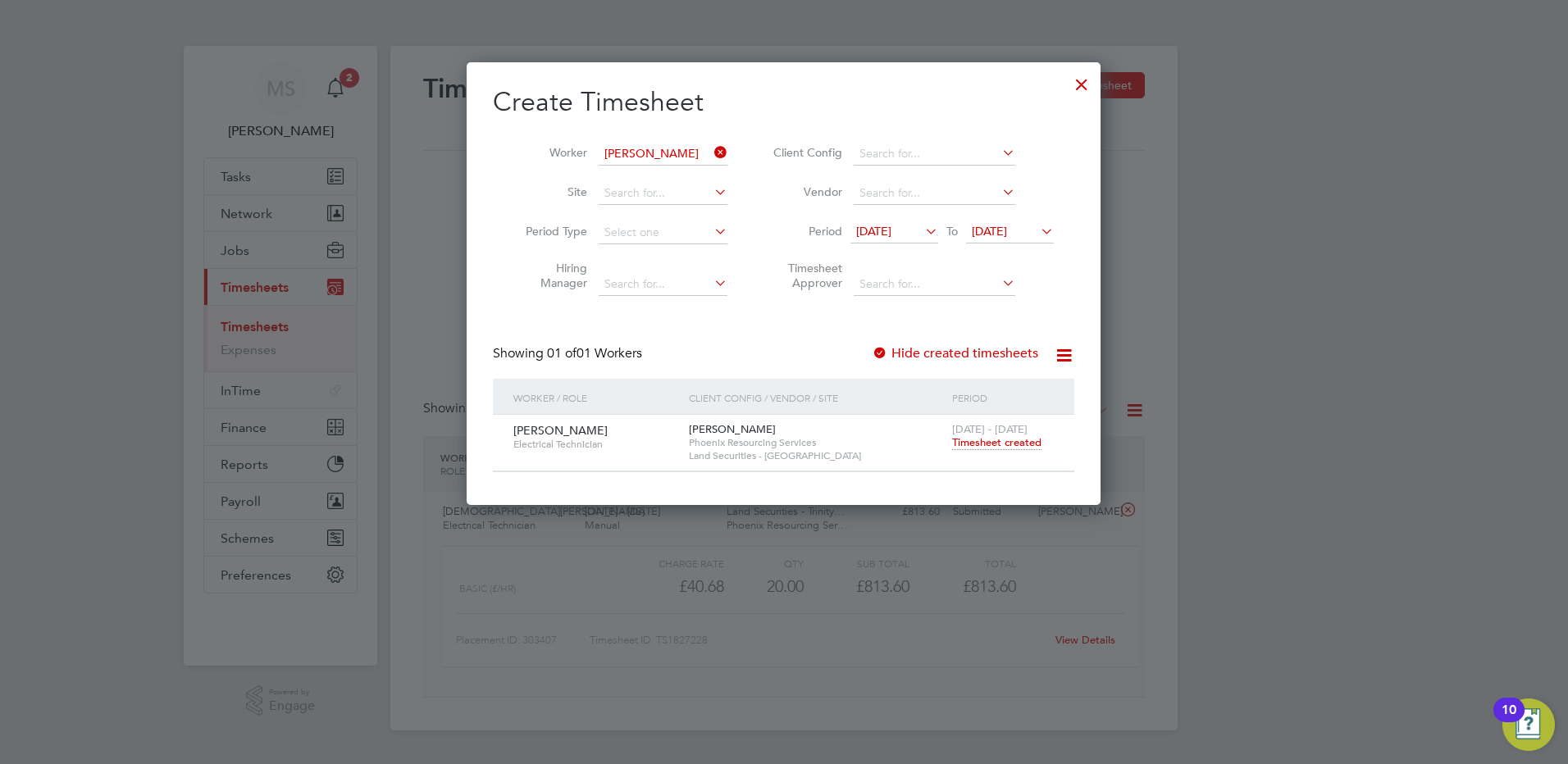
click at [975, 444] on span "Timesheet created" at bounding box center [996, 443] width 90 height 15
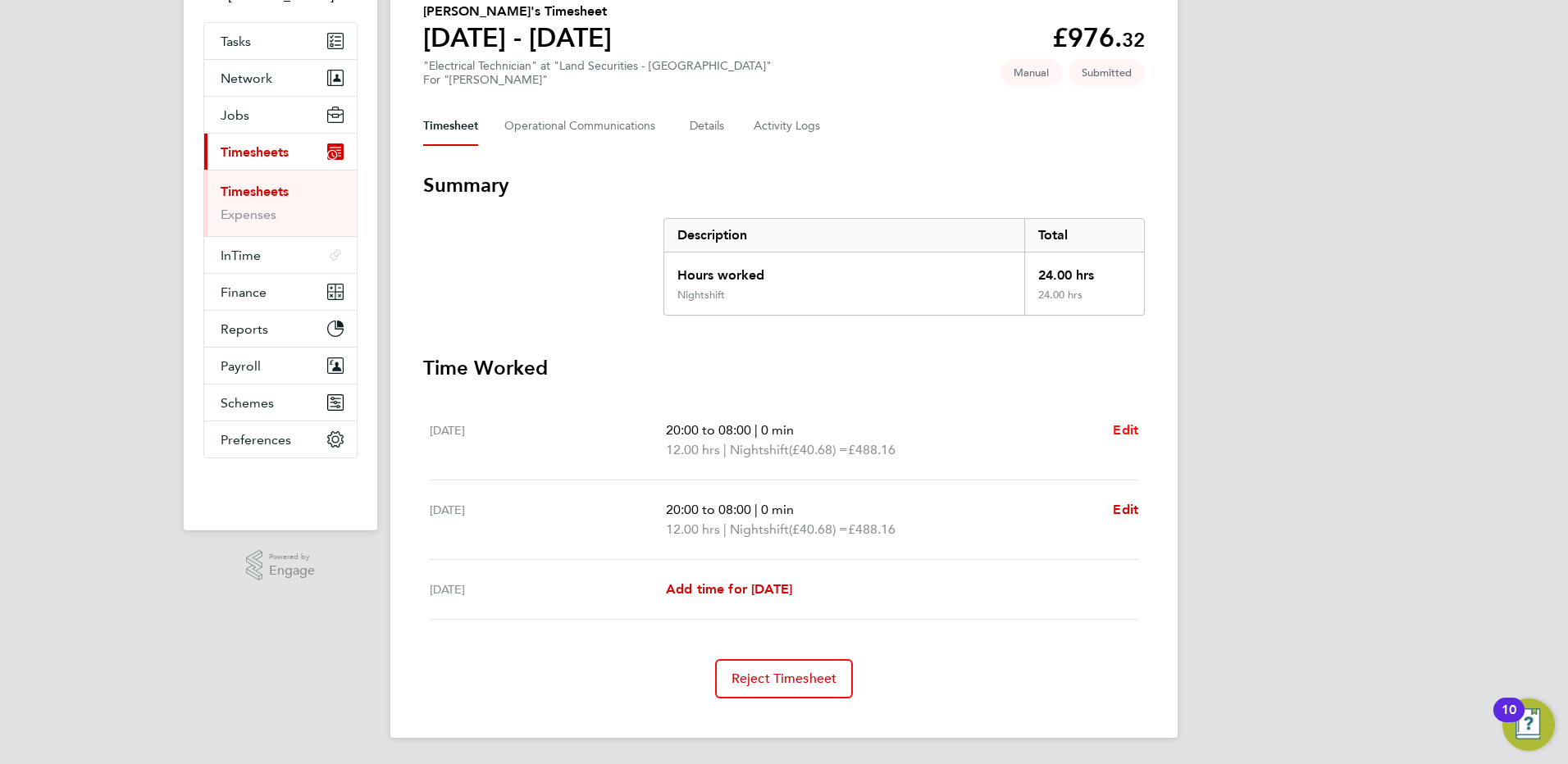
click at [1127, 430] on span "Edit" at bounding box center [1125, 429] width 25 height 15
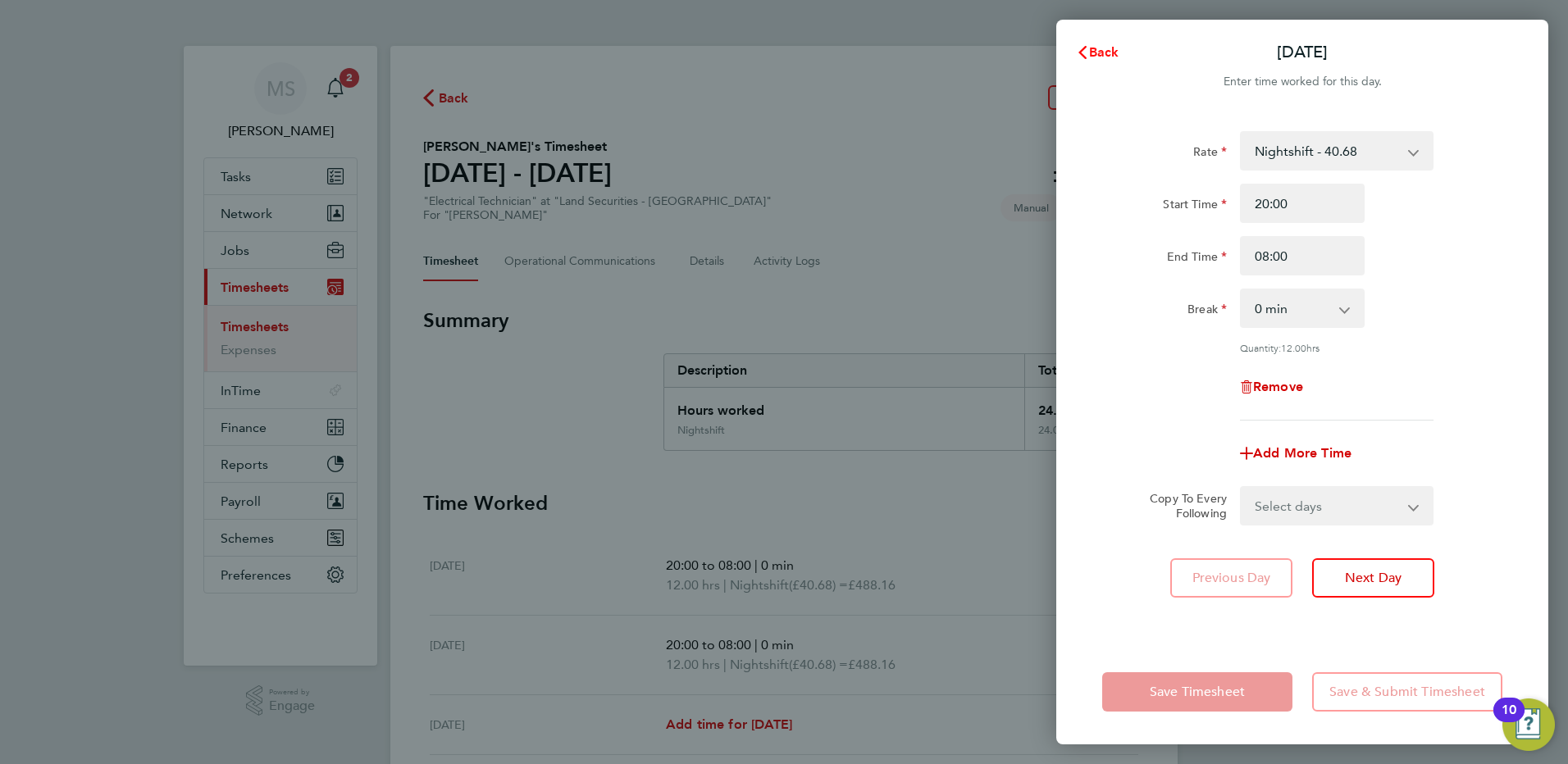
click at [1094, 53] on span "Back" at bounding box center [1103, 52] width 30 height 15
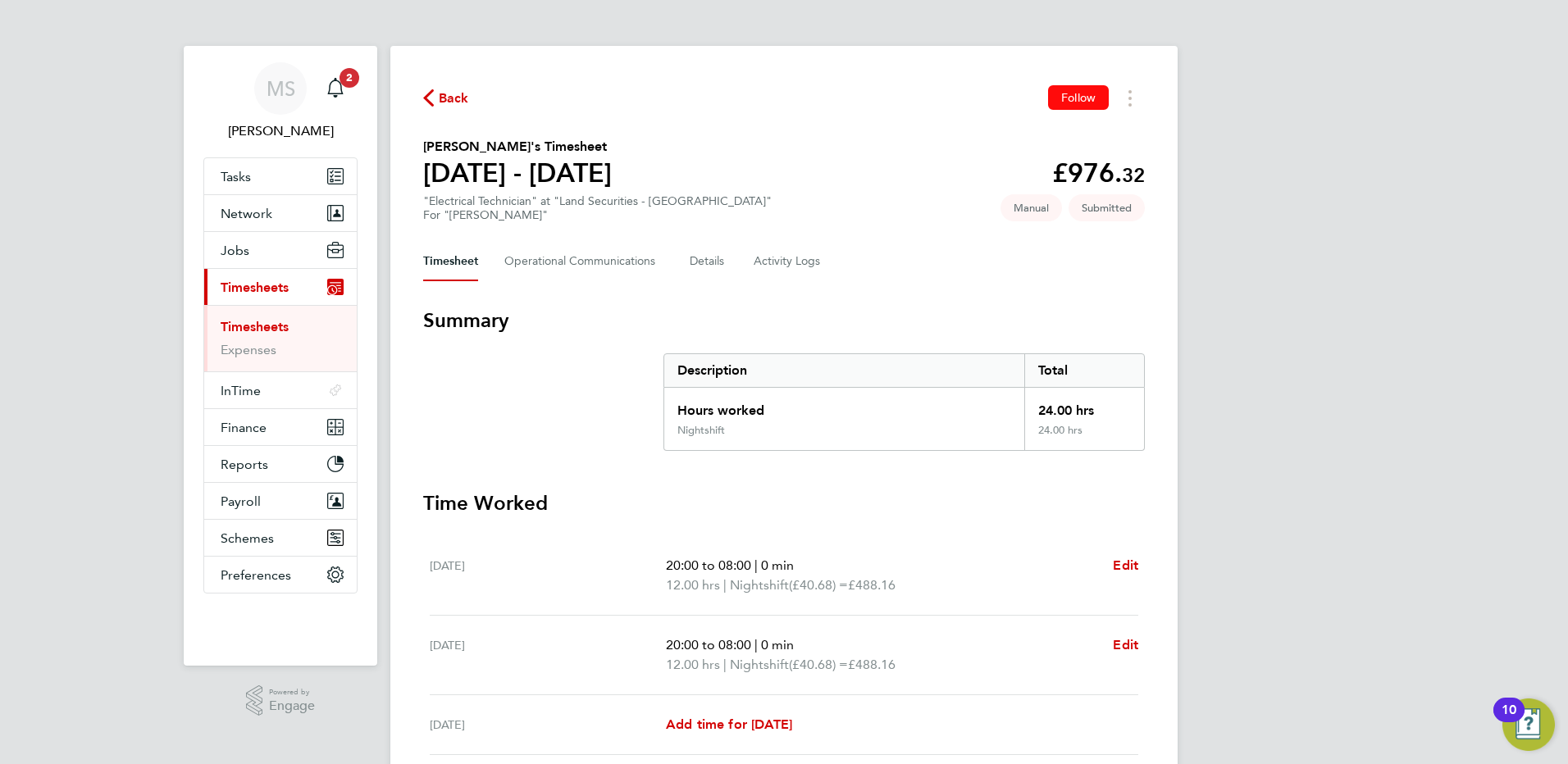
click at [1087, 102] on span "Follow" at bounding box center [1078, 97] width 34 height 15
click at [695, 267] on button "Details" at bounding box center [709, 261] width 38 height 39
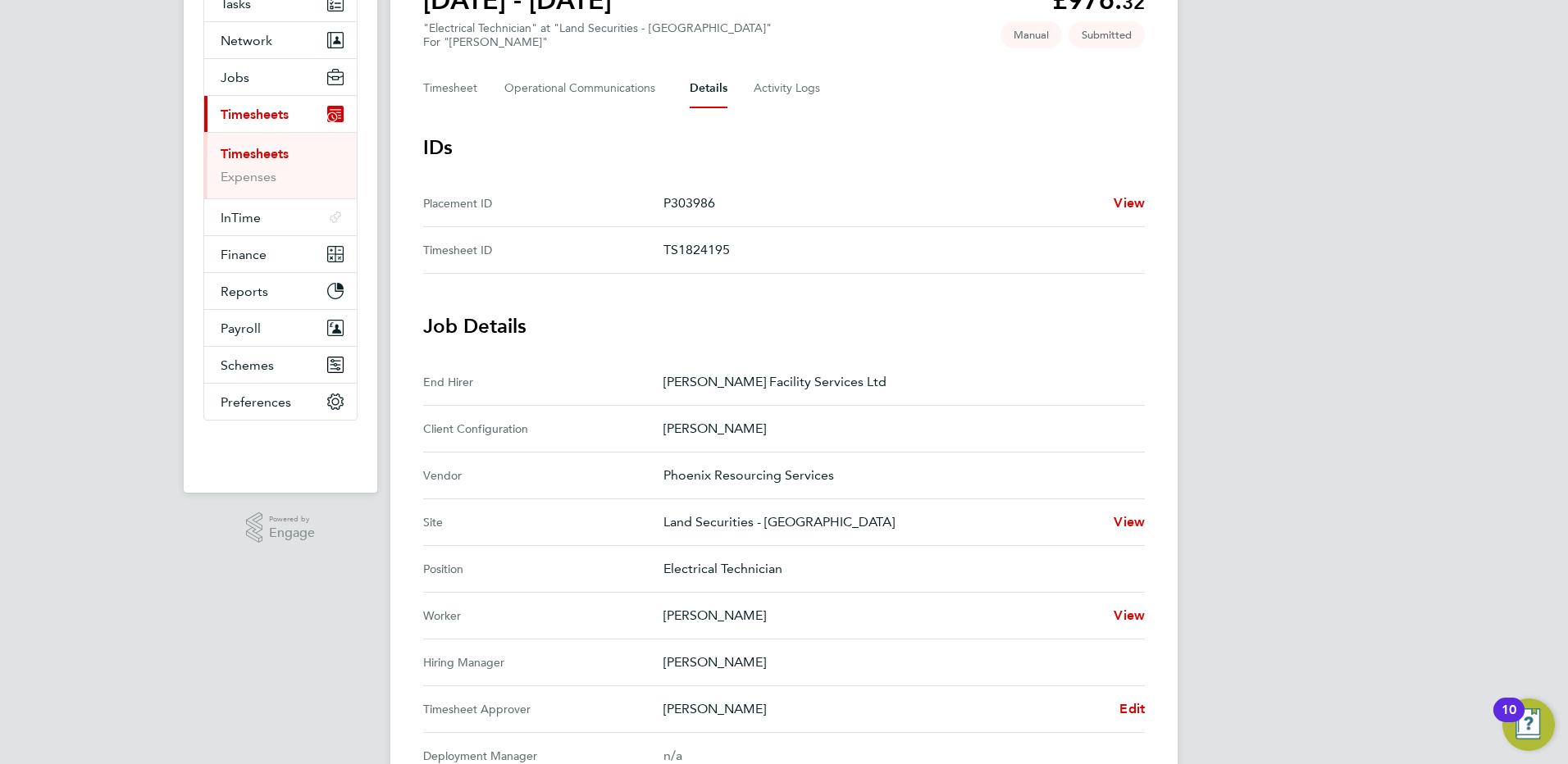
scroll to position [18, 0]
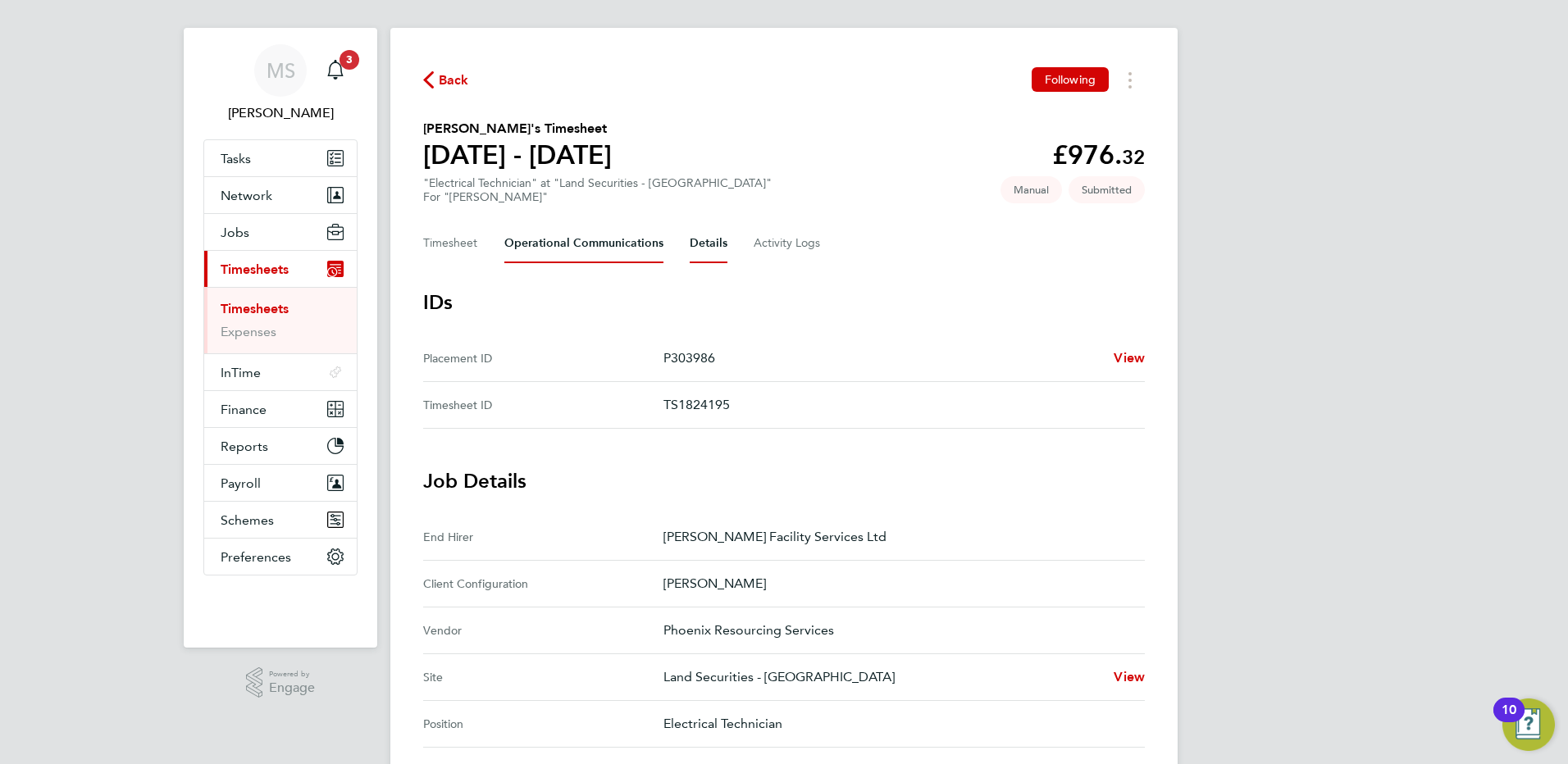
click at [587, 254] on Communications-tab "Operational Communications" at bounding box center [583, 243] width 159 height 39
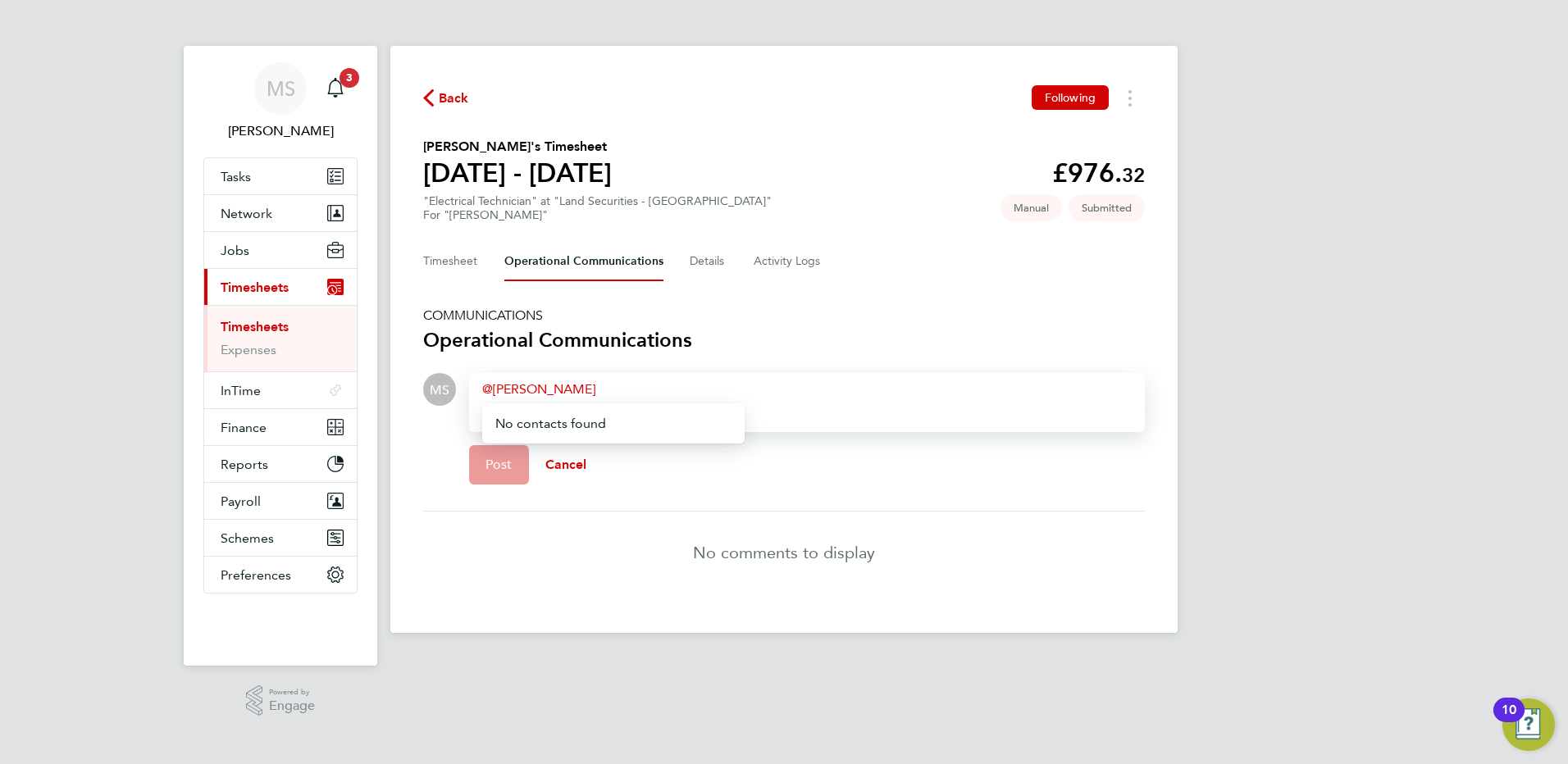
click at [576, 386] on div "Ryan Madhill" at bounding box center [807, 389] width 650 height 20
drag, startPoint x: 601, startPoint y: 392, endPoint x: 429, endPoint y: 399, distance: 172.1
click at [433, 396] on div "MS Drop your files here Supported files: JPG, JPEG, PNG, GIF or PDF Ryan Madhil…" at bounding box center [783, 435] width 721 height 124
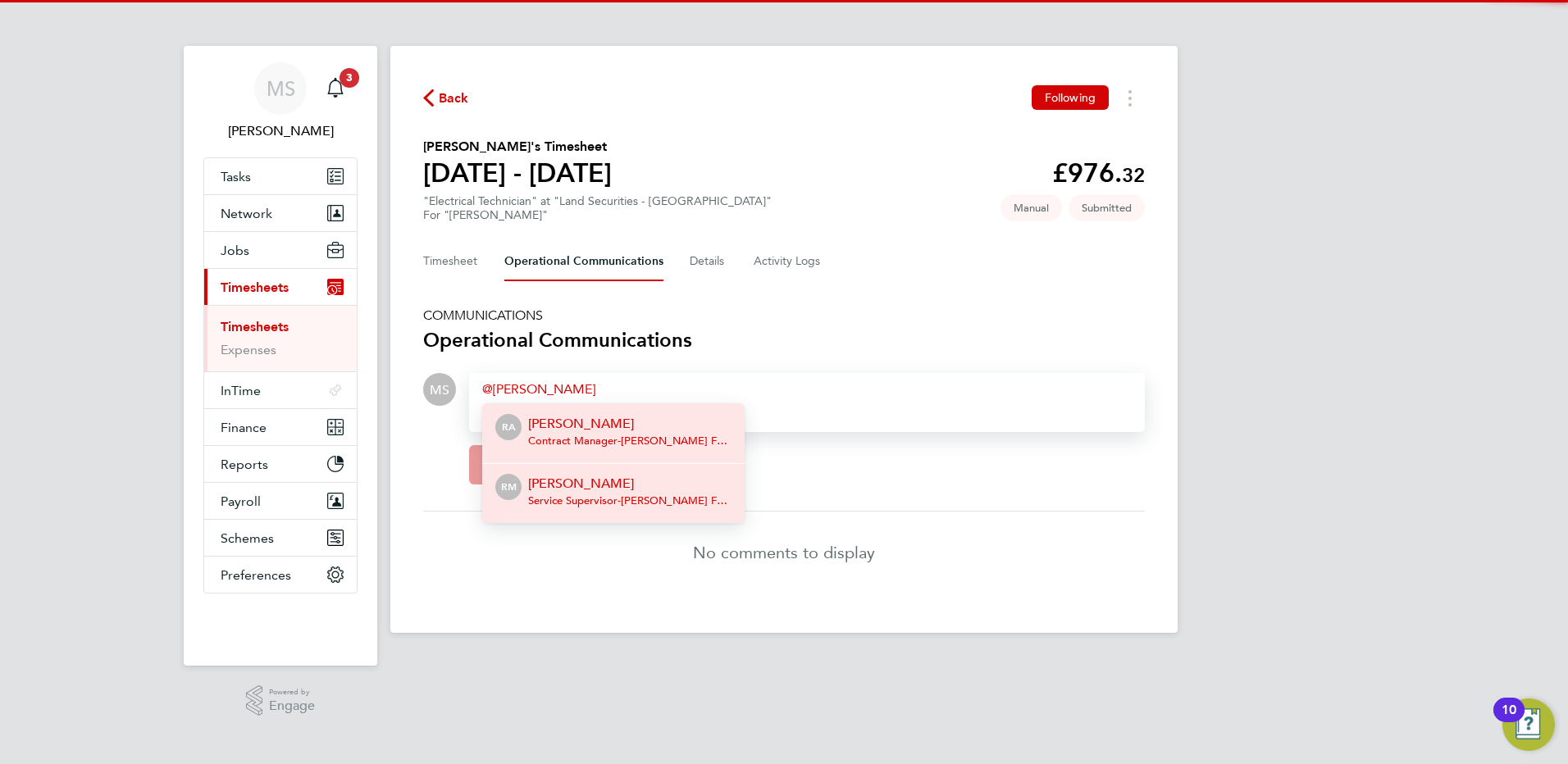
click at [586, 490] on p "Ryan McDermott" at bounding box center [630, 484] width 203 height 20
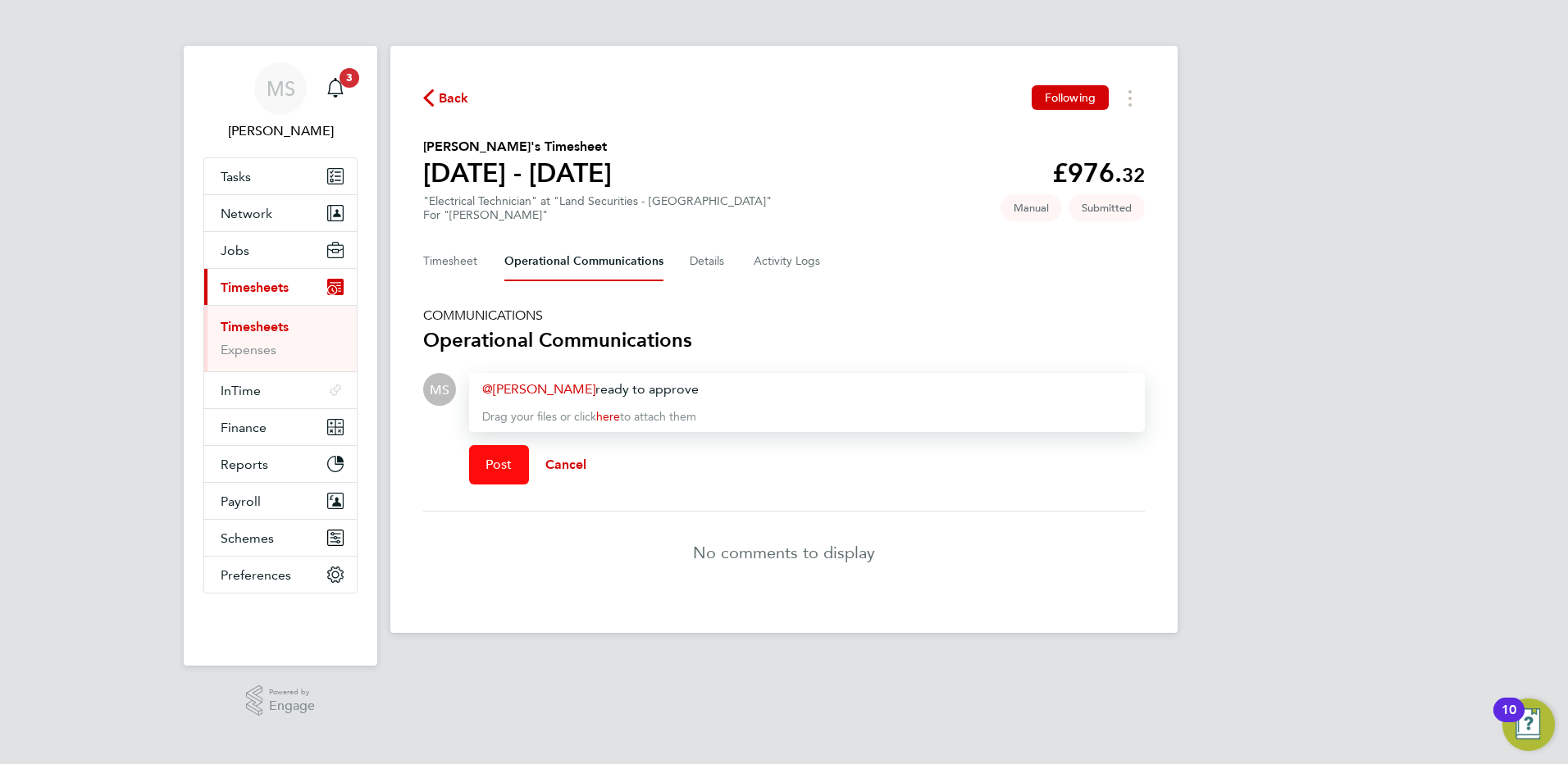
click at [505, 468] on span "Post" at bounding box center [499, 465] width 27 height 16
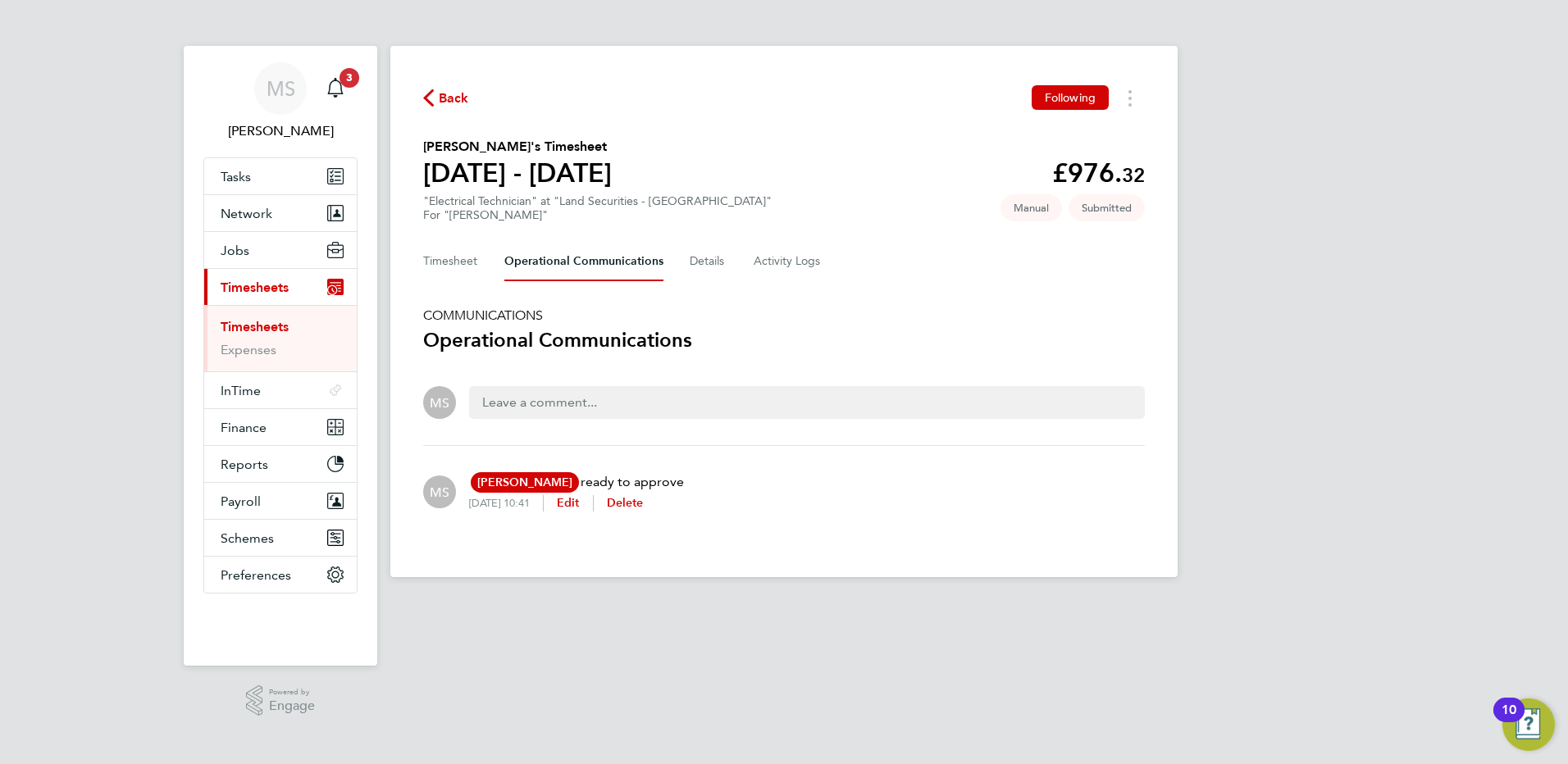
click at [456, 238] on div "Back Following Declan Madhill's Timesheet 13 - 19 Sept 2025 £976. 32 "Electrica…" at bounding box center [784, 312] width 788 height 532
click at [455, 259] on button "Timesheet" at bounding box center [450, 261] width 55 height 39
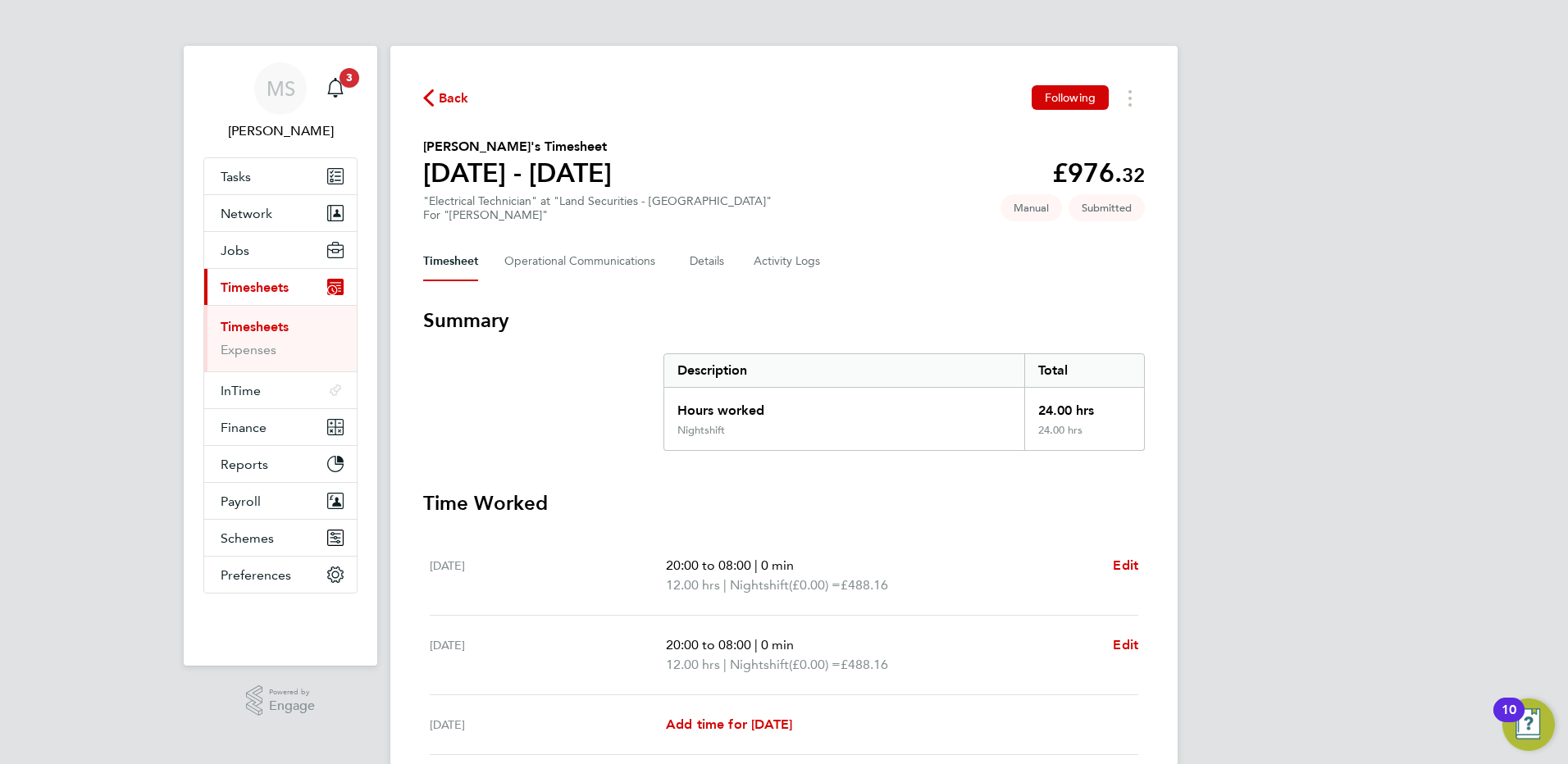
click at [446, 98] on span "Back" at bounding box center [454, 99] width 30 height 20
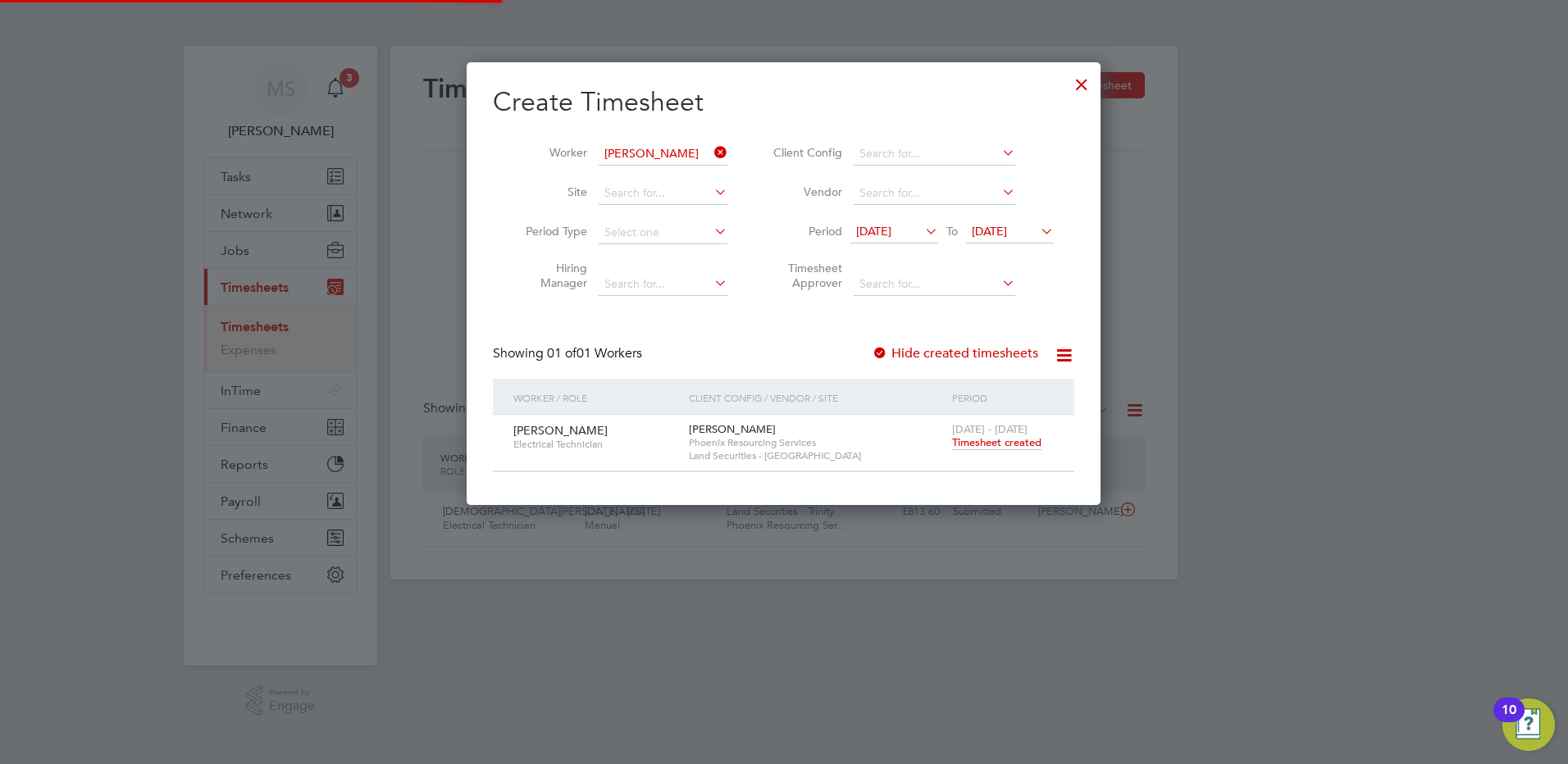
scroll to position [42, 142]
drag, startPoint x: 1075, startPoint y: 90, endPoint x: 967, endPoint y: 125, distance: 113.5
click at [1075, 90] on div at bounding box center [1082, 80] width 30 height 30
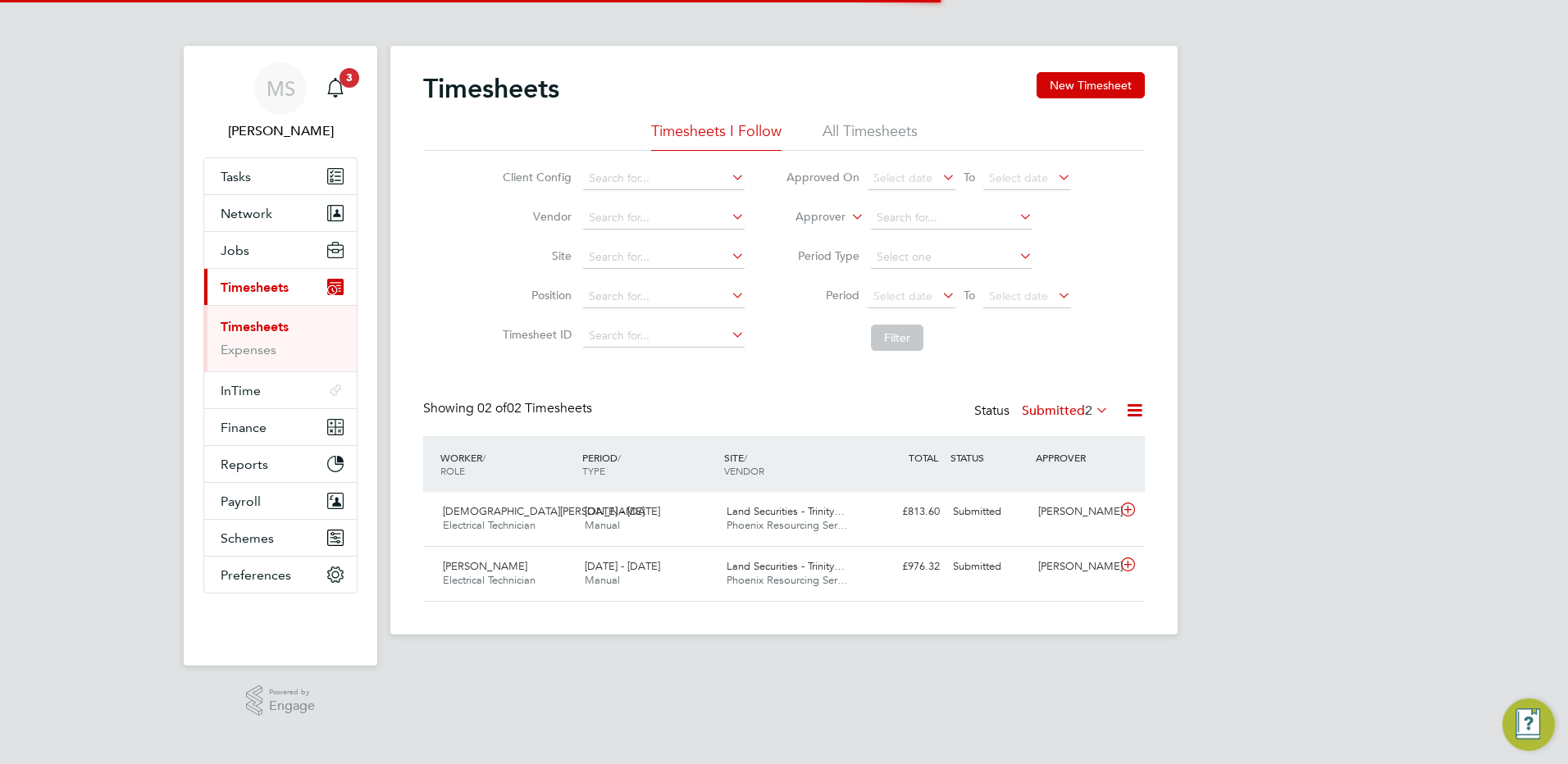
scroll to position [42, 142]
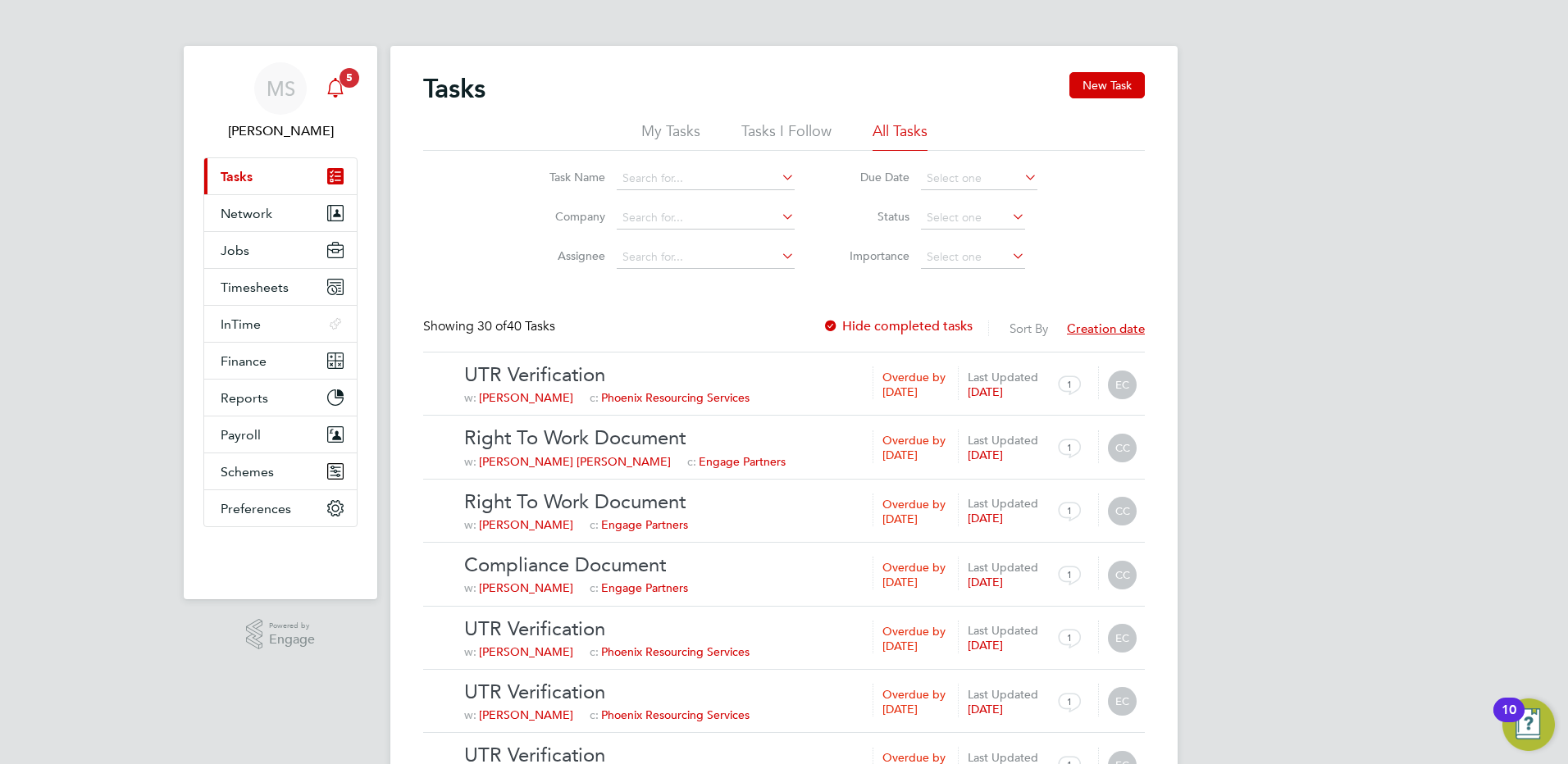
click at [339, 92] on icon "Main navigation" at bounding box center [336, 88] width 20 height 20
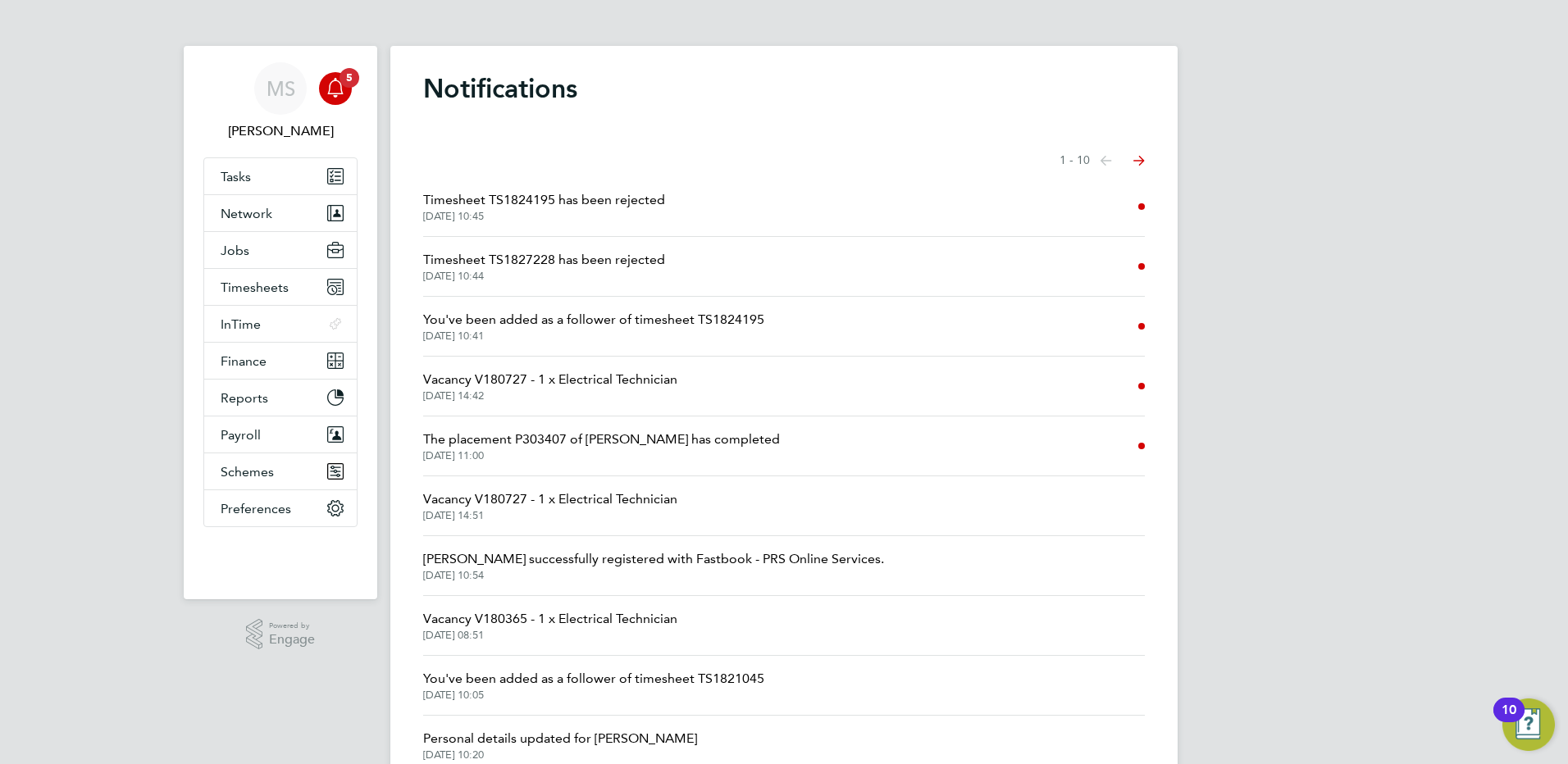
click at [588, 277] on span "[DATE] 10:44" at bounding box center [544, 276] width 242 height 13
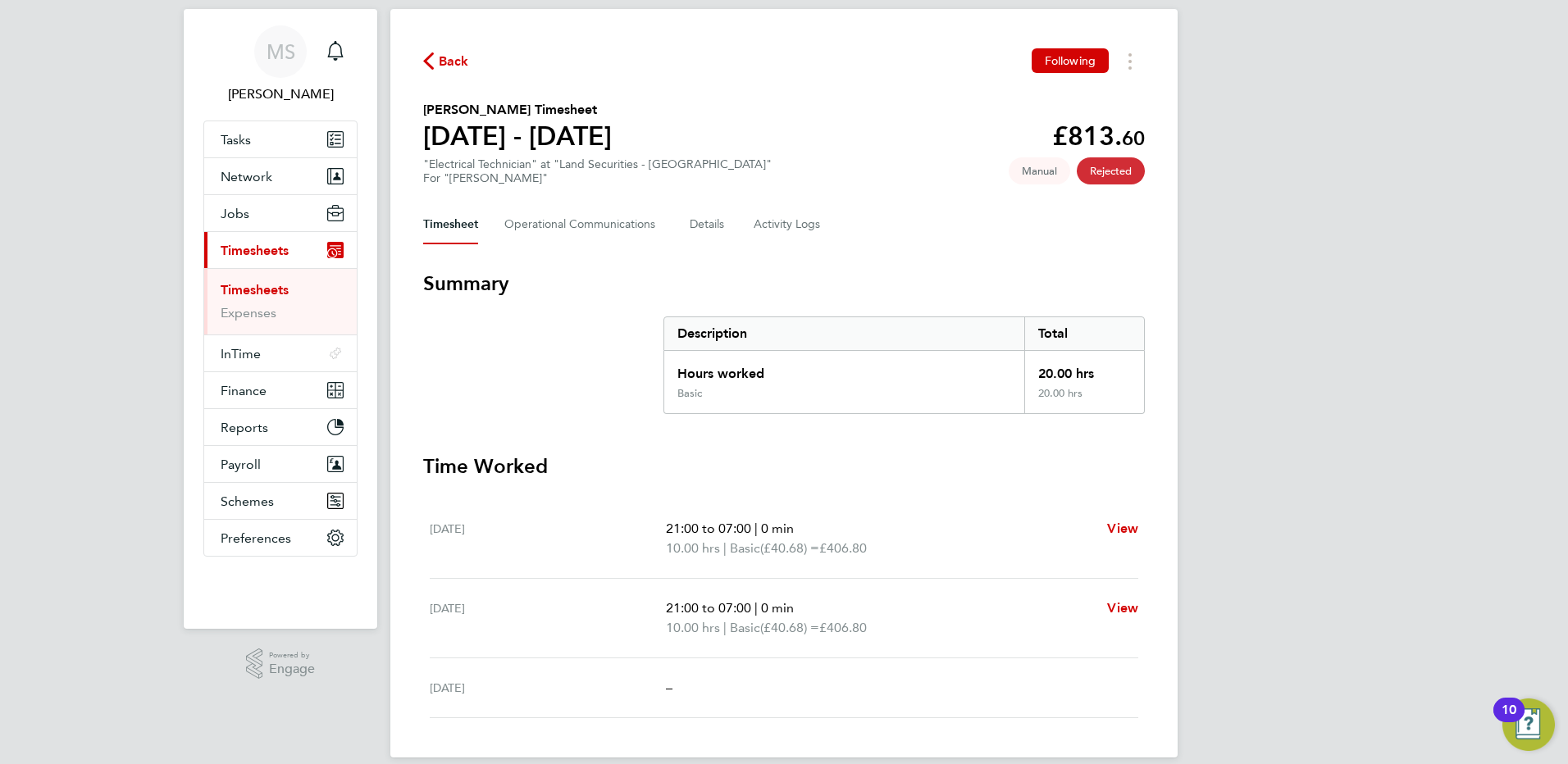
scroll to position [56, 0]
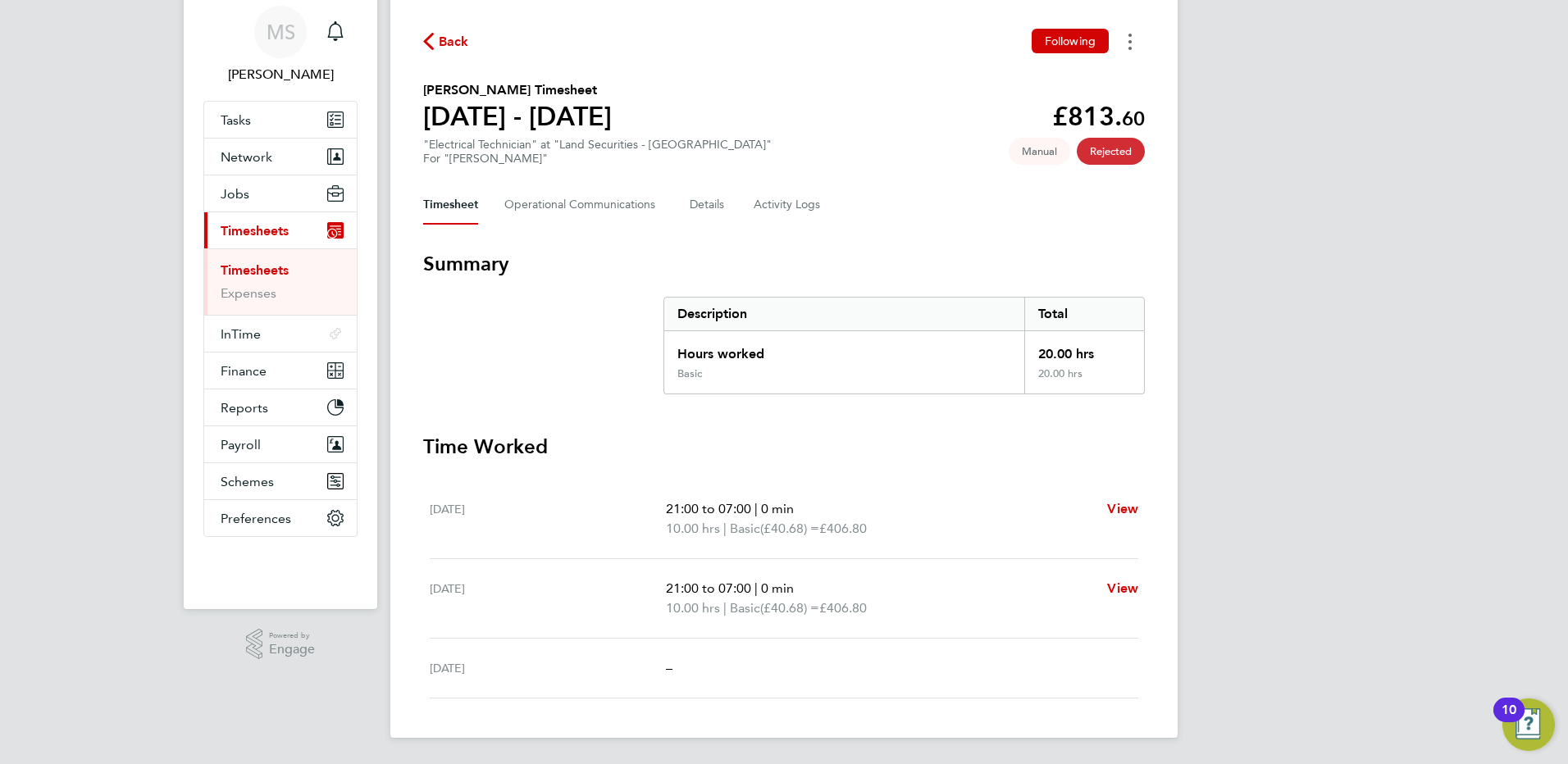
click at [1137, 39] on button "Timesheets Menu" at bounding box center [1130, 42] width 30 height 25
click at [870, 447] on h3 "Time Worked" at bounding box center [783, 446] width 721 height 26
click at [258, 270] on link "Timesheets" at bounding box center [254, 269] width 68 height 15
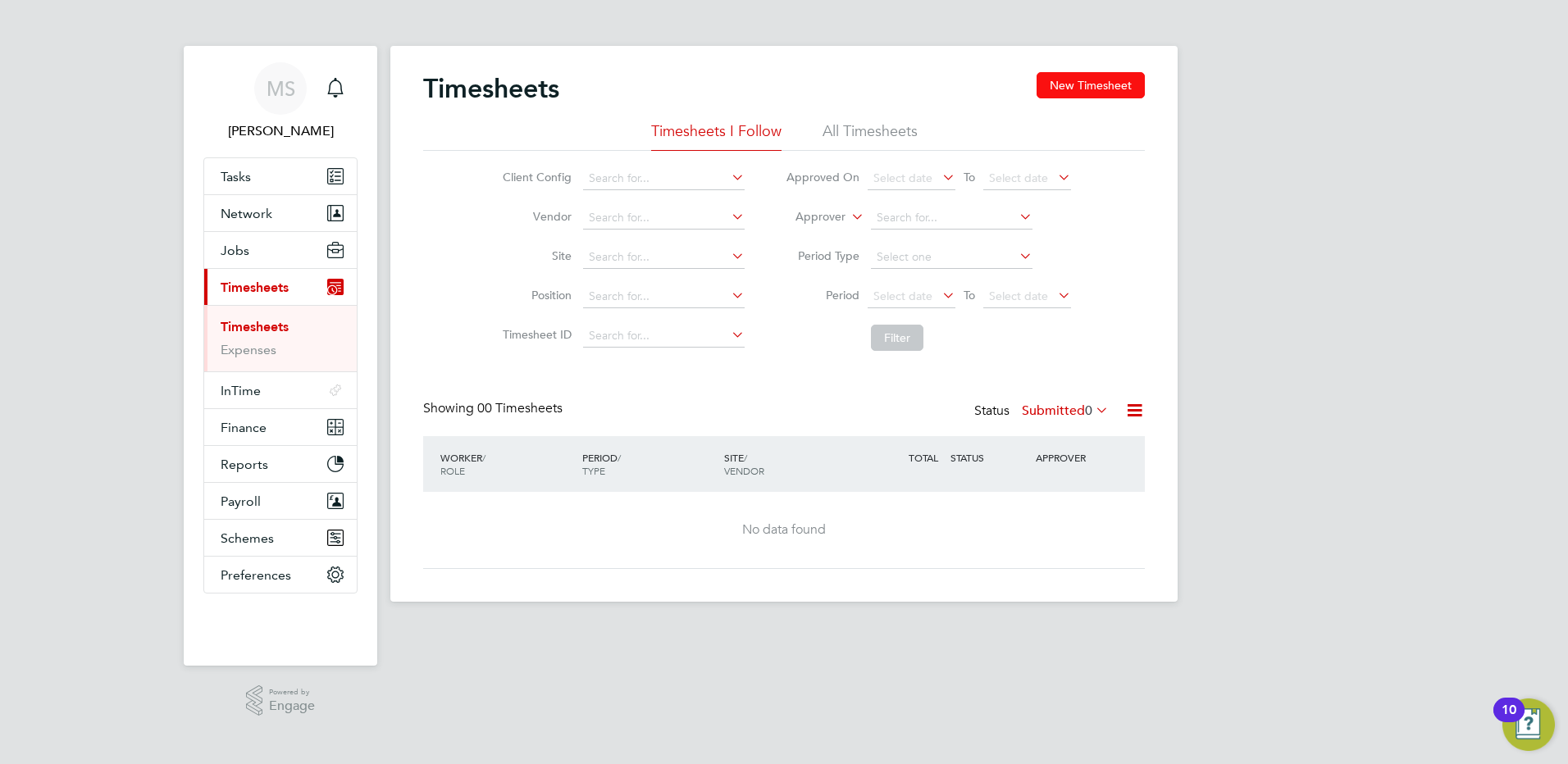
click at [1075, 86] on button "New Timesheet" at bounding box center [1090, 85] width 108 height 26
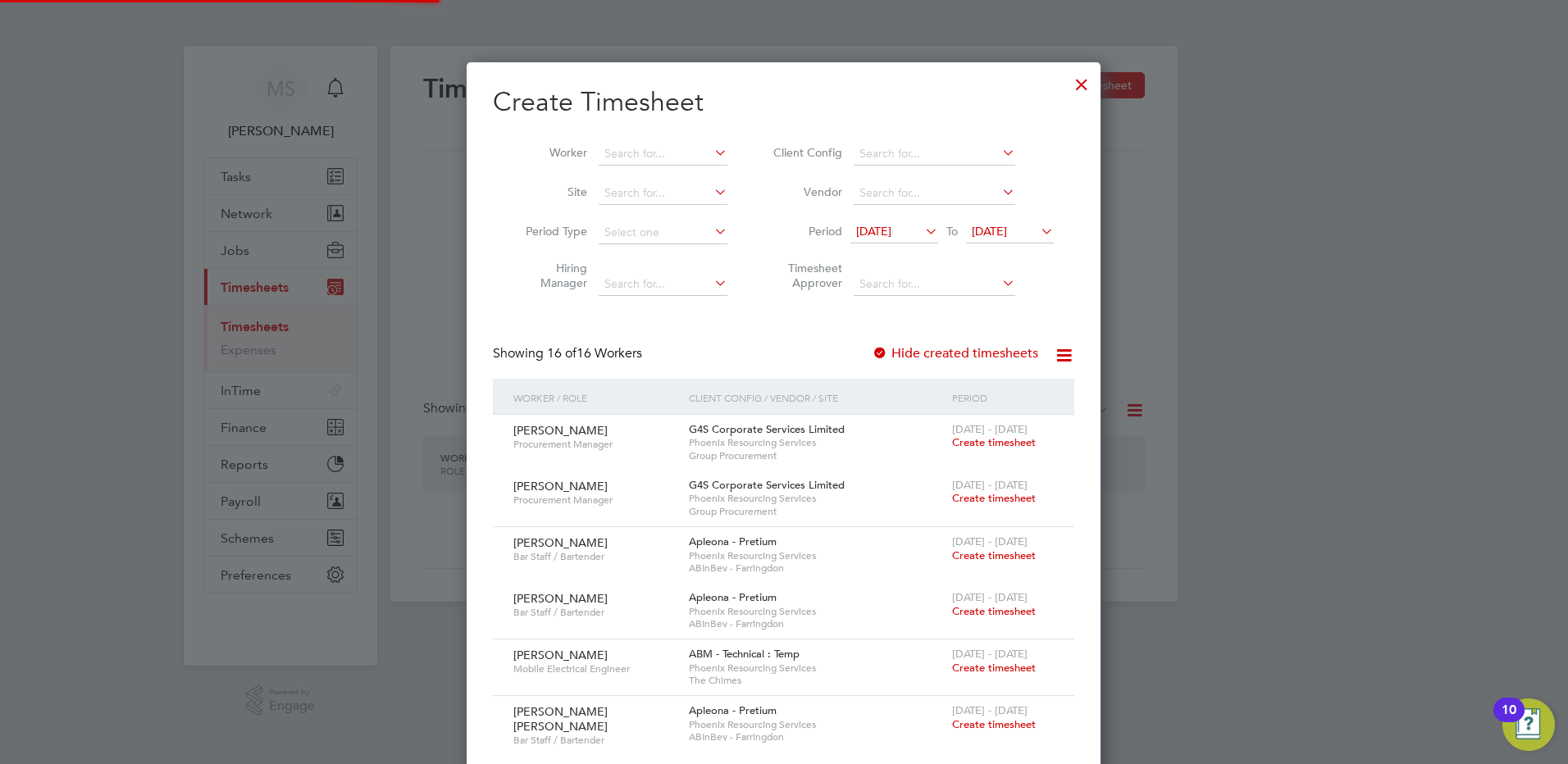
scroll to position [1572, 634]
click at [642, 147] on input at bounding box center [663, 153] width 129 height 23
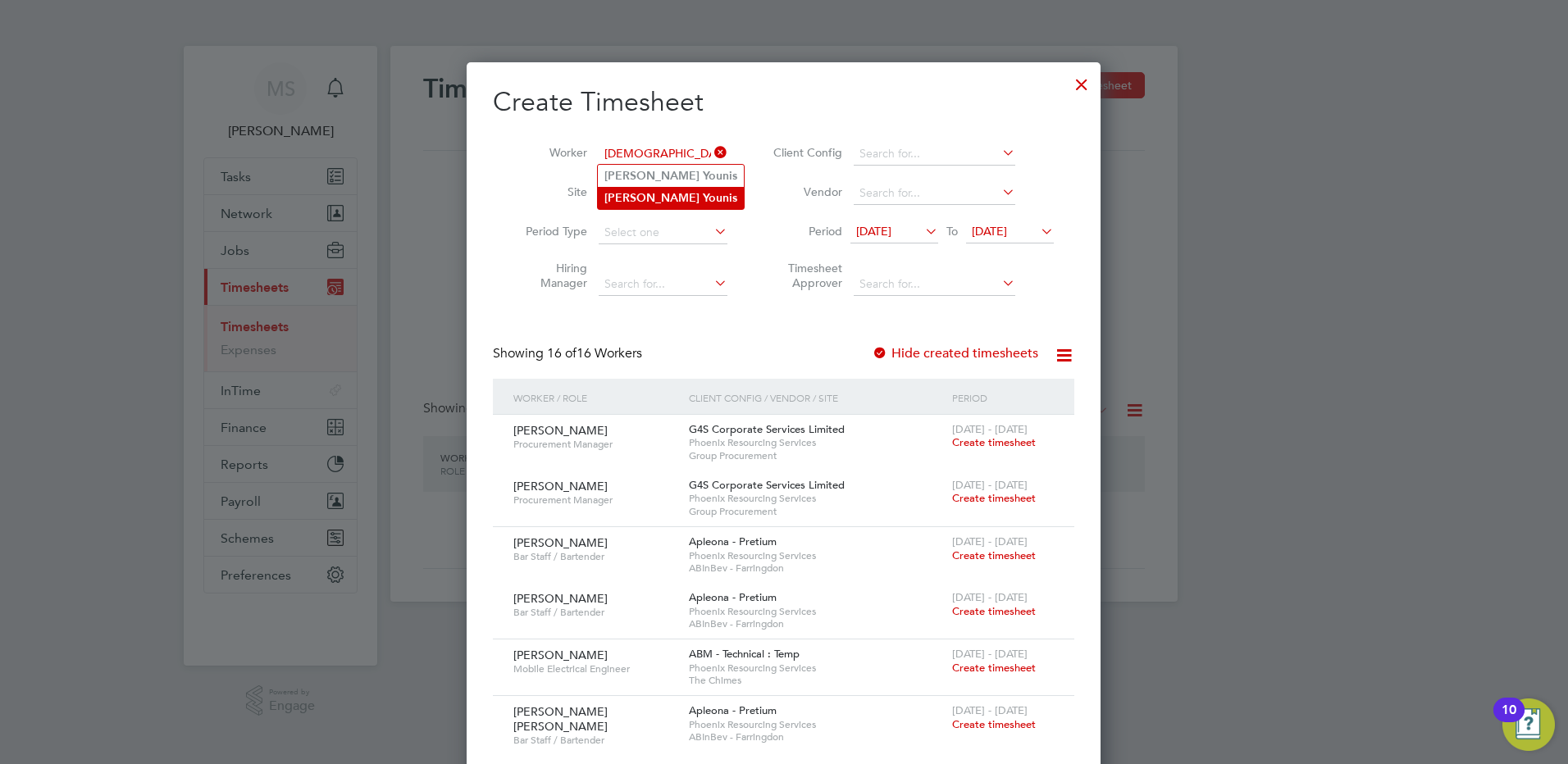
click at [703, 197] on b "Younis" at bounding box center [720, 198] width 34 height 14
type input "[DEMOGRAPHIC_DATA][PERSON_NAME]"
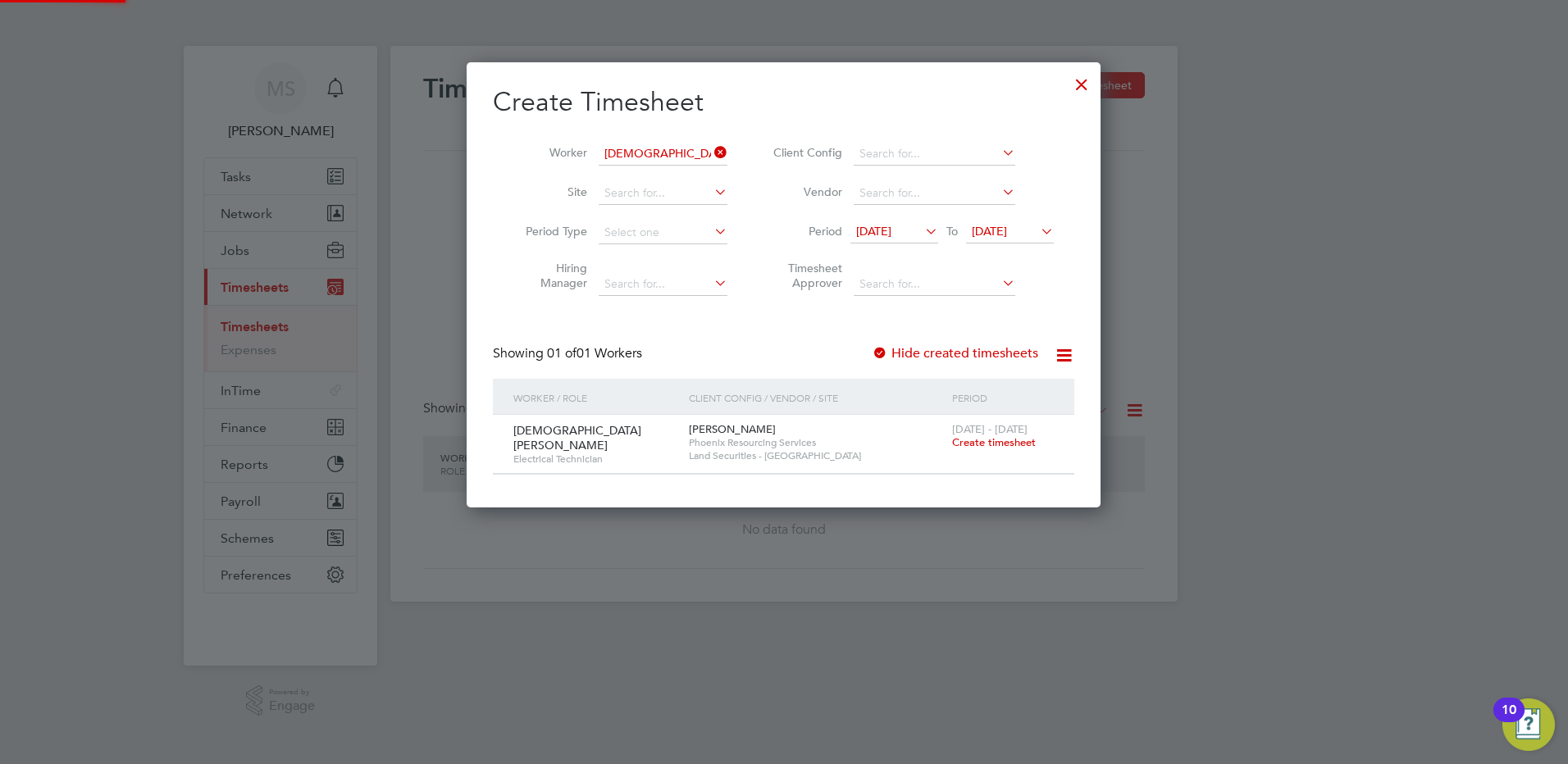
scroll to position [8, 8]
click at [977, 446] on span "Create timesheet" at bounding box center [994, 442] width 83 height 14
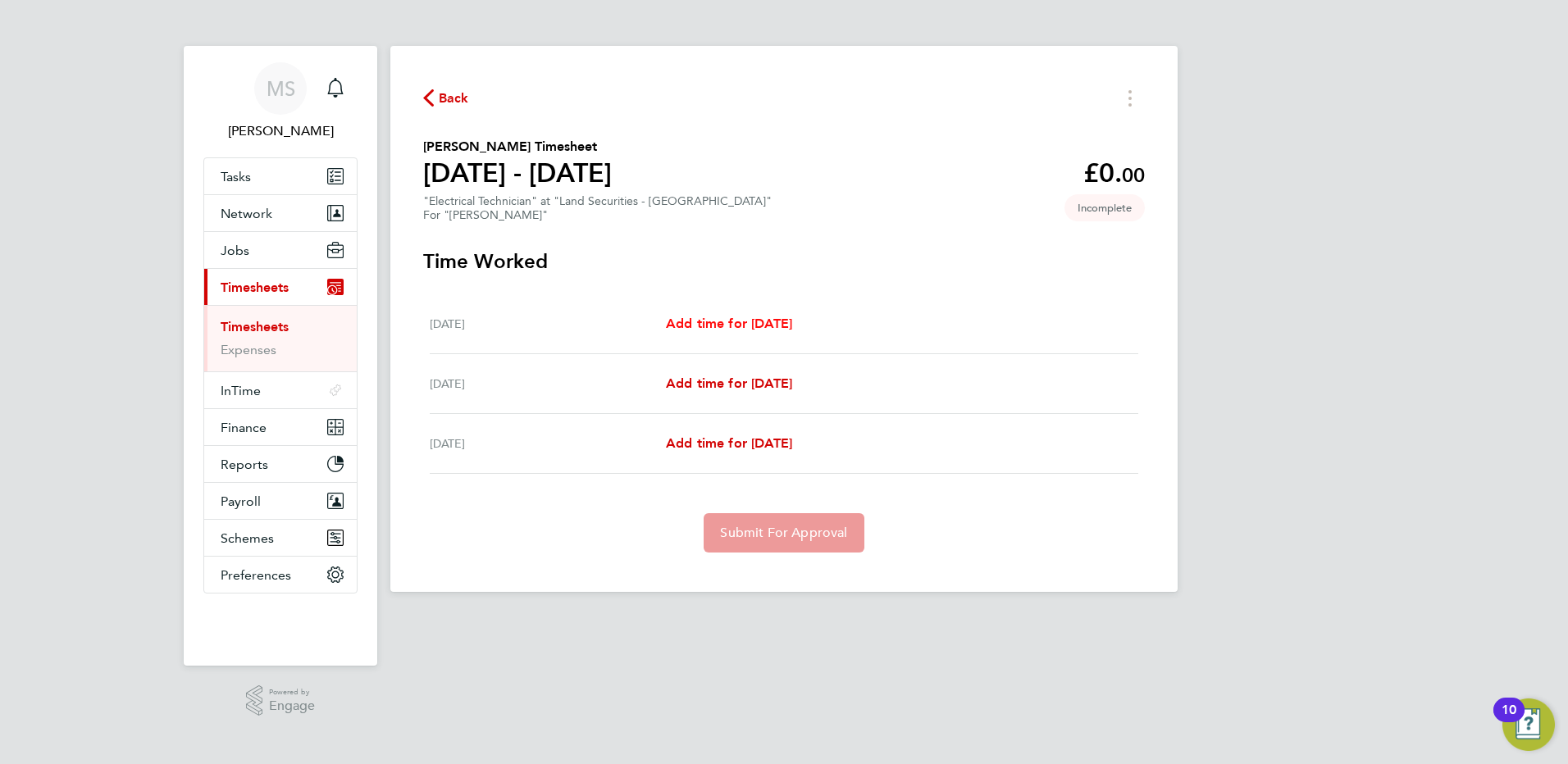
click at [711, 328] on span "Add time for Mon 15 Sep" at bounding box center [729, 323] width 126 height 15
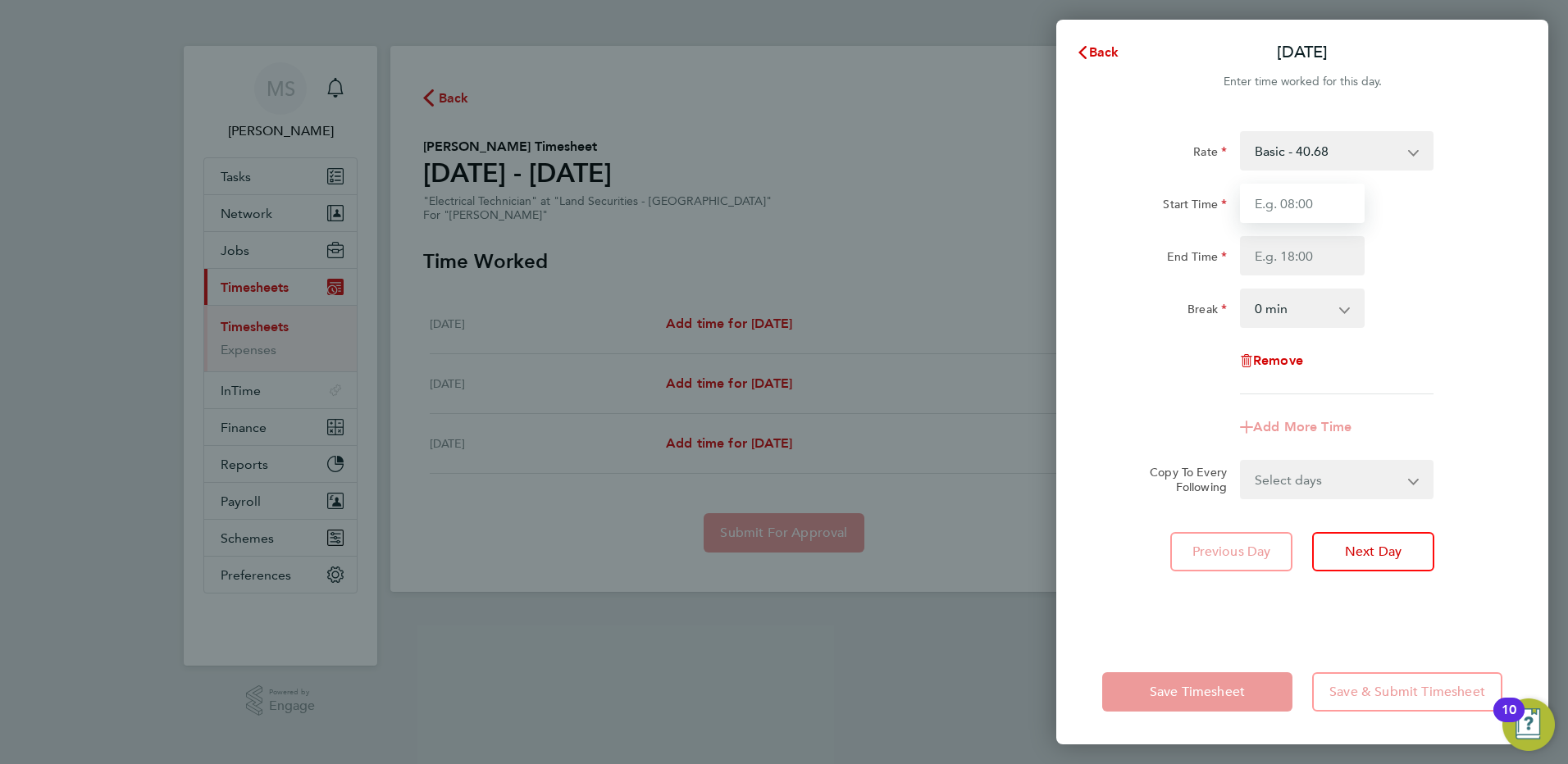
click at [1293, 204] on input "Start Time" at bounding box center [1301, 202] width 124 height 39
type input "21:00"
click at [1298, 255] on input "End Time" at bounding box center [1301, 255] width 124 height 39
type input "07:00"
drag, startPoint x: 1394, startPoint y: 294, endPoint x: 1414, endPoint y: 302, distance: 21.5
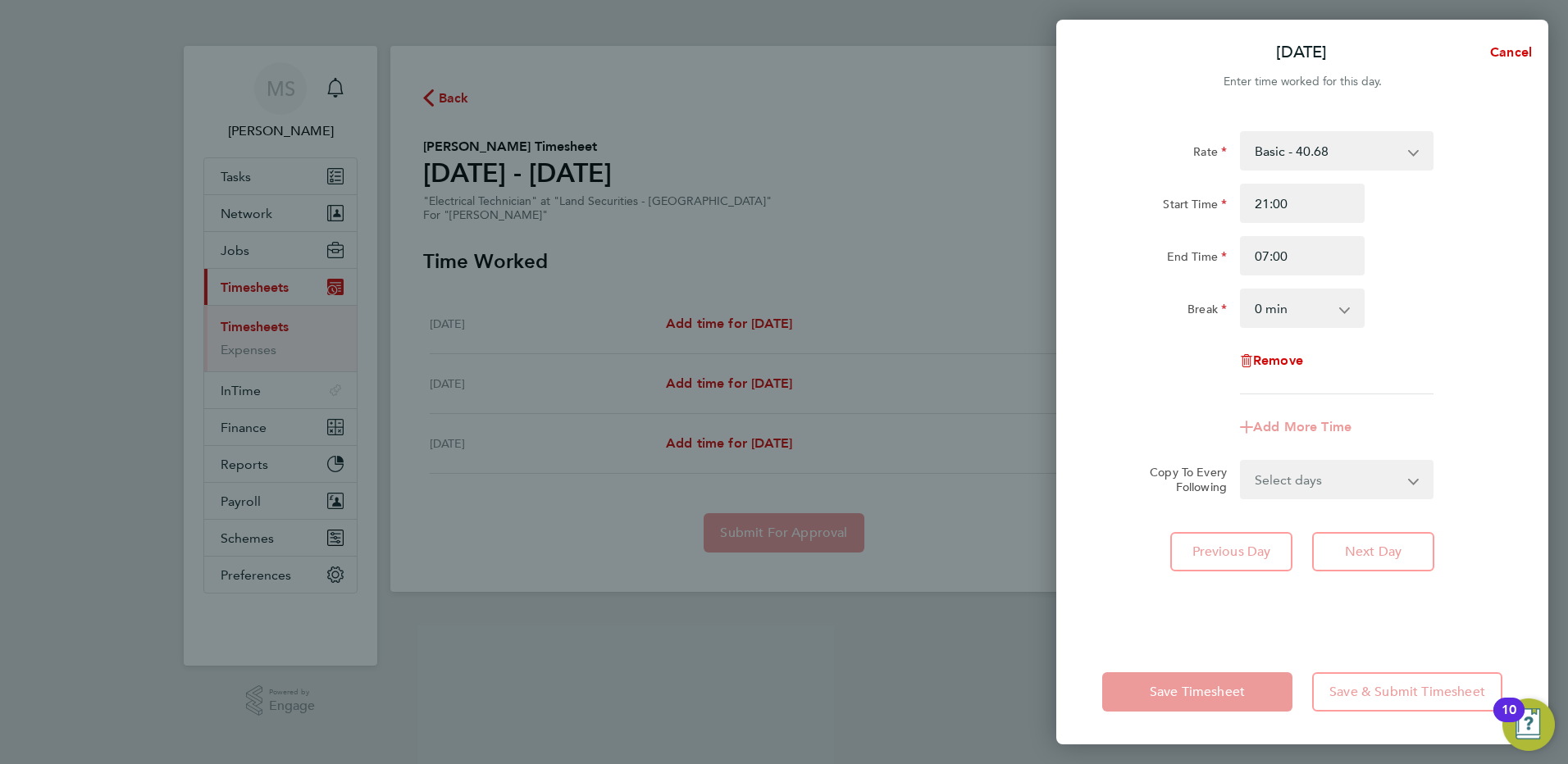
click at [1401, 299] on div "Break 0 min 15 min 30 min 45 min 60 min 75 min 90 min" at bounding box center [1301, 308] width 413 height 39
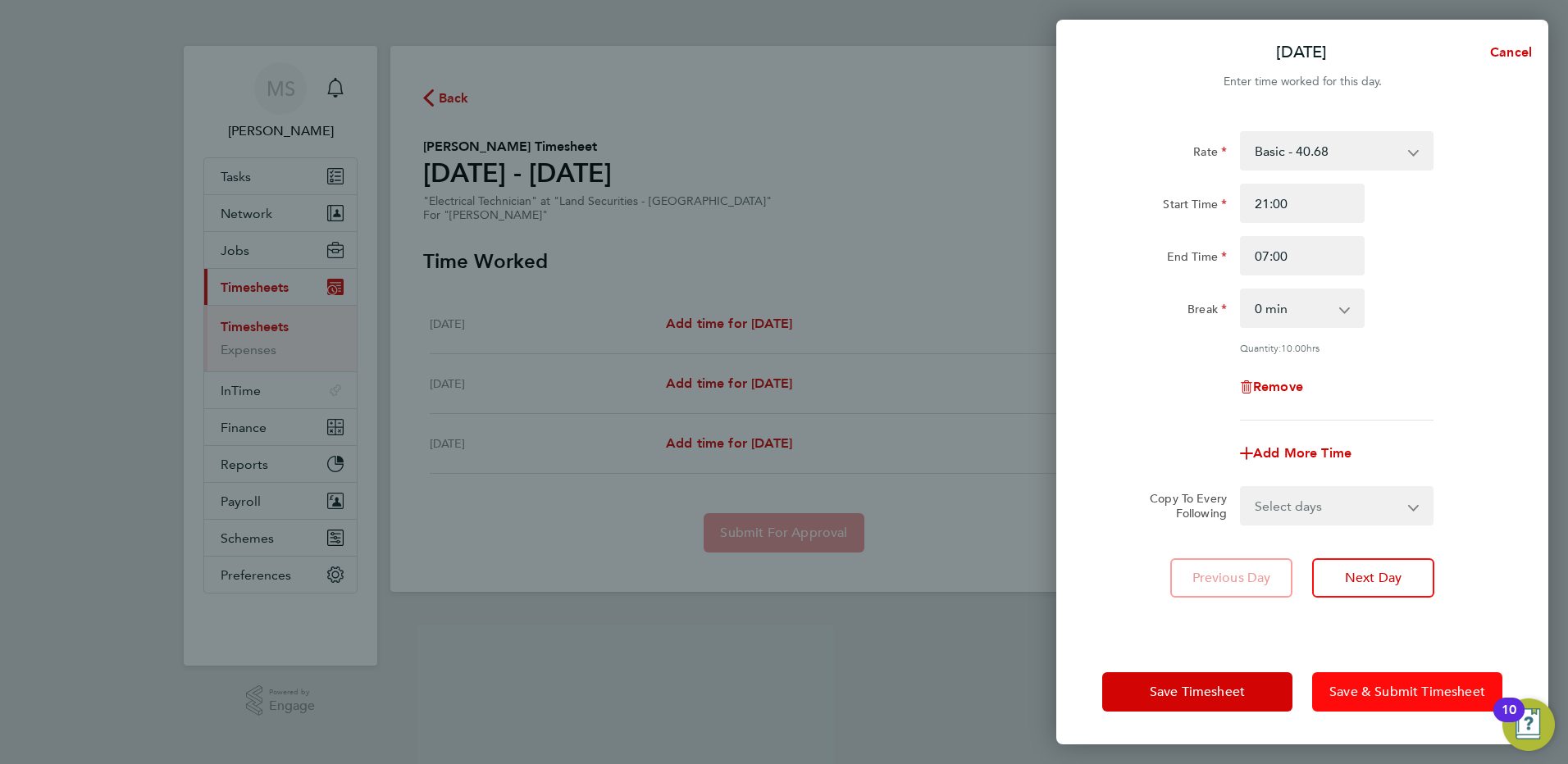
click at [1392, 687] on span "Save & Submit Timesheet" at bounding box center [1407, 692] width 156 height 16
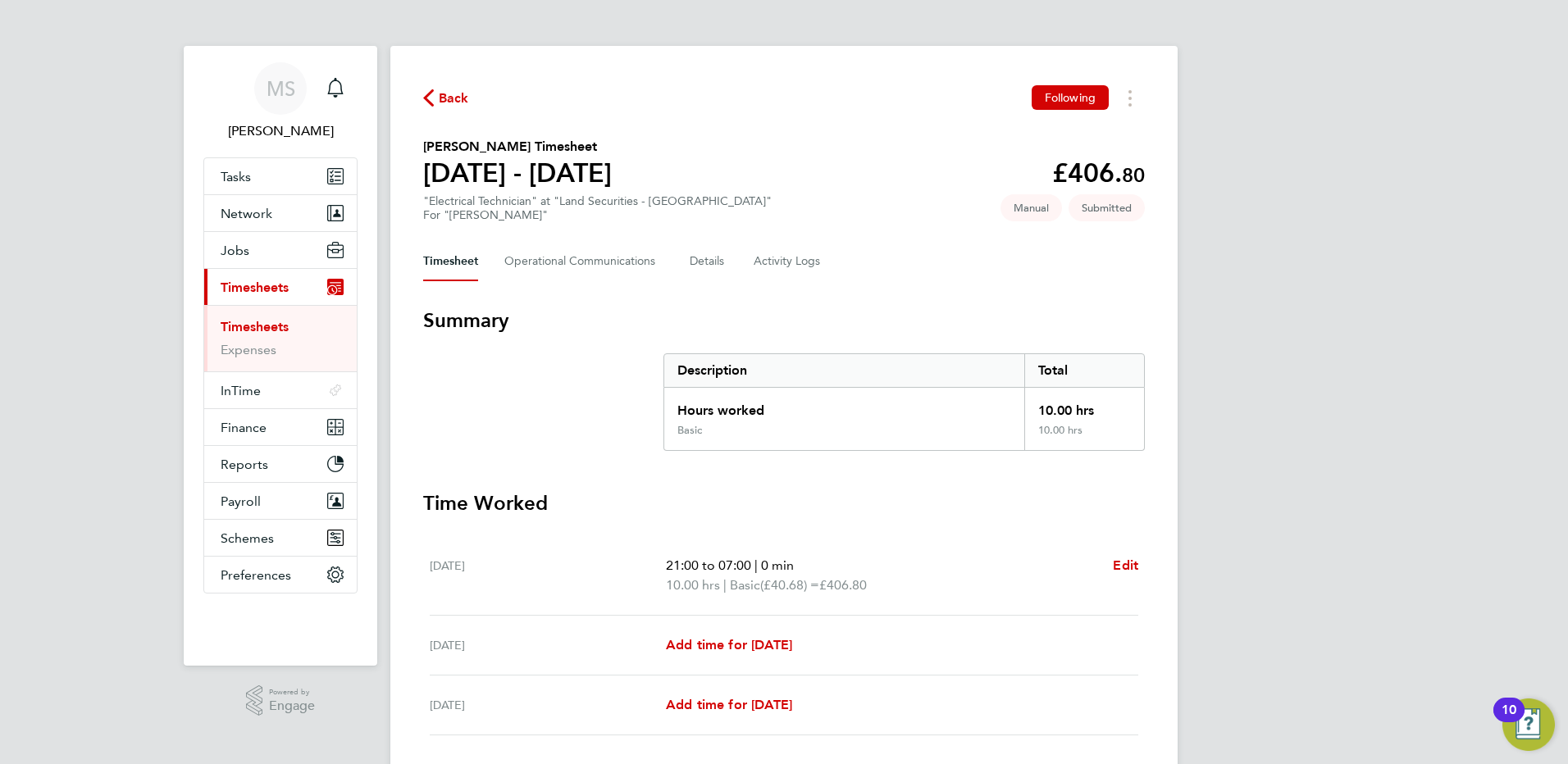
click at [456, 102] on span "Back" at bounding box center [454, 99] width 30 height 20
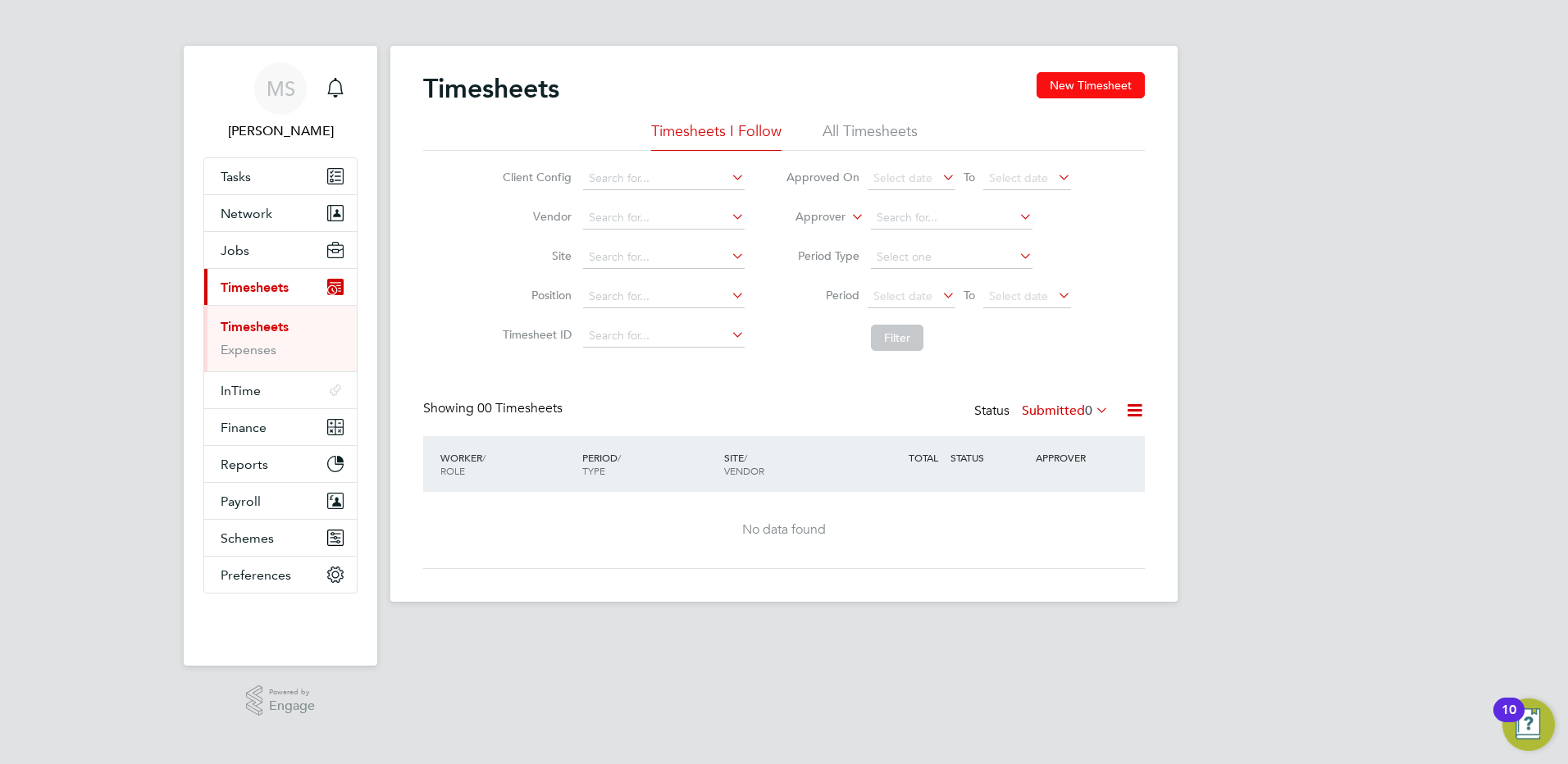
click at [1127, 85] on button "New Timesheet" at bounding box center [1090, 85] width 108 height 26
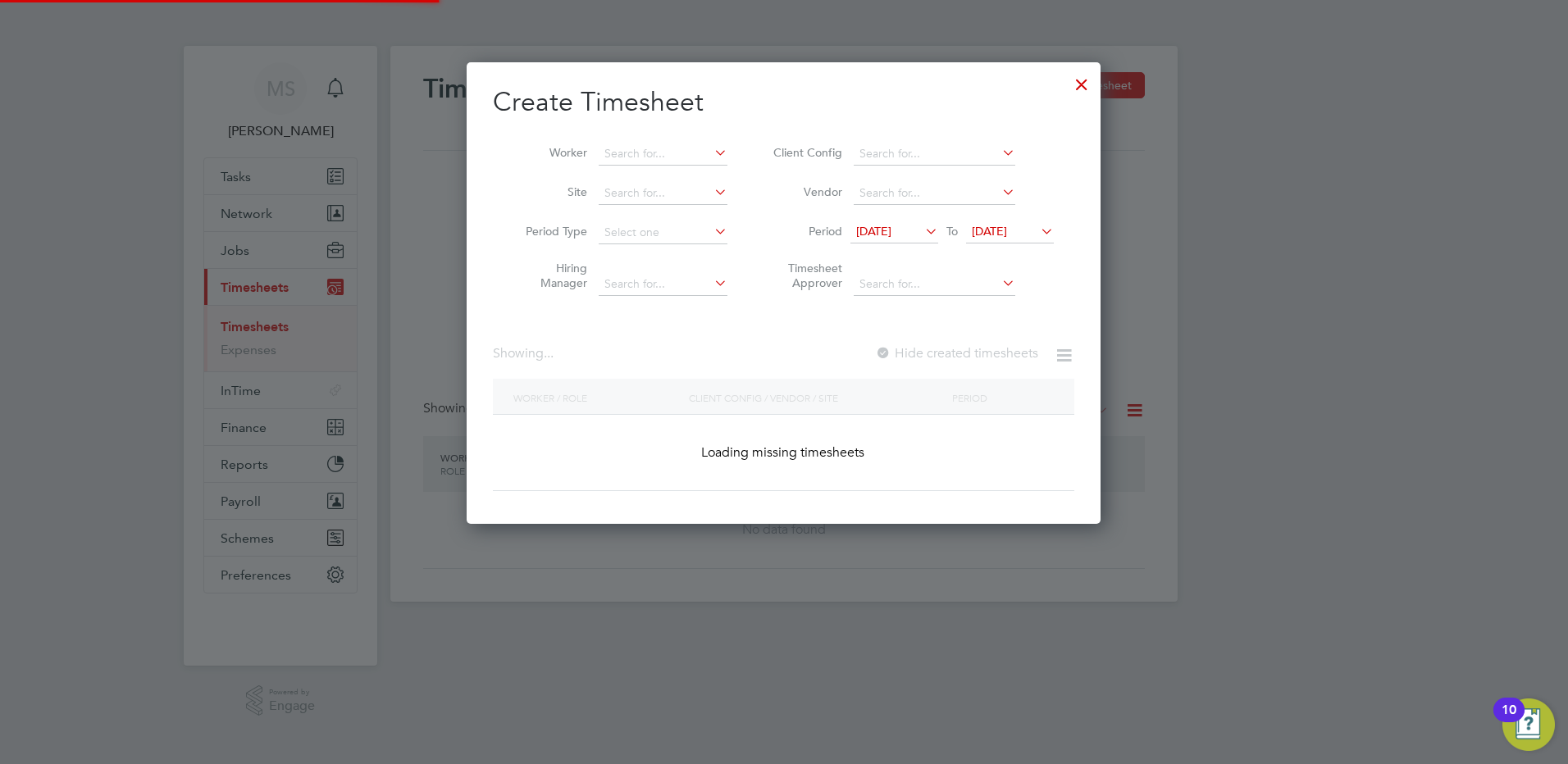
scroll to position [1514, 634]
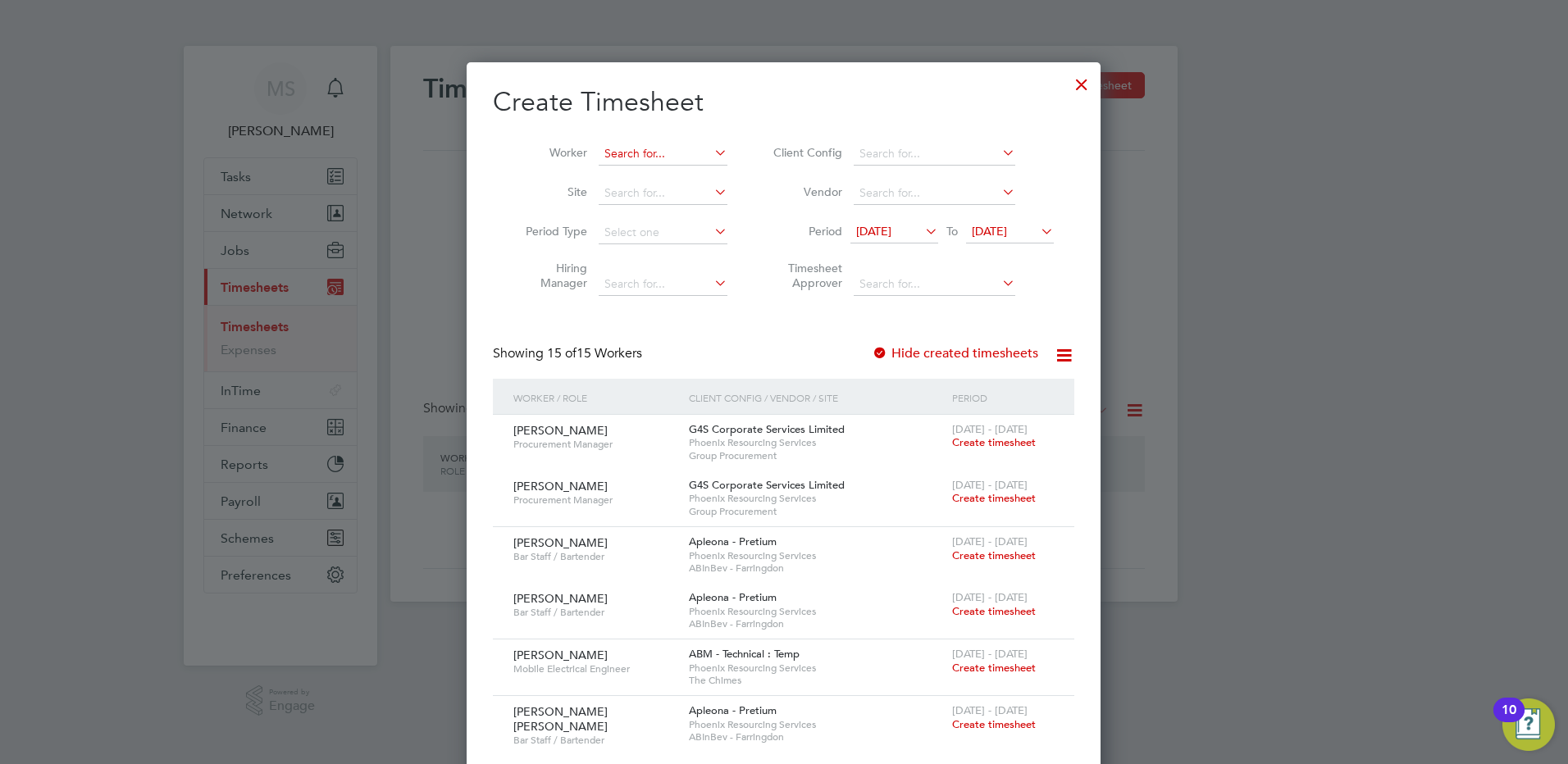
click at [644, 158] on input at bounding box center [663, 153] width 129 height 23
click at [657, 165] on li "Declan Madhi ll" at bounding box center [663, 176] width 131 height 22
type input "Declan Madhill"
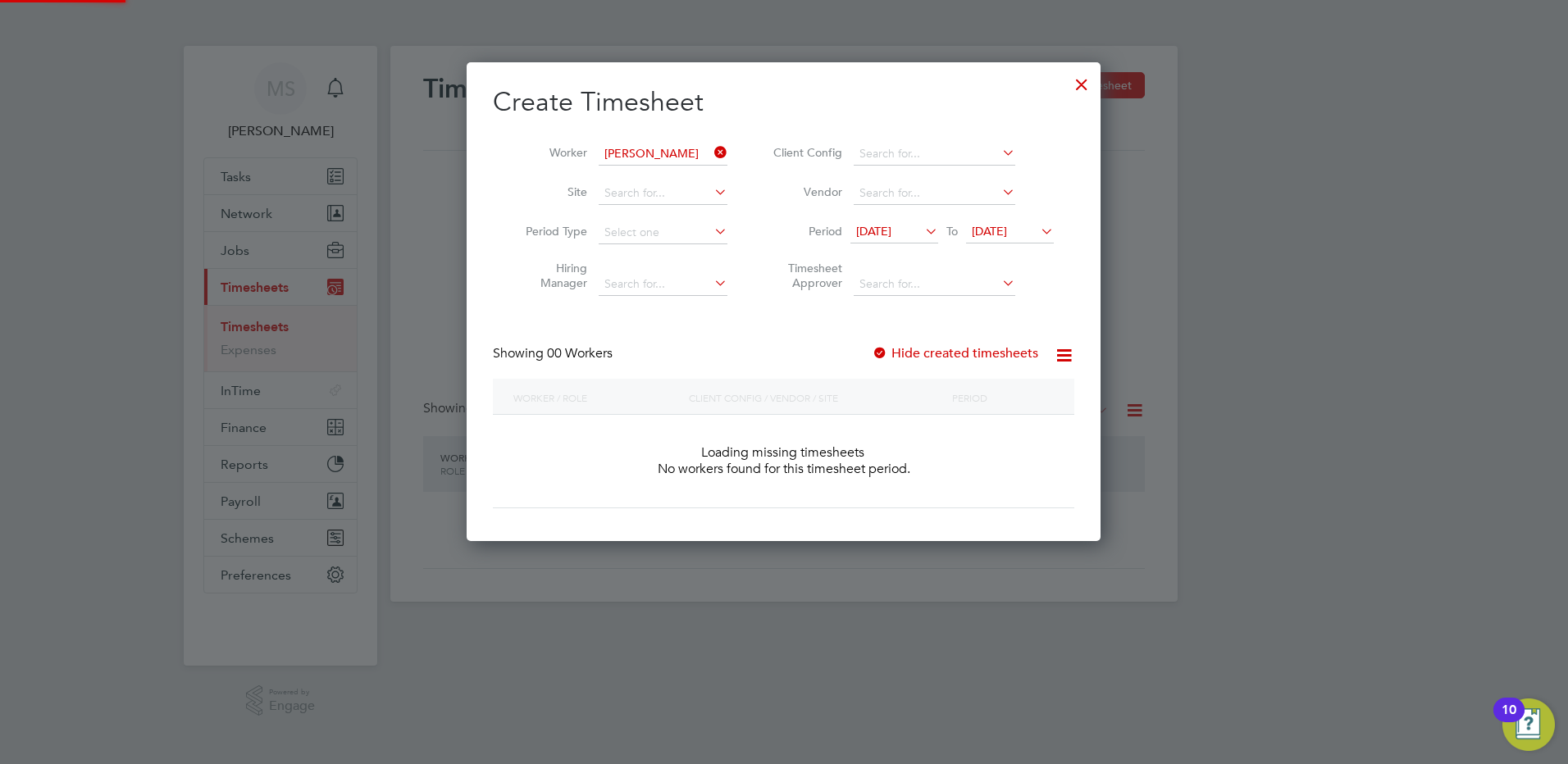
scroll to position [463, 634]
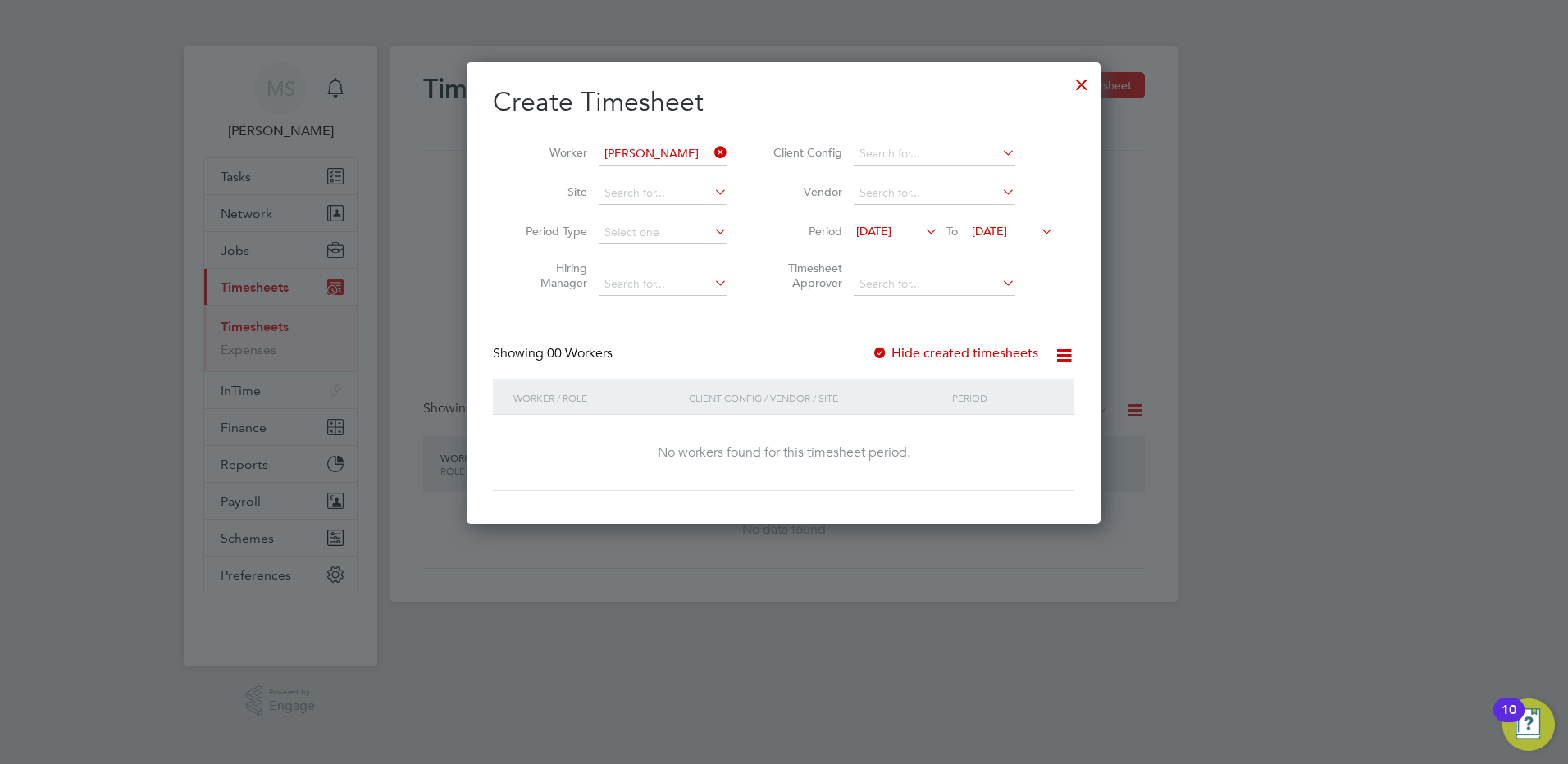
click at [882, 349] on div at bounding box center [880, 354] width 16 height 16
click at [897, 351] on label "Hide created timesheets" at bounding box center [955, 353] width 166 height 16
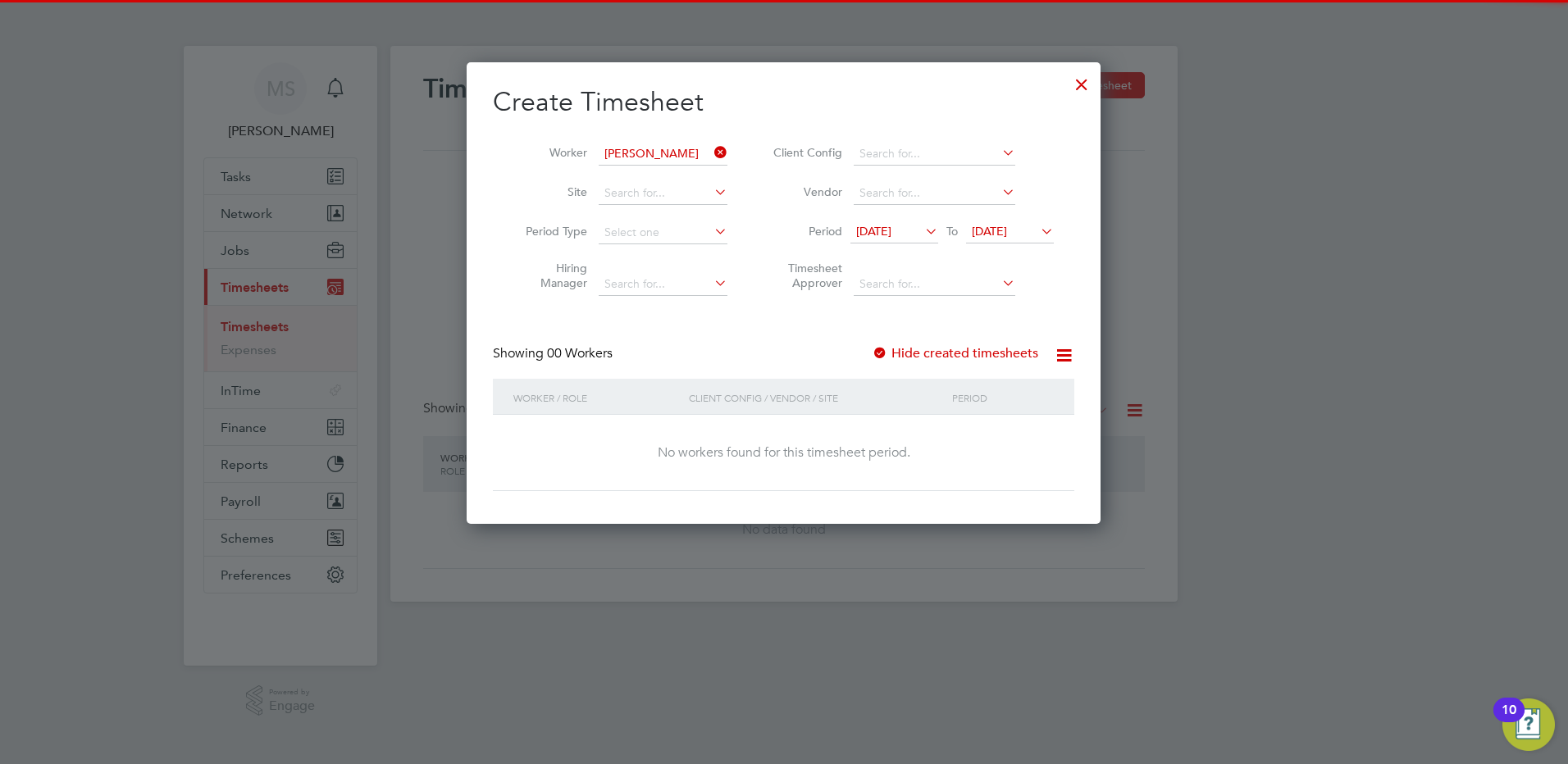
click at [891, 351] on label "Hide created timesheets" at bounding box center [955, 353] width 166 height 16
click at [998, 225] on span "16 Sep 2025" at bounding box center [989, 231] width 35 height 15
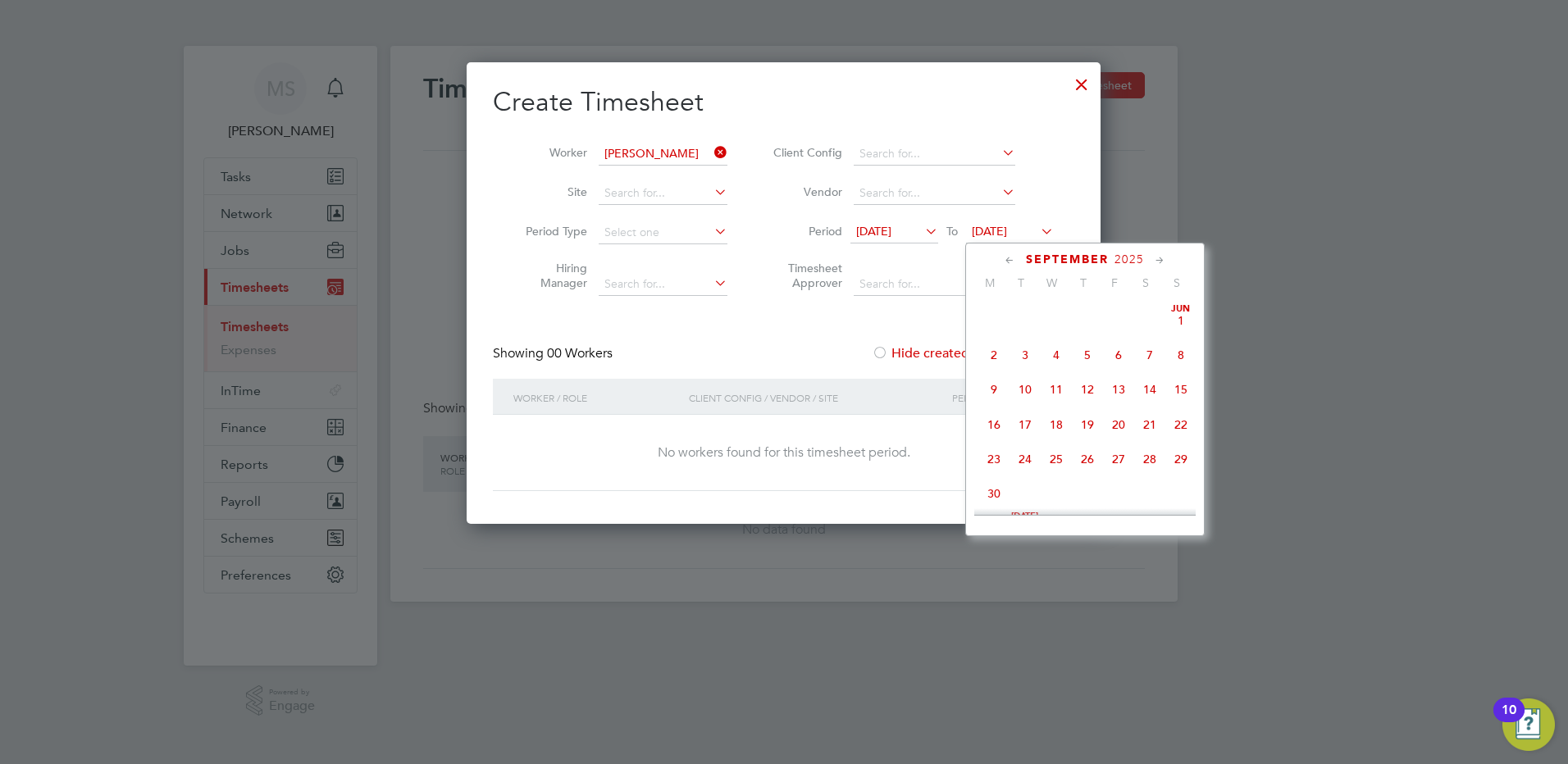
scroll to position [567, 0]
click at [1121, 387] on span "19" at bounding box center [1119, 376] width 31 height 31
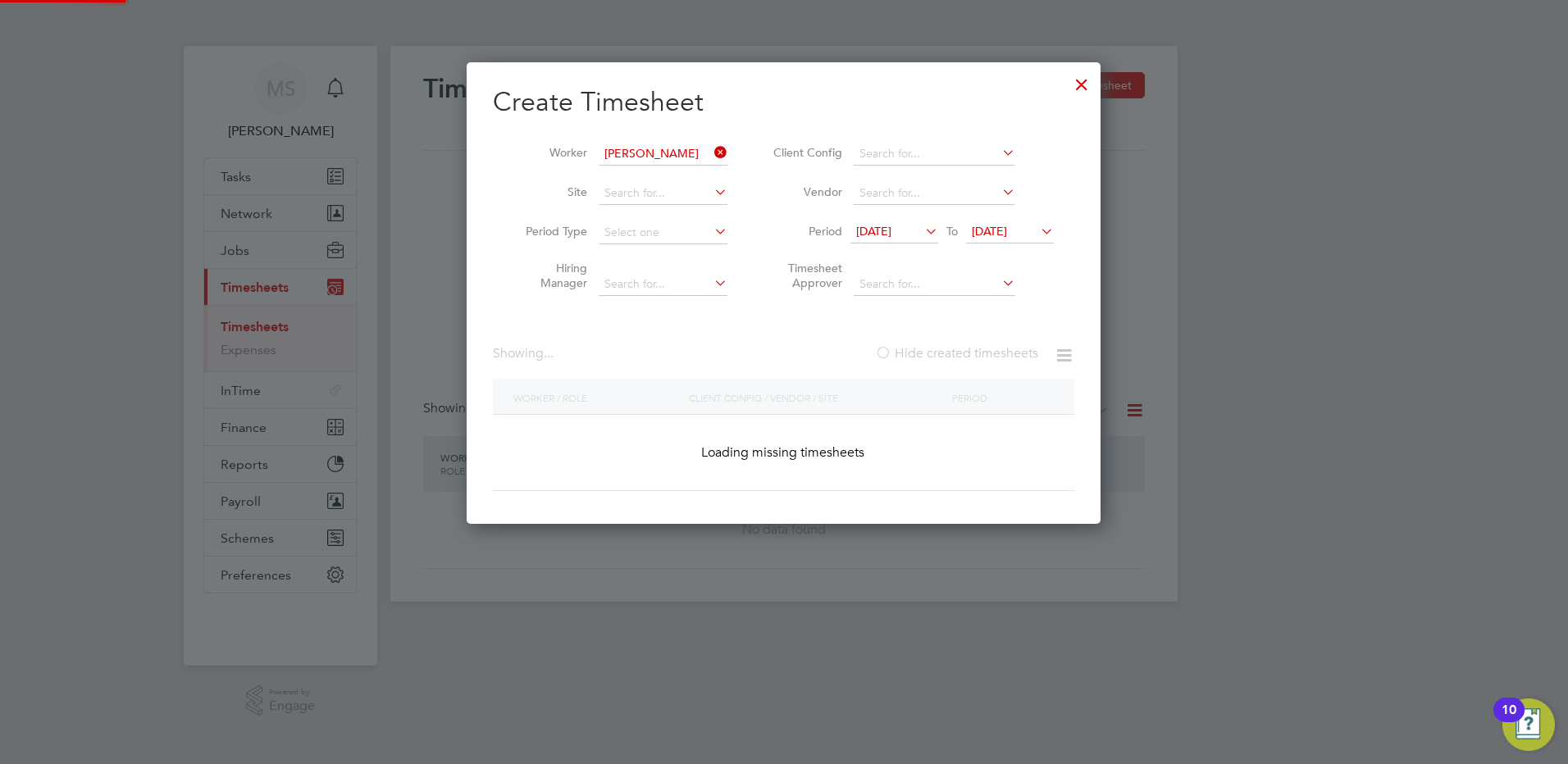
scroll to position [8, 8]
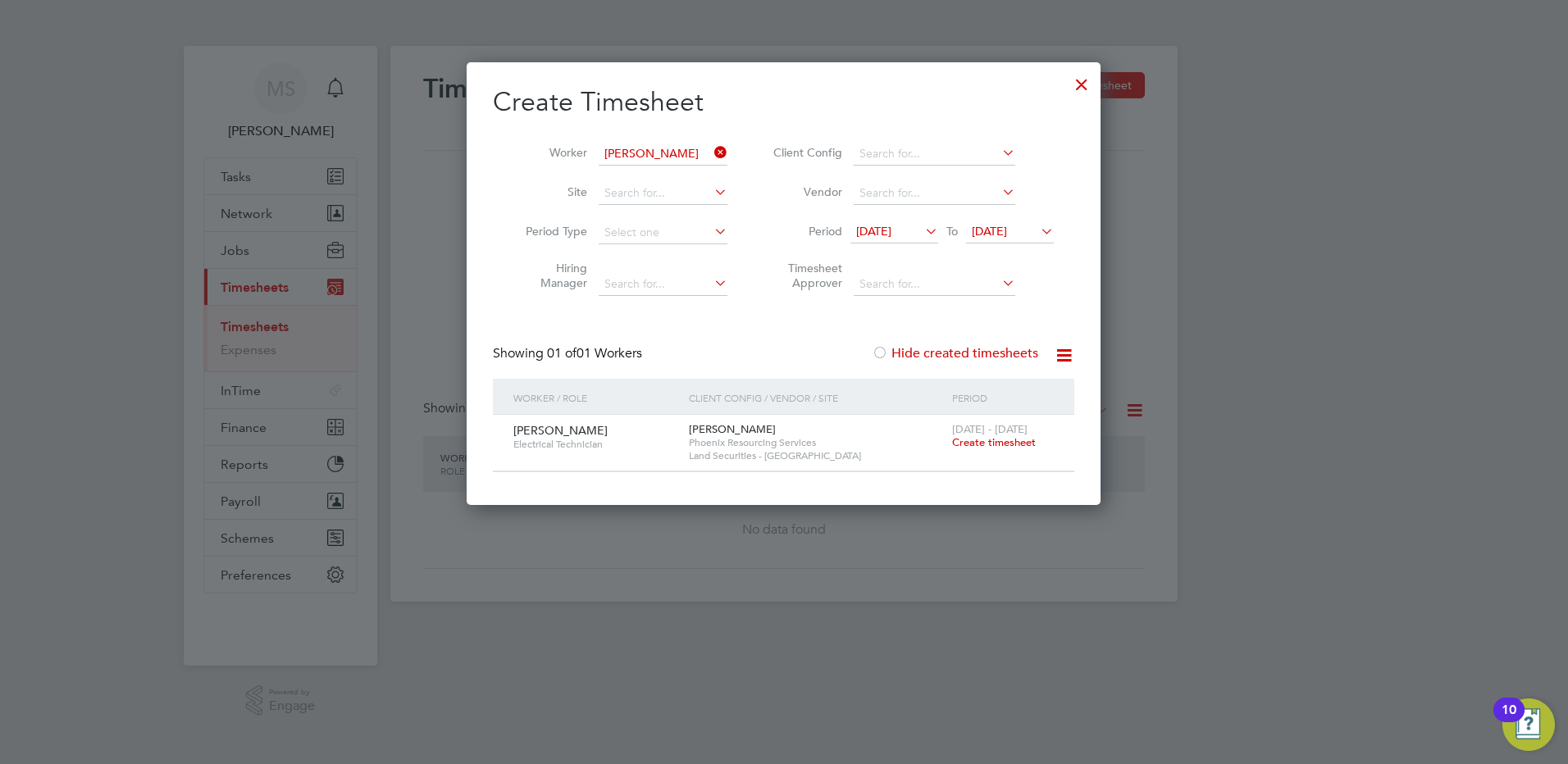
click at [967, 438] on span "Create timesheet" at bounding box center [994, 442] width 83 height 14
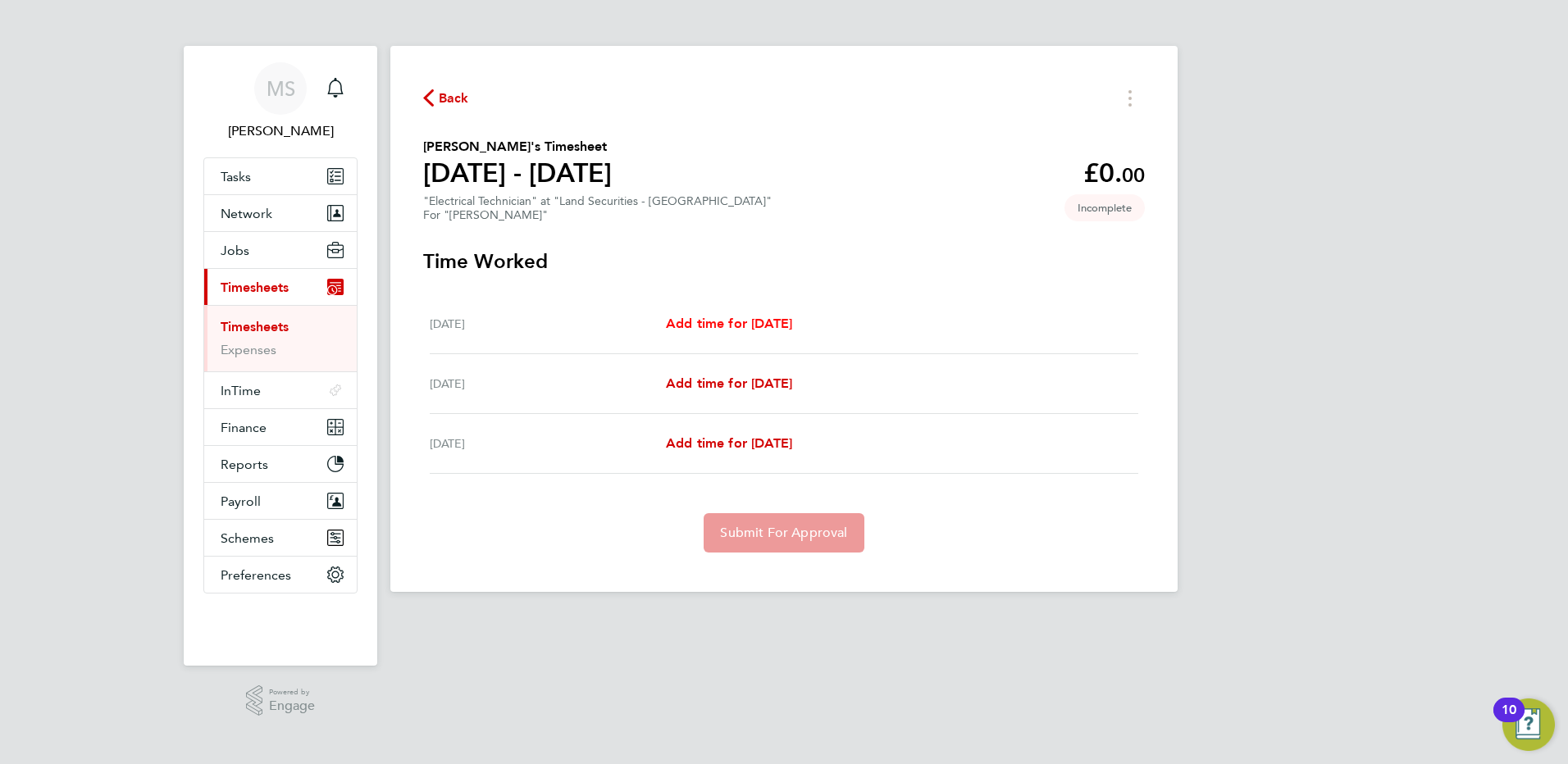
click at [721, 325] on span "Add time for Wed 17 Sep" at bounding box center [729, 323] width 126 height 15
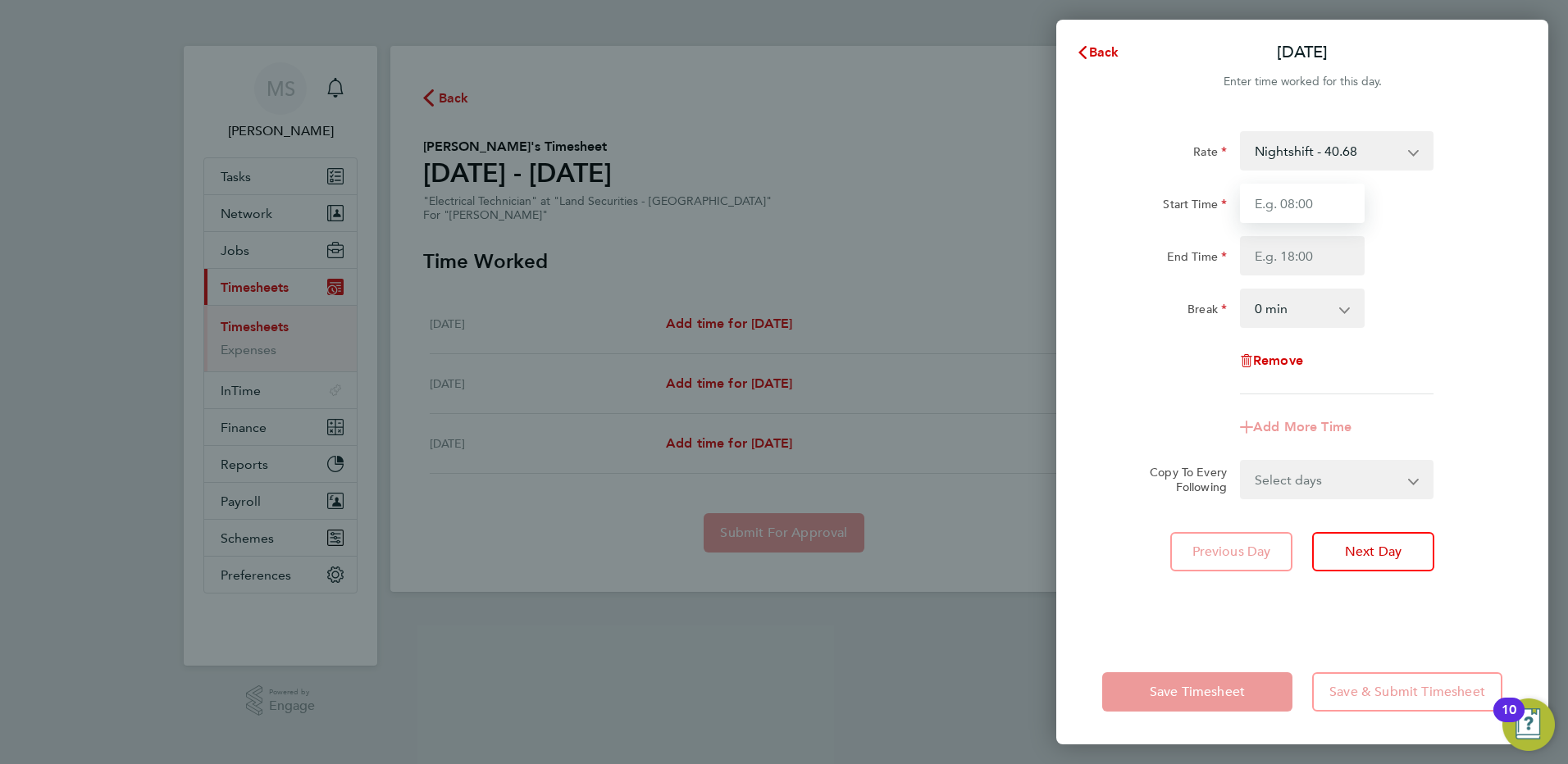
drag, startPoint x: 1279, startPoint y: 206, endPoint x: 1240, endPoint y: 178, distance: 48.0
click at [1279, 206] on input "Start Time" at bounding box center [1301, 202] width 124 height 39
type input "21:00"
click at [1278, 263] on input "End Time" at bounding box center [1301, 255] width 124 height 39
type input "07:00"
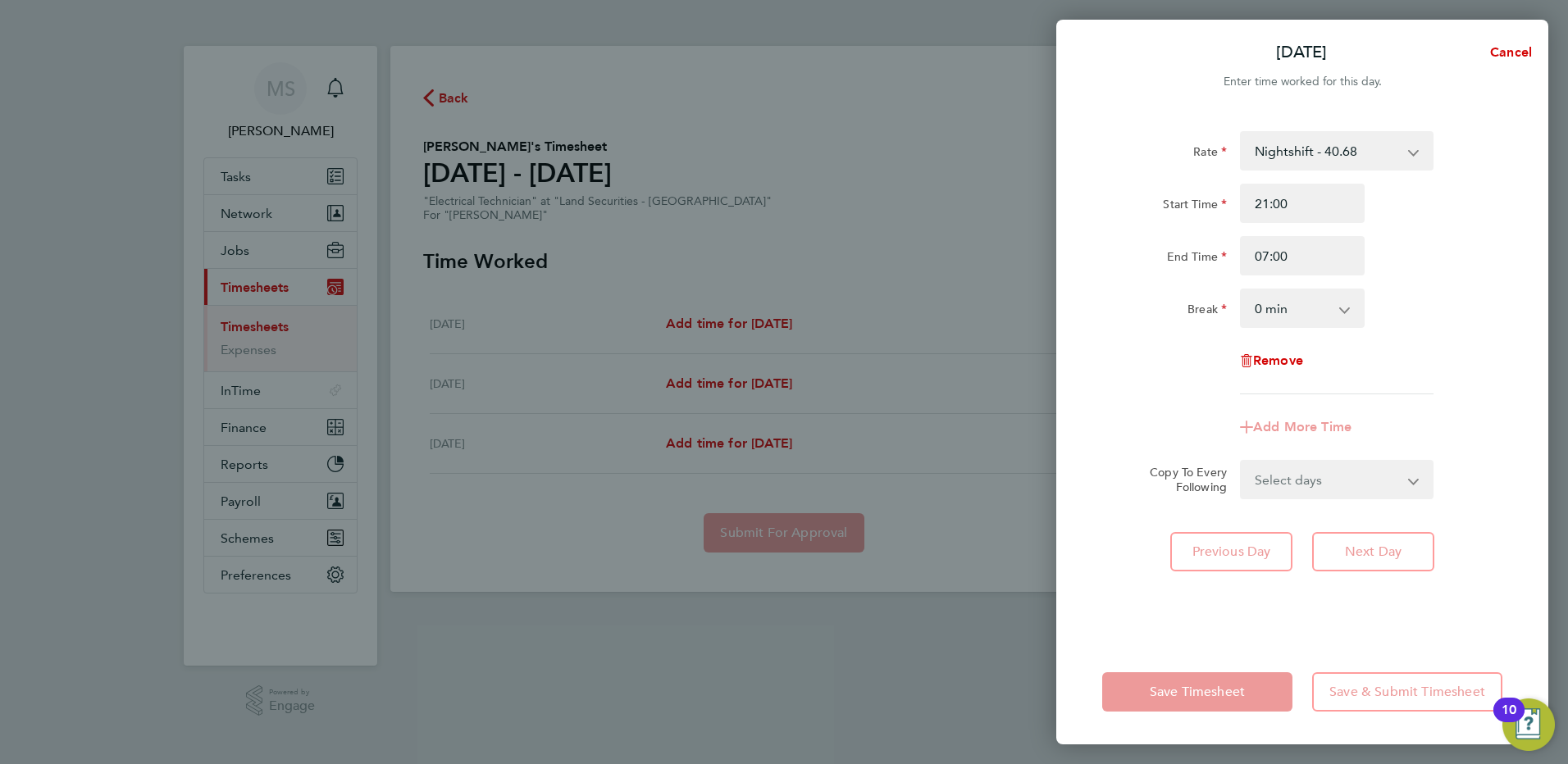
click at [1433, 308] on div "Break 0 min 15 min 30 min 45 min 60 min 75 min 90 min" at bounding box center [1301, 308] width 413 height 39
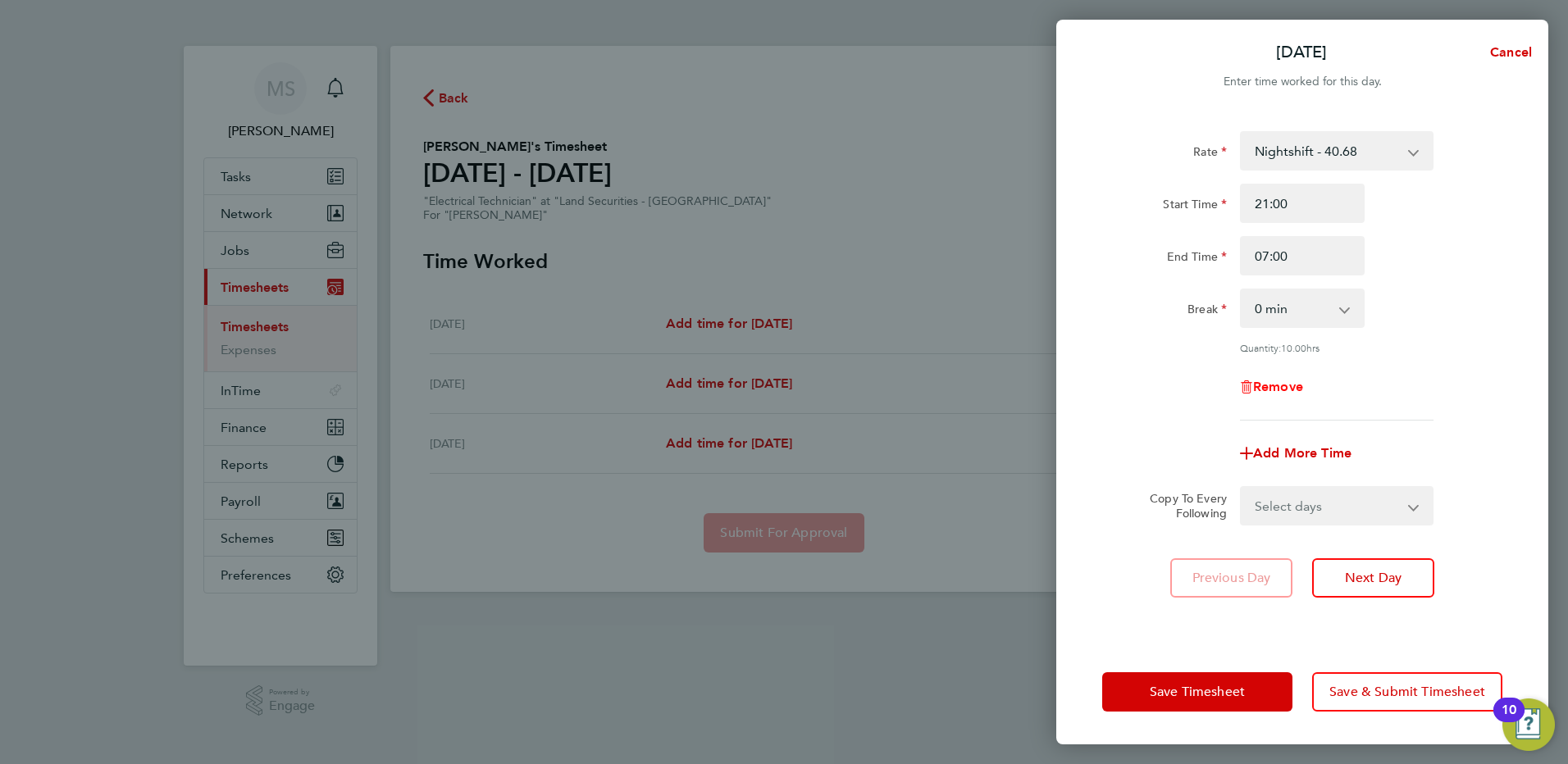
click at [1258, 379] on span "Remove" at bounding box center [1278, 387] width 50 height 15
select select "null"
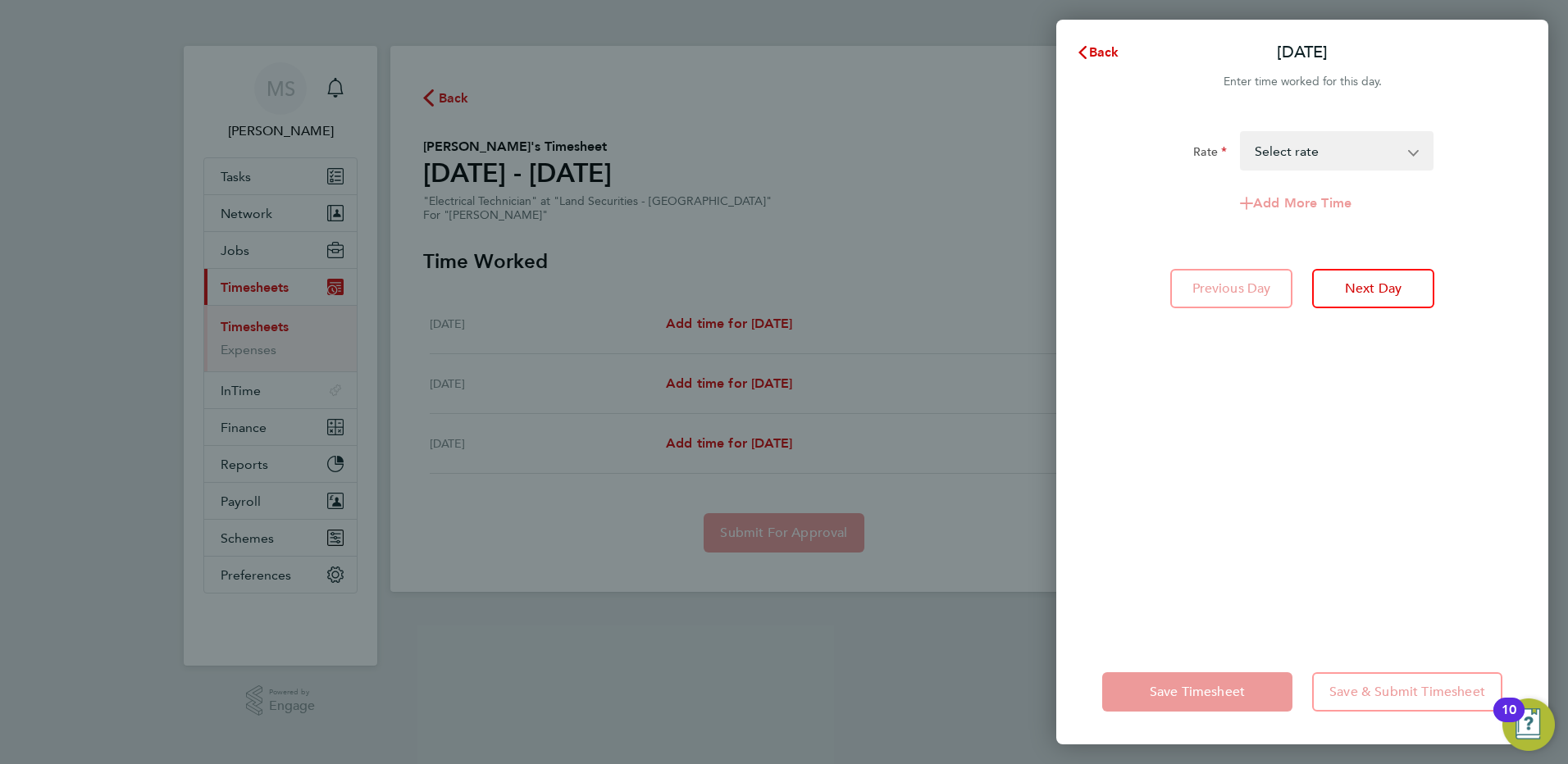
click at [1243, 288] on app-form-button "Previous Day" at bounding box center [1237, 288] width 132 height 39
click at [1089, 47] on span "Back" at bounding box center [1103, 52] width 30 height 15
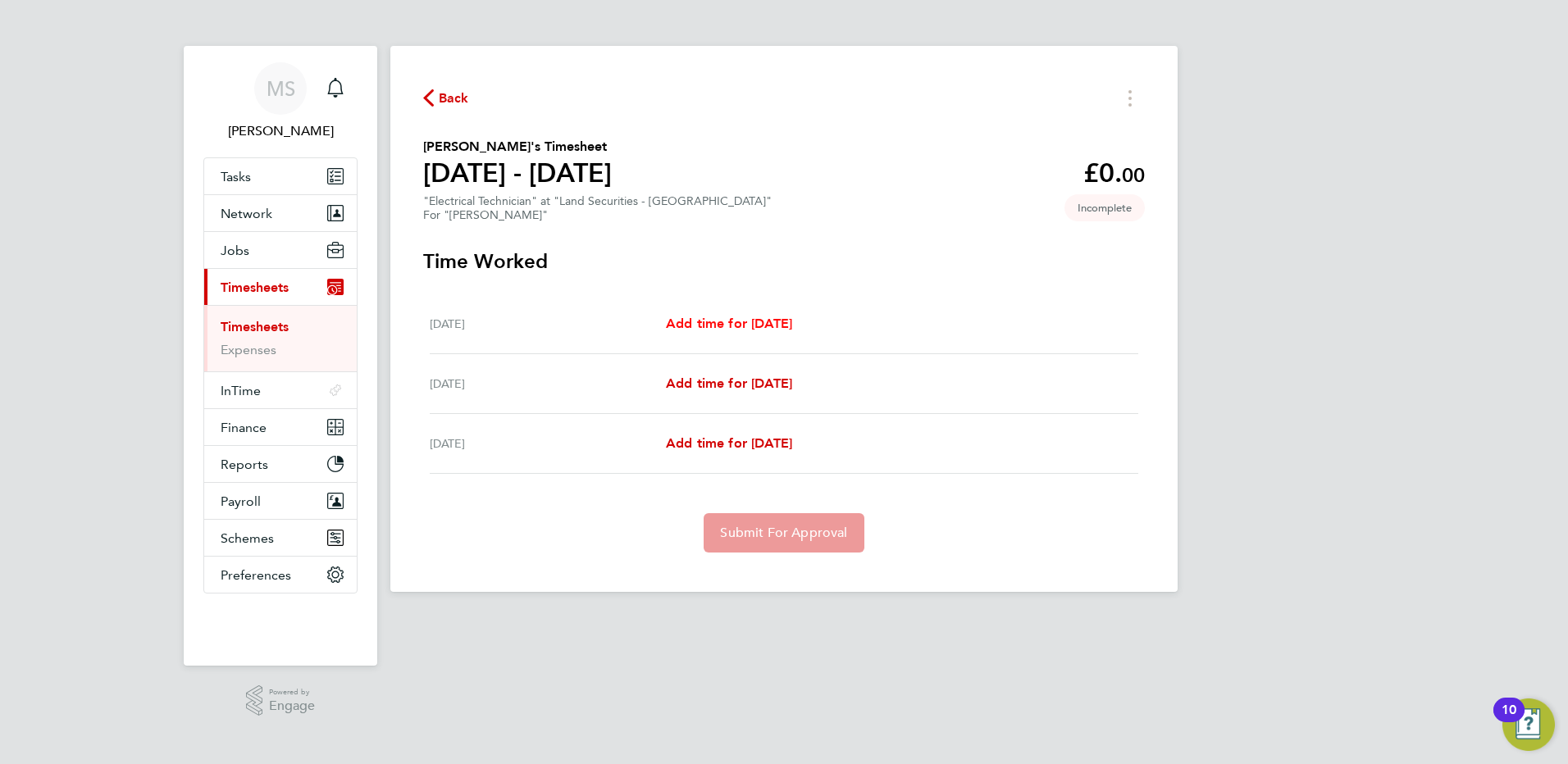
click at [729, 326] on span "Add time for Wed 17 Sep" at bounding box center [729, 323] width 126 height 15
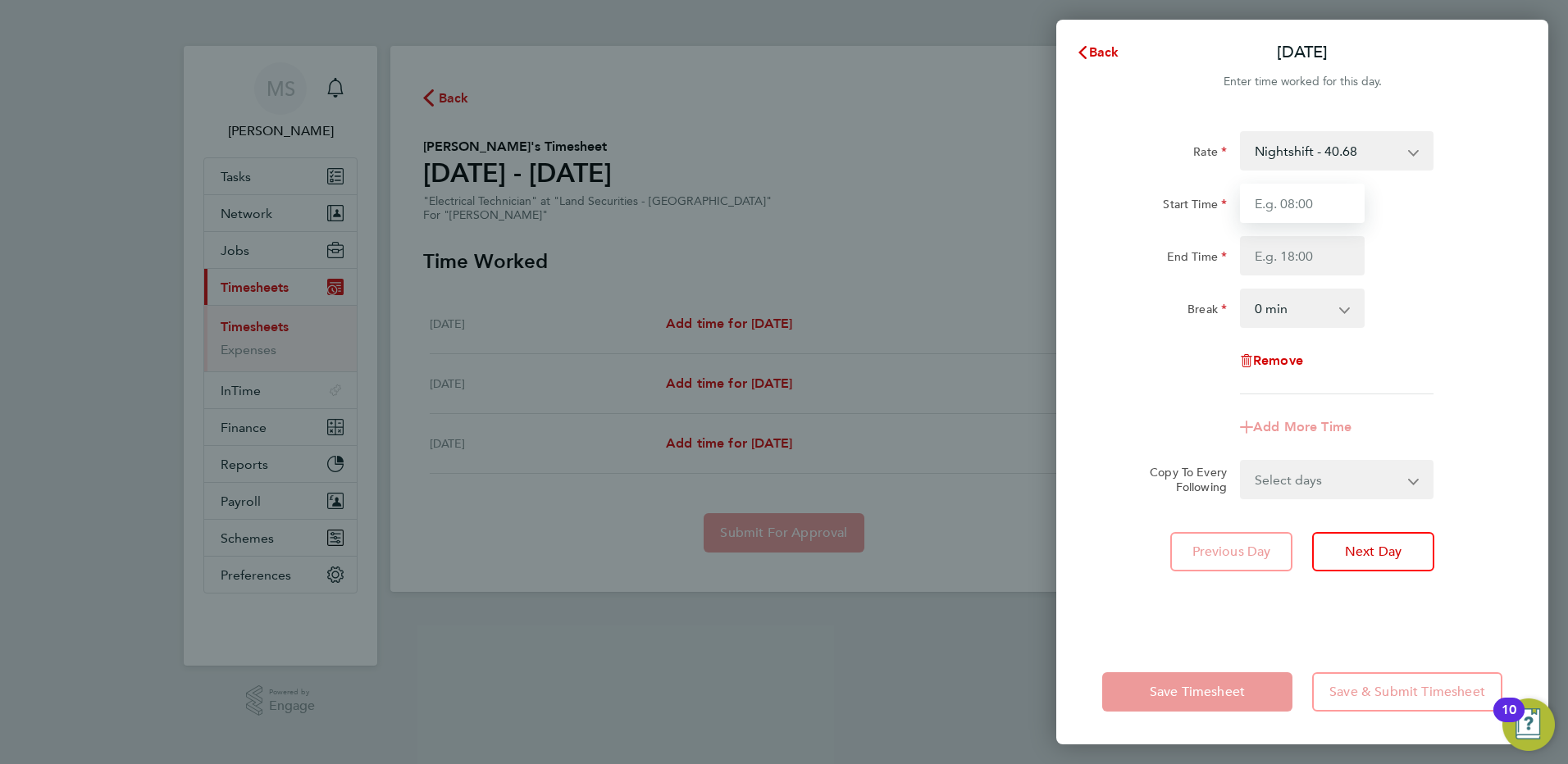
click at [1301, 209] on input "Start Time" at bounding box center [1301, 202] width 124 height 39
type input "21:00"
type input "07:00"
click at [1436, 267] on div "End Time 07:00" at bounding box center [1301, 255] width 413 height 39
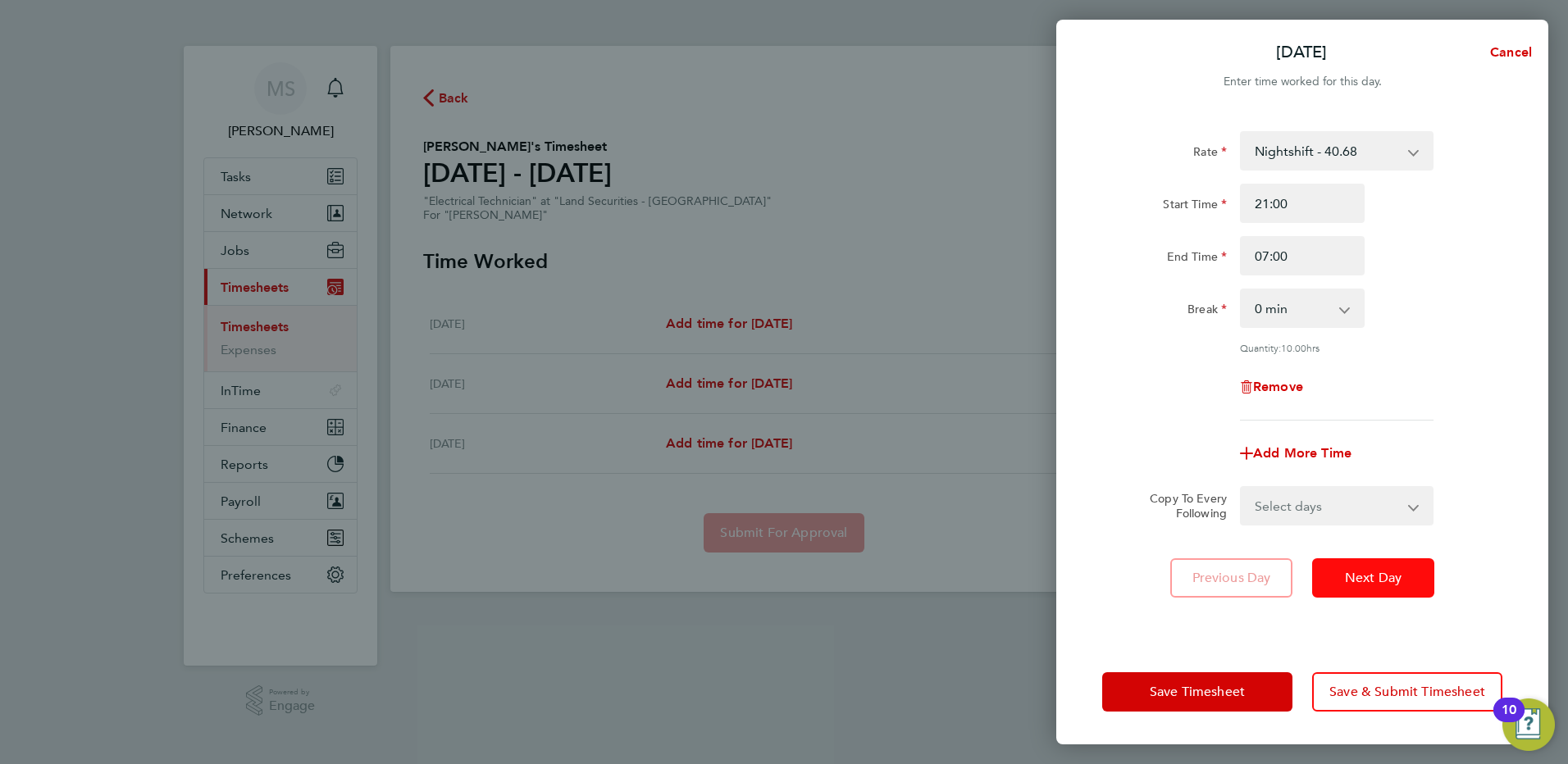
click at [1366, 579] on span "Next Day" at bounding box center [1373, 578] width 56 height 16
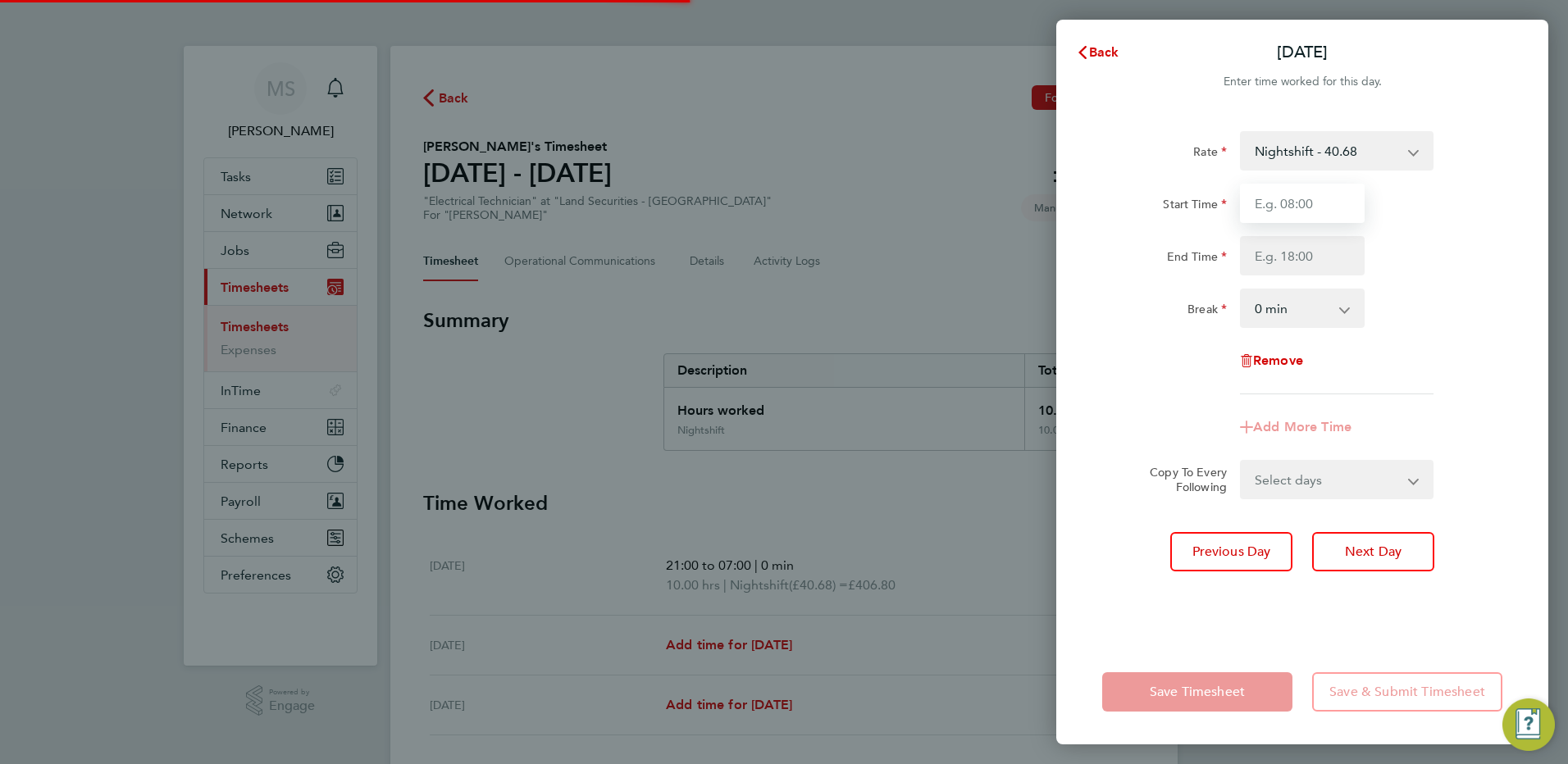
click at [1299, 203] on input "Start Time" at bounding box center [1301, 202] width 124 height 39
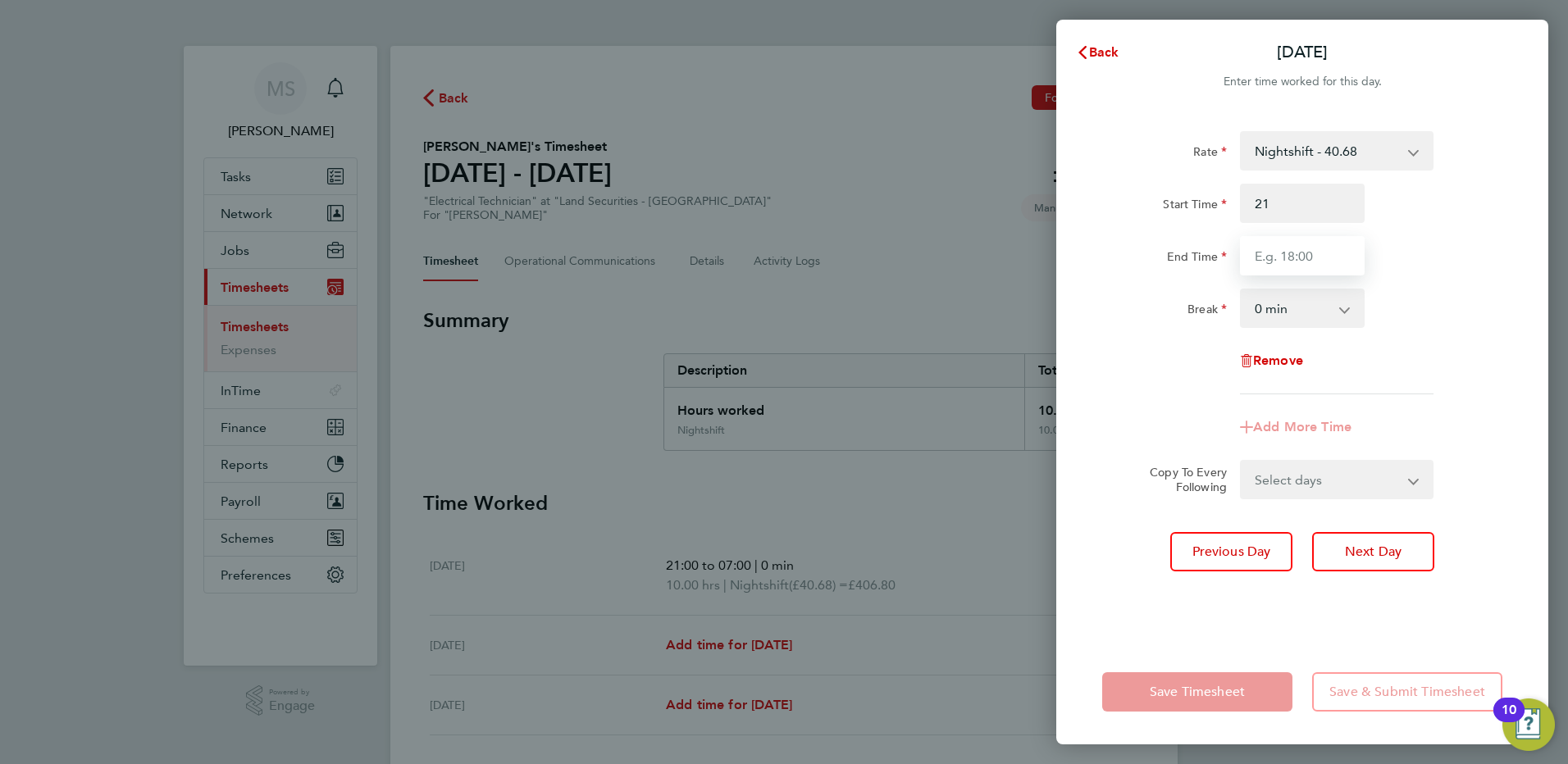
type input "21:00"
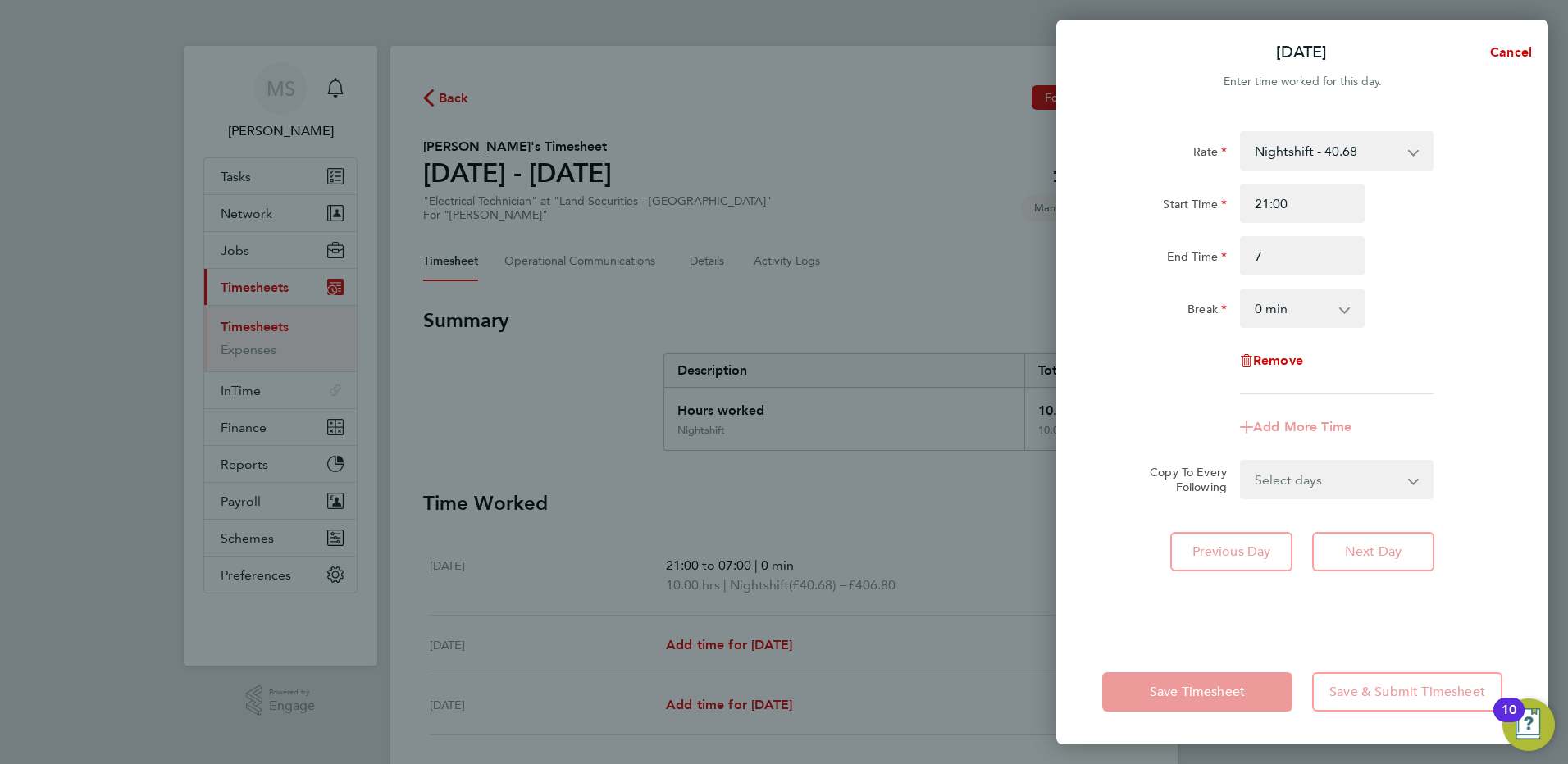
type input "07:00"
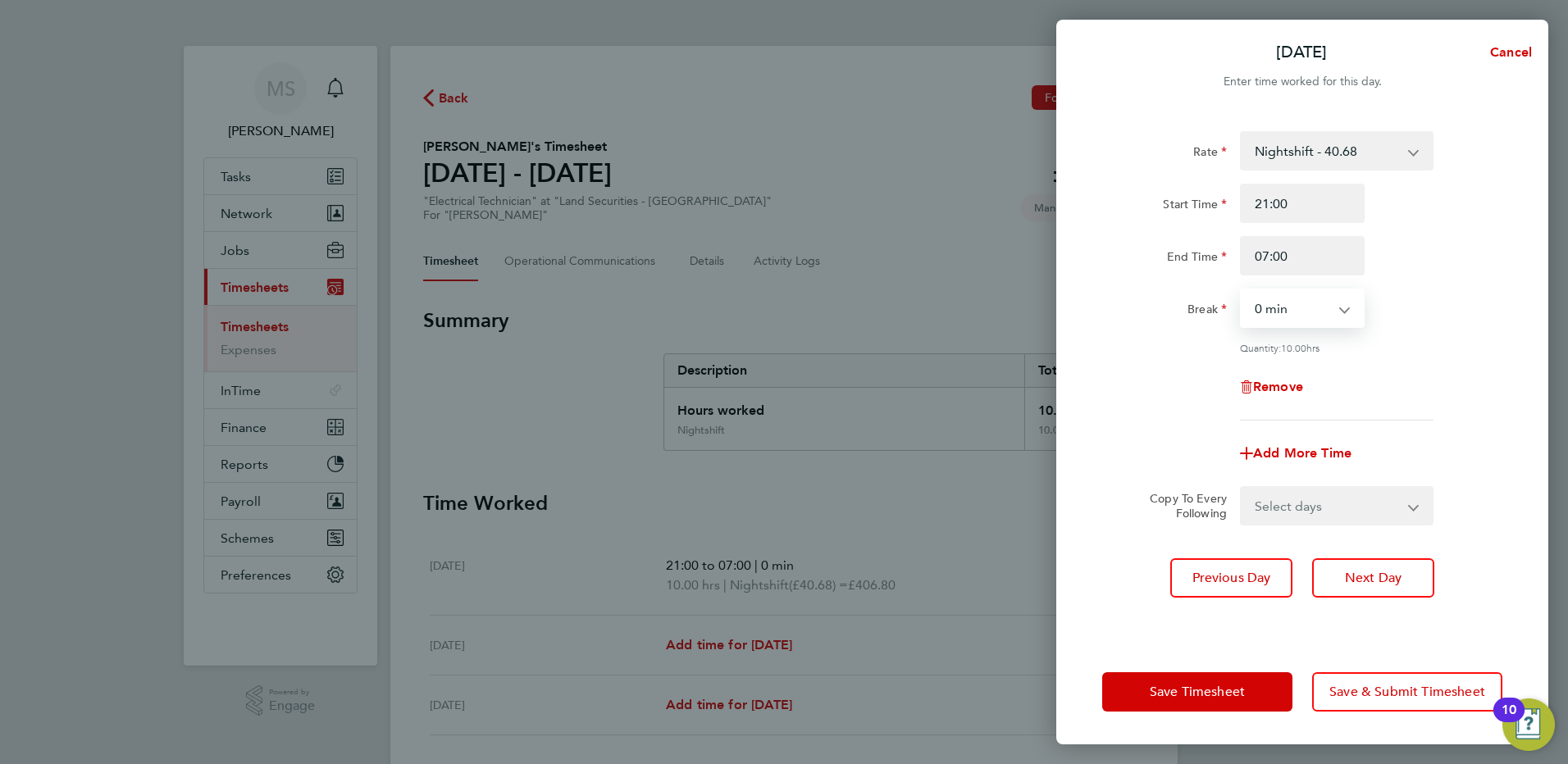
click at [1465, 363] on div "Rate Nightshift - 40.68 Start Time 21:00 End Time 07:00 Break 0 min 15 min 30 m…" at bounding box center [1302, 276] width 400 height 289
drag, startPoint x: 1364, startPoint y: 686, endPoint x: 1011, endPoint y: 565, distance: 373.2
click at [1364, 685] on span "Save & Submit Timesheet" at bounding box center [1407, 692] width 156 height 16
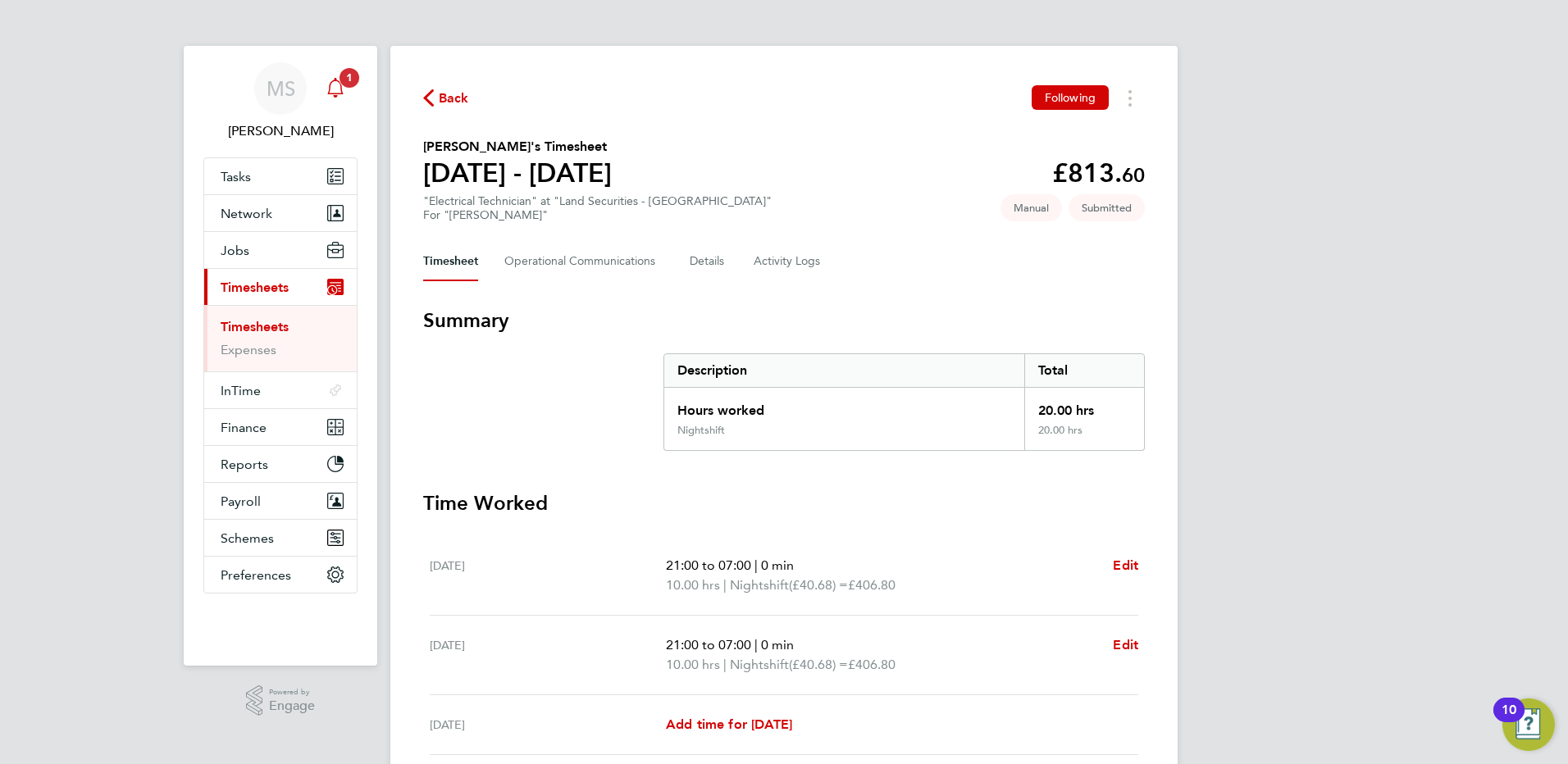
click at [335, 84] on icon "Main navigation" at bounding box center [336, 88] width 20 height 20
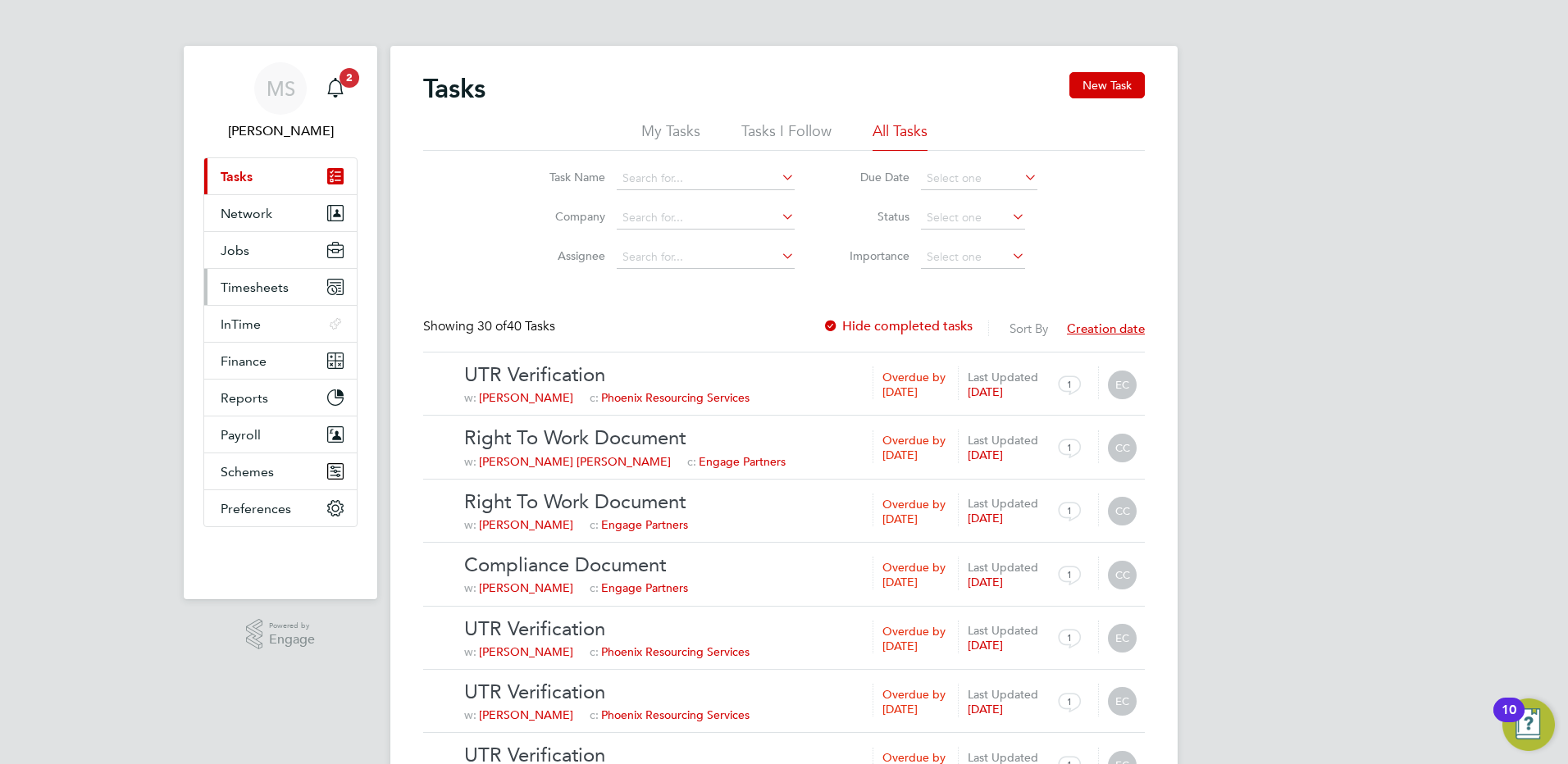
click at [268, 292] on span "Timesheets" at bounding box center [254, 287] width 68 height 15
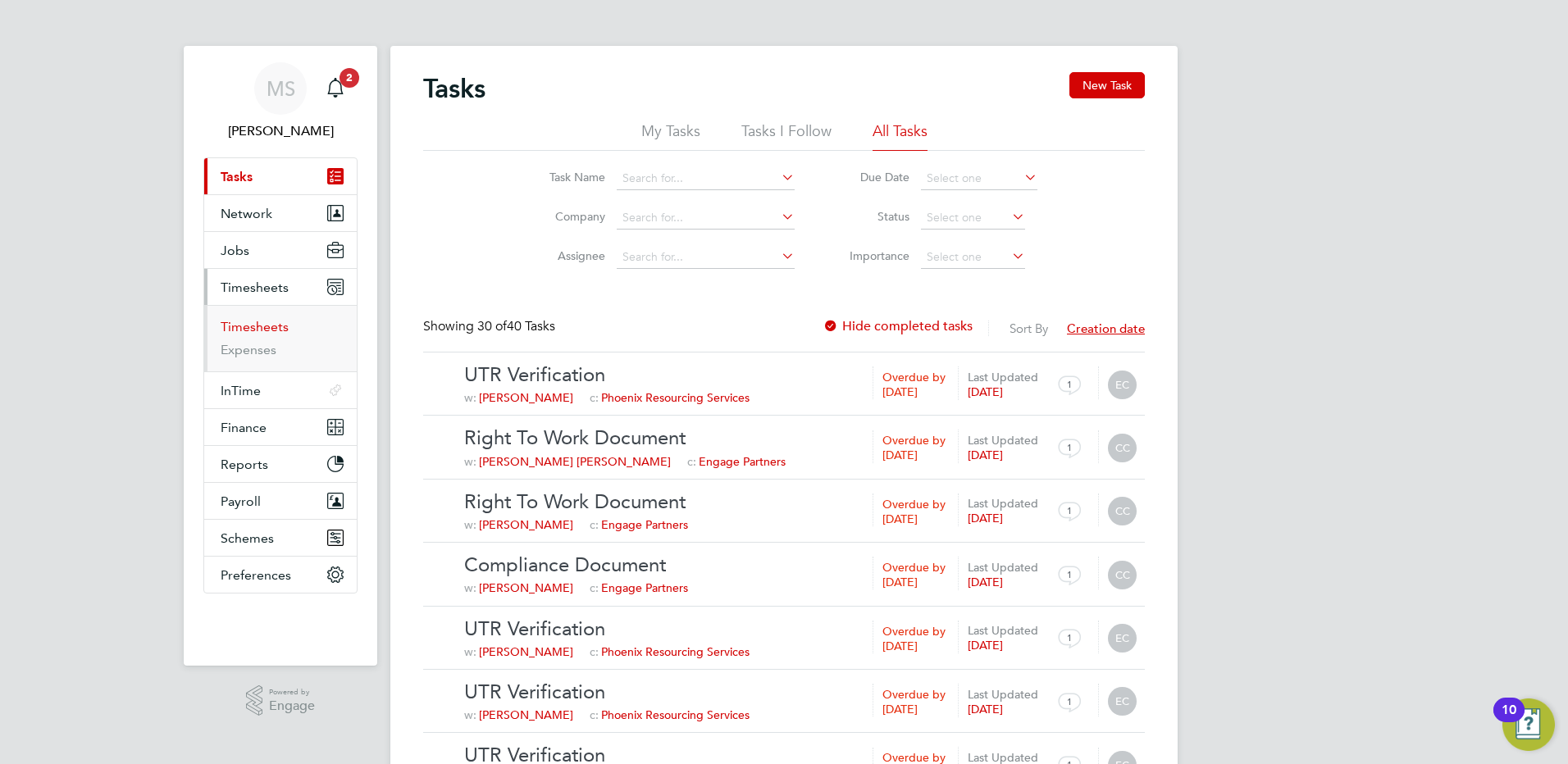
click at [251, 331] on link "Timesheets" at bounding box center [254, 327] width 68 height 15
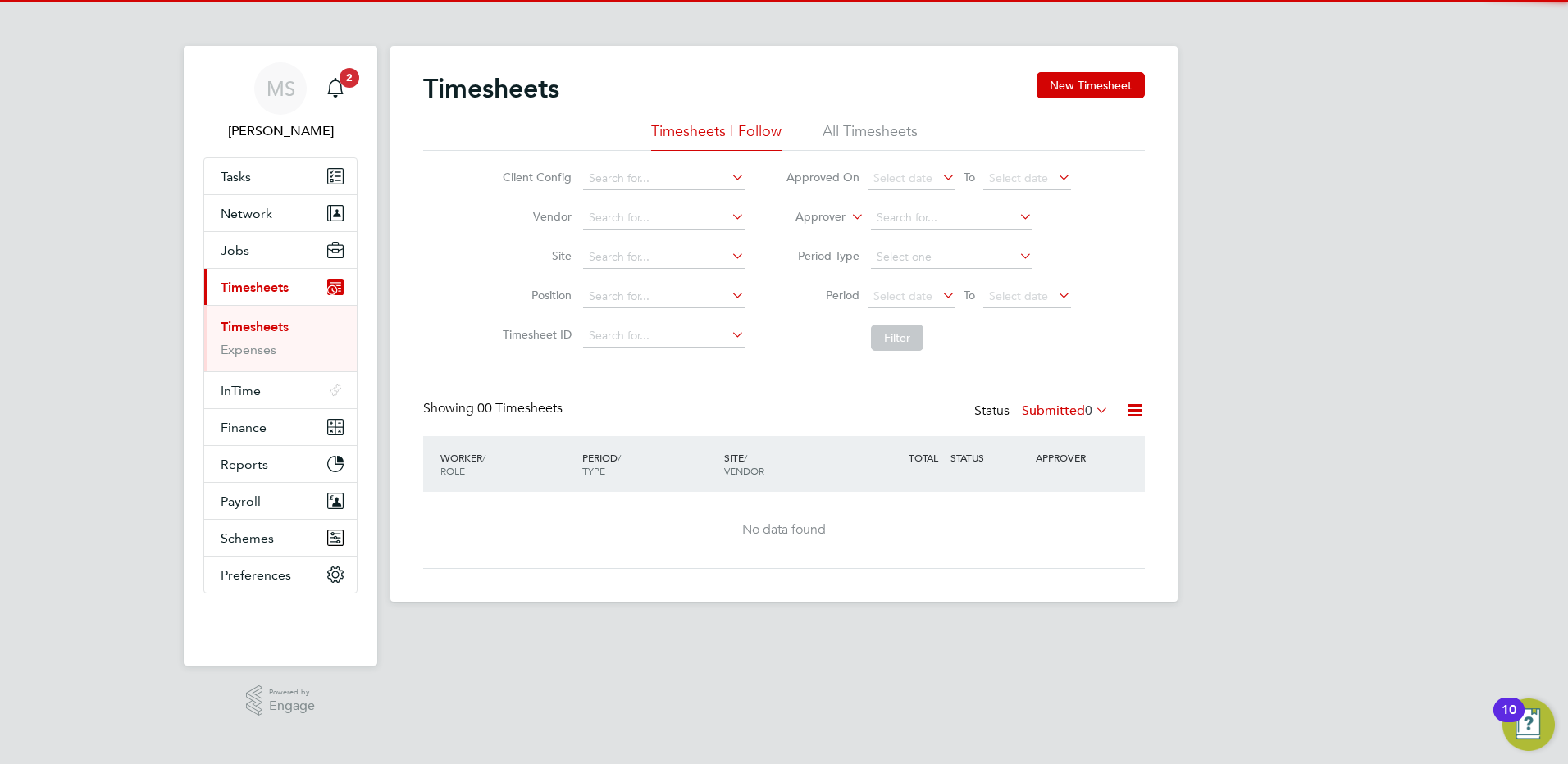
click at [1039, 406] on label "Submitted 0" at bounding box center [1065, 411] width 87 height 16
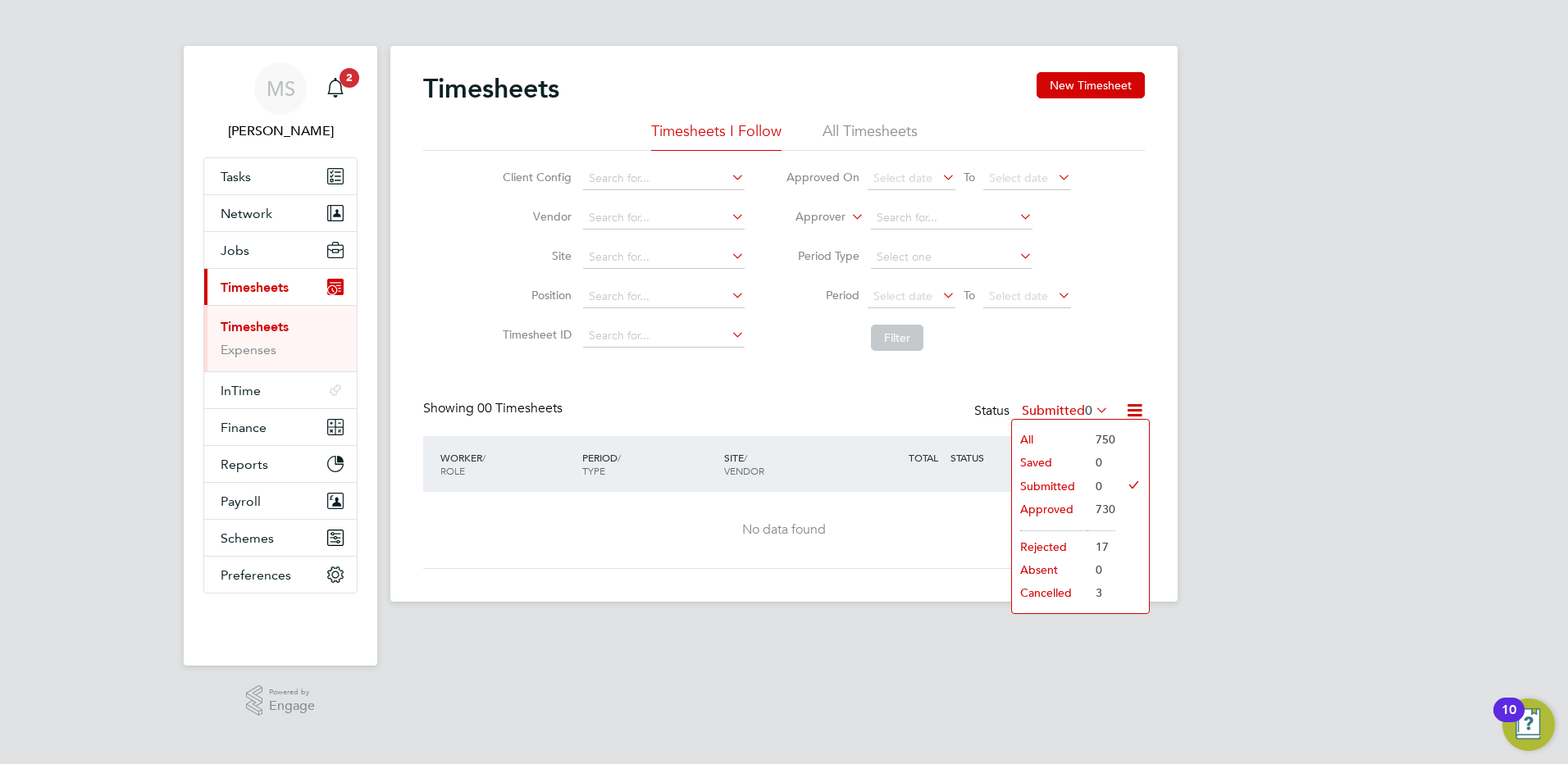
click at [1051, 502] on li "Approved" at bounding box center [1049, 509] width 75 height 23
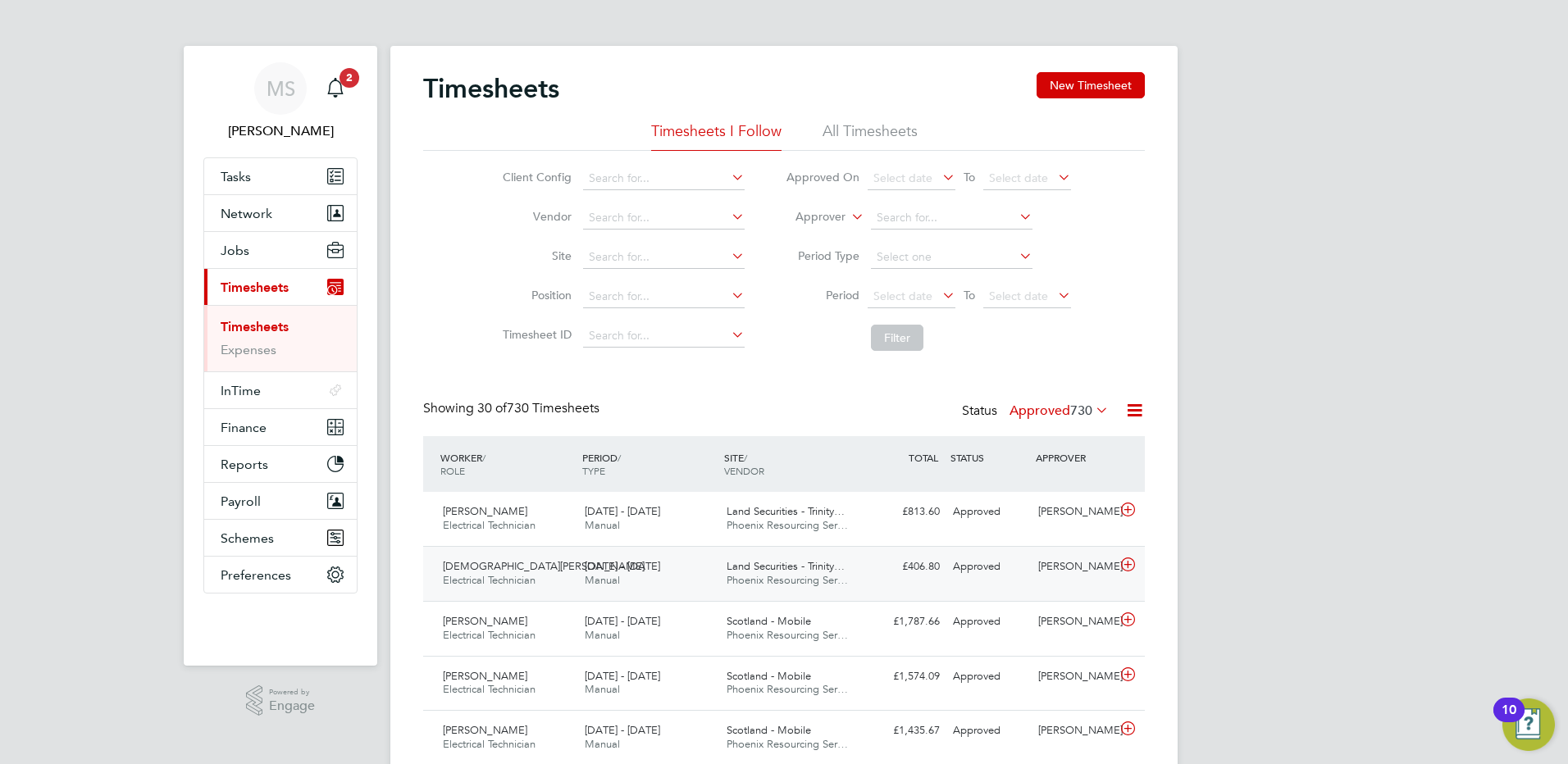
click at [563, 558] on div "[PERSON_NAME] Electrical Technician [DATE] - [DATE]" at bounding box center [507, 573] width 142 height 41
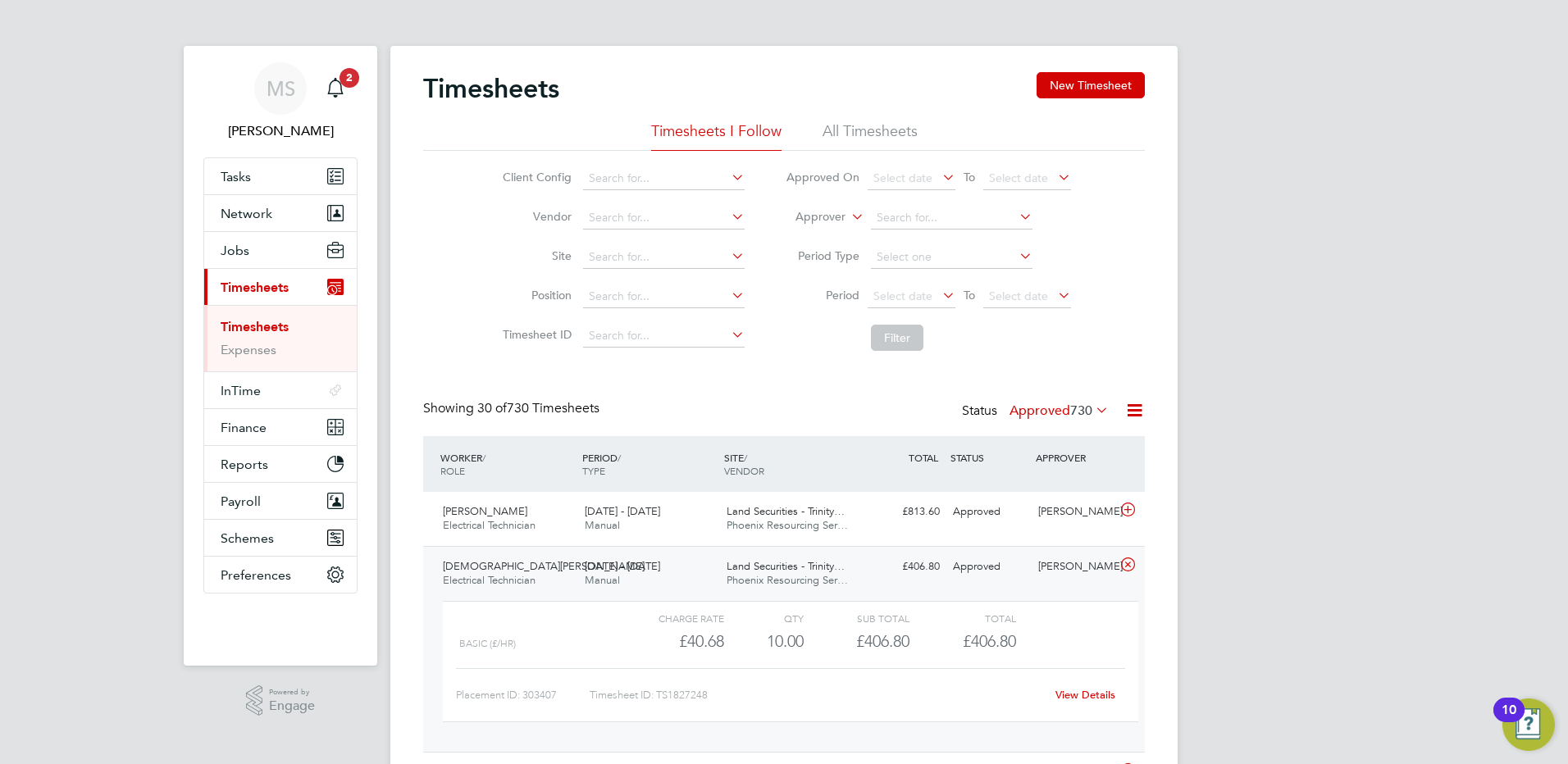
scroll to position [28, 160]
click at [334, 88] on icon "Main navigation" at bounding box center [336, 88] width 20 height 20
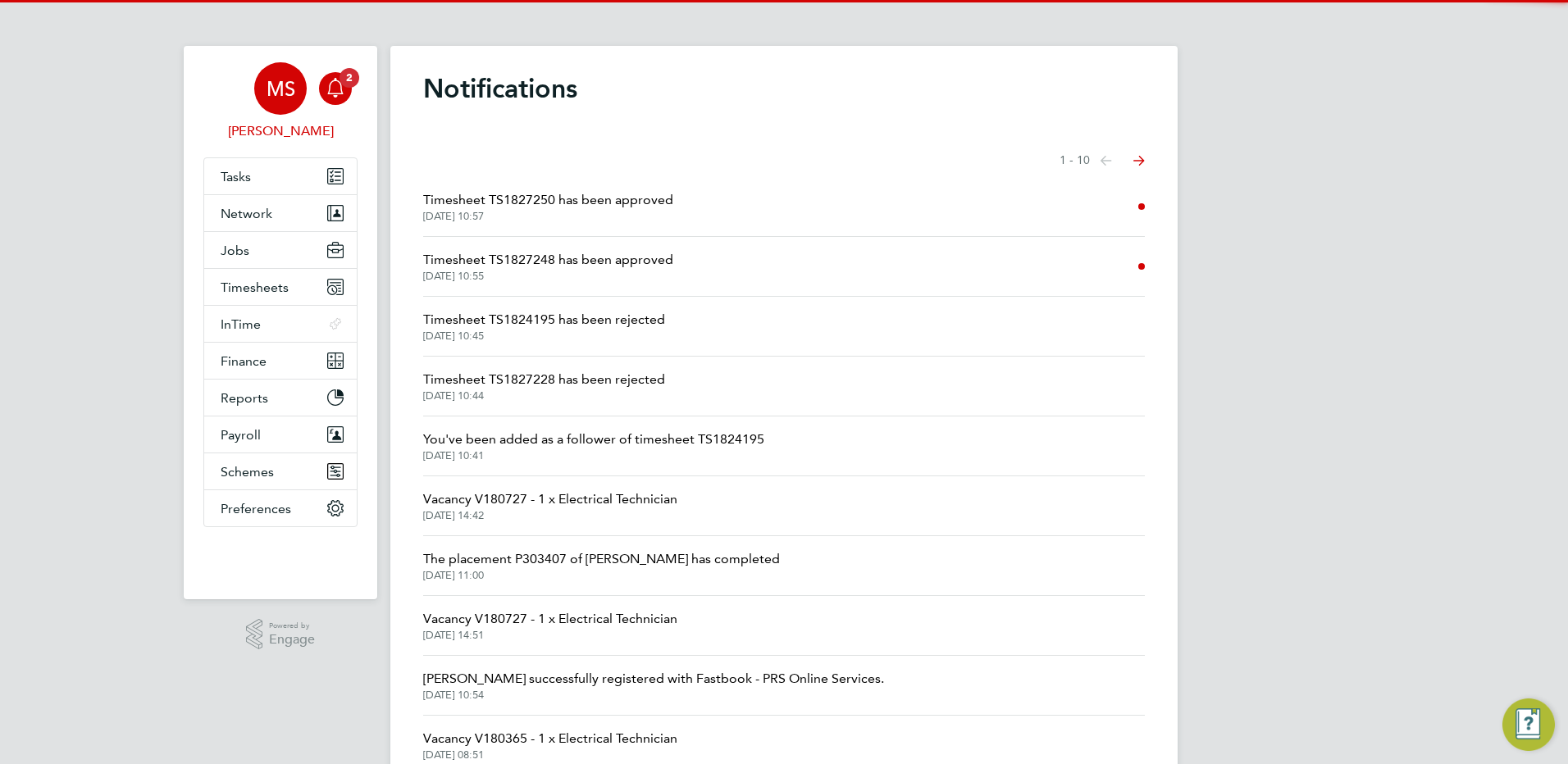
click at [298, 127] on span "[PERSON_NAME]" at bounding box center [280, 132] width 154 height 20
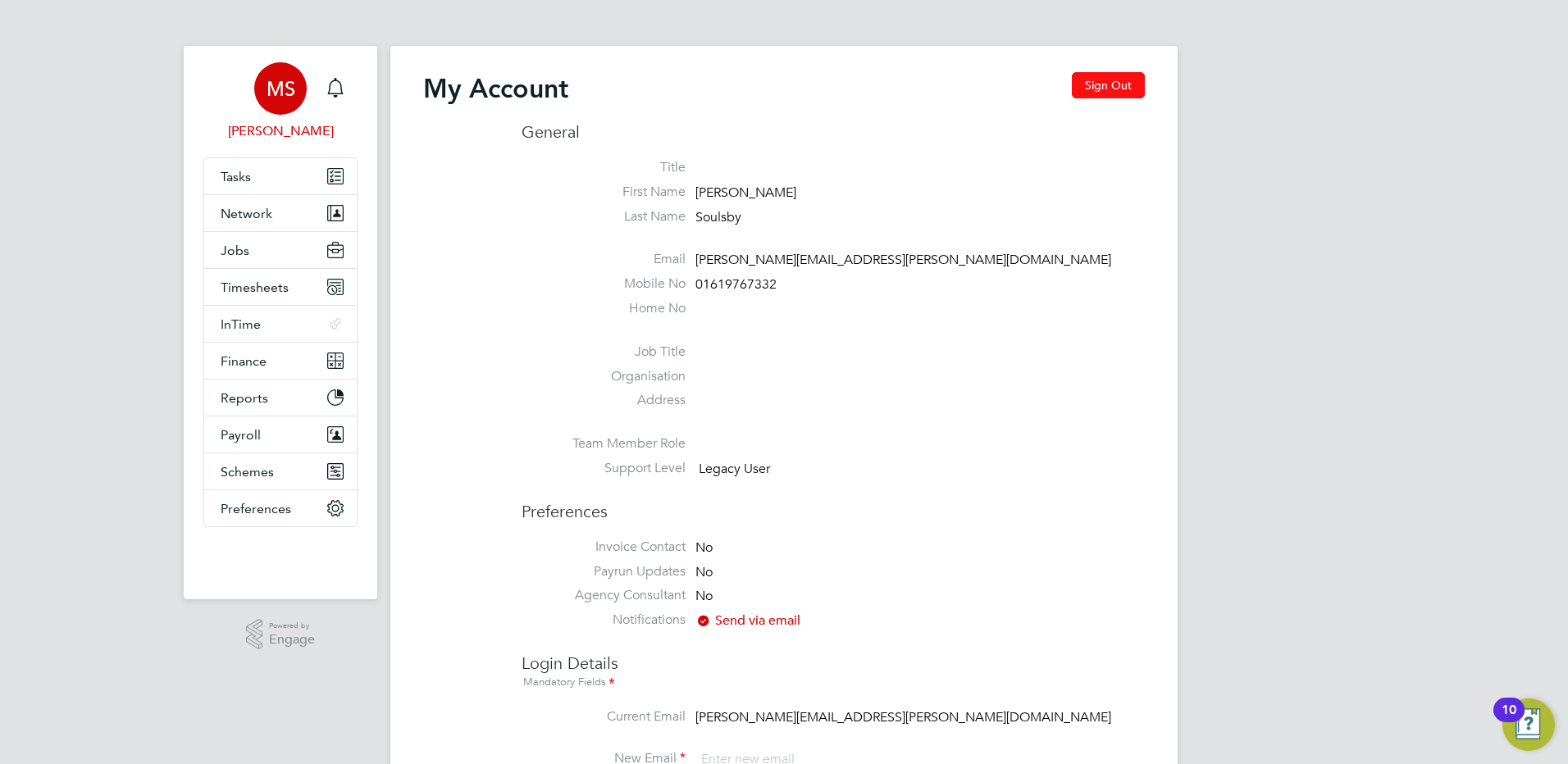
click at [1090, 90] on button "Sign Out" at bounding box center [1108, 85] width 73 height 26
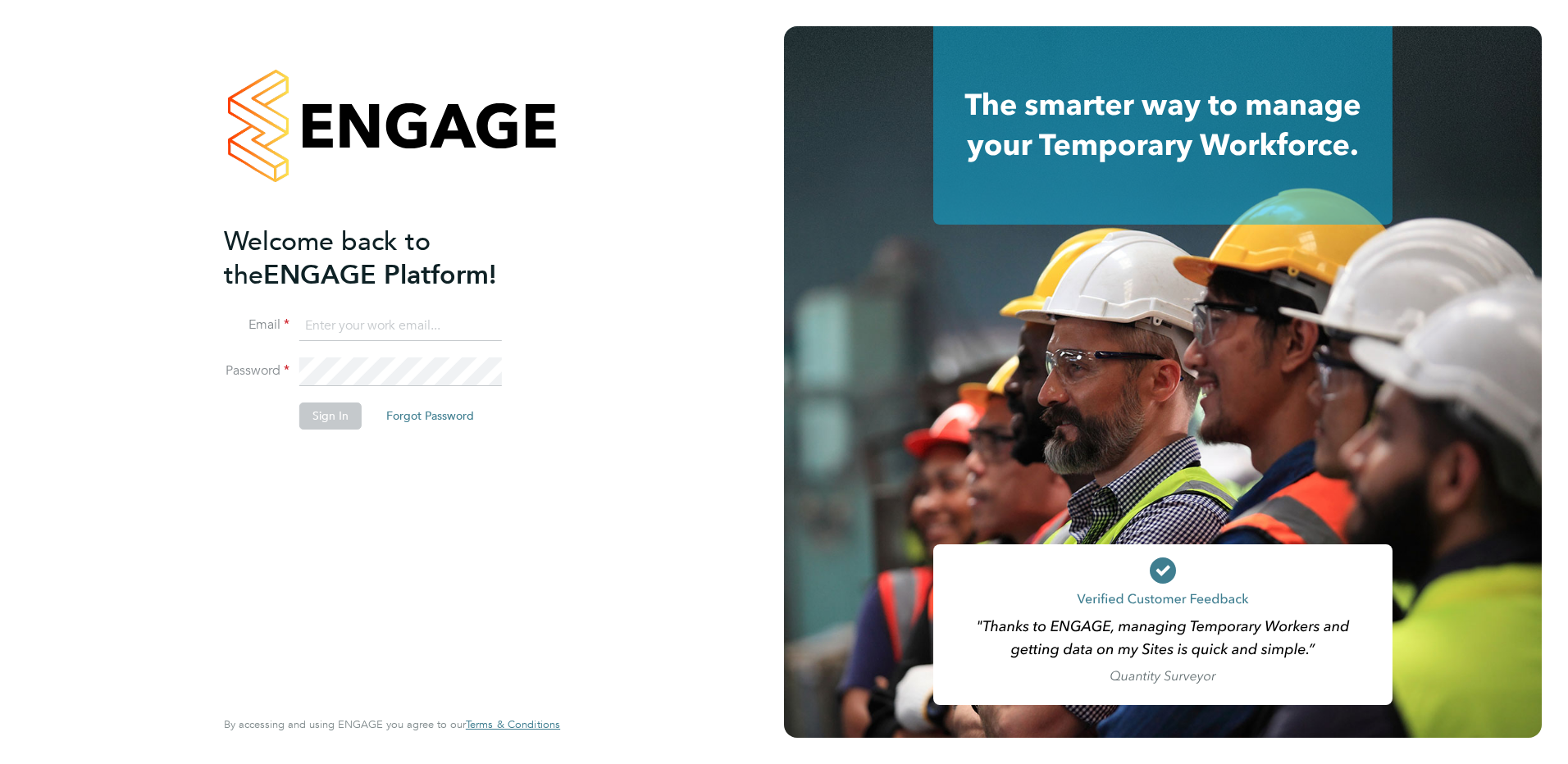
click at [380, 328] on input at bounding box center [400, 326] width 202 height 30
type input "[PERSON_NAME][EMAIL_ADDRESS][PERSON_NAME][DOMAIN_NAME]"
click at [349, 423] on button "Sign In" at bounding box center [330, 416] width 63 height 26
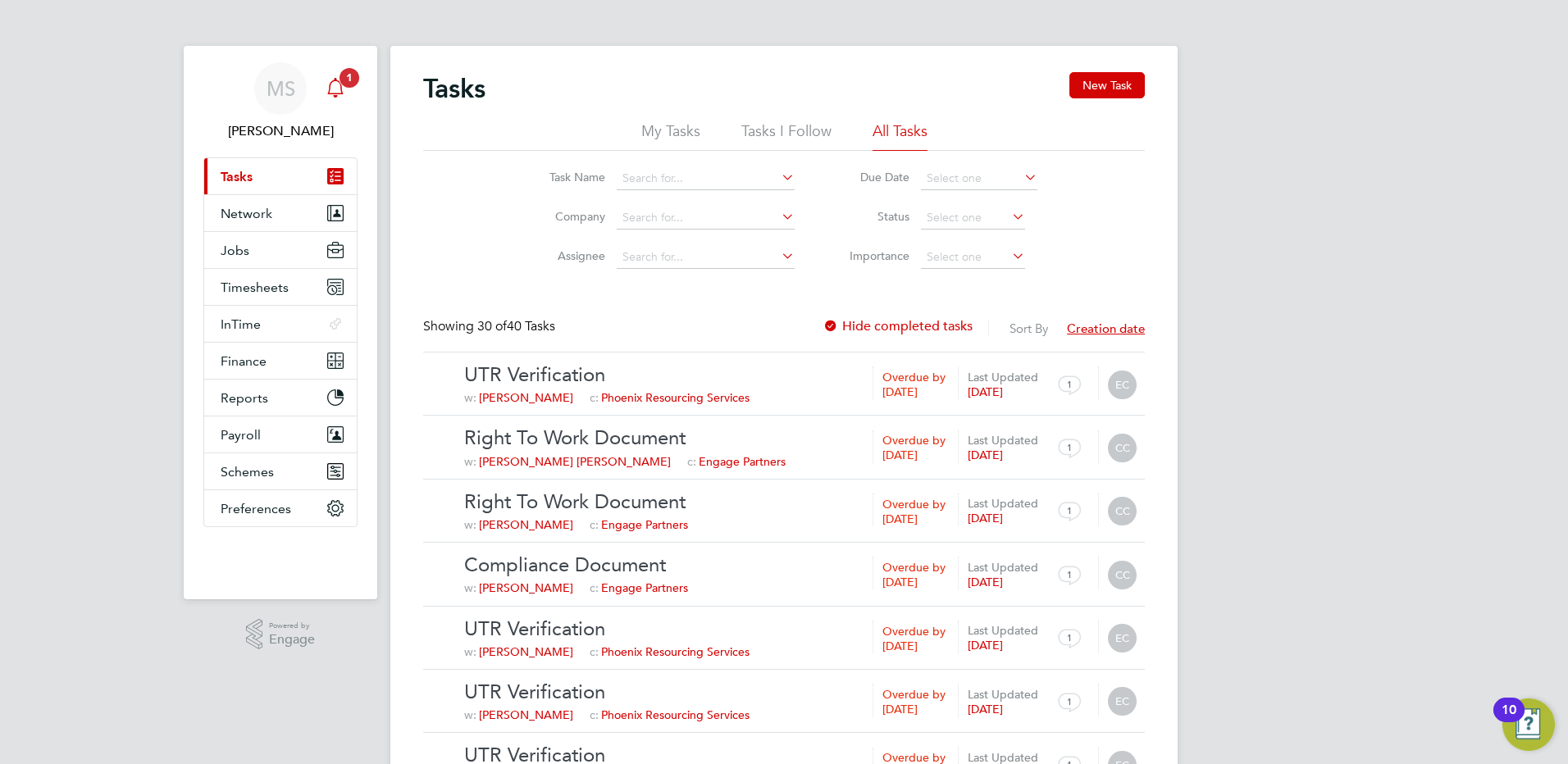
click at [337, 95] on icon "Main navigation" at bounding box center [335, 96] width 5 height 3
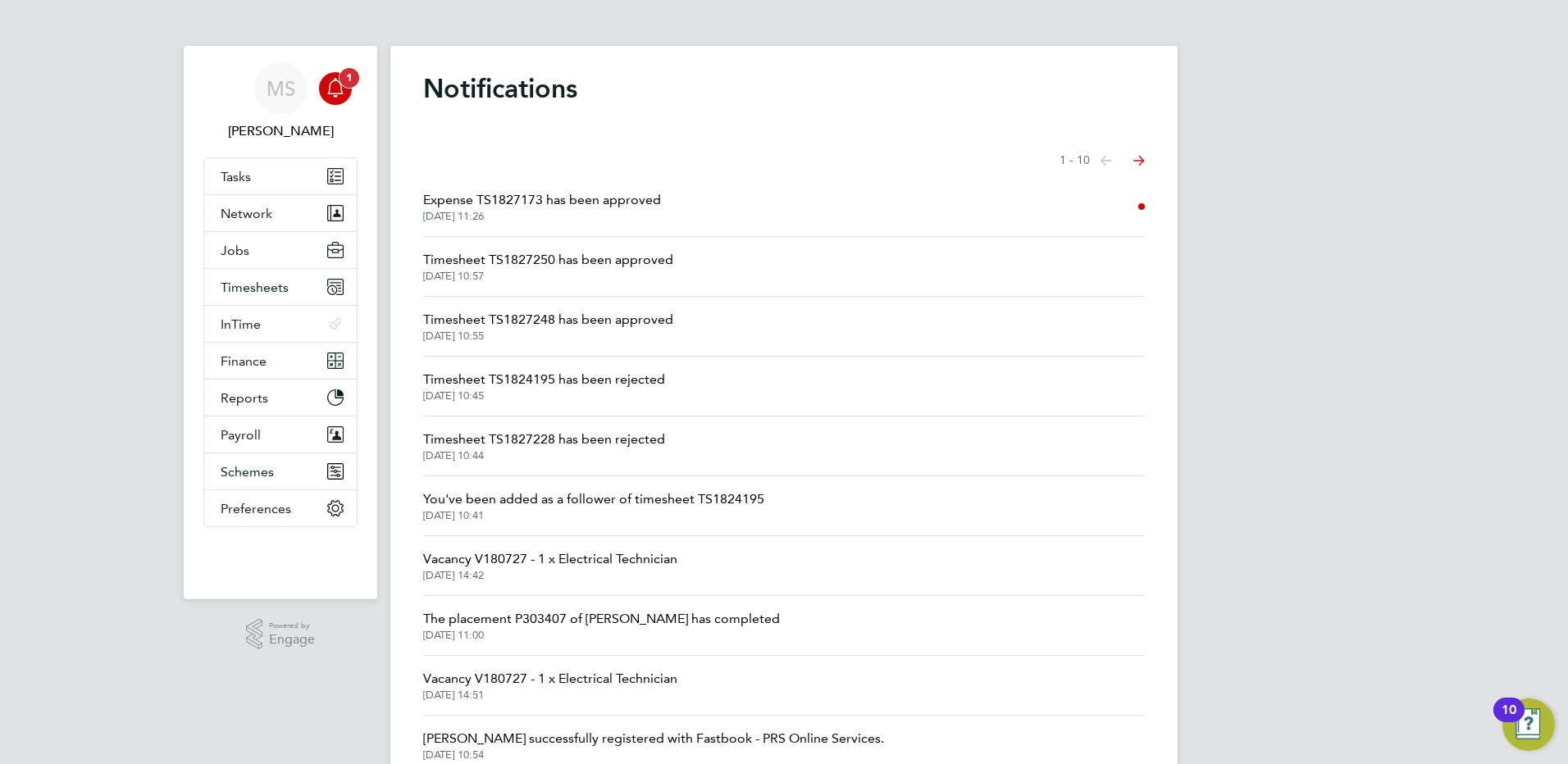
click at [350, 96] on link "Notifications 1" at bounding box center [336, 89] width 33 height 53
click at [299, 132] on span "[PERSON_NAME]" at bounding box center [280, 132] width 154 height 20
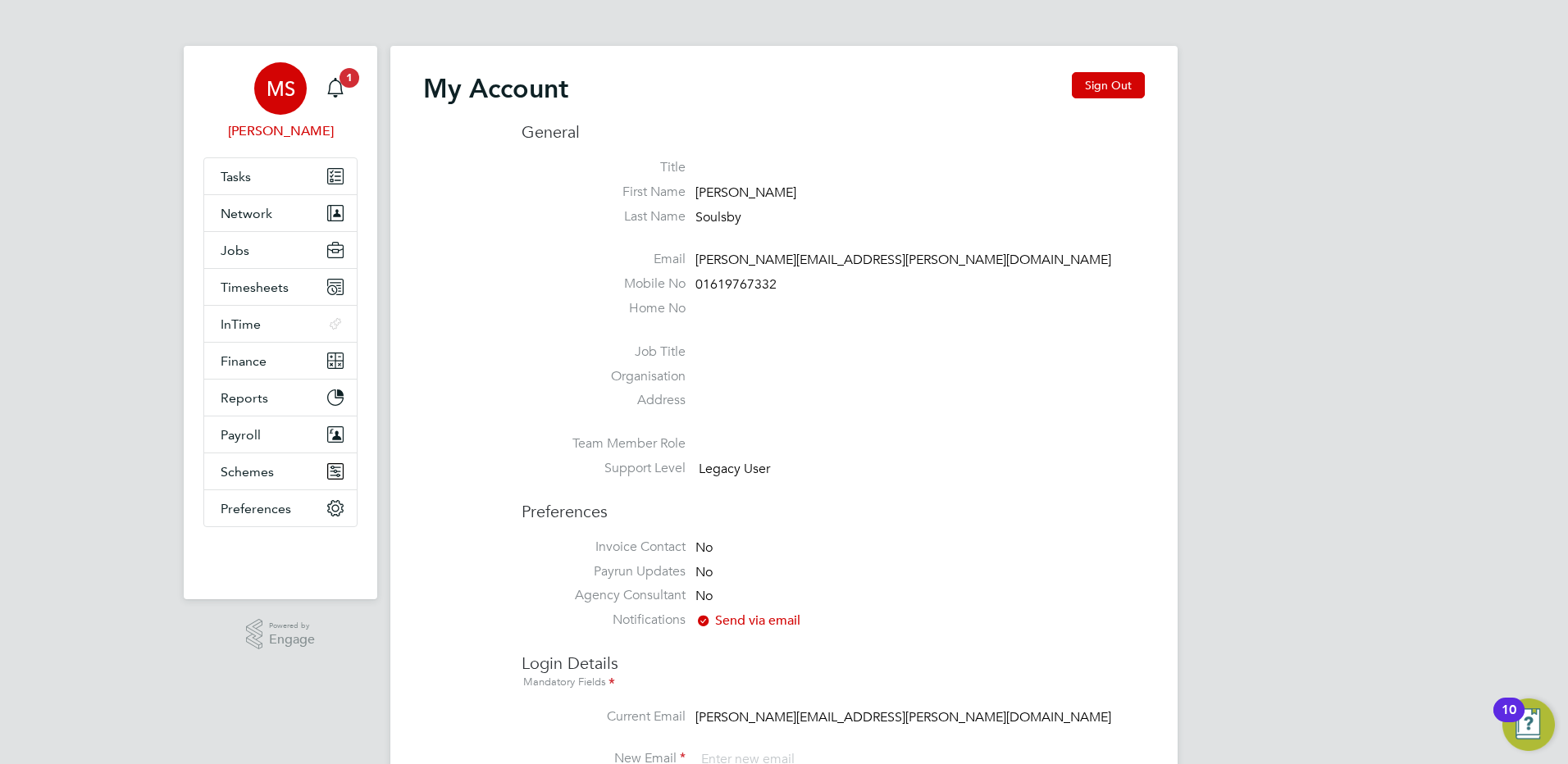
drag, startPoint x: 1090, startPoint y: 79, endPoint x: 689, endPoint y: 2, distance: 408.3
click at [1077, 75] on button "Sign Out" at bounding box center [1108, 85] width 73 height 26
